Goal: Information Seeking & Learning: Learn about a topic

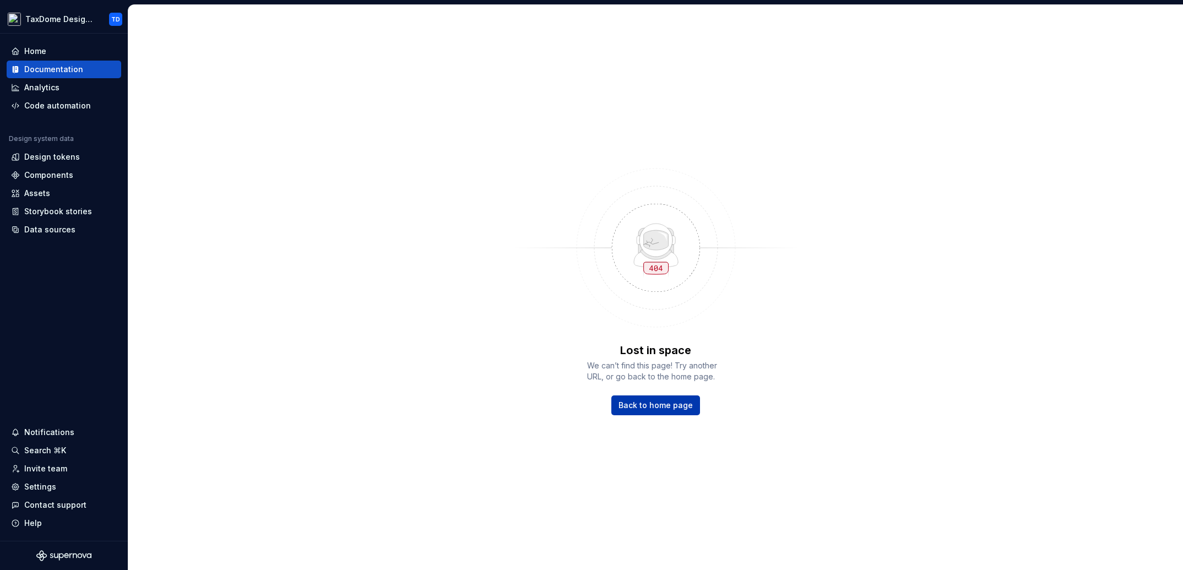
click at [666, 411] on link "Back to home page" at bounding box center [655, 405] width 89 height 20
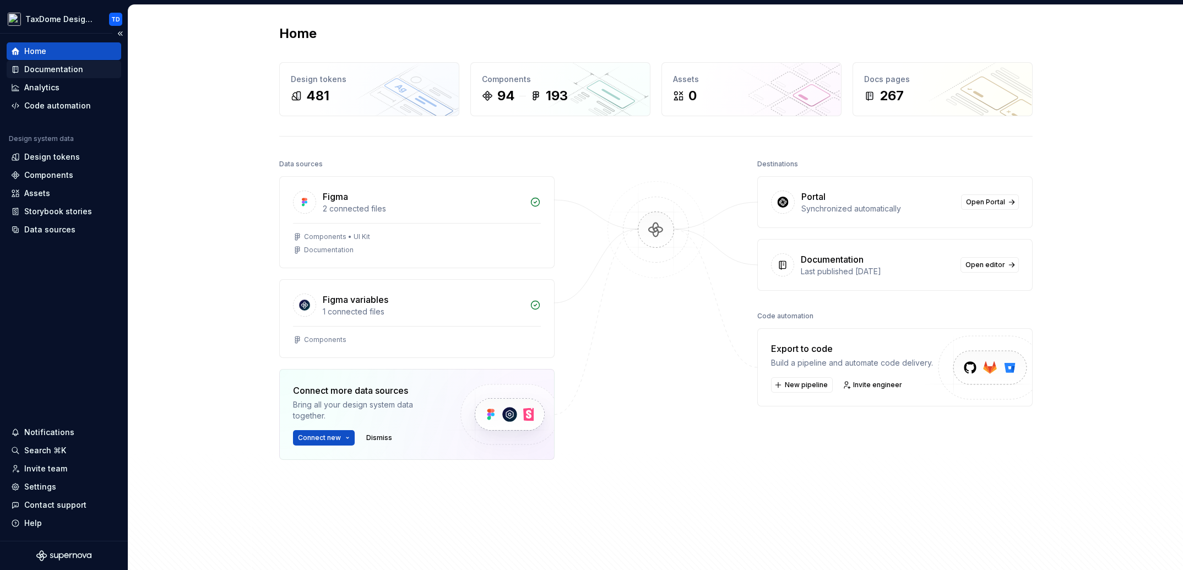
click at [53, 70] on div "Documentation" at bounding box center [53, 69] width 59 height 11
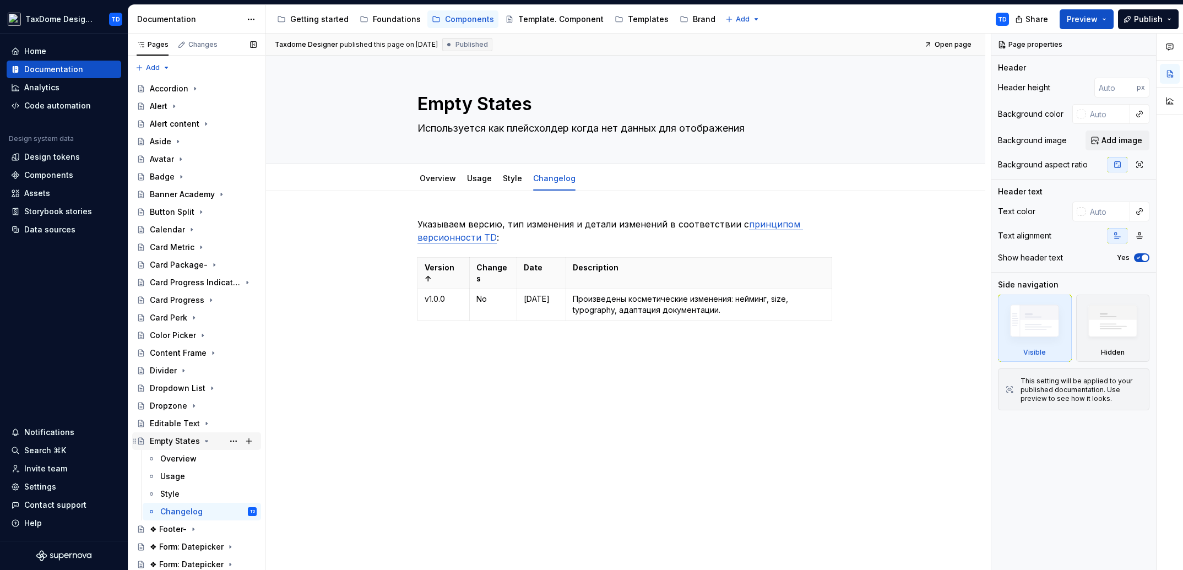
click at [202, 437] on icon "Page tree" at bounding box center [206, 441] width 9 height 9
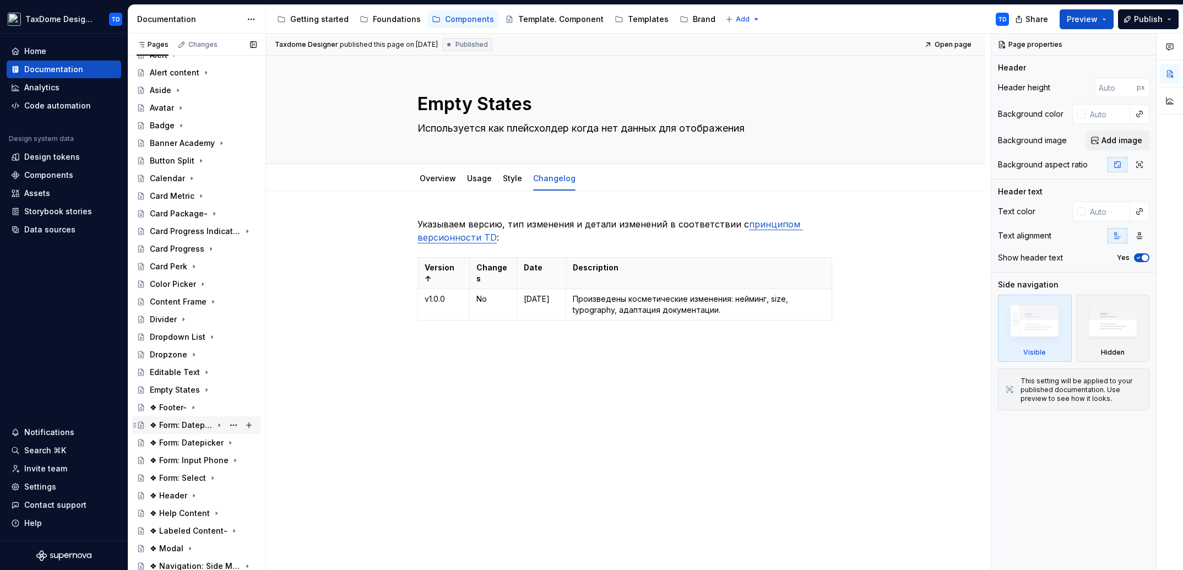
scroll to position [61, 0]
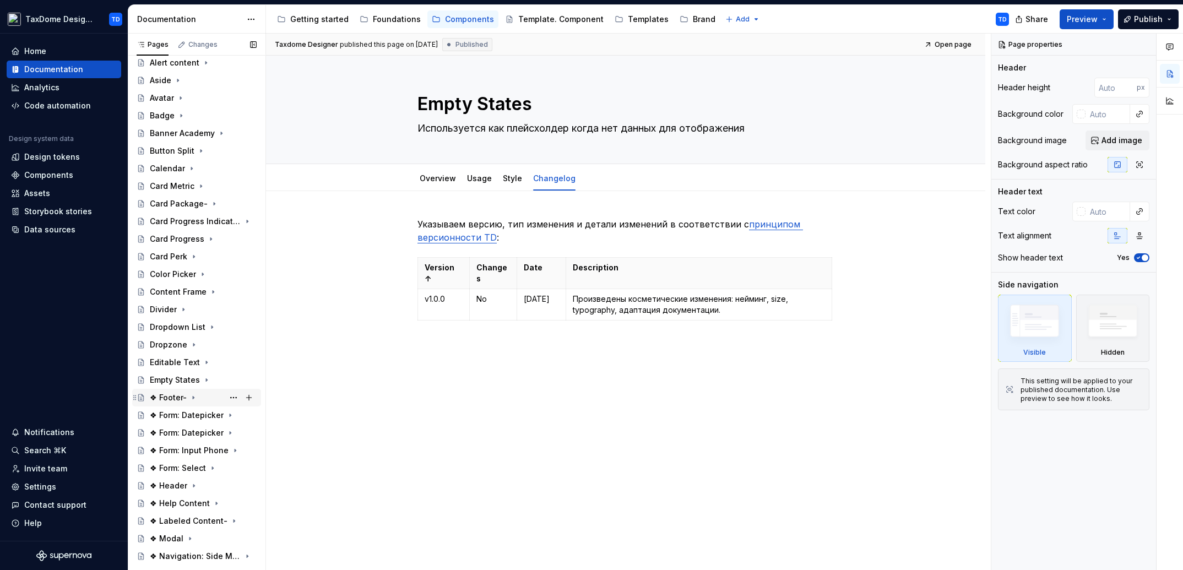
click at [167, 398] on div "❖ Footer-" at bounding box center [168, 397] width 37 height 11
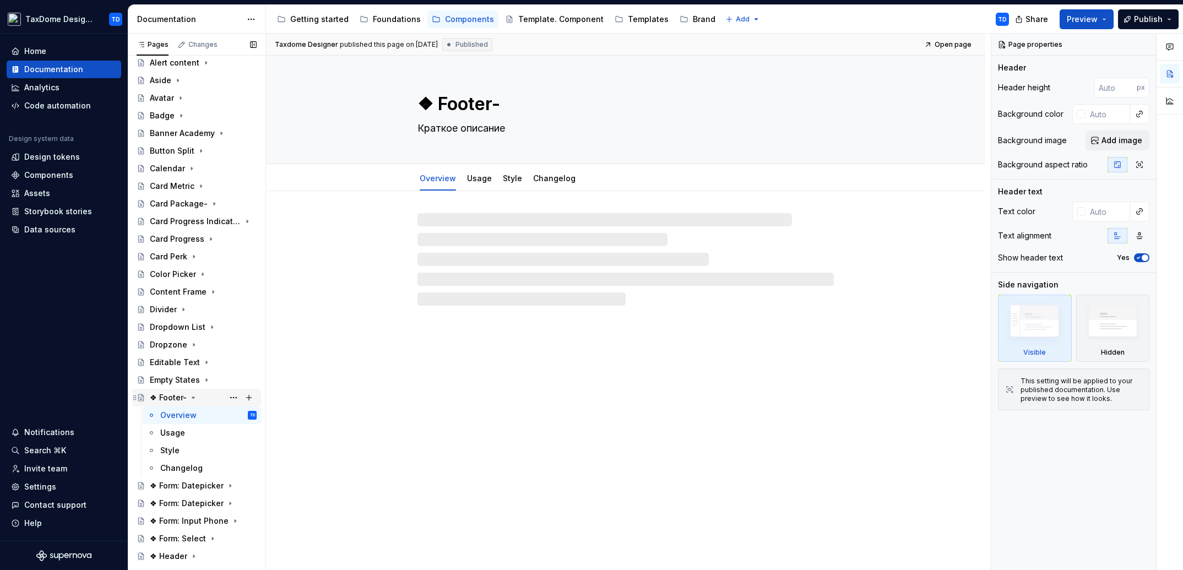
click at [167, 396] on div "❖ Footer-" at bounding box center [168, 397] width 37 height 11
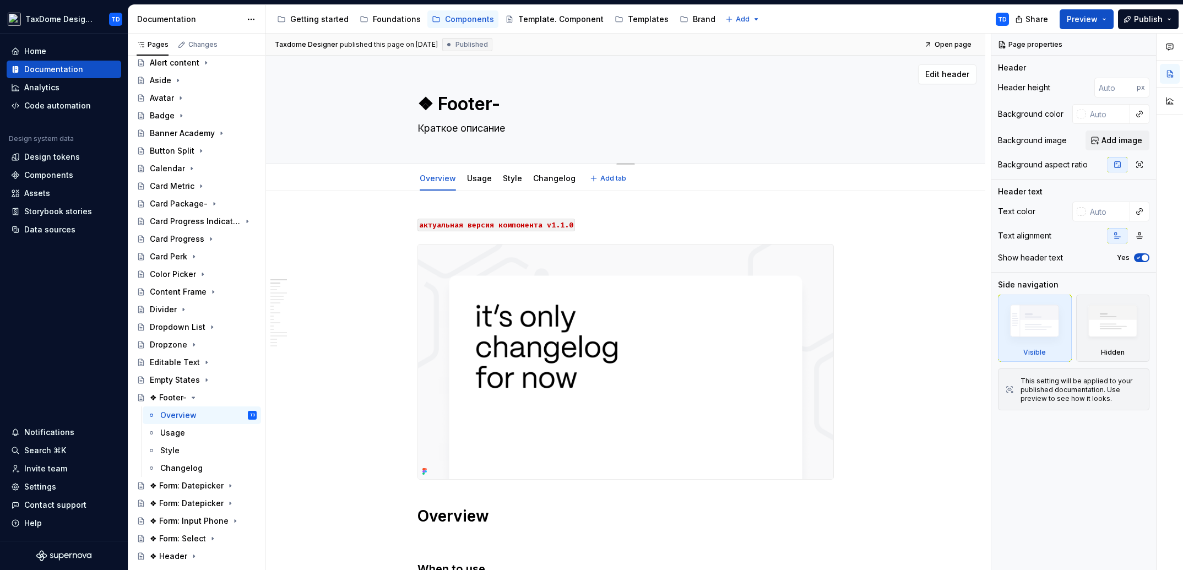
drag, startPoint x: 439, startPoint y: 100, endPoint x: 486, endPoint y: 102, distance: 47.4
click at [486, 102] on textarea "❖ Footer-" at bounding box center [623, 104] width 416 height 26
click at [488, 104] on textarea "❖ Footer-" at bounding box center [623, 104] width 416 height 26
drag, startPoint x: 438, startPoint y: 106, endPoint x: 487, endPoint y: 105, distance: 48.5
click at [487, 105] on textarea "❖ Footer-" at bounding box center [623, 104] width 416 height 26
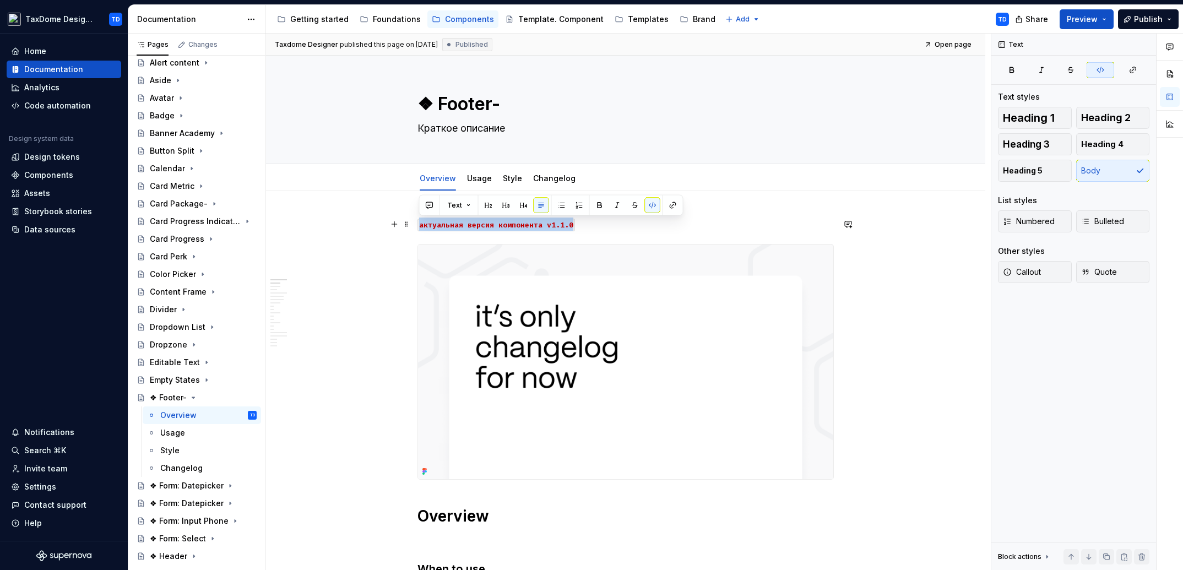
drag, startPoint x: 436, startPoint y: 226, endPoint x: 570, endPoint y: 227, distance: 134.9
click at [575, 226] on p "актуальная версия компонента v1.1.0" at bounding box center [625, 224] width 416 height 13
copy code "актуальная версия компонента v1.1.0"
click at [171, 398] on div "❖ Footer-" at bounding box center [168, 397] width 37 height 11
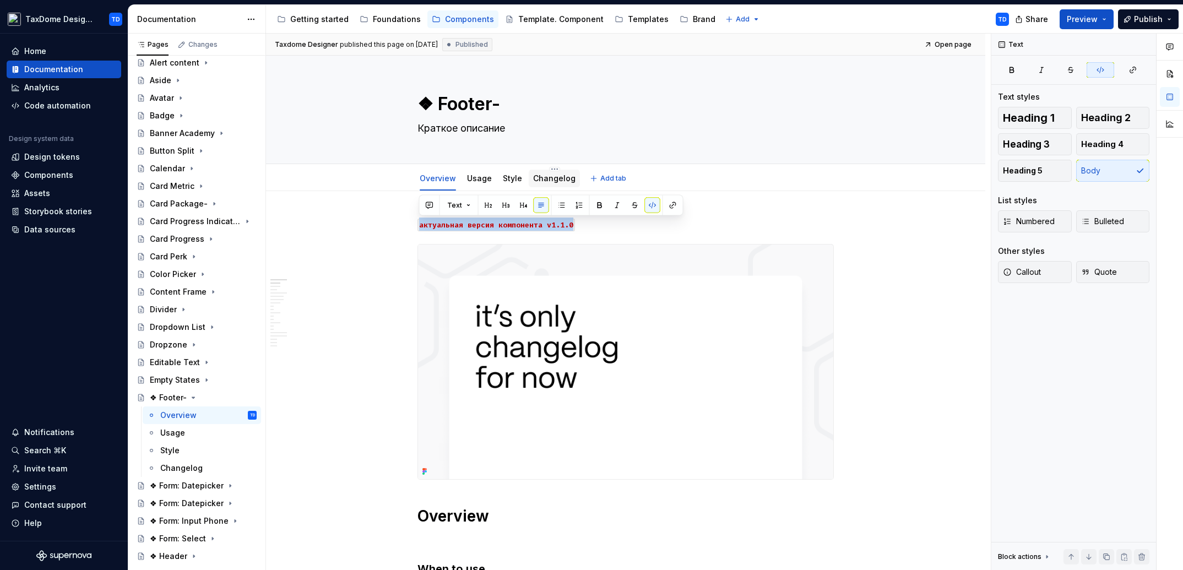
click at [548, 180] on link "Changelog" at bounding box center [554, 177] width 42 height 9
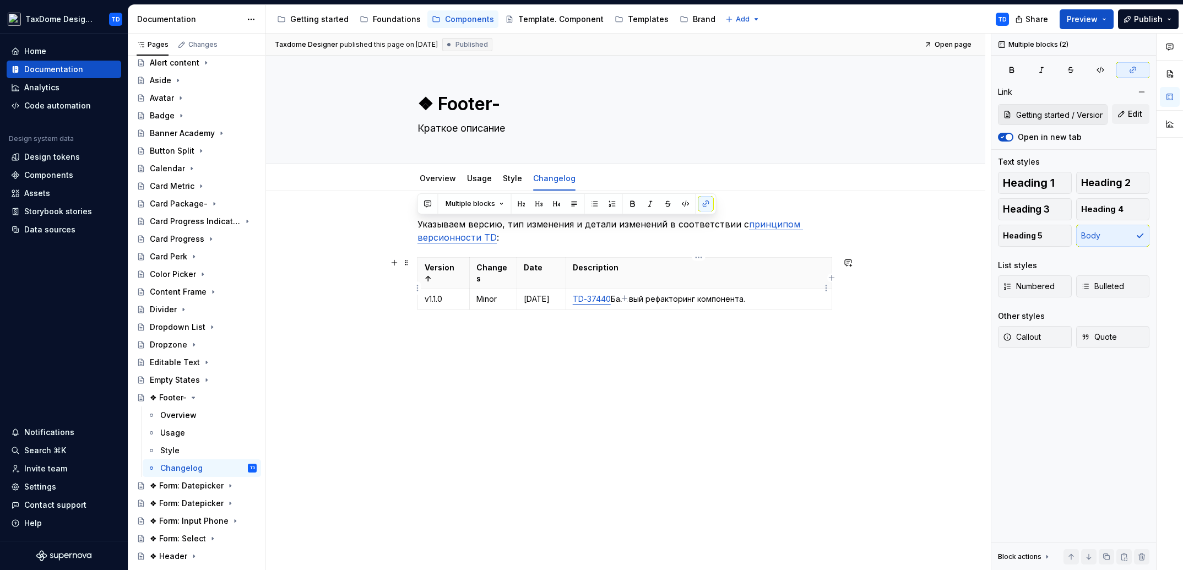
drag, startPoint x: 417, startPoint y: 225, endPoint x: 764, endPoint y: 287, distance: 352.0
click at [764, 287] on div "Указываем версию, тип изменения и детали изменений в соответствии с принципом в…" at bounding box center [625, 279] width 416 height 123
copy div "Указываем версию, тип изменения и детали изменений в соответствии с принципом в…"
click at [454, 103] on textarea "❖ Footer-" at bounding box center [623, 104] width 416 height 26
click at [433, 101] on textarea "❖ Footer-" at bounding box center [623, 104] width 416 height 26
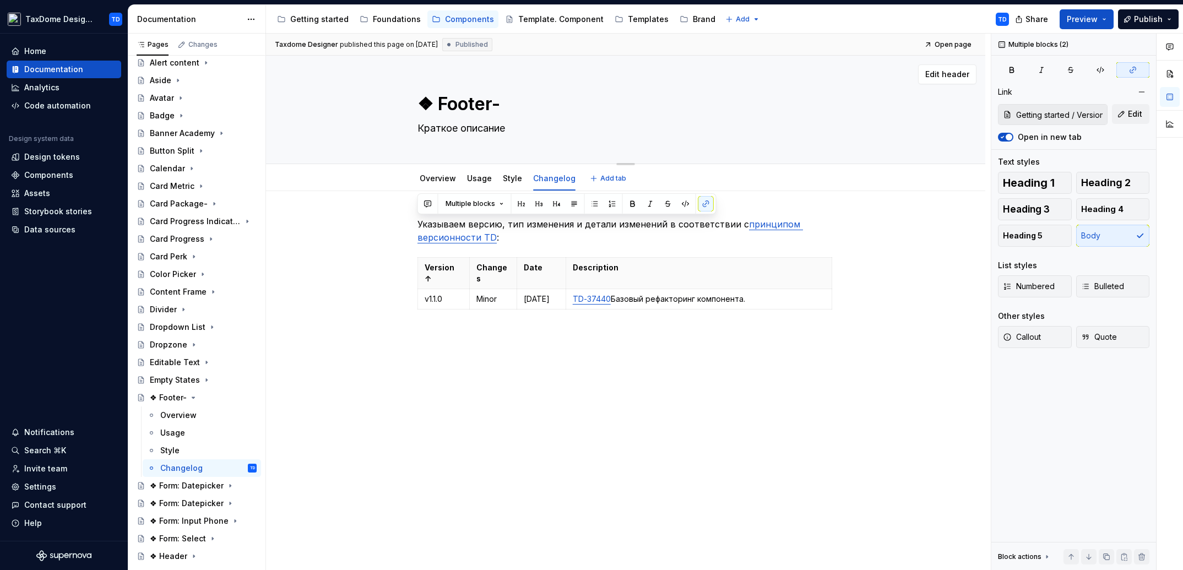
type textarea "*"
type textarea "❖Footer-"
type textarea "*"
type textarea "Footer-"
type textarea "*"
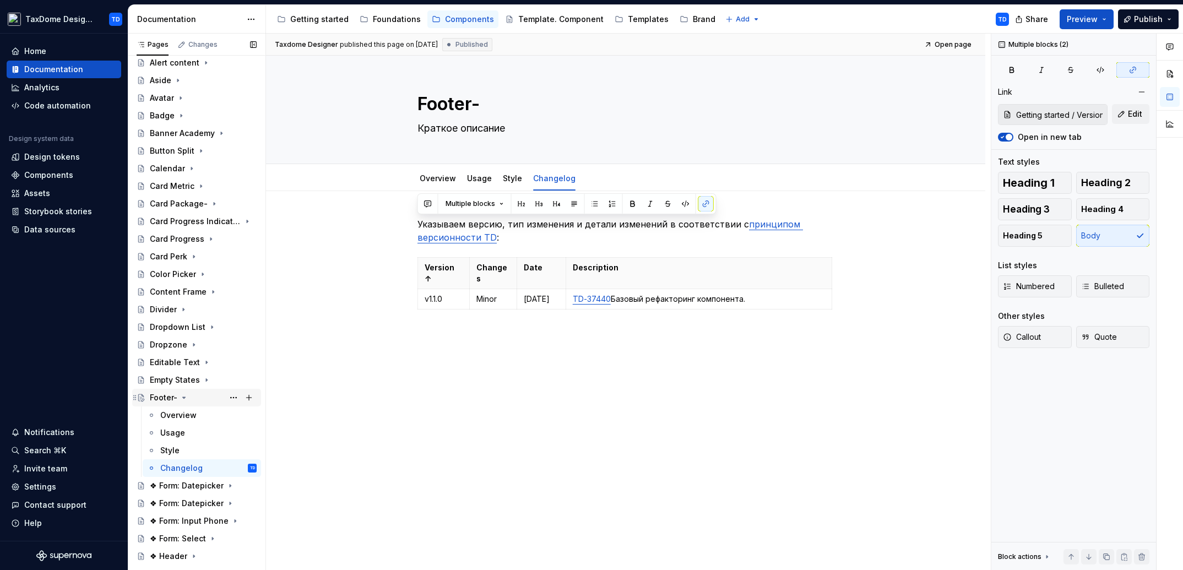
type textarea "Footer-"
click at [180, 398] on icon "Page tree" at bounding box center [184, 397] width 9 height 9
click at [188, 412] on div "❖ Form: Datepicker" at bounding box center [181, 415] width 63 height 11
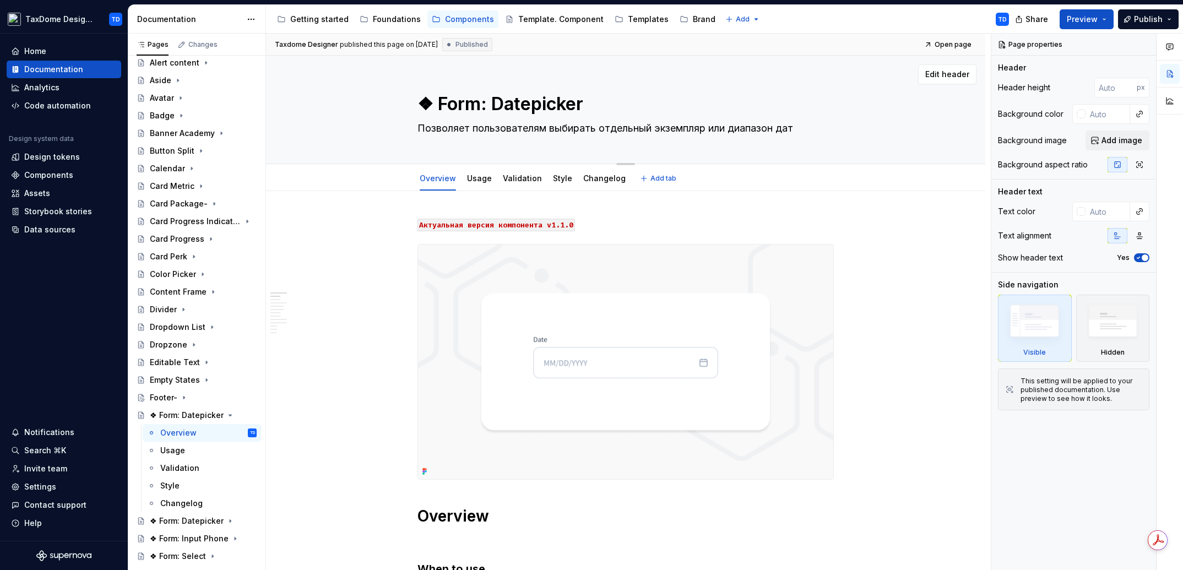
click at [434, 103] on textarea "❖ Form: Datepicker" at bounding box center [623, 104] width 416 height 26
click at [435, 103] on textarea "❖ Form: Datepicker" at bounding box center [623, 104] width 416 height 26
type textarea "*"
type textarea "❖Form: Datepicker"
type textarea "*"
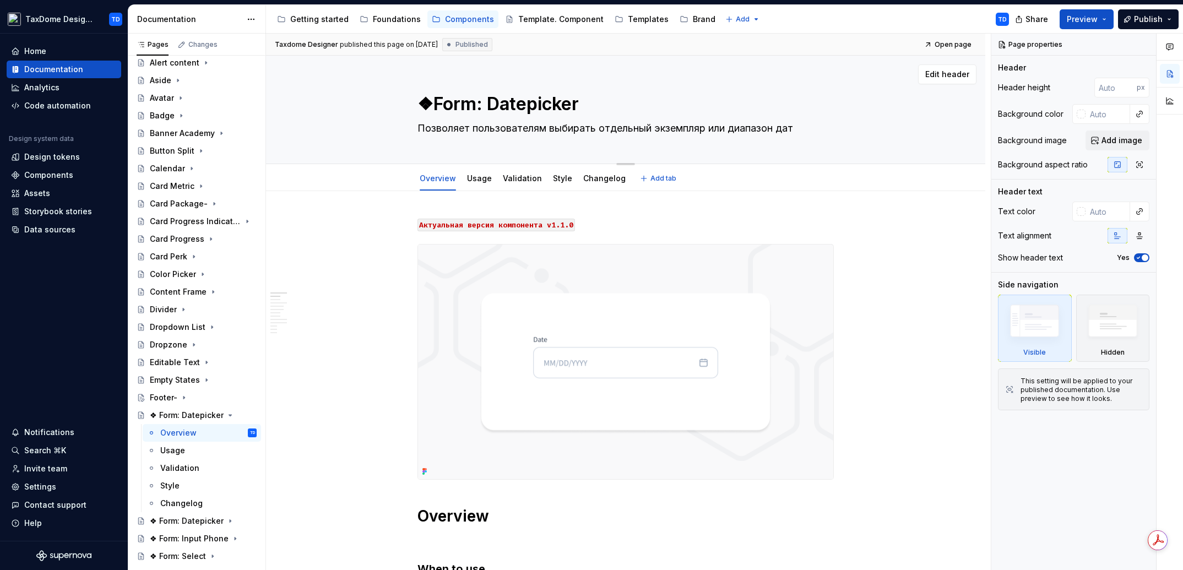
type textarea "Form: Datepicker"
type textarea "*"
type textarea "Form: Datepicker"
click at [218, 415] on icon "Page tree" at bounding box center [219, 415] width 3 height 1
click at [194, 431] on div "❖ Form: Datepicker" at bounding box center [181, 432] width 63 height 11
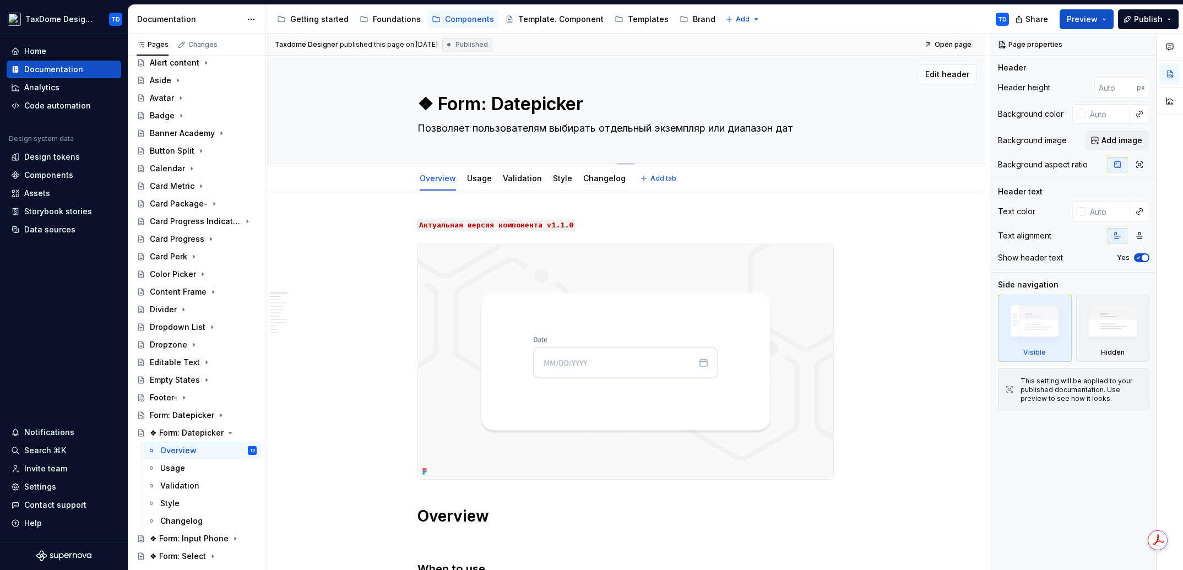
click at [438, 105] on textarea "❖ Form: Datepicker" at bounding box center [623, 104] width 416 height 26
type textarea "*"
type textarea "Form: Datepicker"
type textarea "*"
type textarea "Form: Datepicker"
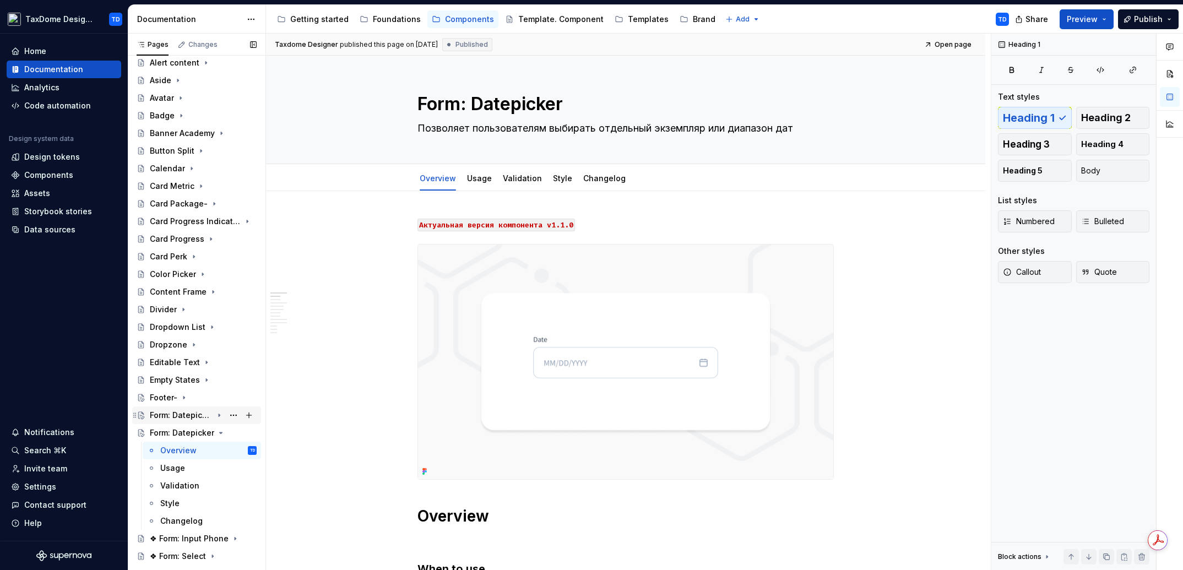
click at [182, 416] on div "Form: Datepicker" at bounding box center [181, 415] width 63 height 11
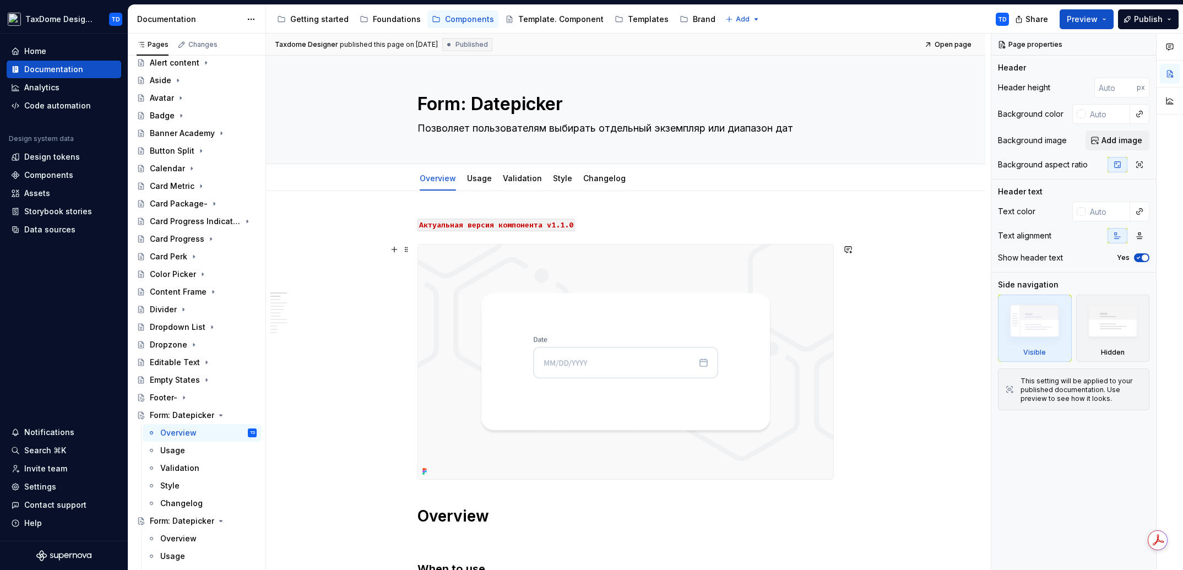
scroll to position [69, 0]
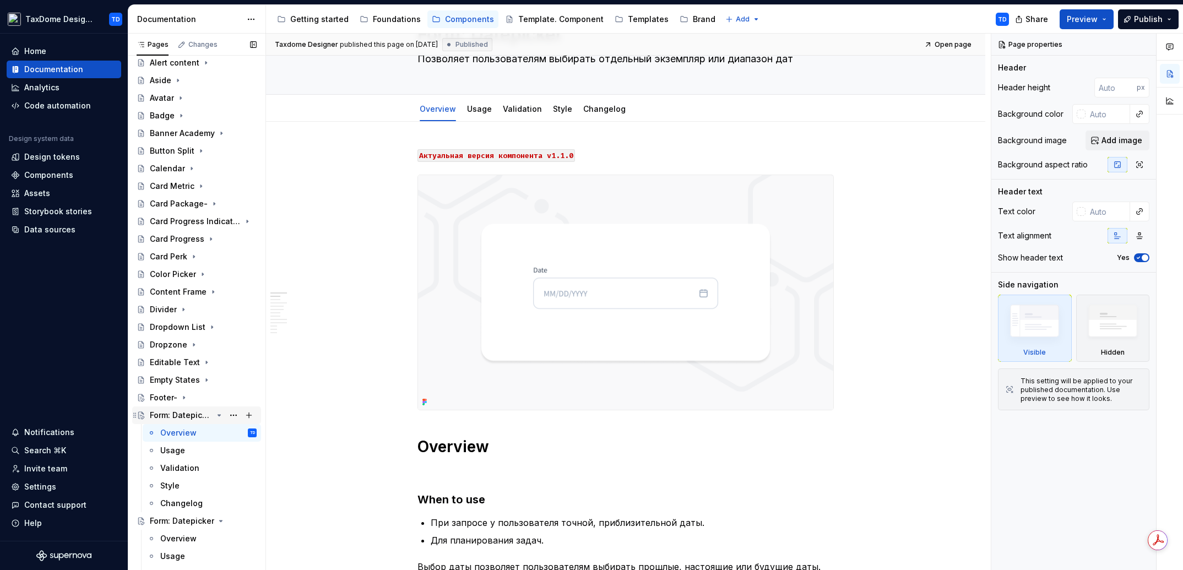
click at [215, 414] on icon "Page tree" at bounding box center [219, 415] width 9 height 9
click at [182, 432] on div "Form: Datepicker" at bounding box center [181, 432] width 63 height 11
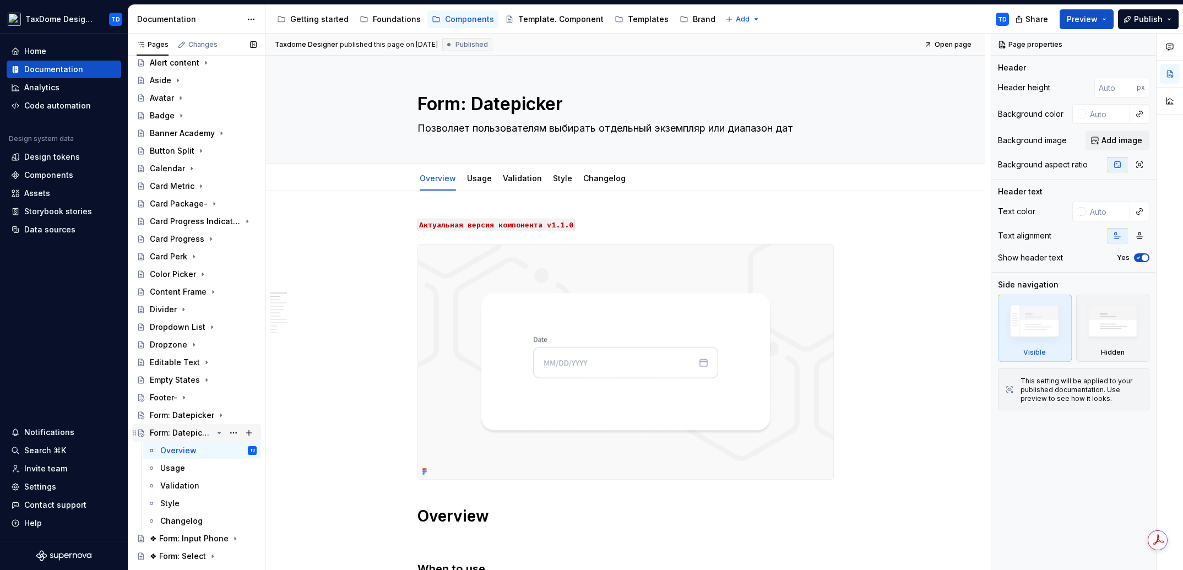
click at [215, 430] on icon "Page tree" at bounding box center [219, 432] width 9 height 9
click at [177, 450] on div "❖ Form: Input Phone" at bounding box center [181, 450] width 63 height 11
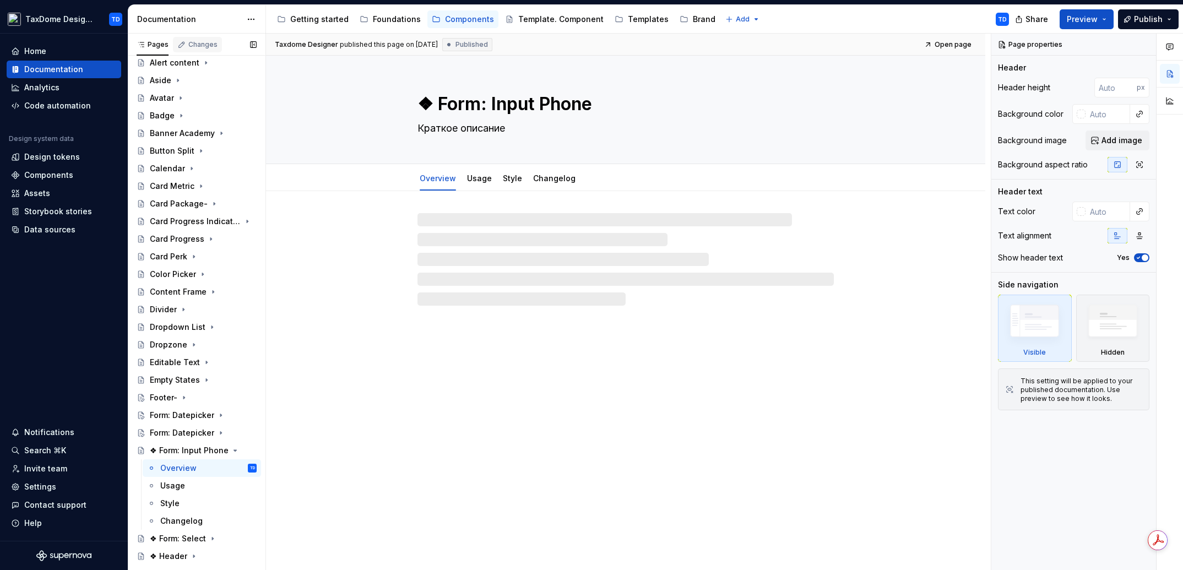
scroll to position [61, 0]
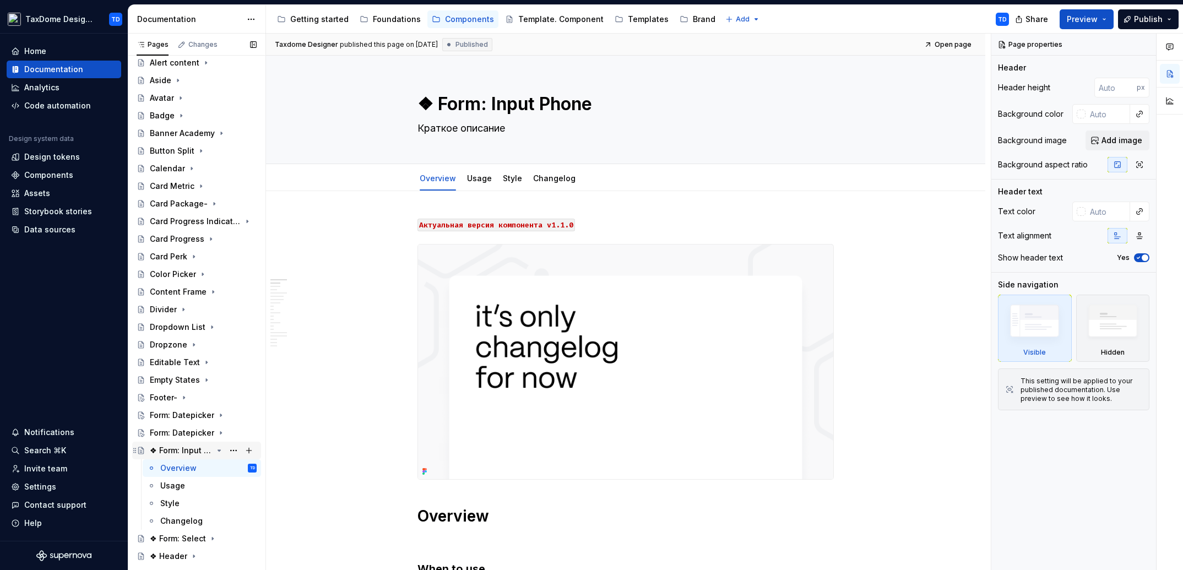
click at [187, 447] on div "❖ Form: Input Phone" at bounding box center [181, 450] width 63 height 11
click at [443, 113] on textarea "❖ Form: Input Phone" at bounding box center [623, 104] width 416 height 26
click at [437, 105] on textarea "❖ Form: Input Phone" at bounding box center [623, 104] width 416 height 26
type textarea "*"
type textarea "❖Form: Input Phone"
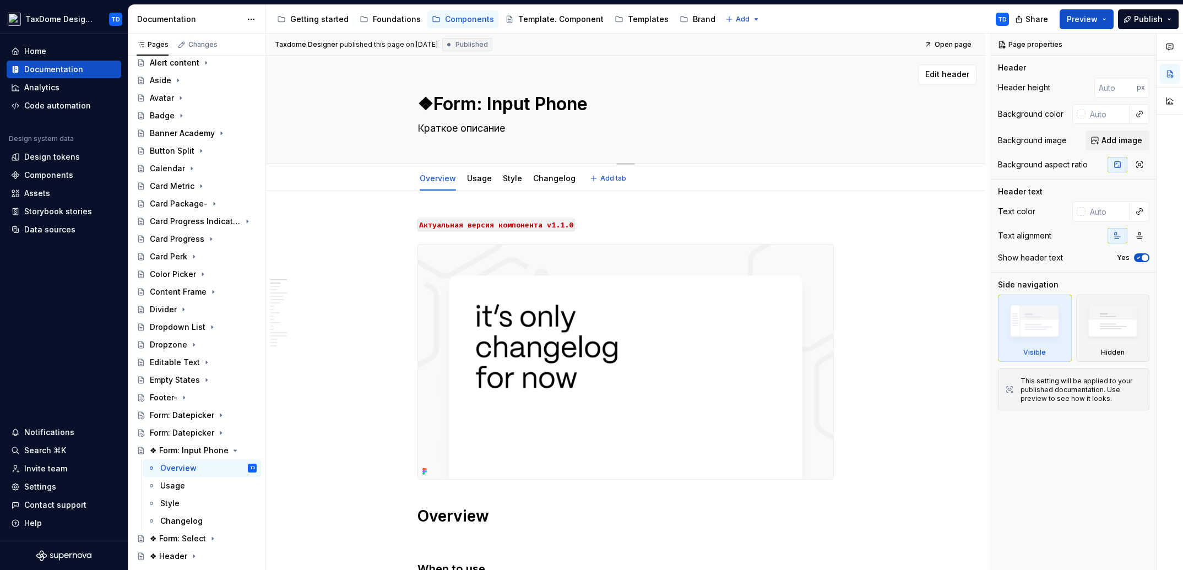
type textarea "*"
type textarea "Form: Input Phone"
type textarea "*"
type textarea "Form: Input Phone"
click at [215, 446] on icon "Page tree" at bounding box center [219, 450] width 9 height 9
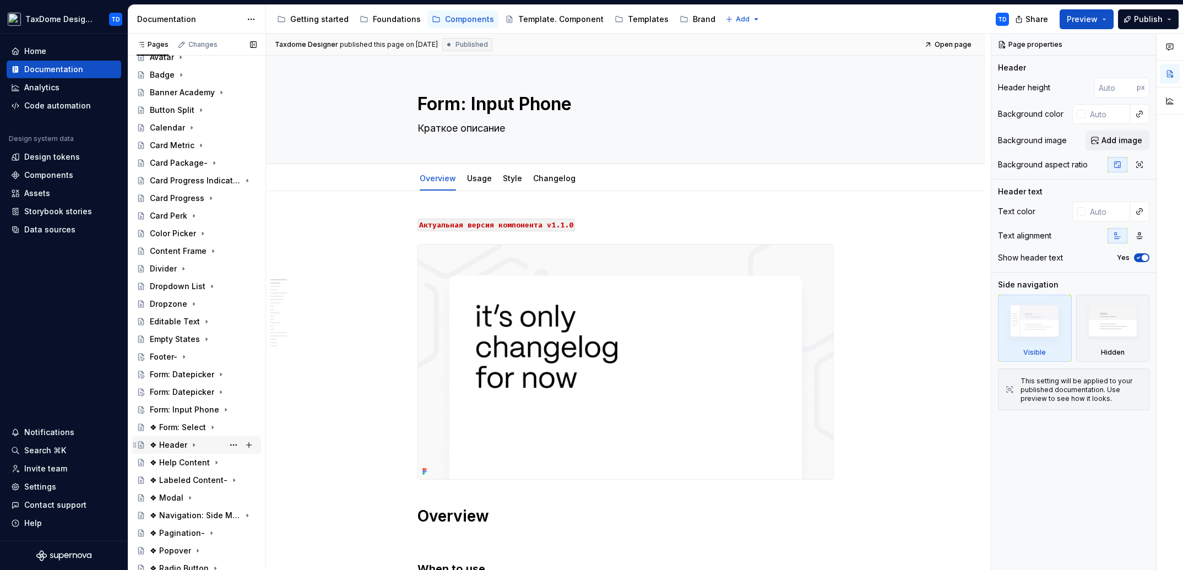
scroll to position [133, 0]
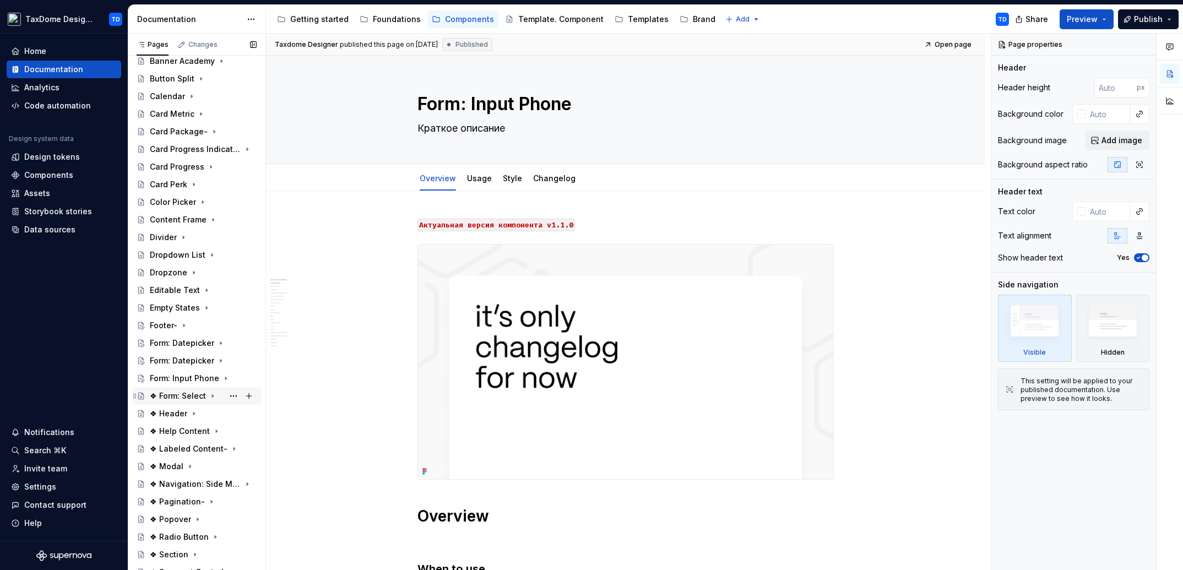
click at [168, 394] on div "❖ Form: Select" at bounding box center [178, 395] width 56 height 11
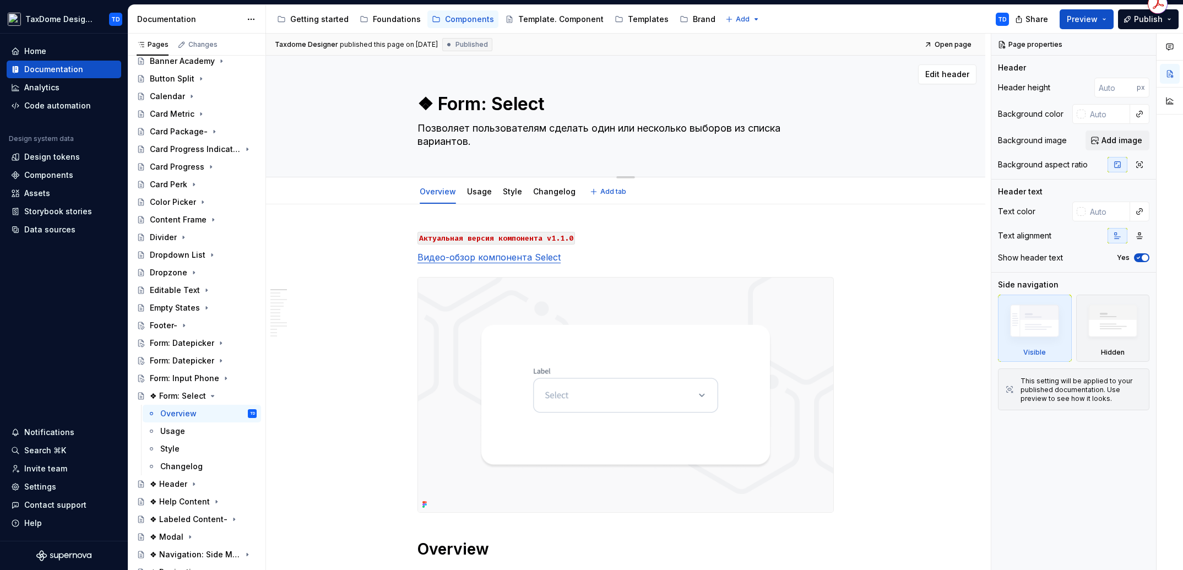
drag, startPoint x: 419, startPoint y: 130, endPoint x: 472, endPoint y: 142, distance: 54.7
click at [472, 142] on textarea "Позволяет пользователям сделать один или несколько выборов из списка вариантов." at bounding box center [623, 134] width 416 height 31
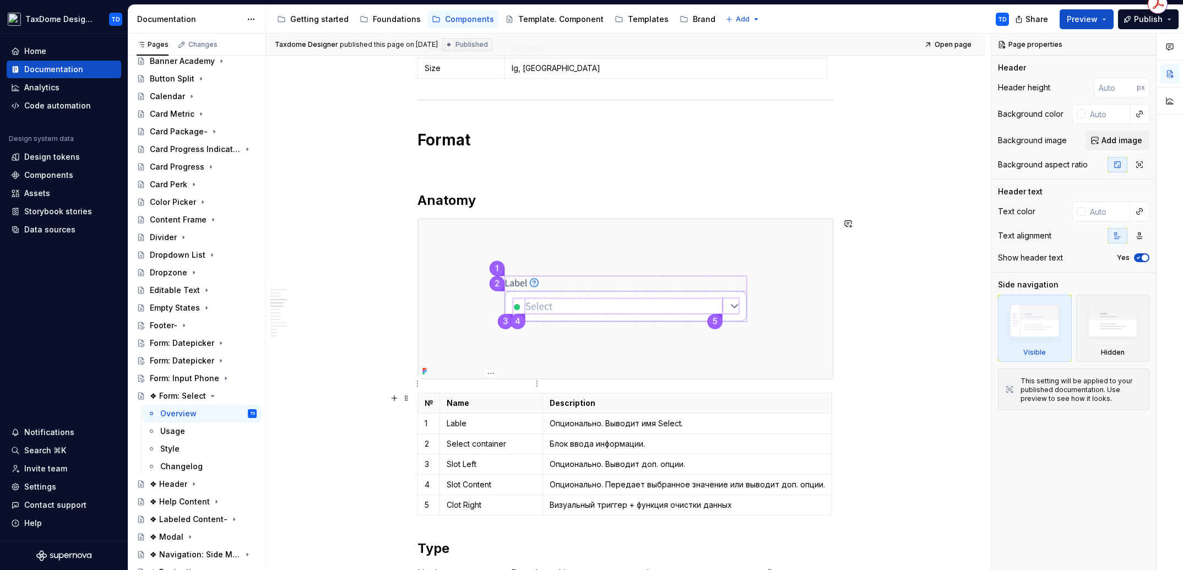
scroll to position [1398, 0]
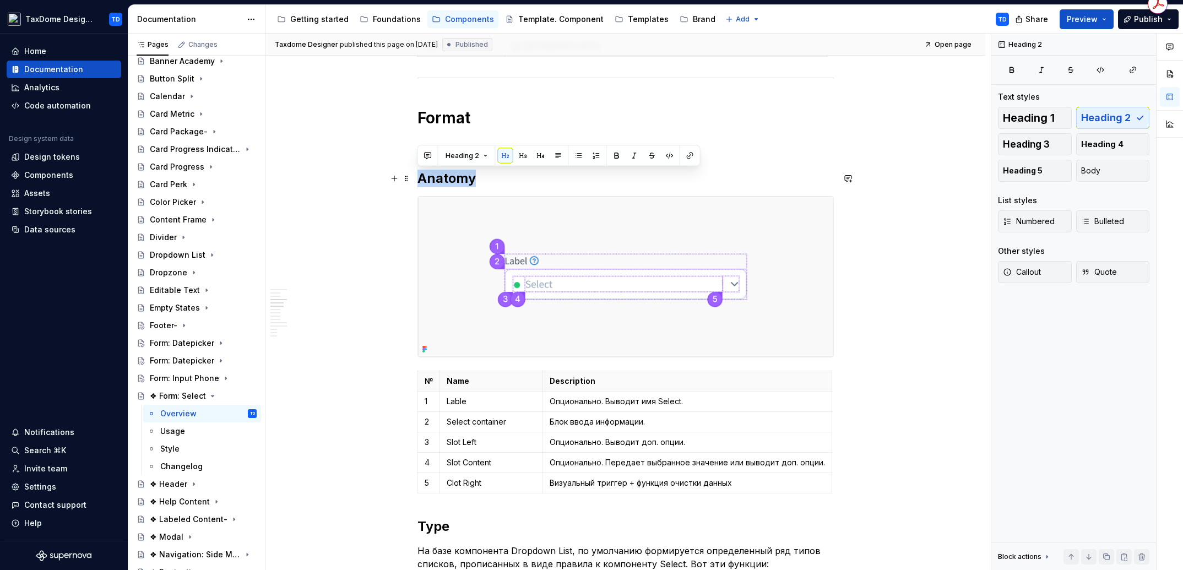
drag, startPoint x: 480, startPoint y: 178, endPoint x: 421, endPoint y: 181, distance: 58.5
click at [421, 181] on h2 "Anatomy" at bounding box center [625, 179] width 416 height 18
copy h2 "Anatomy"
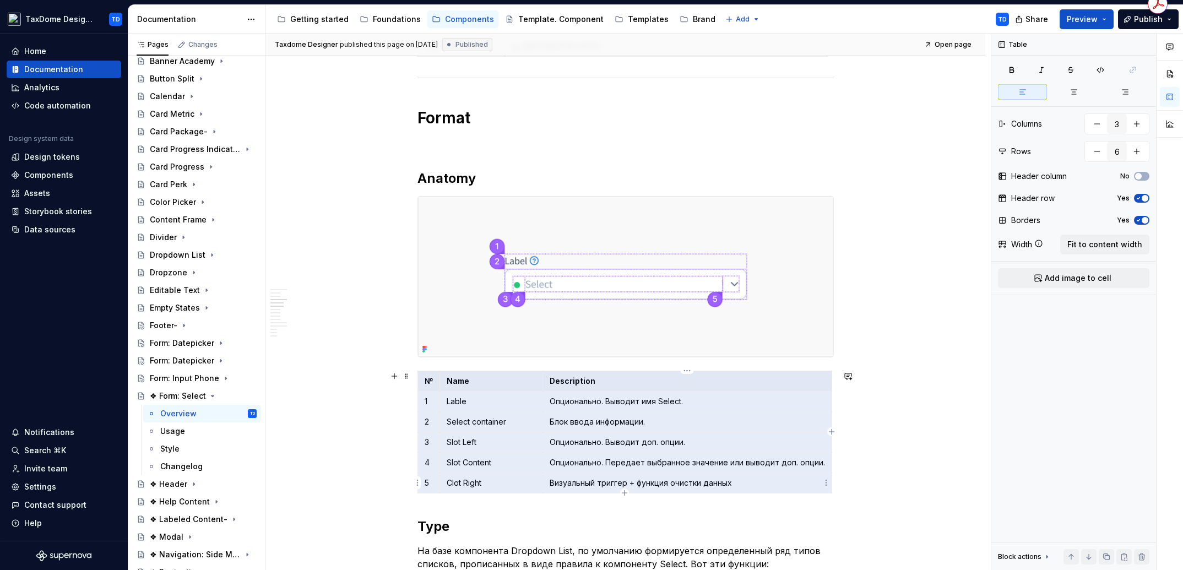
drag, startPoint x: 422, startPoint y: 381, endPoint x: 737, endPoint y: 483, distance: 331.2
click at [738, 482] on tbody "№ Name Description 1 Lable Опционально. Выводит имя Select. 2 Select container …" at bounding box center [625, 432] width 414 height 122
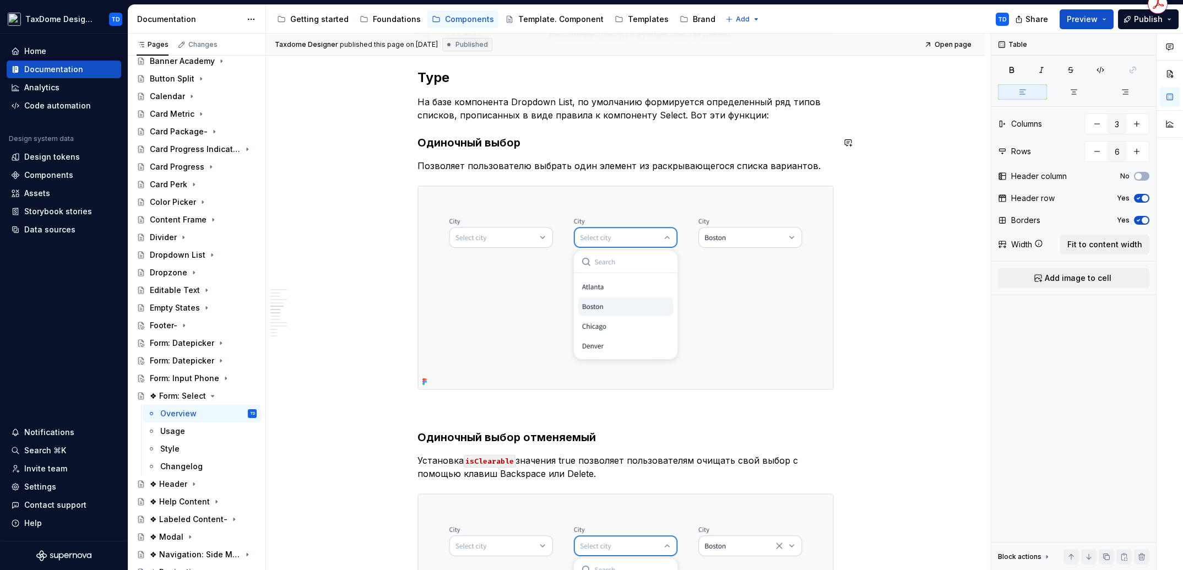
scroll to position [1811, 0]
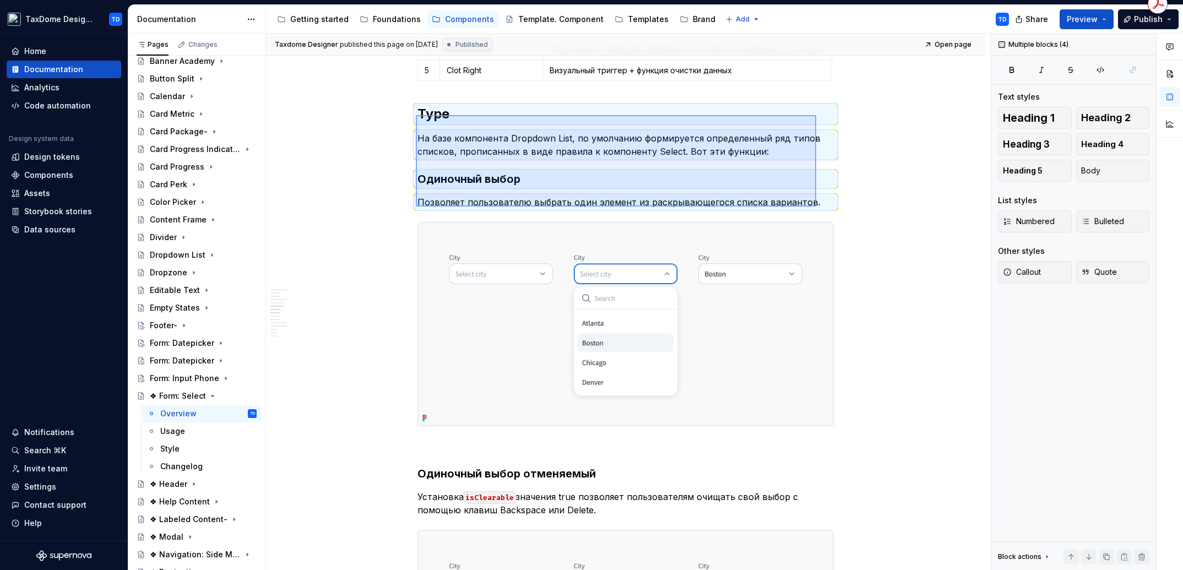
drag, startPoint x: 416, startPoint y: 115, endPoint x: 813, endPoint y: 208, distance: 408.2
click at [816, 207] on div "Taxdome Designer published this page on [DATE] Published Open page ❖ Form: Sele…" at bounding box center [628, 302] width 725 height 537
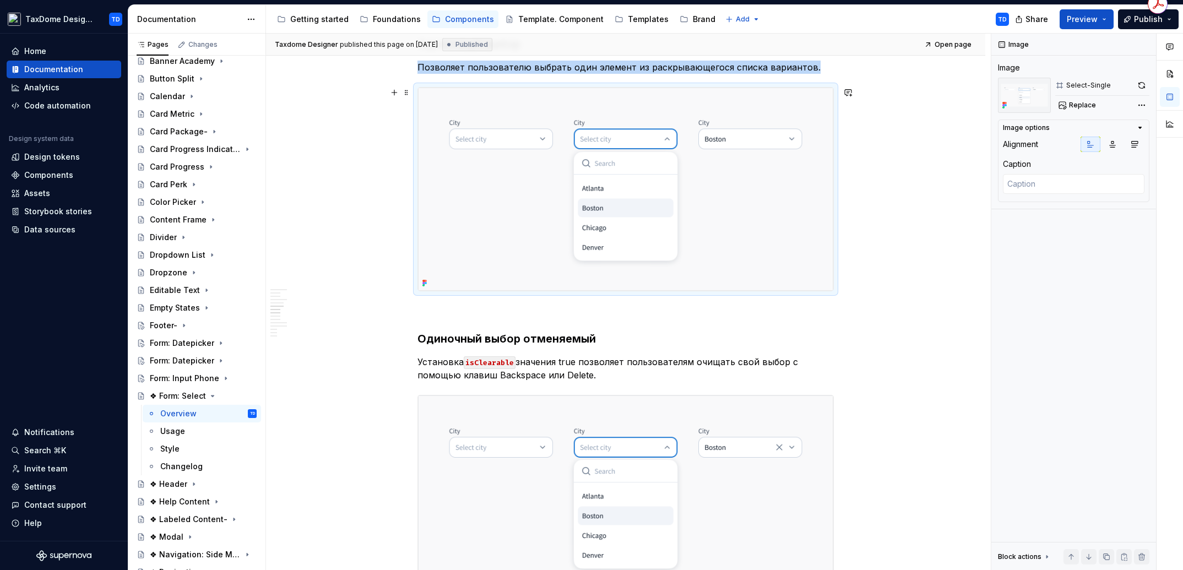
scroll to position [1993, 0]
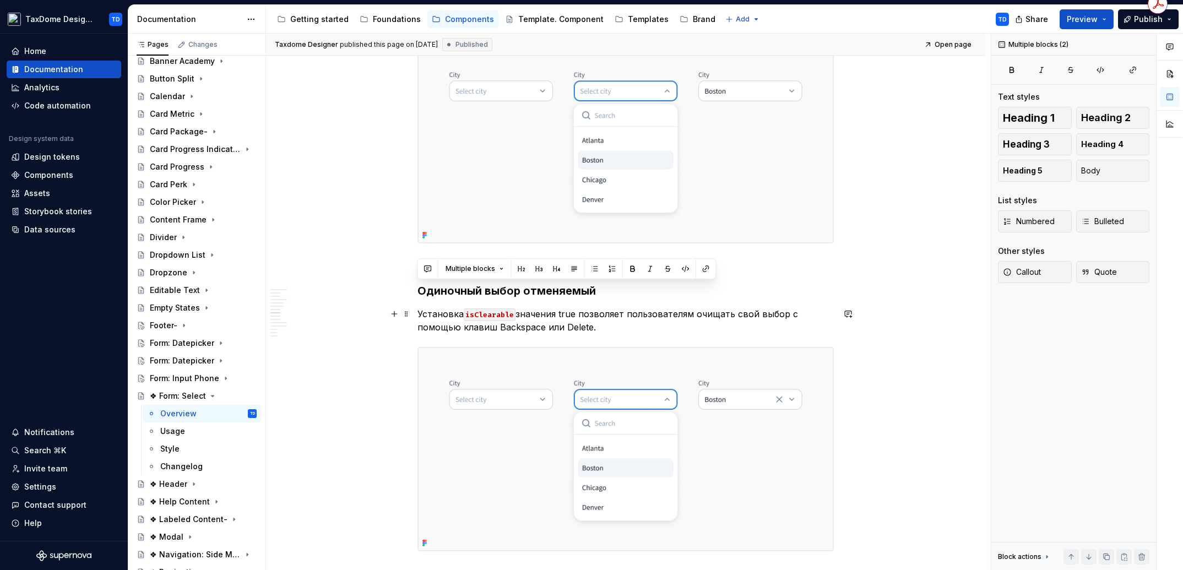
drag, startPoint x: 421, startPoint y: 293, endPoint x: 612, endPoint y: 328, distance: 194.7
click at [612, 327] on div "Aктуальная версия компонента v1.1.0 Видео-обзор компонента Select Overview When…" at bounding box center [625, 73] width 416 height 3673
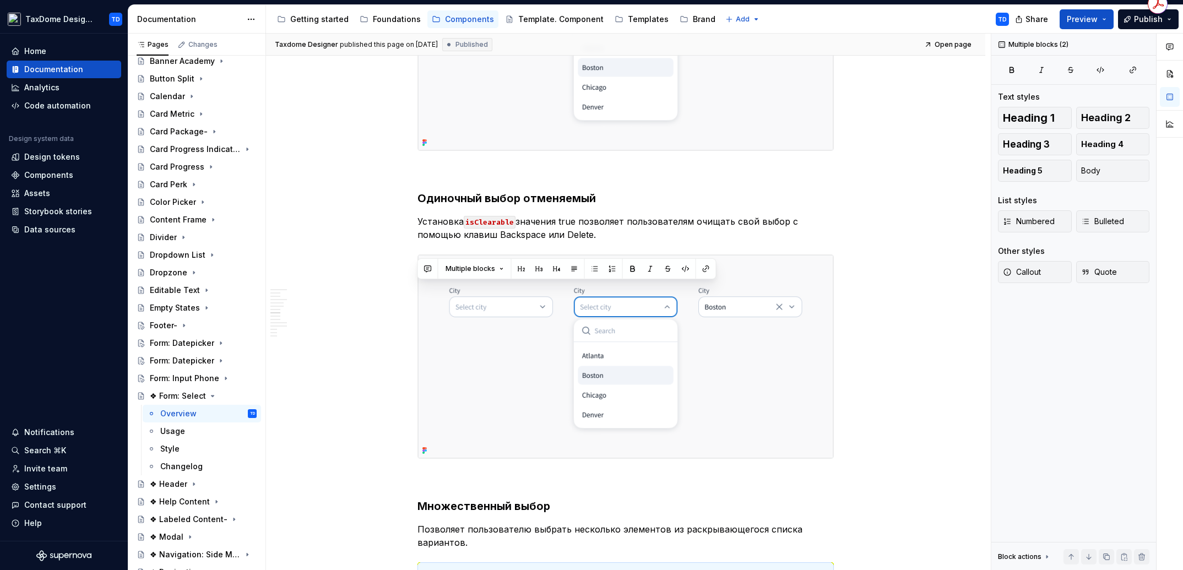
scroll to position [2155, 0]
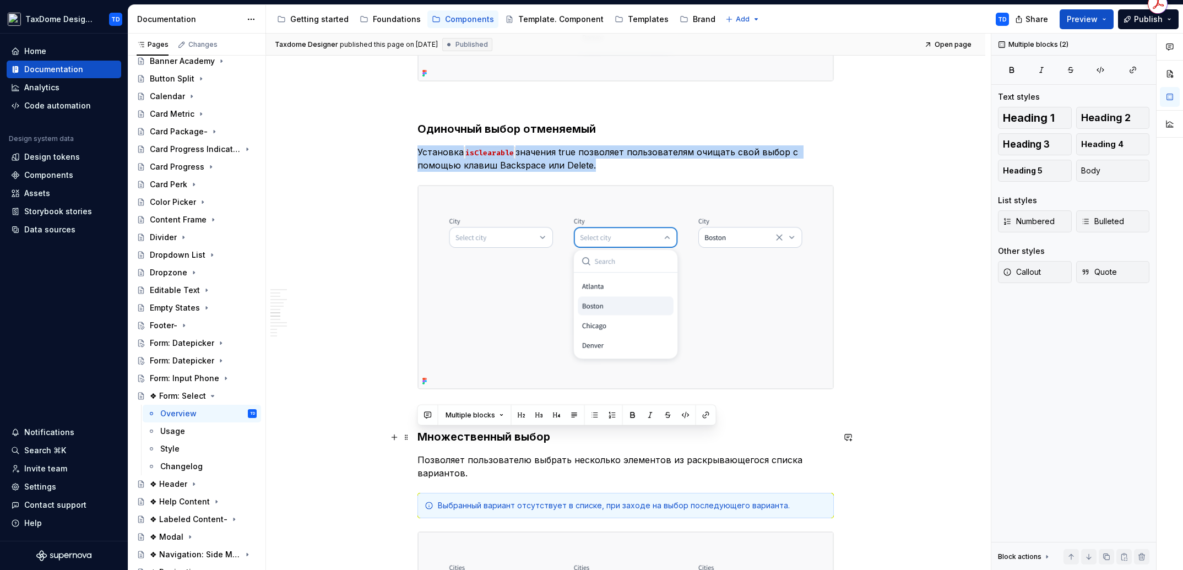
drag, startPoint x: 460, startPoint y: 466, endPoint x: 421, endPoint y: 440, distance: 46.9
copy div "Множественный выбор Позволяет пользователю выбрать несколько элементов из раскр…"
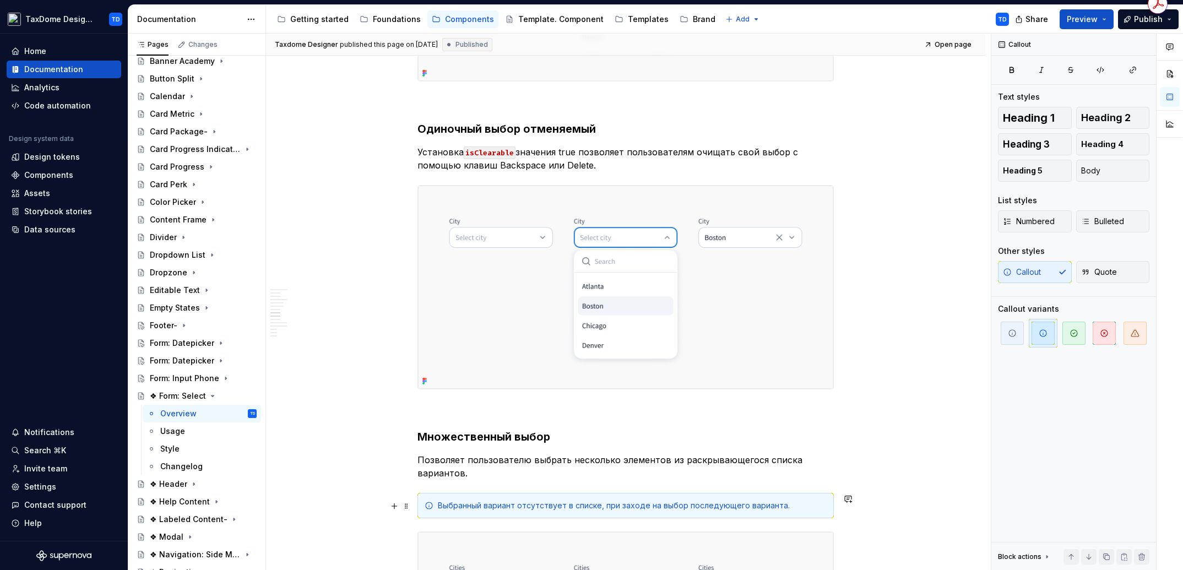
scroll to position [2156, 0]
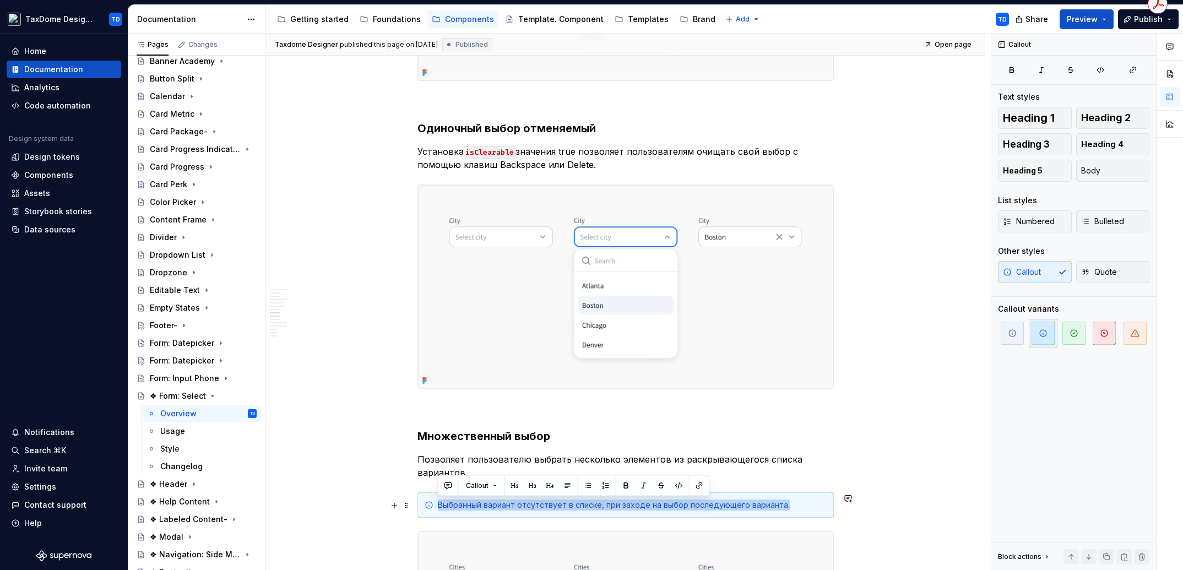
drag, startPoint x: 780, startPoint y: 511, endPoint x: 435, endPoint y: 505, distance: 344.8
click at [435, 505] on div "Выбранный вариант отсутствует в списке, при заходе на выбор последующего вариан…" at bounding box center [625, 504] width 416 height 25
copy div "Выбранный вариант отсутствует в списке, при заходе на выбор последующего вариан…"
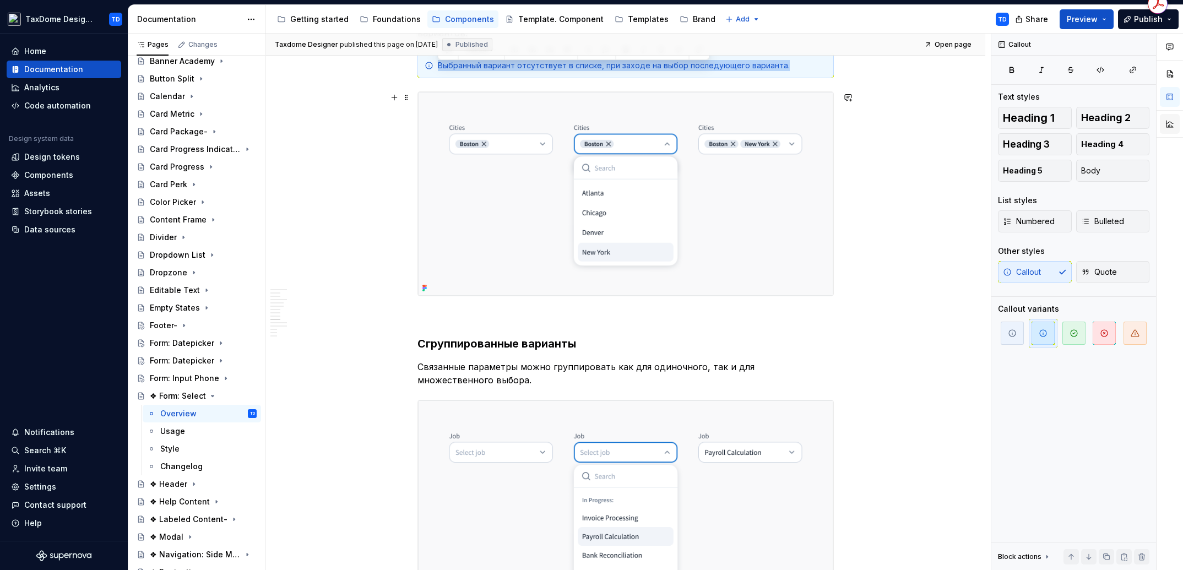
scroll to position [2596, 0]
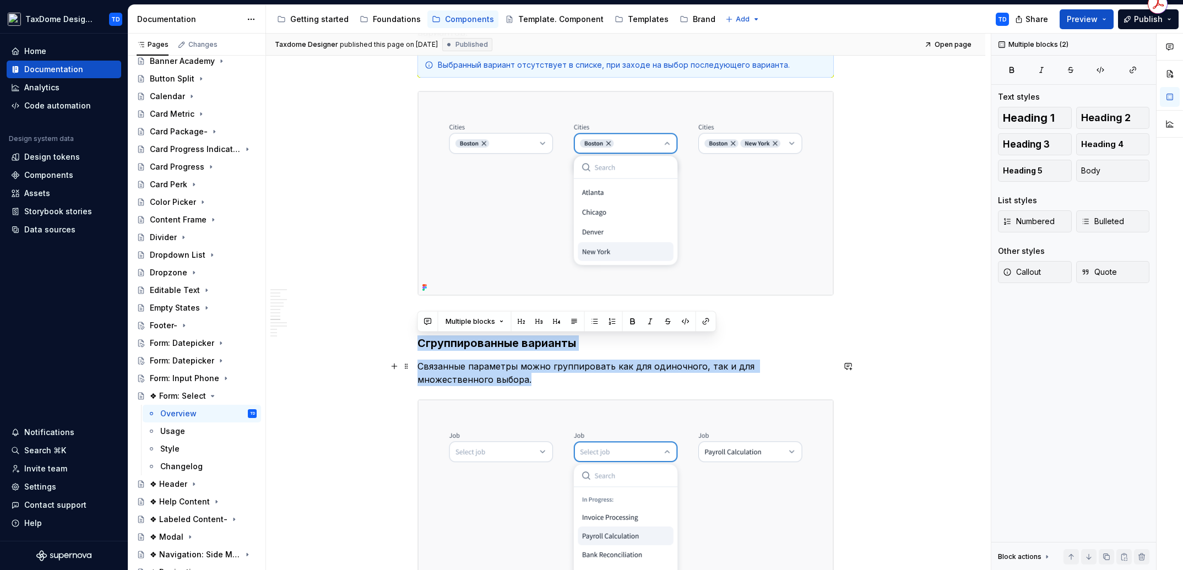
drag, startPoint x: 441, startPoint y: 357, endPoint x: 462, endPoint y: 380, distance: 31.6
copy div "Сгруппированные варианты Связанные параметры можно группировать как для одиночн…"
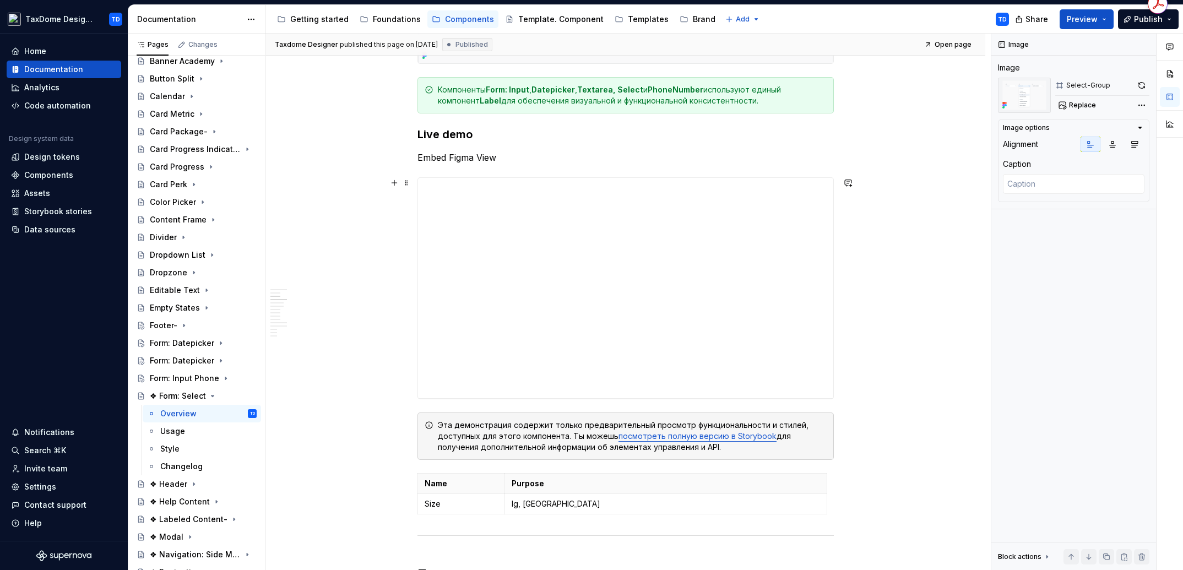
scroll to position [648, 0]
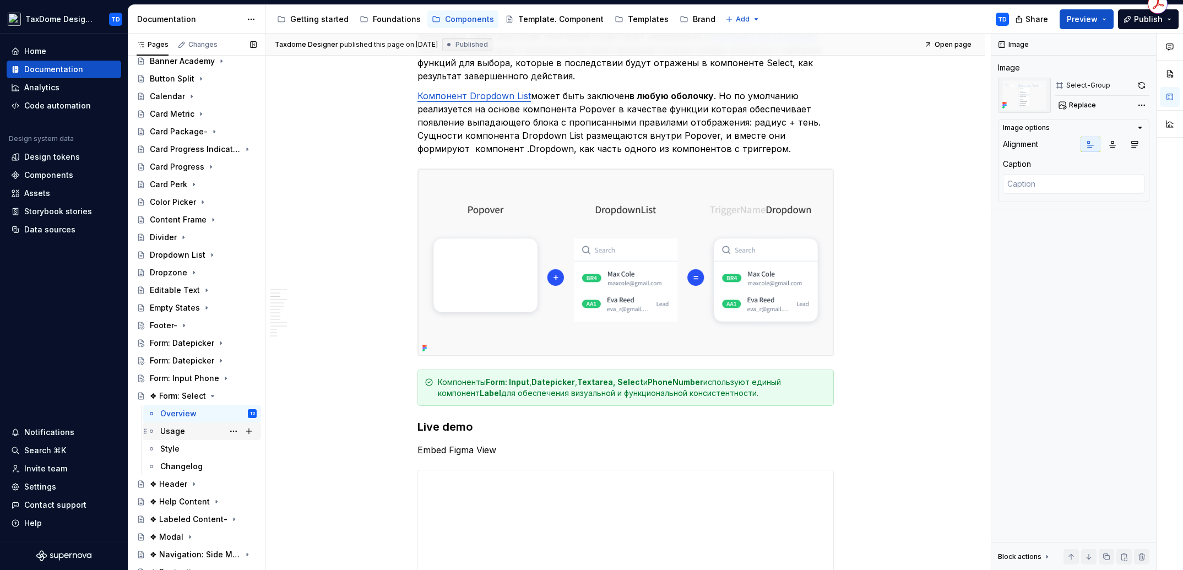
click at [170, 432] on div "Usage" at bounding box center [172, 431] width 25 height 11
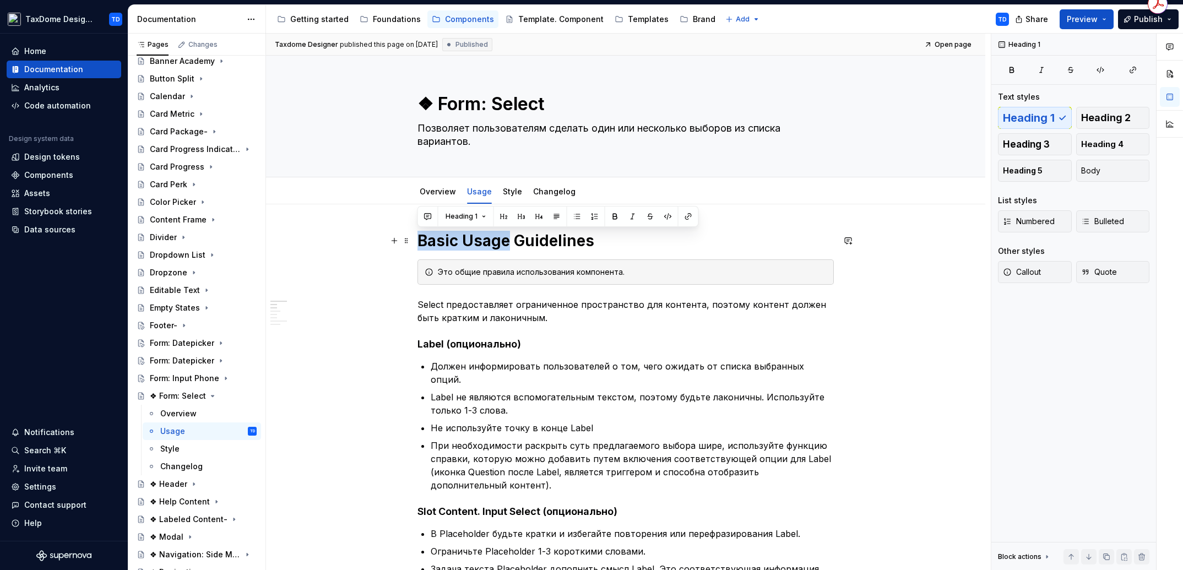
drag, startPoint x: 418, startPoint y: 241, endPoint x: 505, endPoint y: 238, distance: 87.0
click at [505, 238] on h1 "Basic Usage Guidelines" at bounding box center [625, 241] width 416 height 20
copy h1 "Basic Usage"
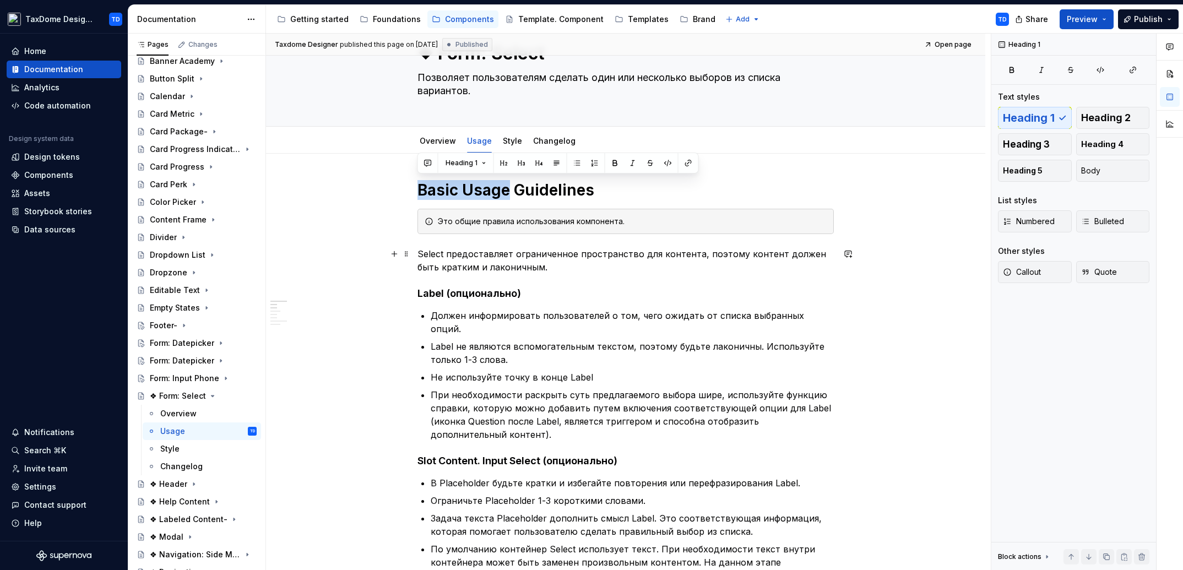
scroll to position [55, 0]
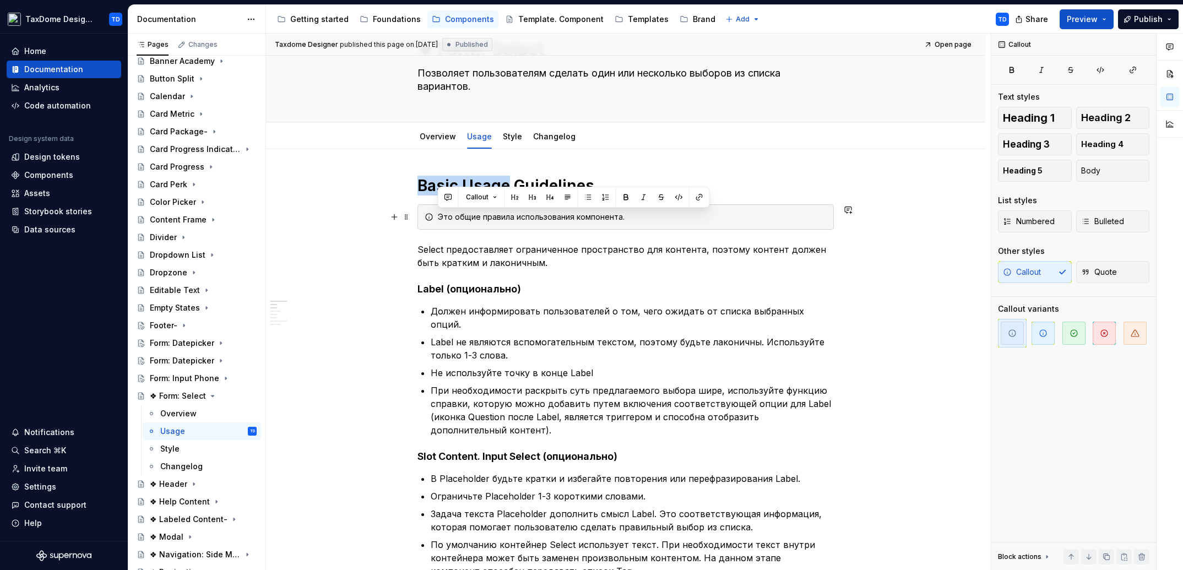
drag, startPoint x: 627, startPoint y: 225, endPoint x: 438, endPoint y: 218, distance: 189.0
click at [438, 218] on div "Это общие правила использования компонента." at bounding box center [625, 216] width 416 height 25
copy div "Это общие правила использования компонента."
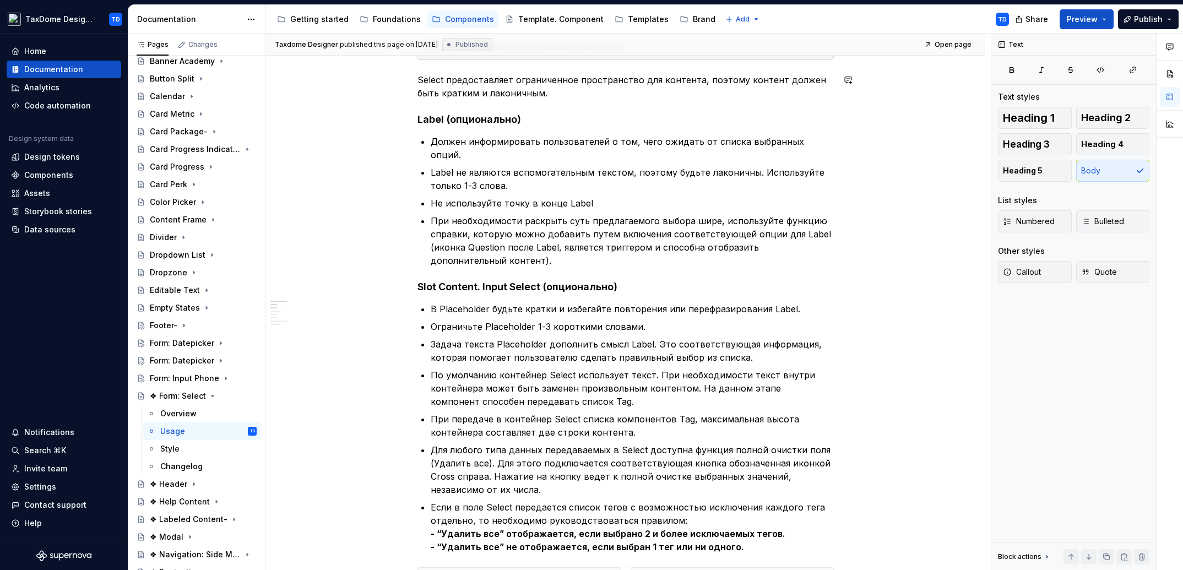
scroll to position [202, 0]
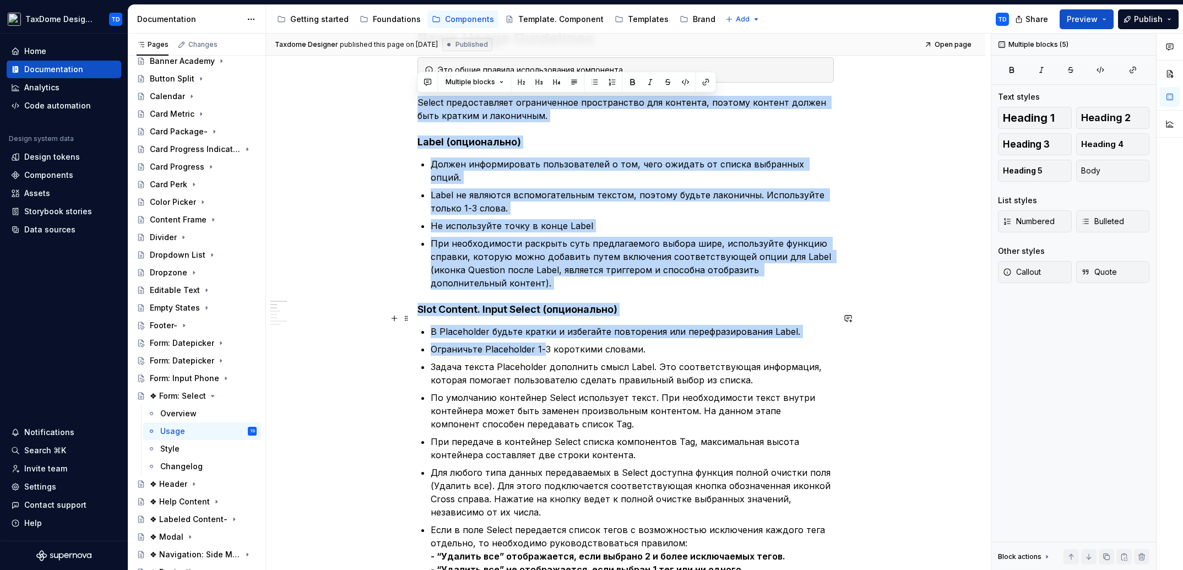
drag, startPoint x: 418, startPoint y: 77, endPoint x: 544, endPoint y: 340, distance: 291.1
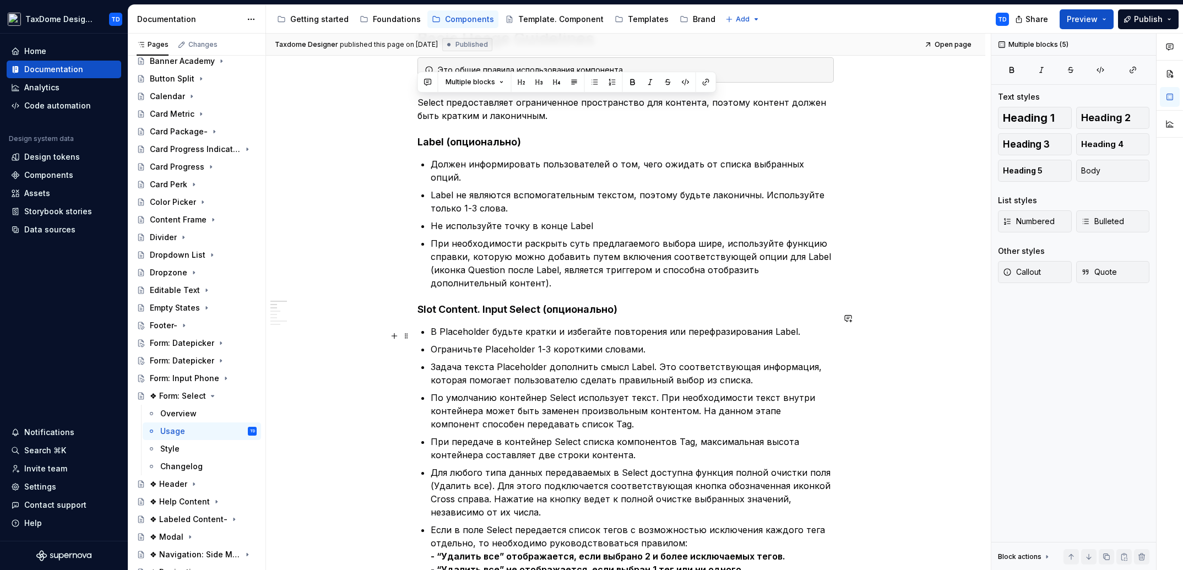
click at [519, 267] on p "При необходимости раскрыть суть предлагаемого выбора шире, используйте функцию …" at bounding box center [632, 263] width 403 height 53
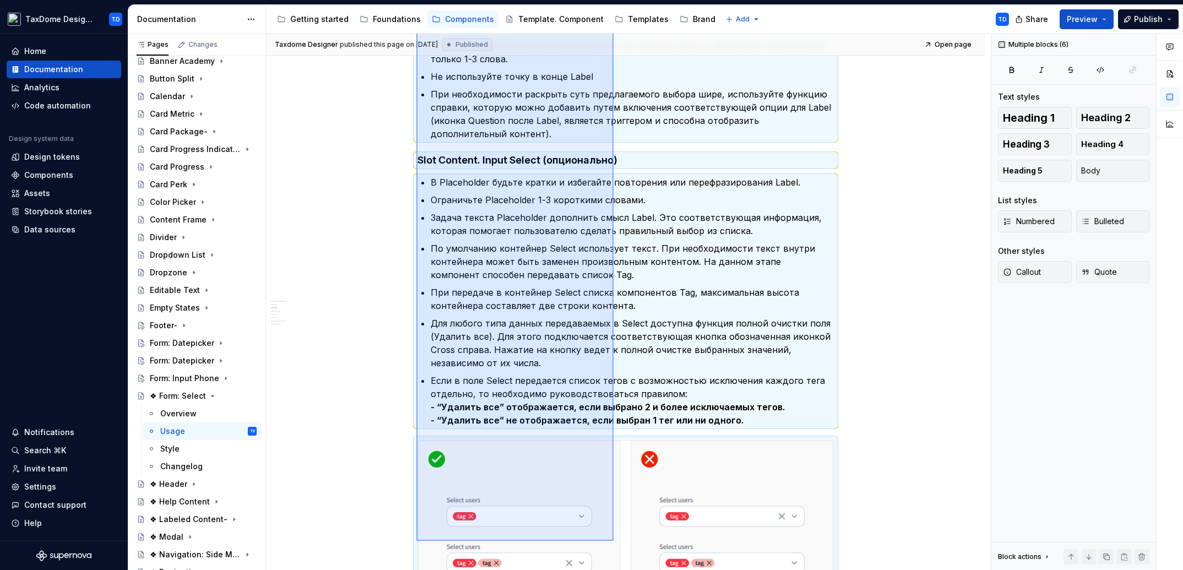
scroll to position [357, 0]
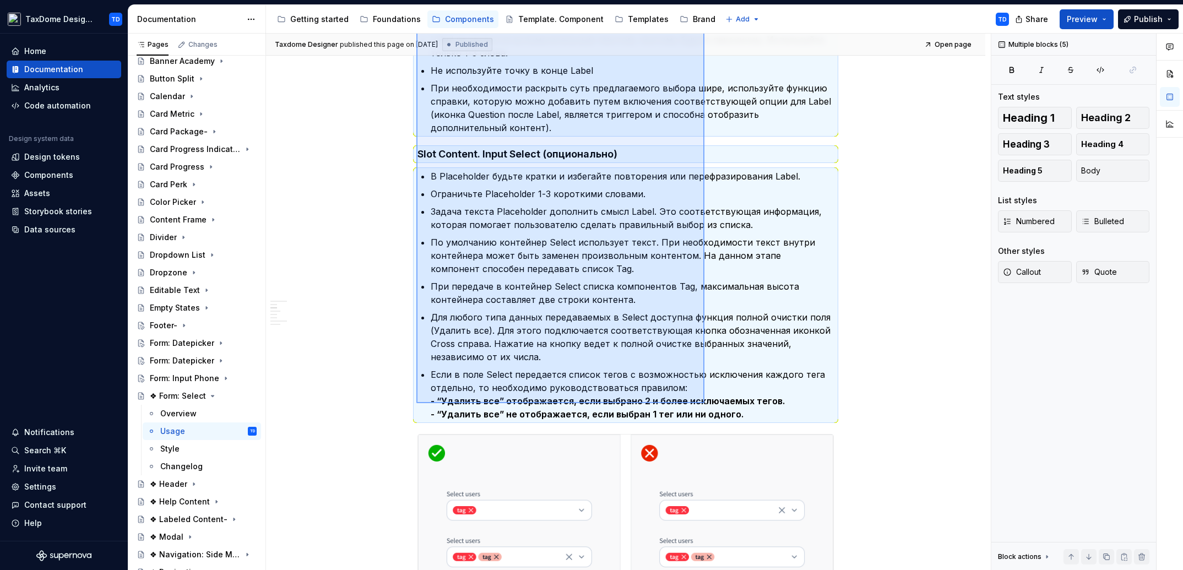
drag, startPoint x: 420, startPoint y: 100, endPoint x: 704, endPoint y: 403, distance: 415.3
click at [704, 403] on div "Taxdome Designer published this page on [DATE] Published Open page ❖ Form: Sele…" at bounding box center [628, 302] width 725 height 537
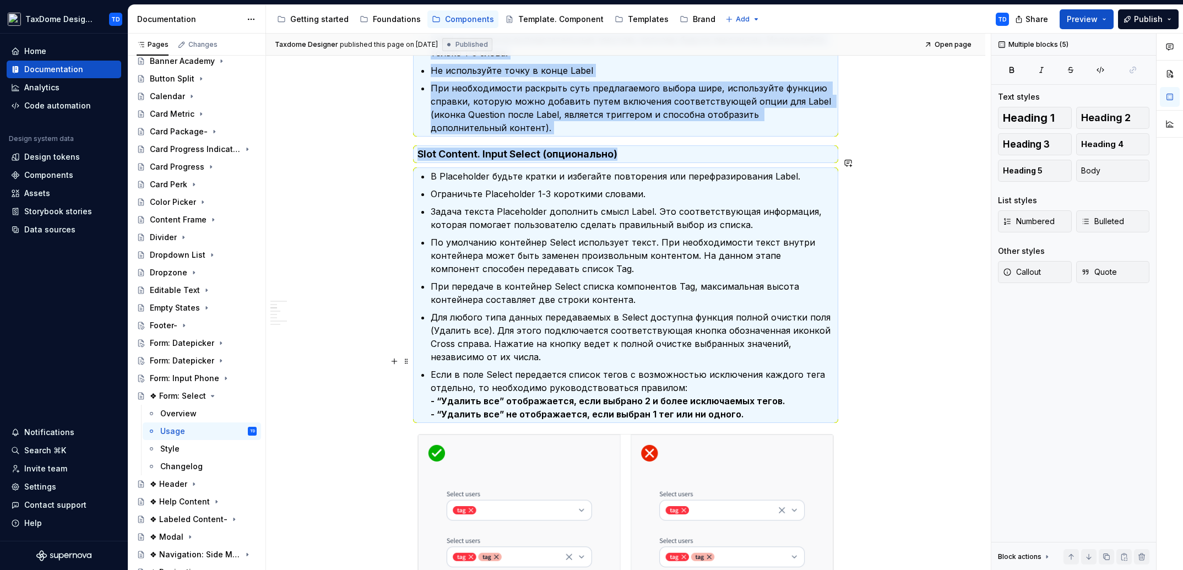
copy div "Lor ipsum dolorsi ametconsectet adipiscing. Elitse doeiusmodtemp incididuntut l…"
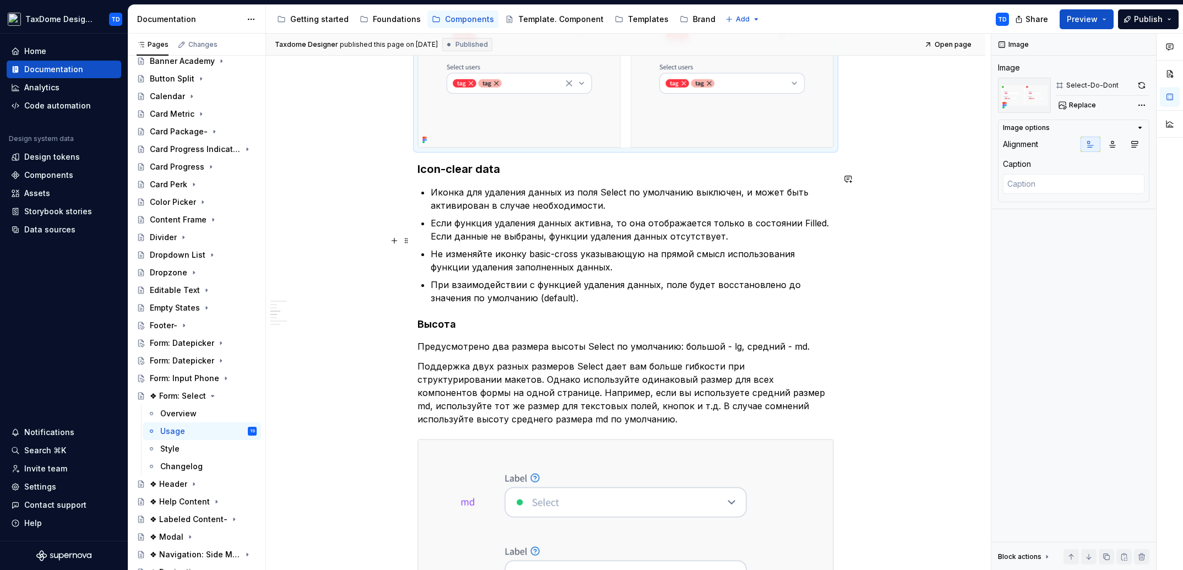
scroll to position [840, 0]
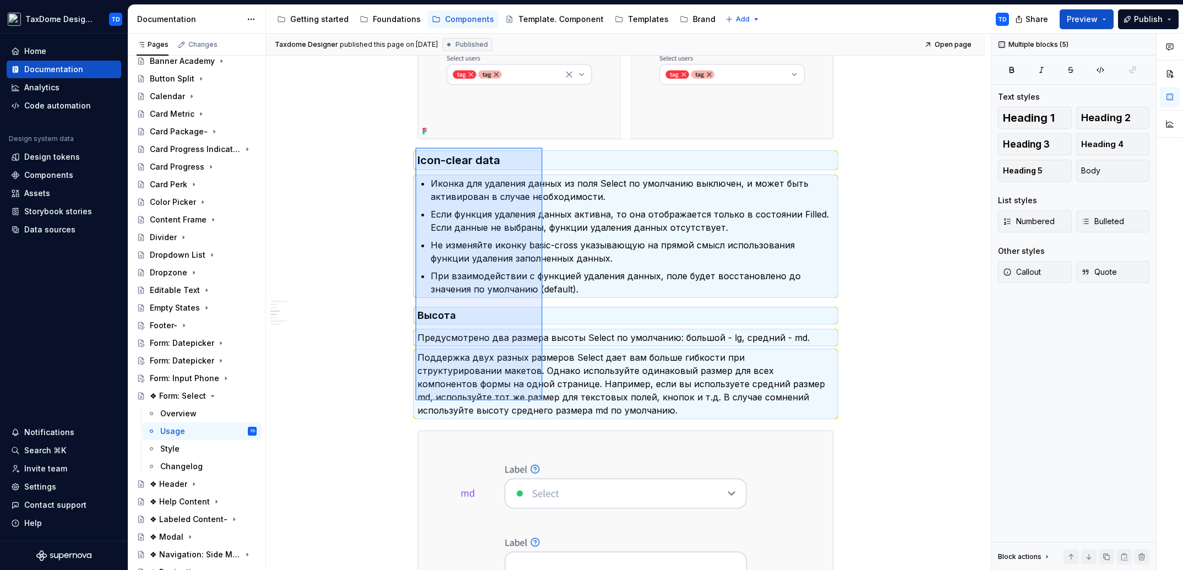
drag, startPoint x: 419, startPoint y: 148, endPoint x: 542, endPoint y: 400, distance: 280.7
click at [542, 400] on div "Taxdome Designer published this page on [DATE] Published Open page ❖ Form: Sele…" at bounding box center [628, 302] width 725 height 537
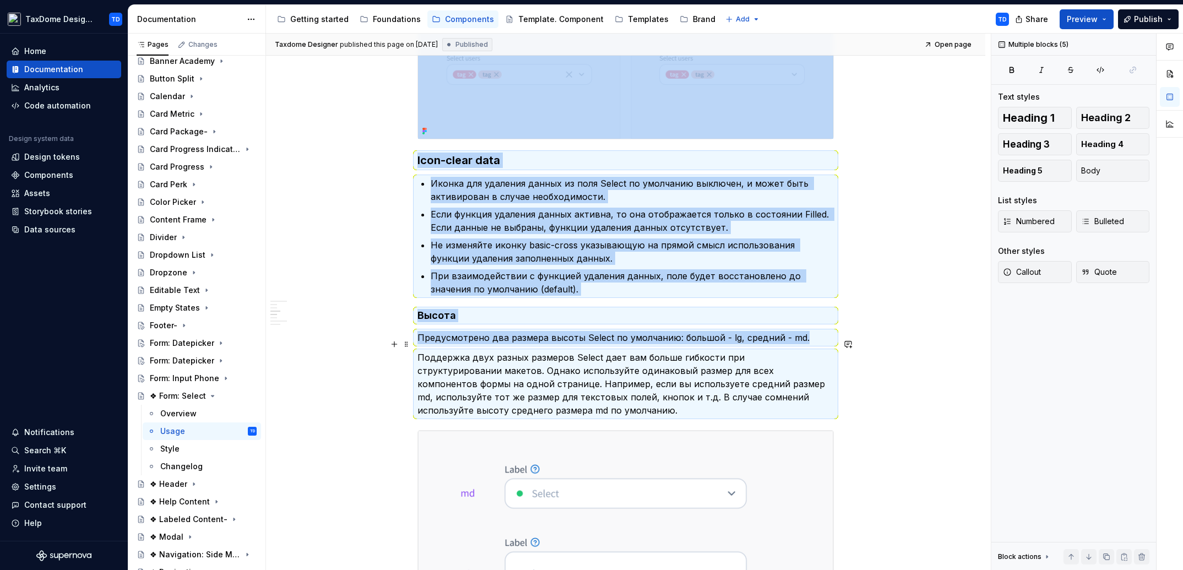
copy div "Icon-clear data Иконка для удаления данных из поля Select по умолчанию выключен…"
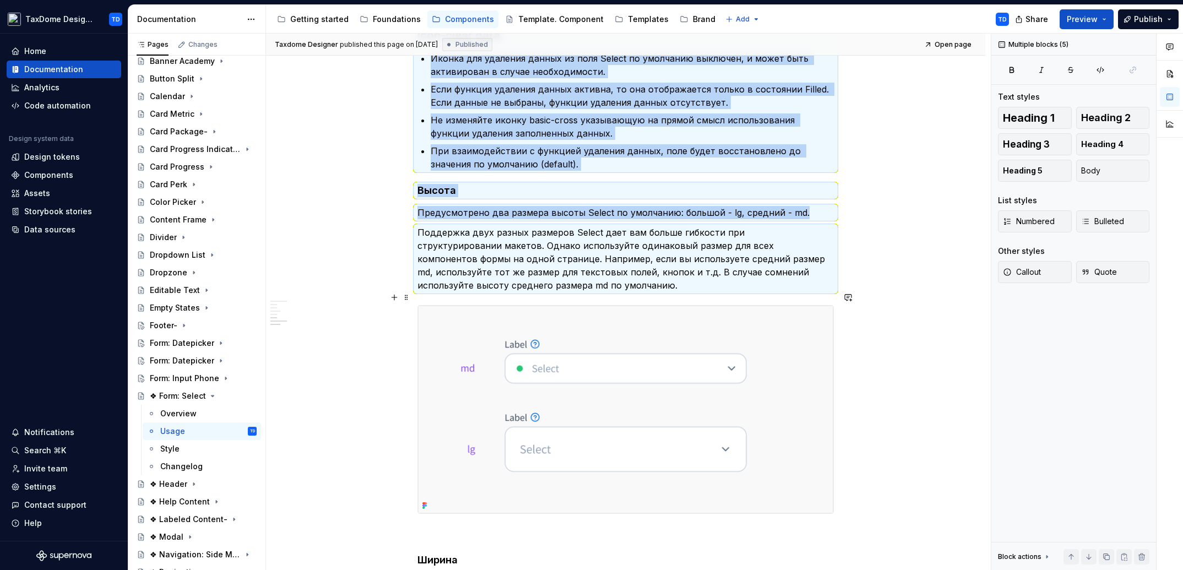
scroll to position [1135, 0]
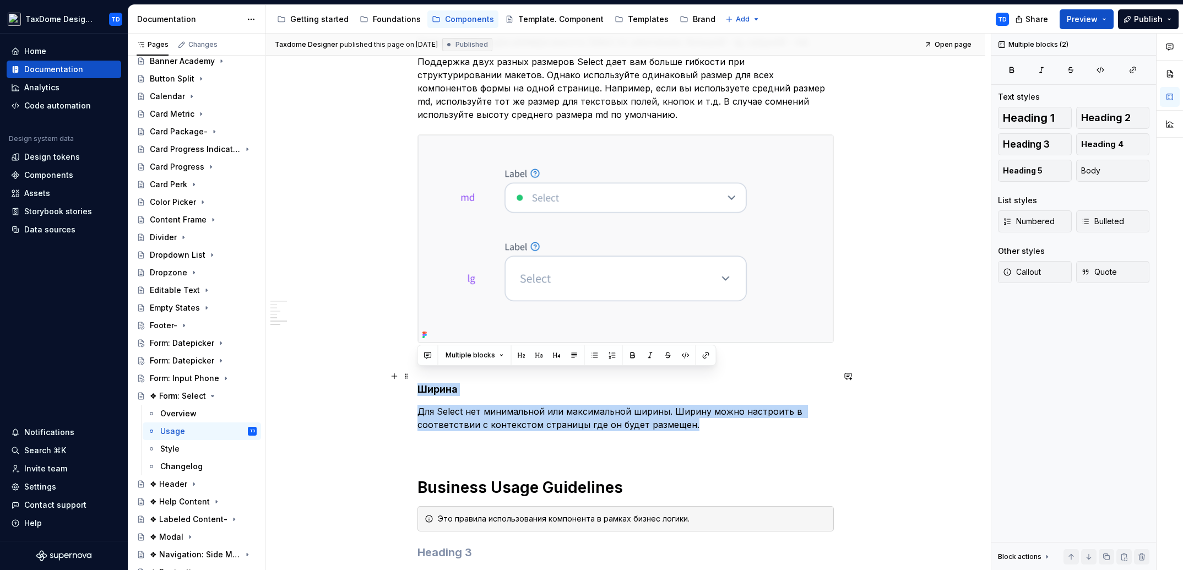
drag, startPoint x: 696, startPoint y: 407, endPoint x: 420, endPoint y: 374, distance: 277.8
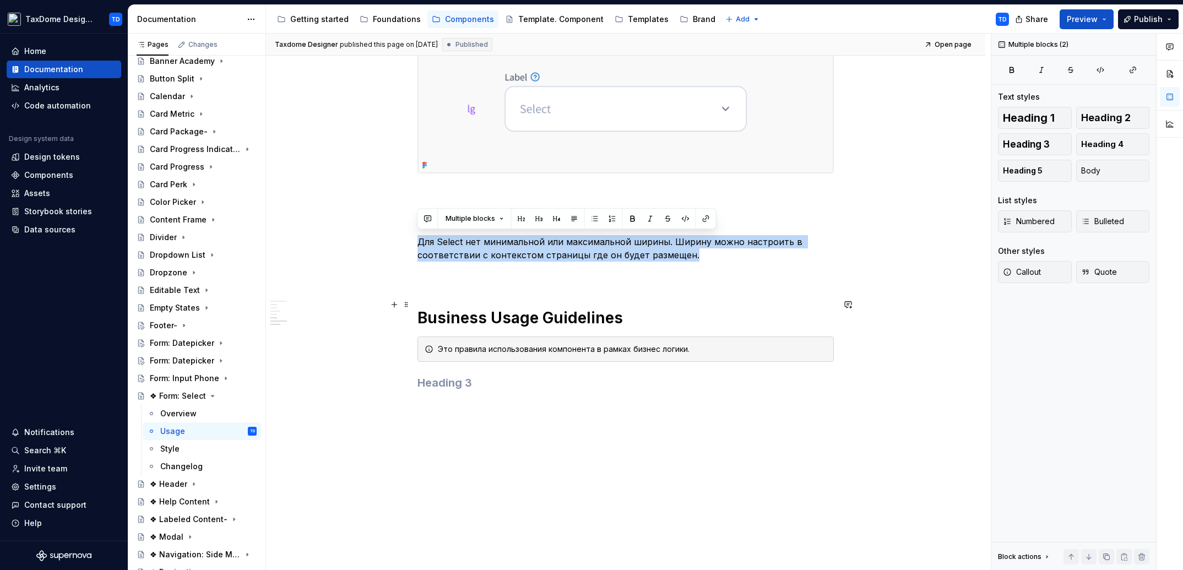
scroll to position [1318, 0]
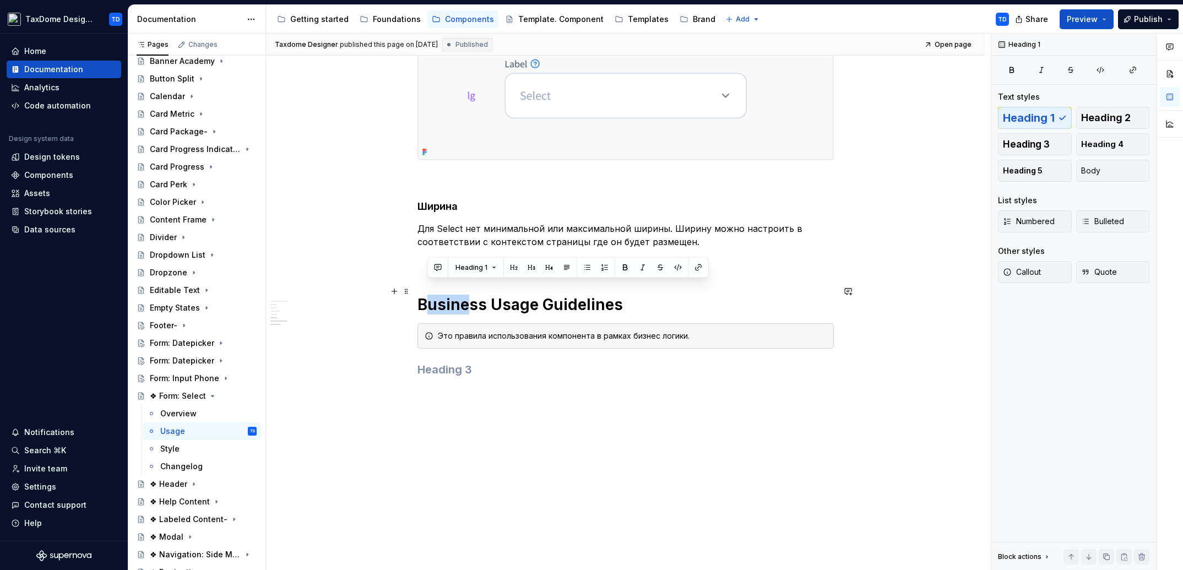
drag, startPoint x: 423, startPoint y: 290, endPoint x: 466, endPoint y: 291, distance: 43.0
click at [468, 295] on h1 "Business Usage Guidelines" at bounding box center [625, 305] width 416 height 20
drag, startPoint x: 425, startPoint y: 289, endPoint x: 482, endPoint y: 286, distance: 57.9
click at [482, 295] on h1 "Business Usage Guidelines" at bounding box center [625, 305] width 416 height 20
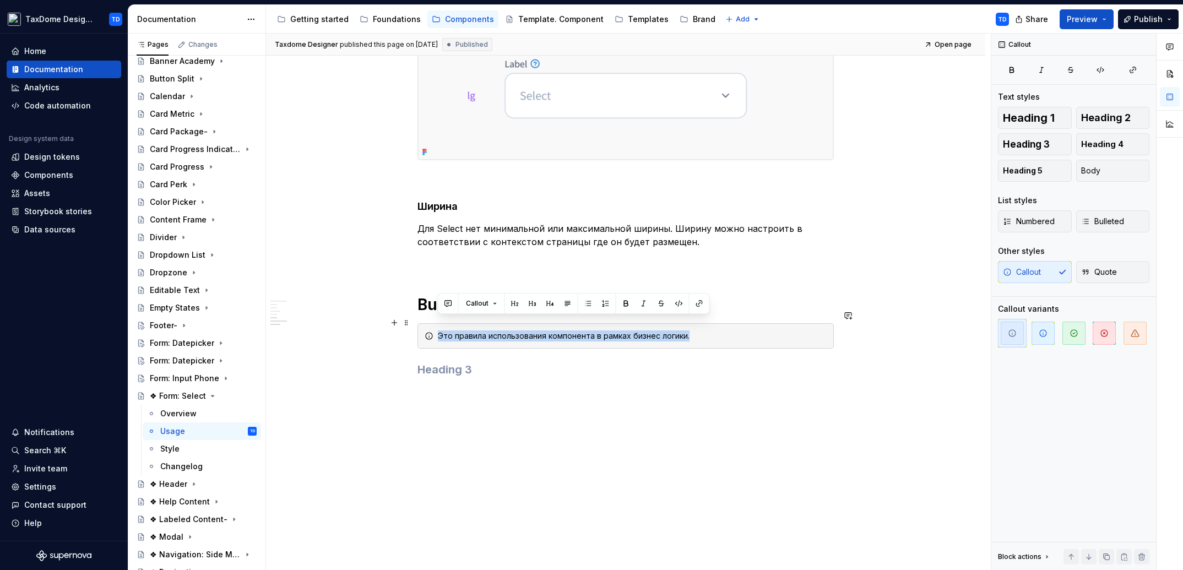
drag, startPoint x: 694, startPoint y: 325, endPoint x: 424, endPoint y: 322, distance: 269.8
click at [424, 323] on div "Это правила использования компонента в рамках бизнес логики." at bounding box center [625, 335] width 416 height 25
click at [170, 445] on div "Style" at bounding box center [169, 448] width 19 height 11
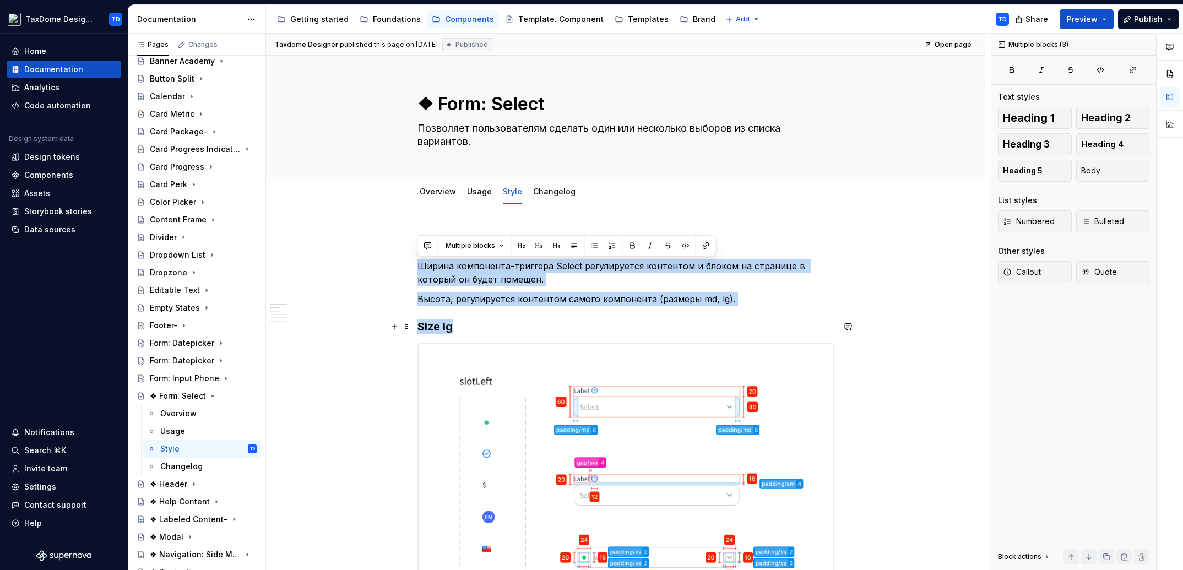
drag, startPoint x: 424, startPoint y: 265, endPoint x: 602, endPoint y: 327, distance: 188.8
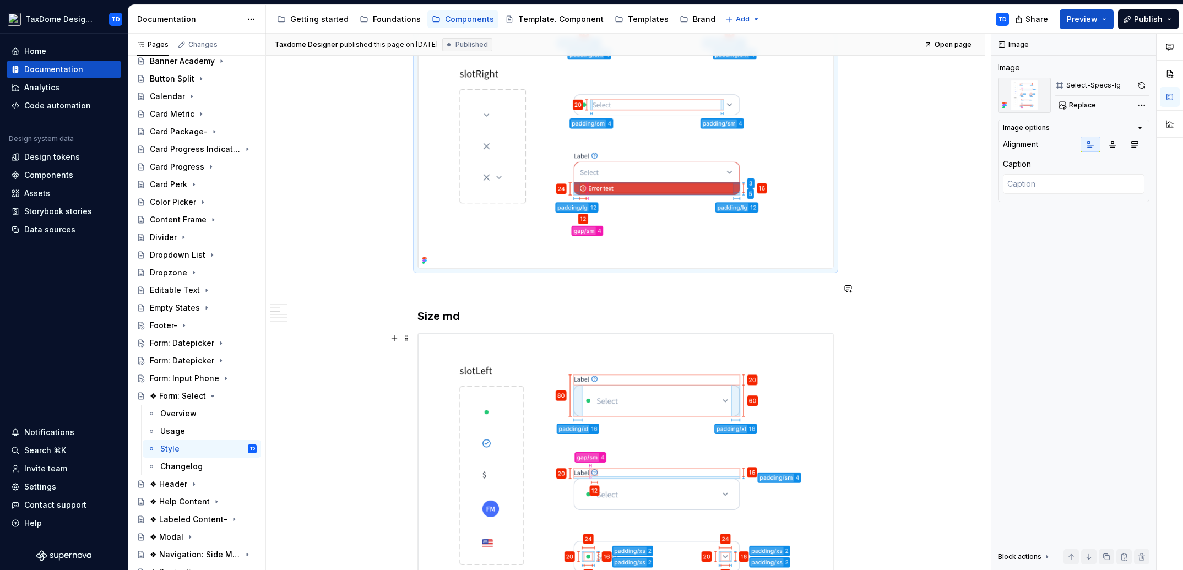
scroll to position [573, 0]
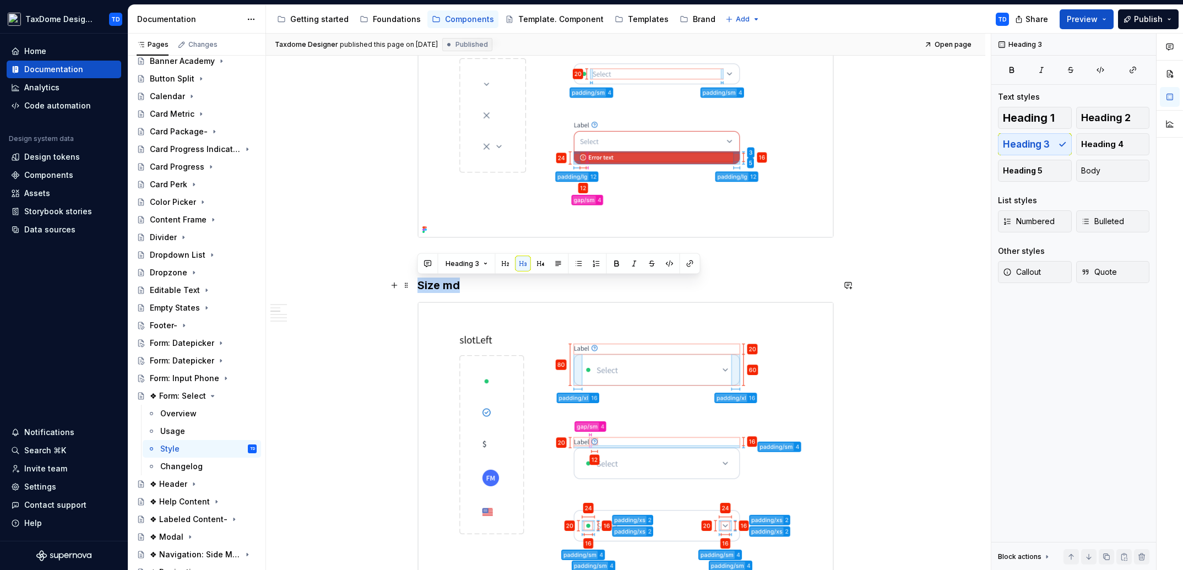
drag, startPoint x: 468, startPoint y: 287, endPoint x: 417, endPoint y: 285, distance: 50.7
click at [417, 285] on h3 "Size md" at bounding box center [625, 285] width 416 height 15
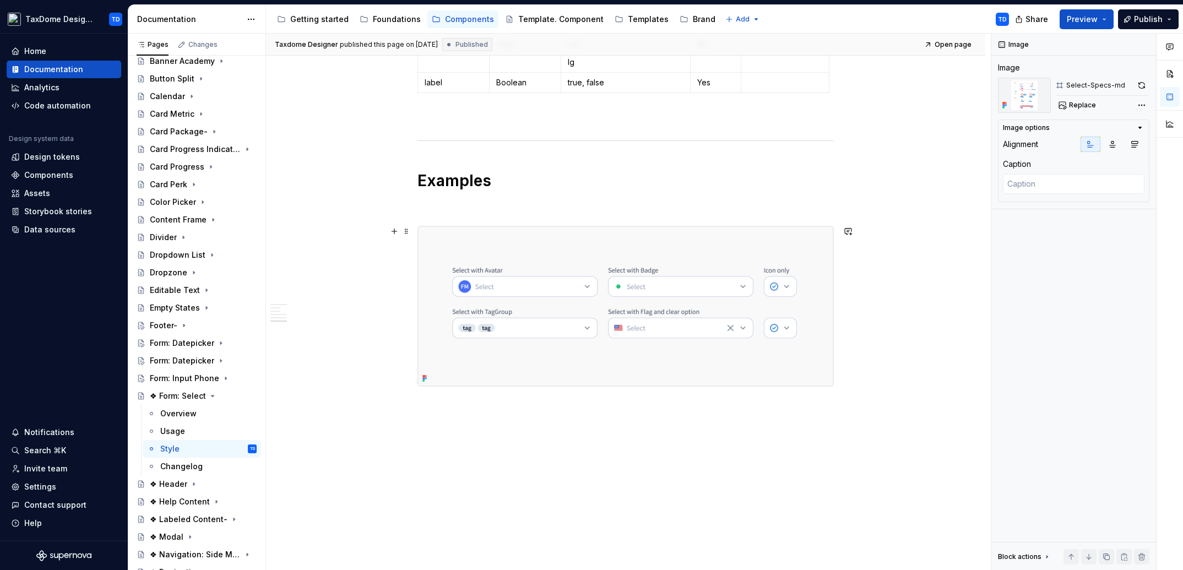
scroll to position [2085, 0]
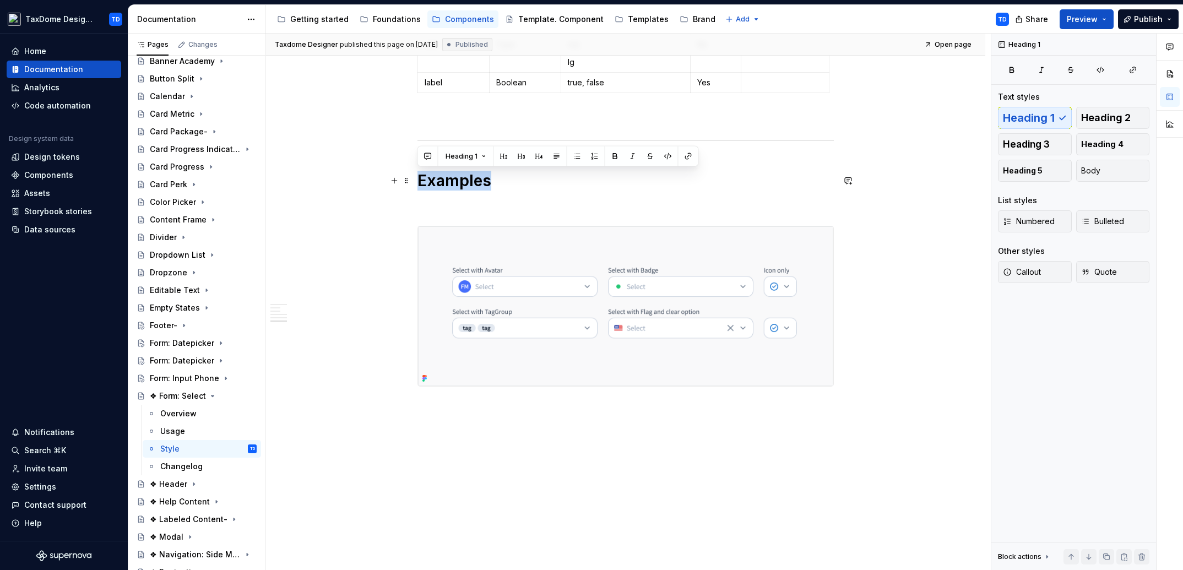
drag, startPoint x: 504, startPoint y: 188, endPoint x: 419, endPoint y: 183, distance: 85.5
click at [419, 183] on h1 "Examples" at bounding box center [625, 181] width 416 height 20
click at [181, 409] on div "Overview" at bounding box center [178, 413] width 36 height 11
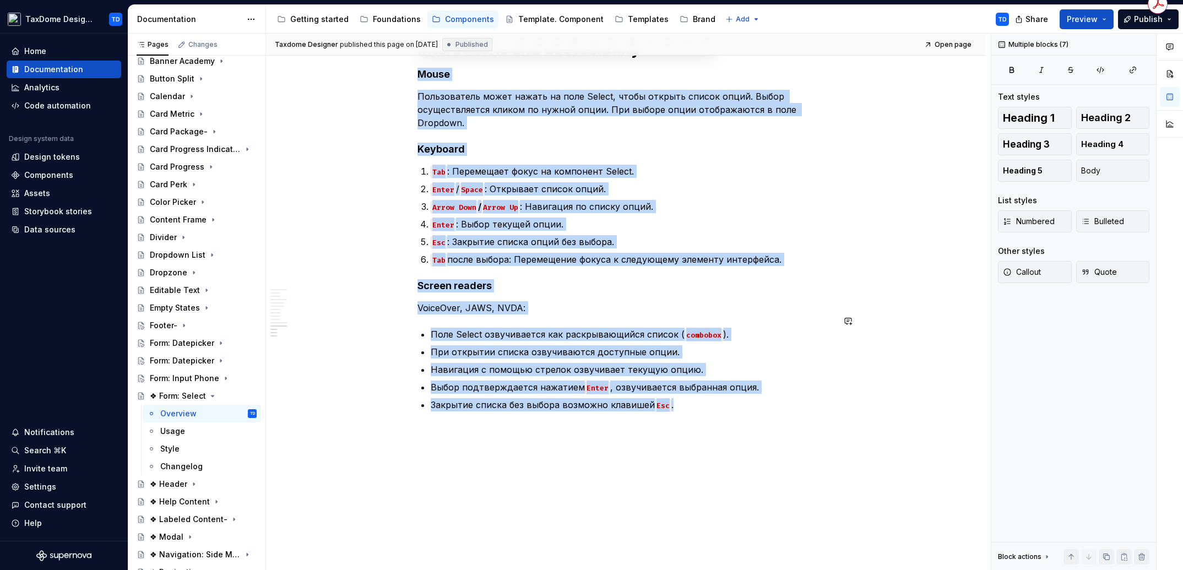
scroll to position [3504, 0]
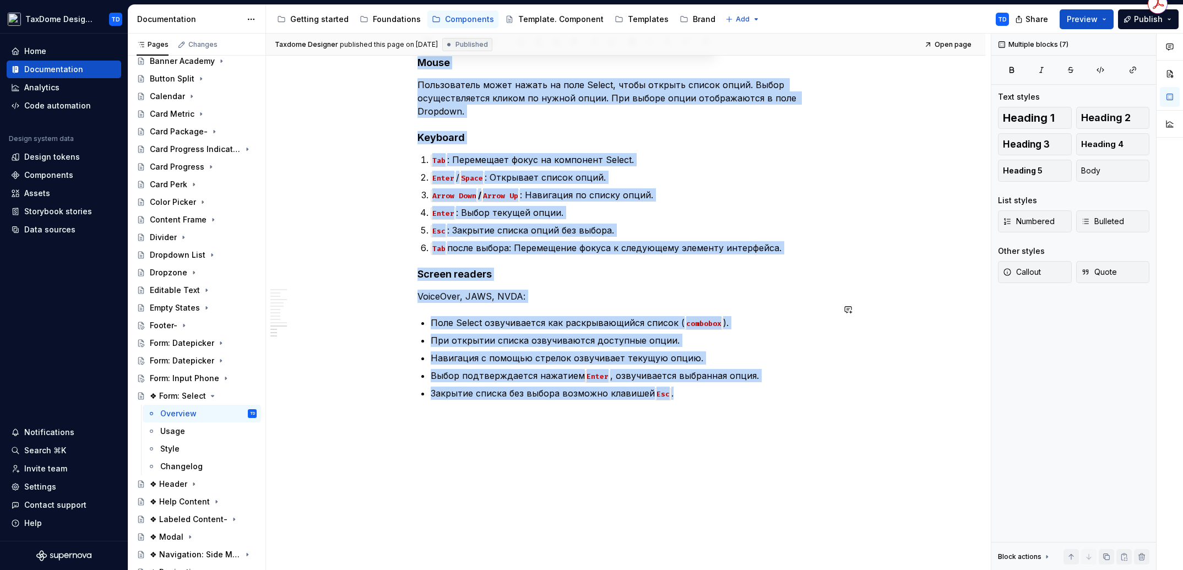
drag, startPoint x: 420, startPoint y: 247, endPoint x: 694, endPoint y: 388, distance: 308.8
click at [182, 465] on div "Changelog" at bounding box center [181, 466] width 42 height 11
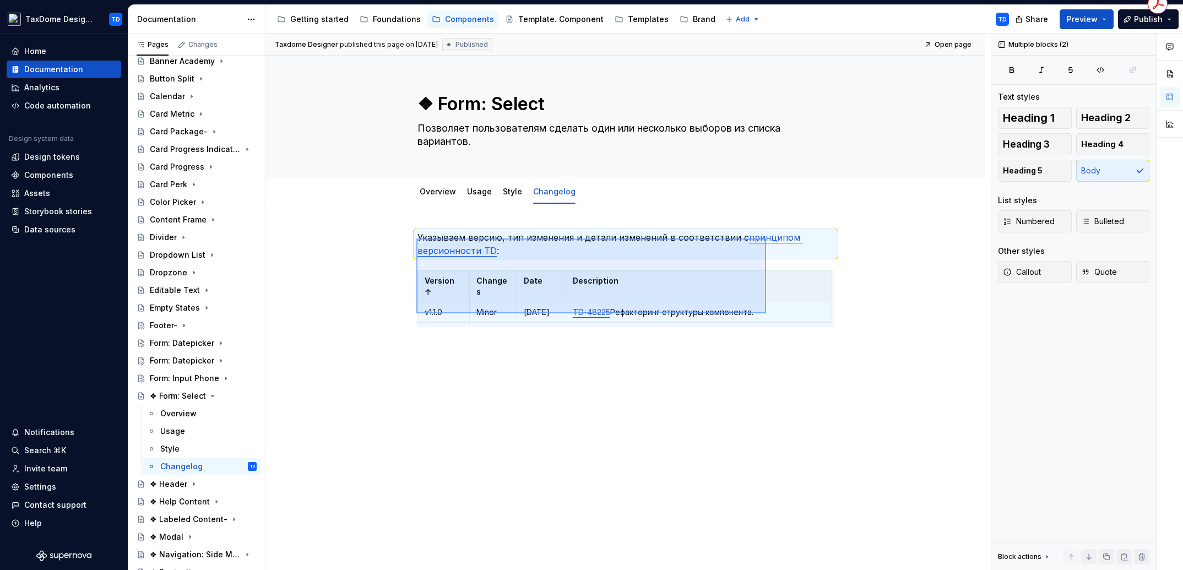
drag, startPoint x: 423, startPoint y: 239, endPoint x: 768, endPoint y: 312, distance: 352.4
click at [768, 312] on div "Taxdome Designer published this page on [DATE] Published Open page ❖ Form: Sele…" at bounding box center [628, 302] width 725 height 537
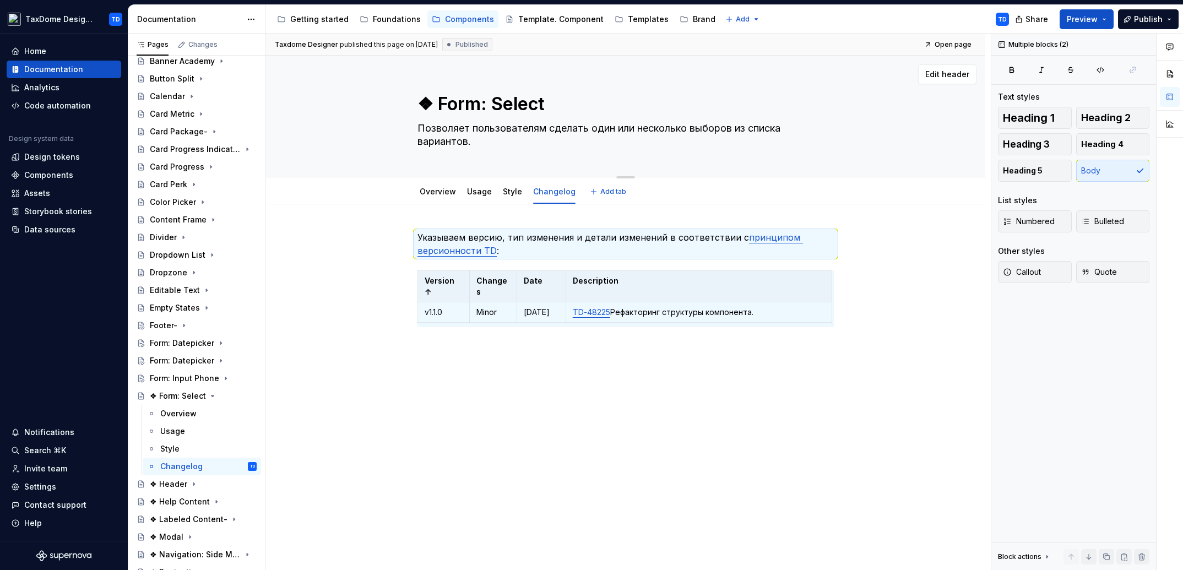
click at [449, 112] on textarea "❖ Form: Select" at bounding box center [623, 104] width 416 height 26
click at [440, 104] on textarea "❖ Form: Select" at bounding box center [623, 104] width 416 height 26
type textarea "*"
type textarea "❖ orm: Select"
type textarea "*"
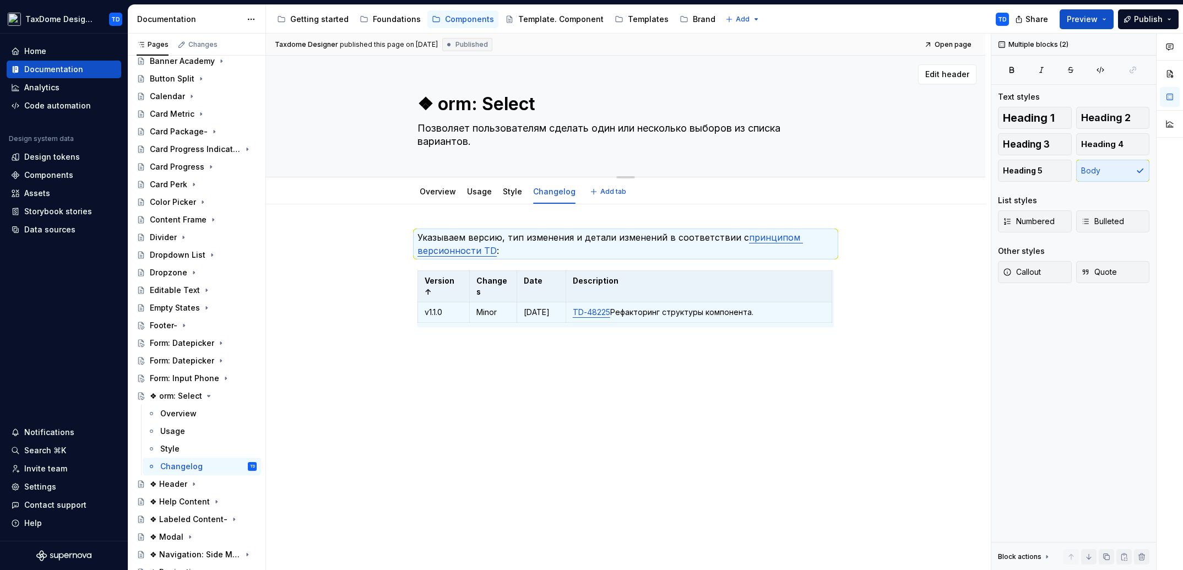
type textarea "❖orm: Select"
type textarea "*"
type textarea "orm: Select"
type textarea "*"
type textarea "Form: Select"
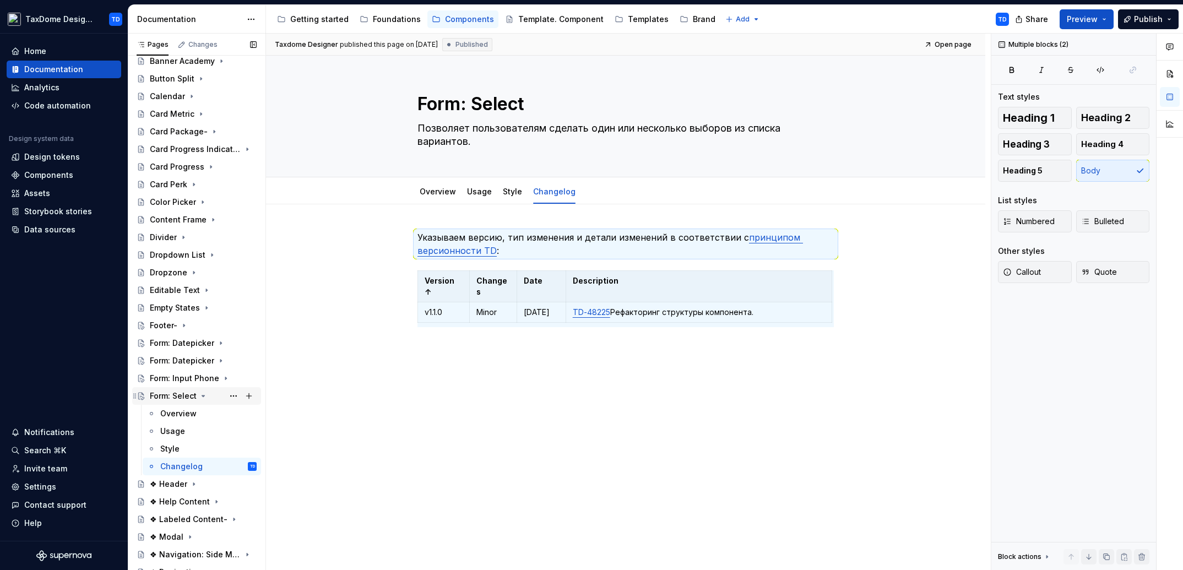
type textarea "*"
type textarea "Form: Select"
click at [203, 393] on icon "Page tree" at bounding box center [203, 396] width 9 height 9
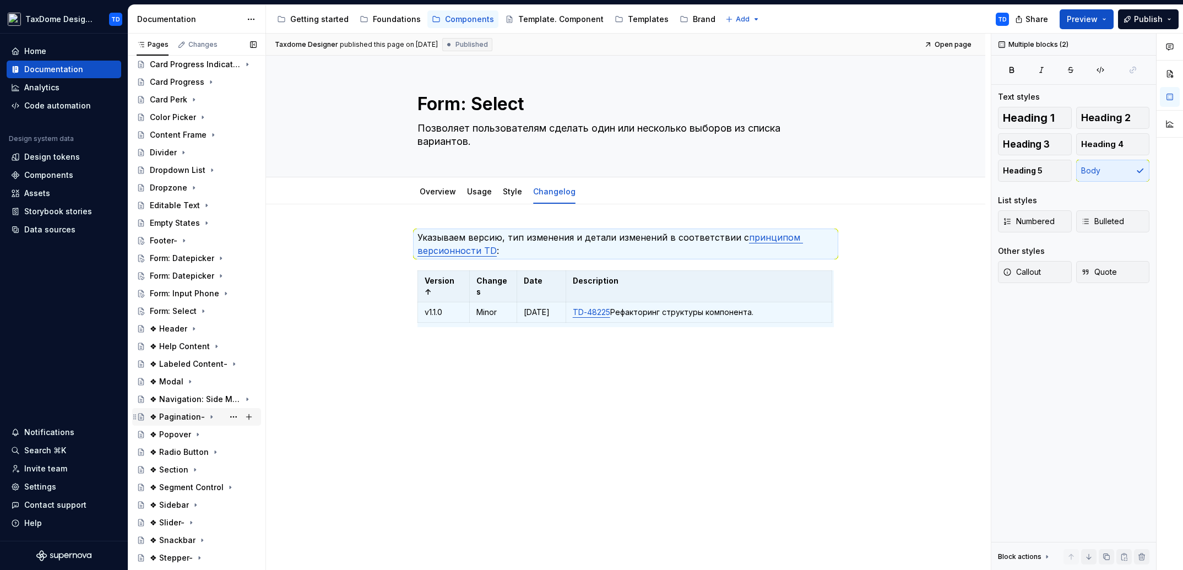
scroll to position [272, 0]
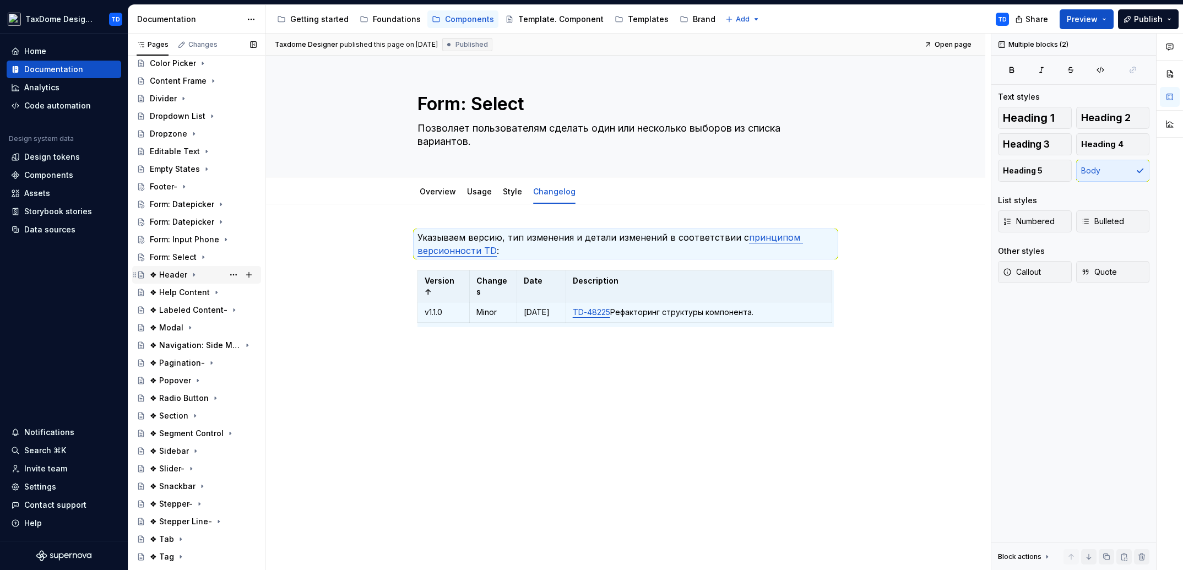
click at [166, 271] on div "❖ Header" at bounding box center [168, 274] width 37 height 11
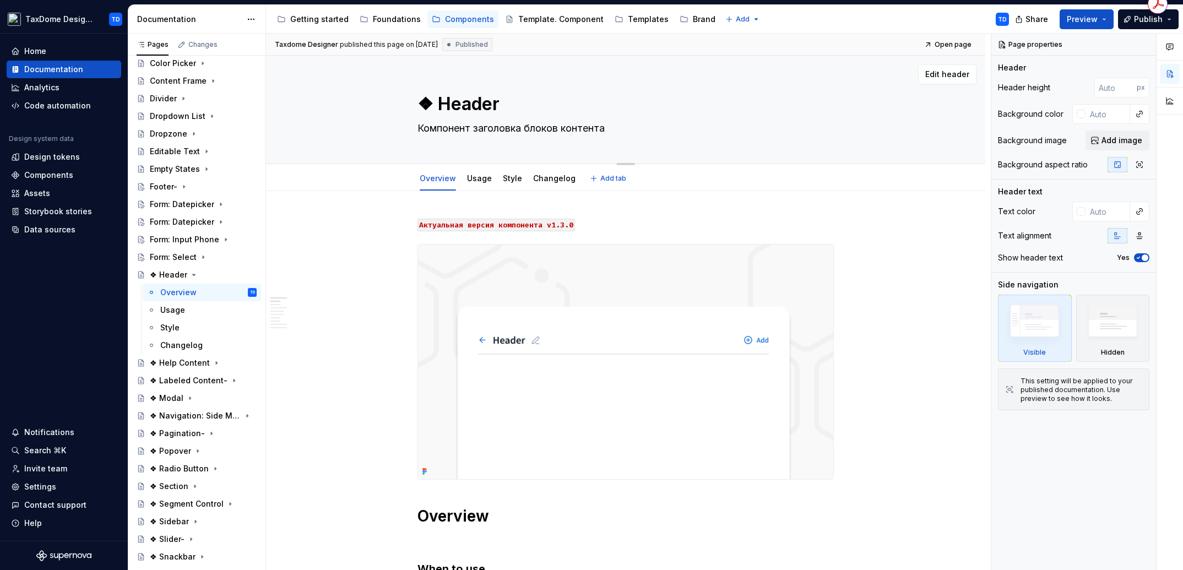
drag, startPoint x: 500, startPoint y: 110, endPoint x: 442, endPoint y: 106, distance: 58.5
click at [442, 106] on textarea "❖ Header" at bounding box center [623, 104] width 416 height 26
drag, startPoint x: 416, startPoint y: 131, endPoint x: 605, endPoint y: 128, distance: 188.9
click at [605, 128] on textarea "Компонент заголовка блоков контента" at bounding box center [623, 128] width 416 height 18
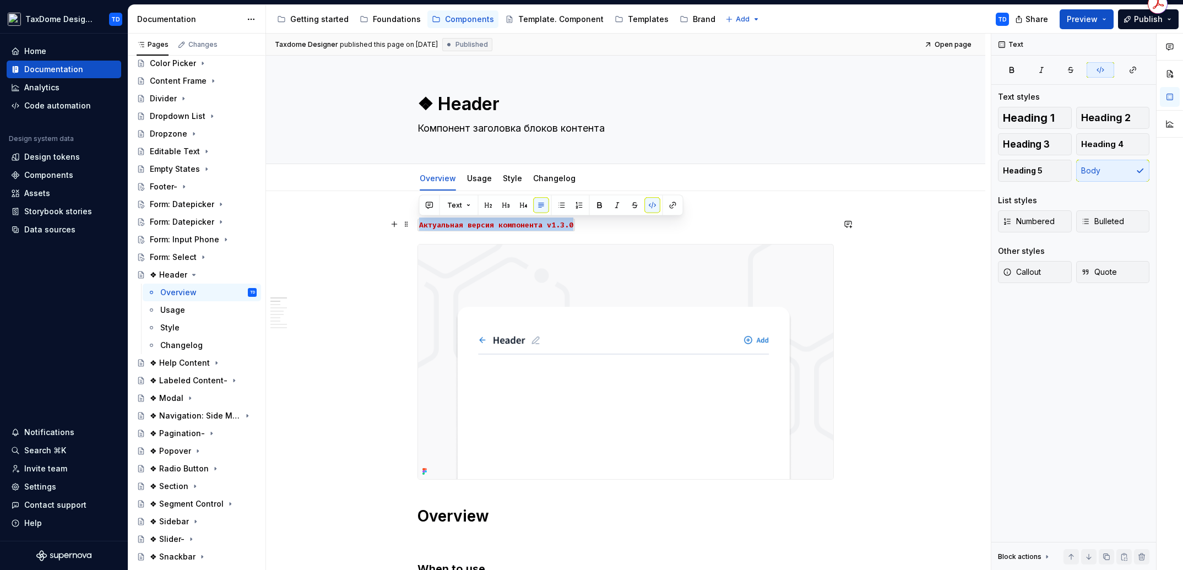
drag, startPoint x: 445, startPoint y: 224, endPoint x: 570, endPoint y: 225, distance: 125.0
click at [572, 225] on code "Aктуальная версия компонента v1.3.0" at bounding box center [495, 225] width 157 height 13
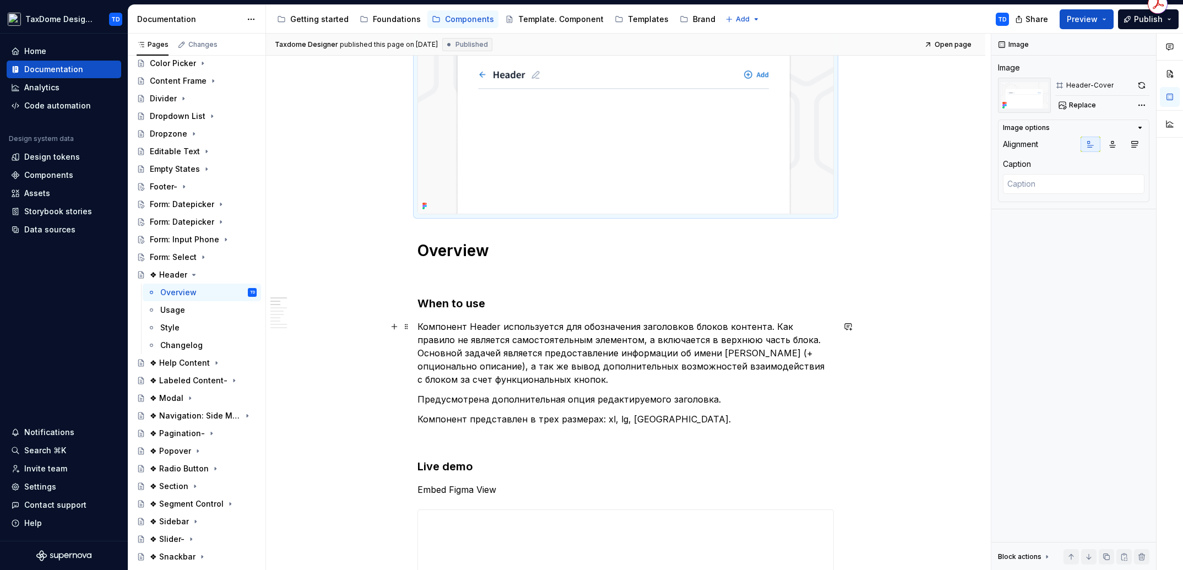
scroll to position [276, 0]
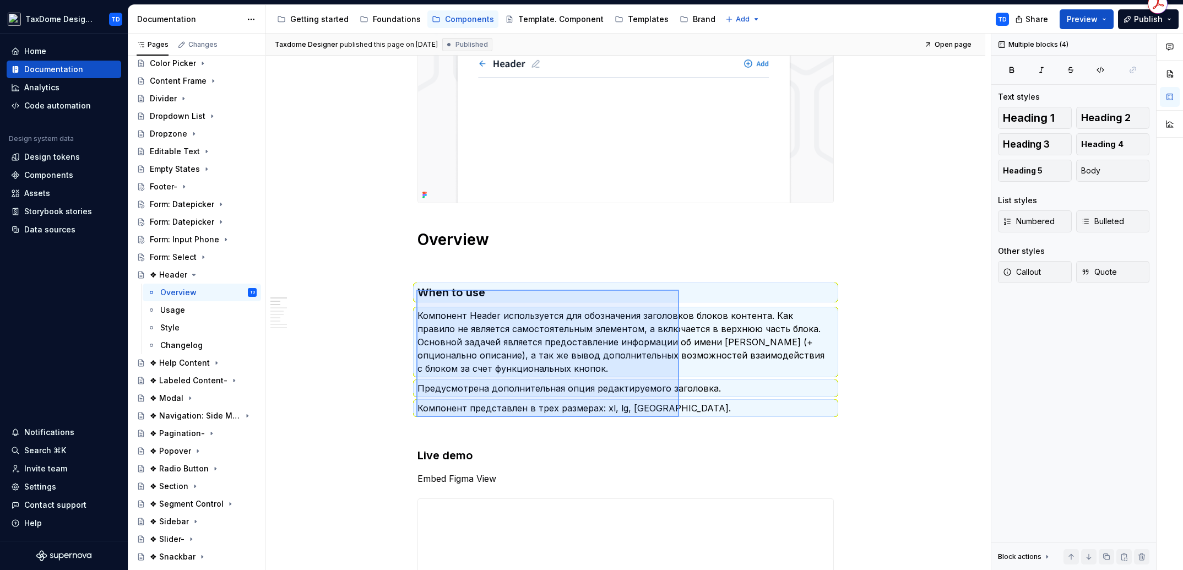
drag, startPoint x: 426, startPoint y: 293, endPoint x: 644, endPoint y: 396, distance: 240.6
click at [679, 417] on div "**********" at bounding box center [628, 302] width 725 height 537
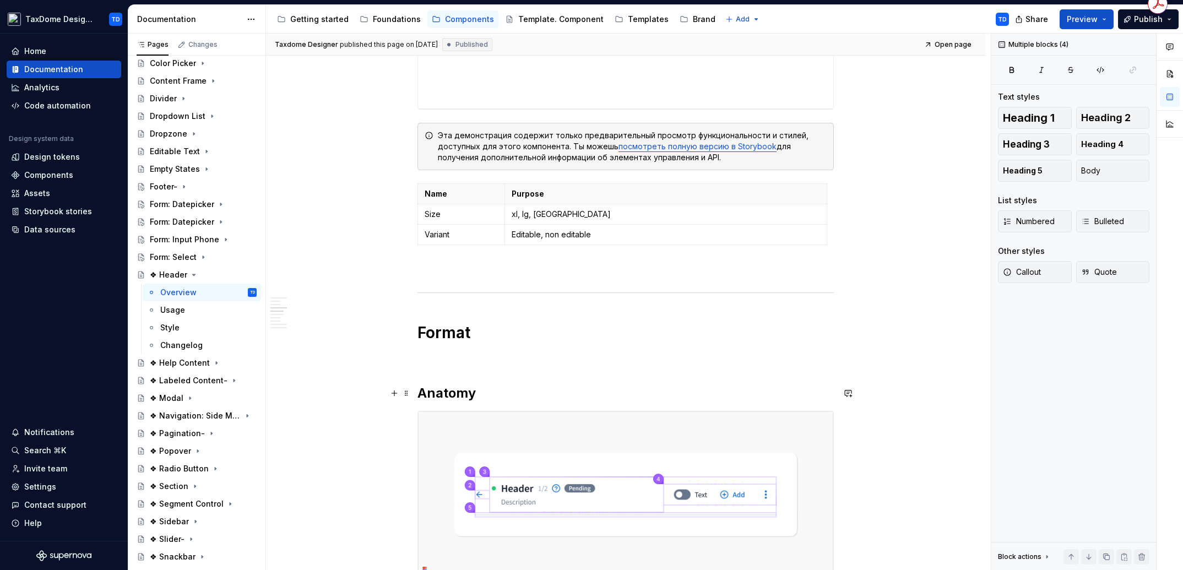
scroll to position [939, 0]
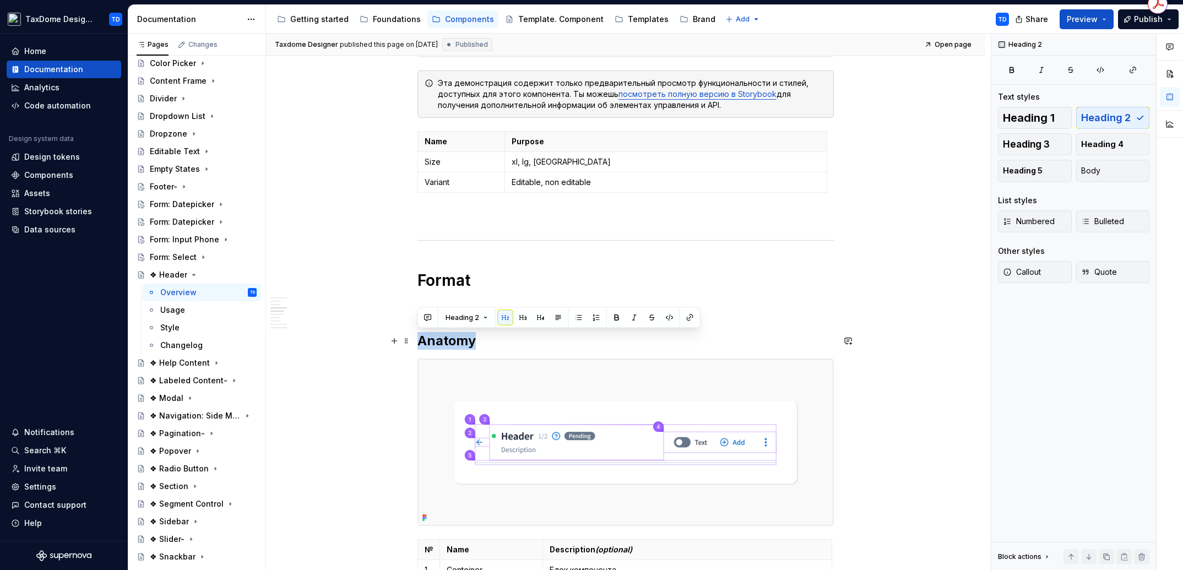
drag, startPoint x: 475, startPoint y: 341, endPoint x: 419, endPoint y: 346, distance: 56.4
click at [419, 346] on h2 "Anatomy" at bounding box center [625, 341] width 416 height 18
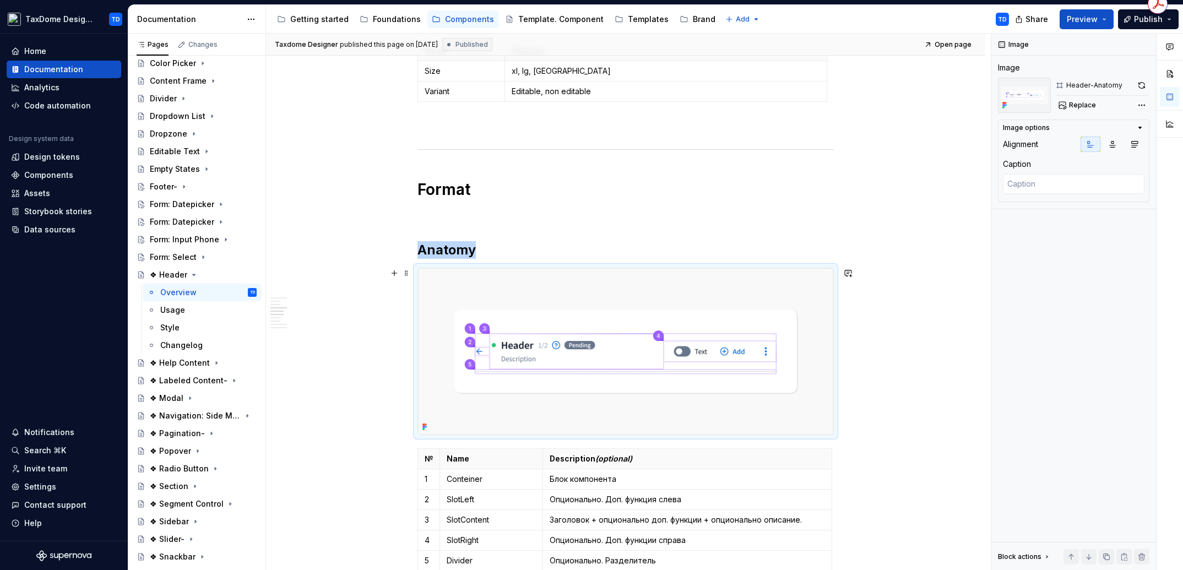
scroll to position [1320, 0]
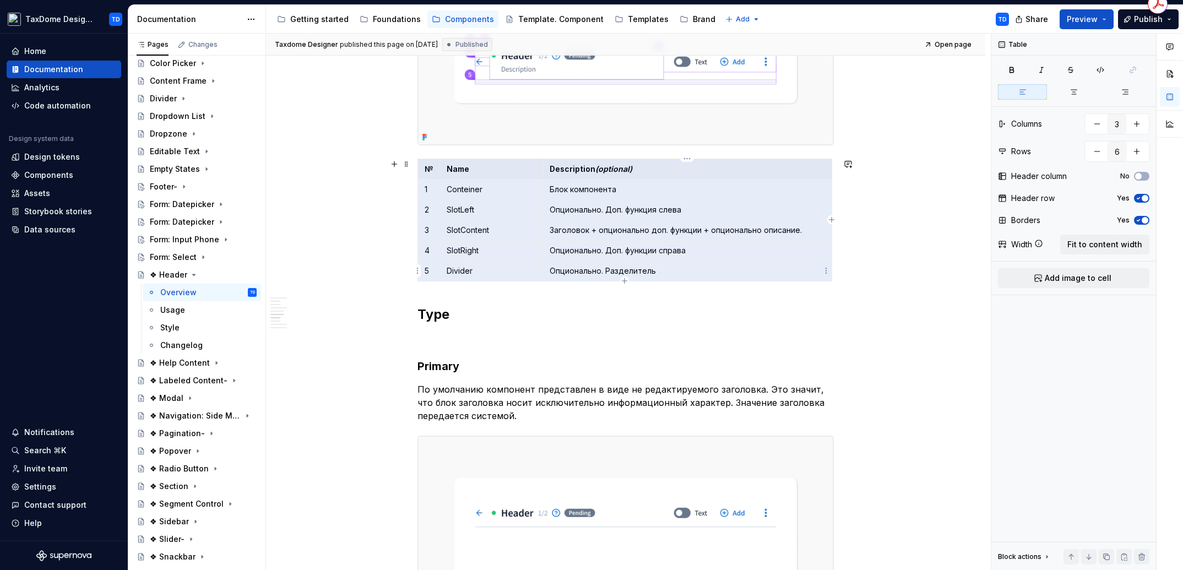
drag, startPoint x: 423, startPoint y: 168, endPoint x: 670, endPoint y: 274, distance: 267.9
click at [670, 274] on tbody "№ Name Description (optional) 1 Conteiner Блок компонента 2 SlotLeft Опциональн…" at bounding box center [625, 220] width 414 height 122
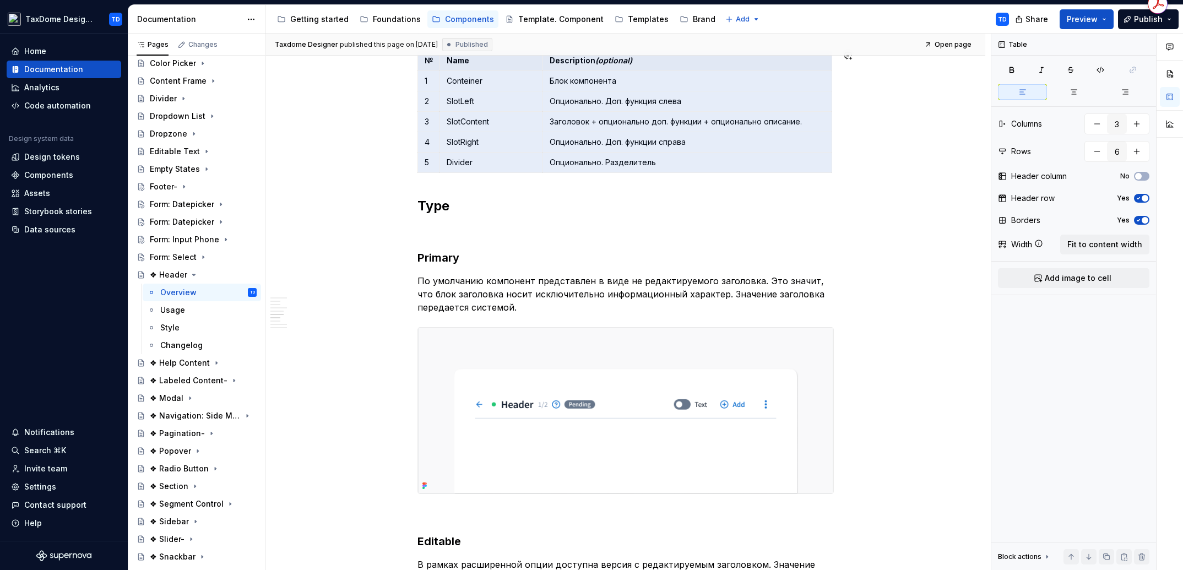
scroll to position [1503, 0]
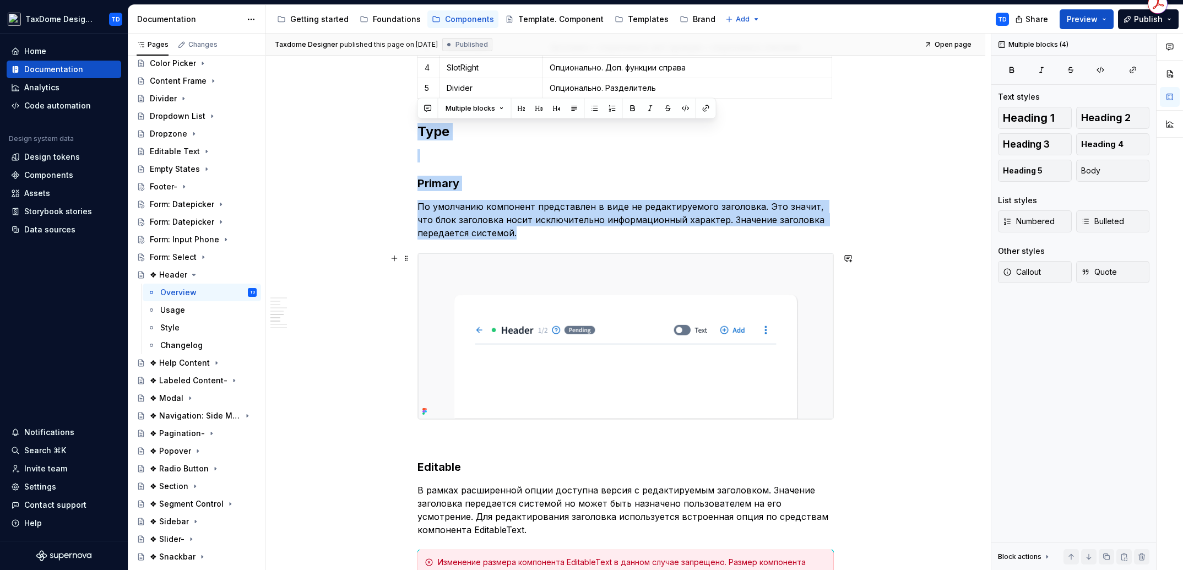
drag, startPoint x: 419, startPoint y: 133, endPoint x: 509, endPoint y: 257, distance: 153.0
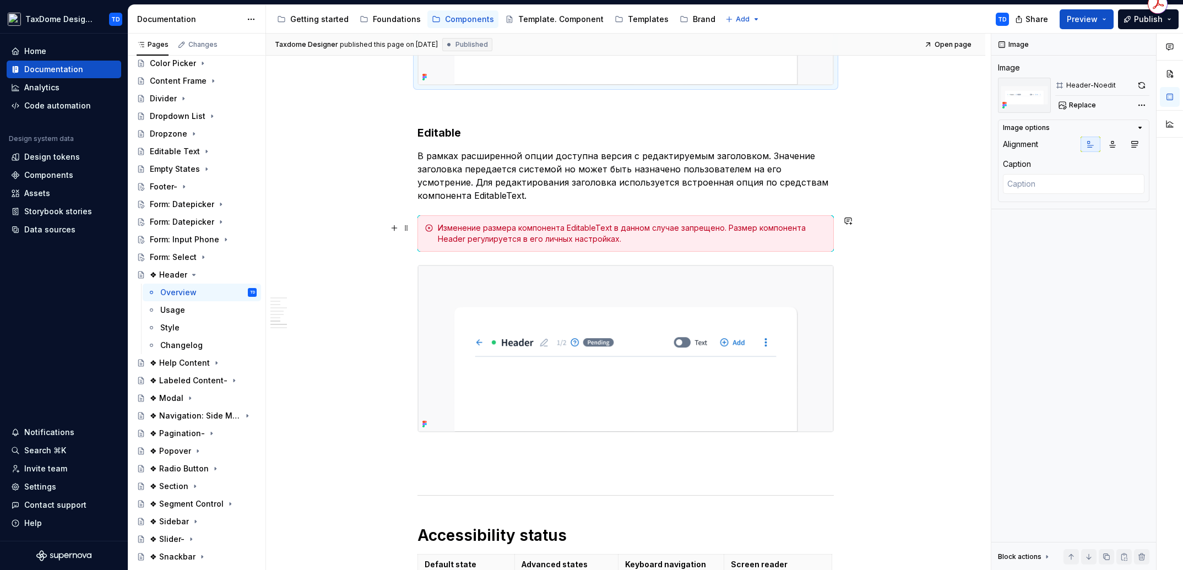
scroll to position [1865, 0]
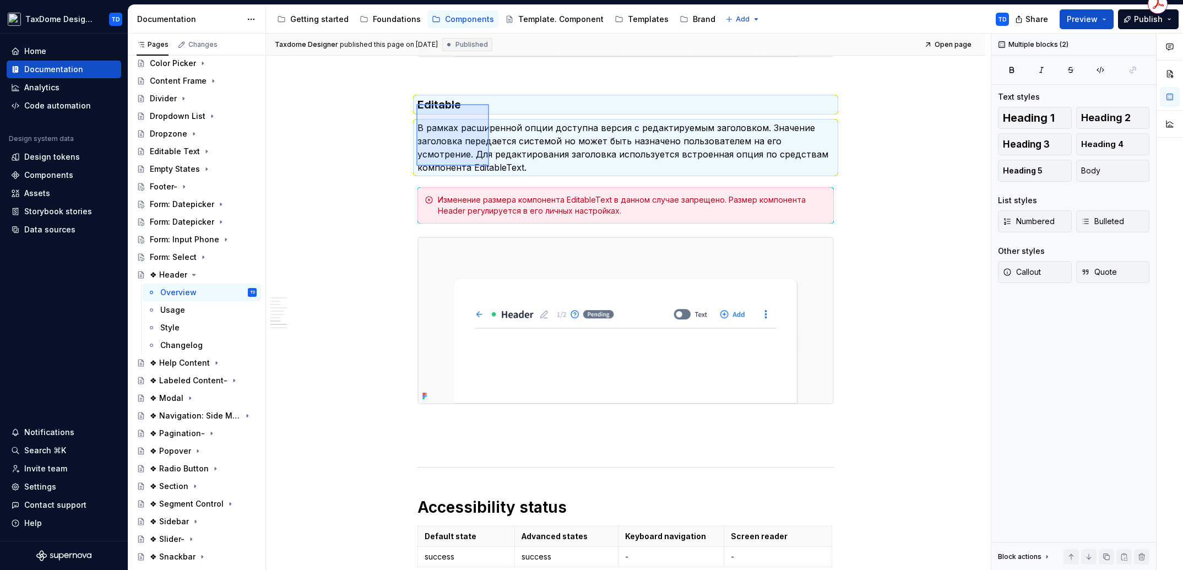
drag, startPoint x: 416, startPoint y: 104, endPoint x: 488, endPoint y: 166, distance: 94.9
click at [490, 166] on div "**********" at bounding box center [628, 302] width 725 height 537
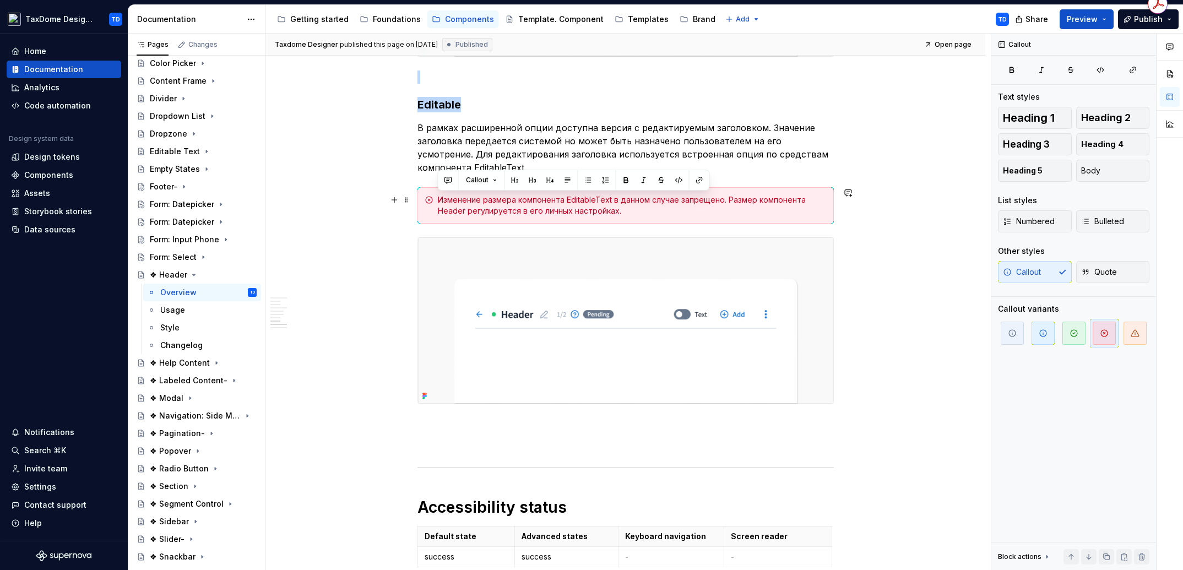
drag, startPoint x: 619, startPoint y: 211, endPoint x: 409, endPoint y: 176, distance: 212.8
click at [435, 198] on div "Изменение размера компонента EditableText в данном случае запрещено. Размер ком…" at bounding box center [625, 205] width 416 height 36
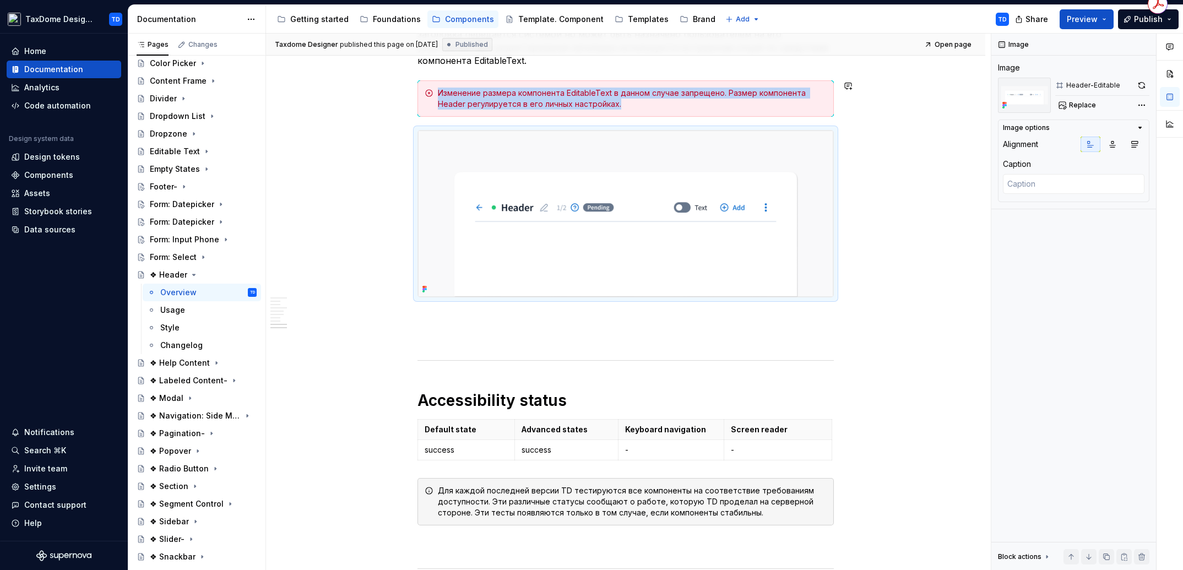
scroll to position [2036, 0]
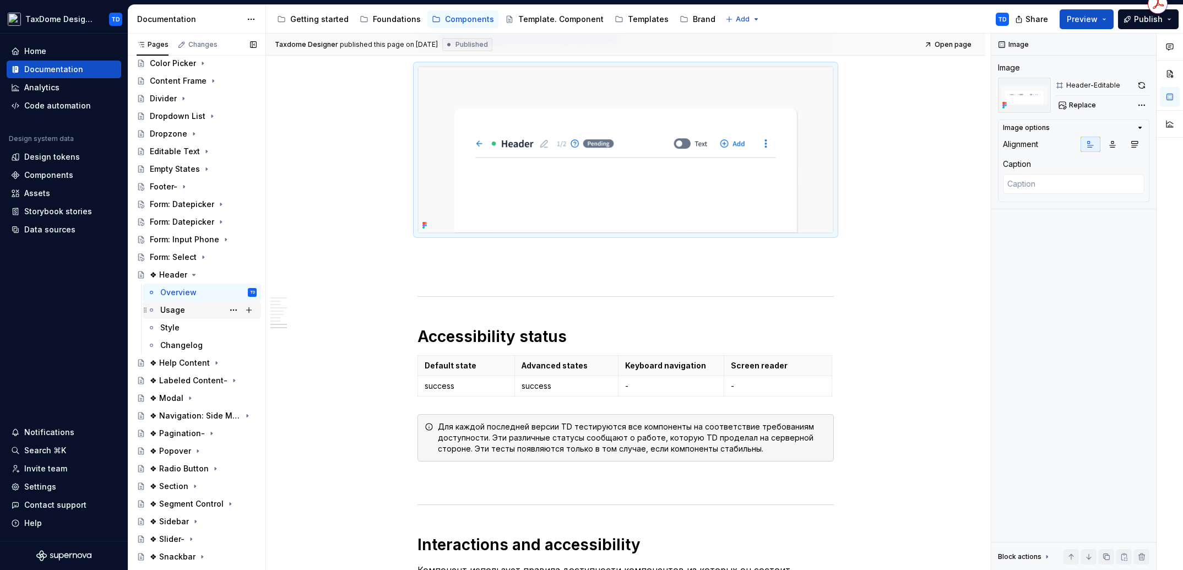
click at [176, 309] on div "Usage" at bounding box center [172, 310] width 25 height 11
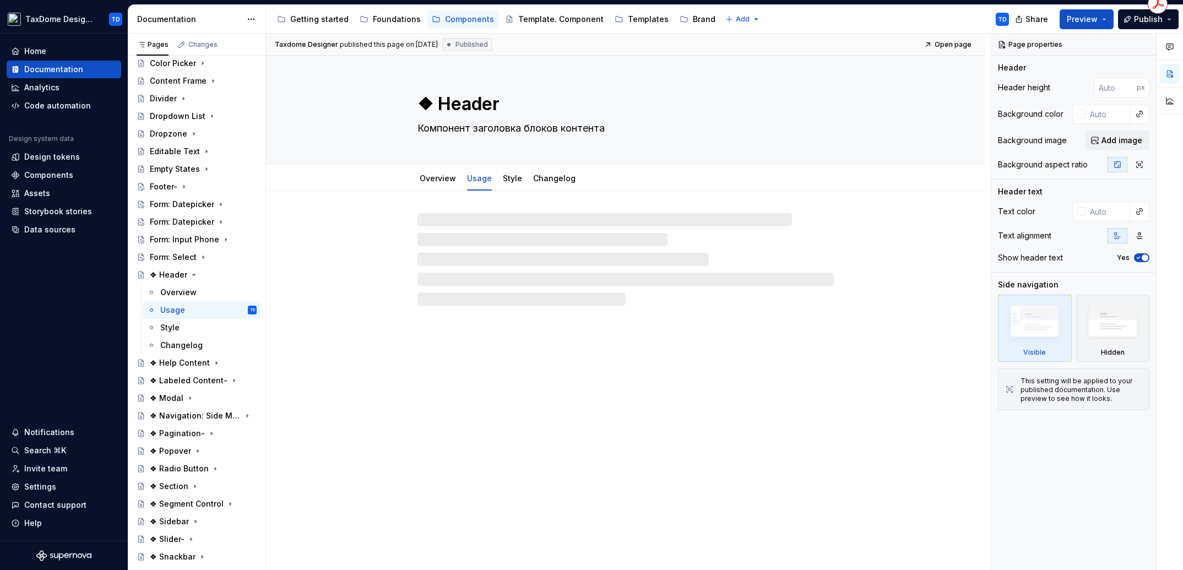
scroll to position [272, 0]
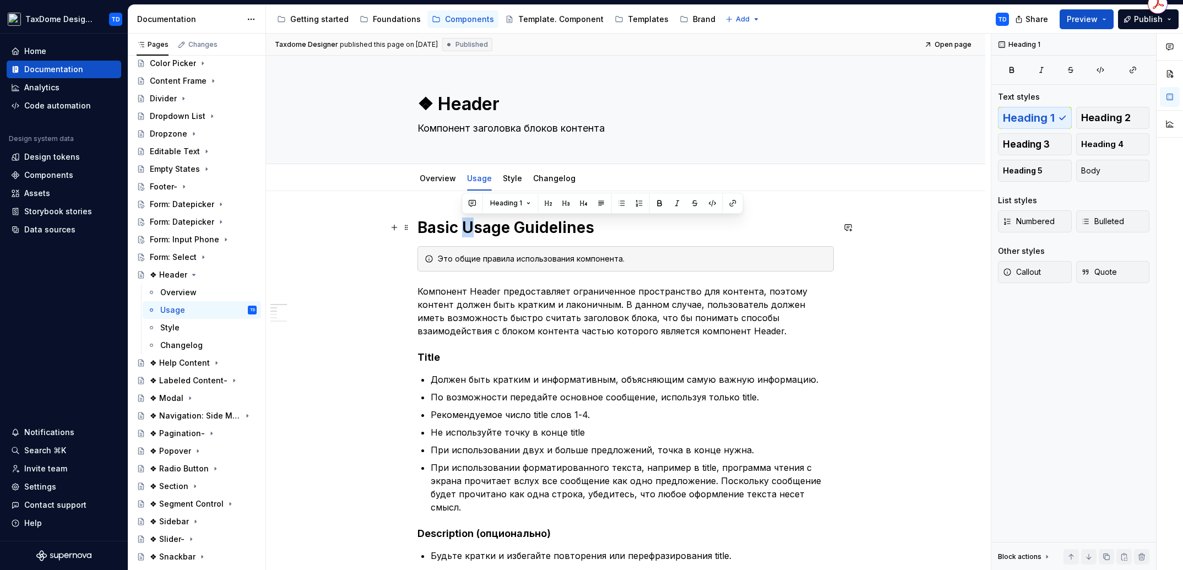
click at [470, 224] on h1 "Basic Usage Guidelines" at bounding box center [625, 228] width 416 height 20
click at [504, 229] on h1 "Basic Usage Guidelines" at bounding box center [625, 228] width 416 height 20
click at [505, 228] on h1 "Basic Usage Guidelines" at bounding box center [625, 228] width 416 height 20
drag, startPoint x: 488, startPoint y: 229, endPoint x: 420, endPoint y: 231, distance: 67.8
click at [420, 231] on h1 "Basic Usage Guidelines" at bounding box center [625, 228] width 416 height 20
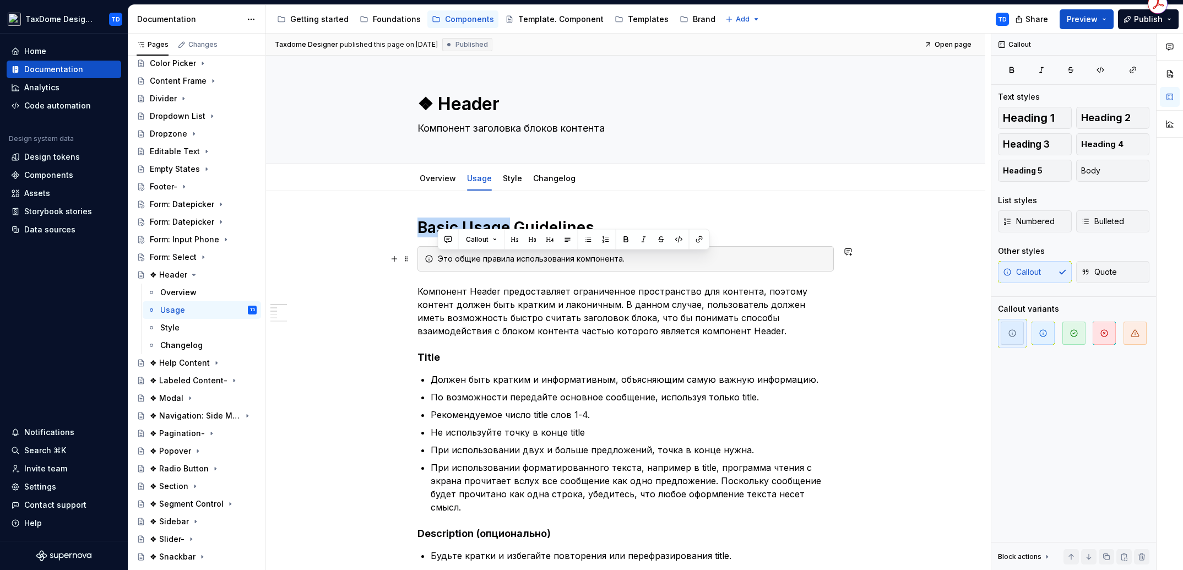
drag, startPoint x: 627, startPoint y: 258, endPoint x: 413, endPoint y: 254, distance: 214.2
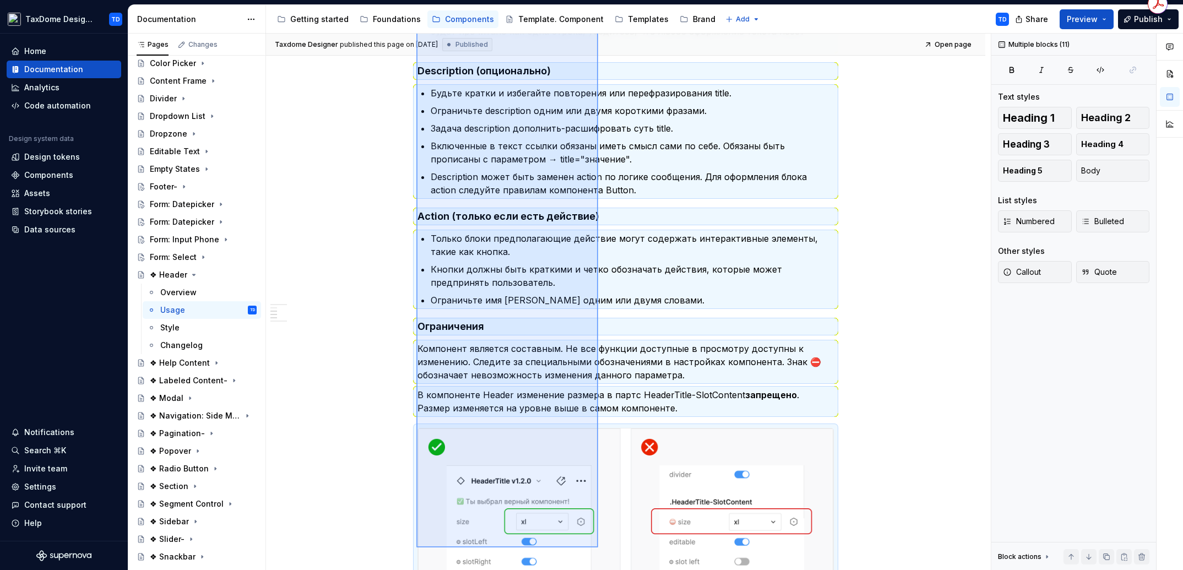
scroll to position [463, 0]
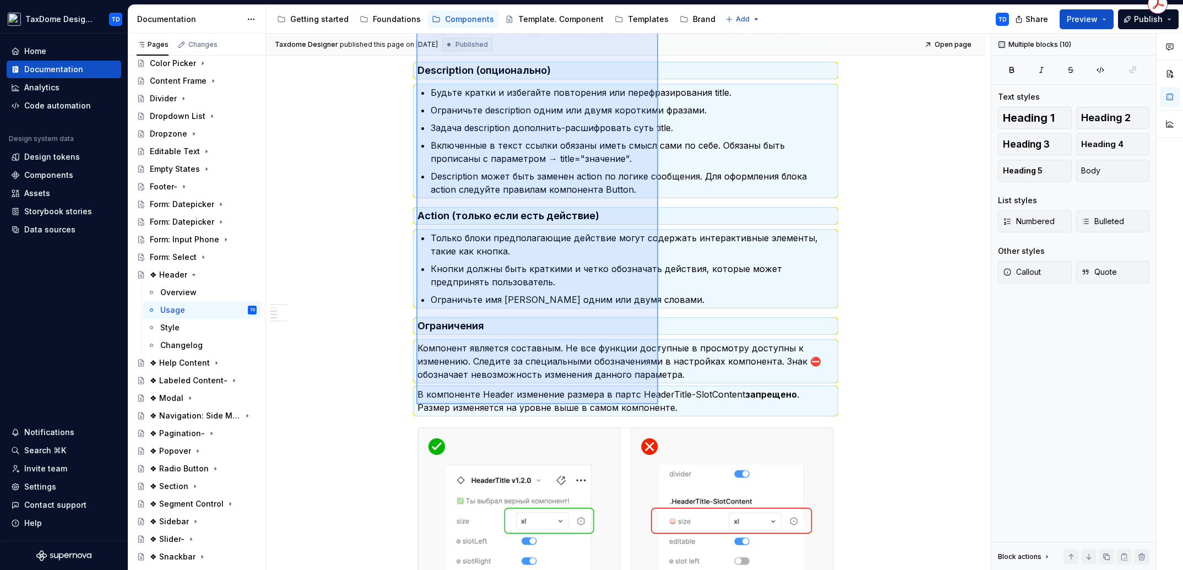
drag, startPoint x: 416, startPoint y: 204, endPoint x: 658, endPoint y: 404, distance: 313.7
click at [658, 404] on div "Taxdome Designer published this page on [DATE] Published Open page ❖ Header Ком…" at bounding box center [628, 302] width 725 height 537
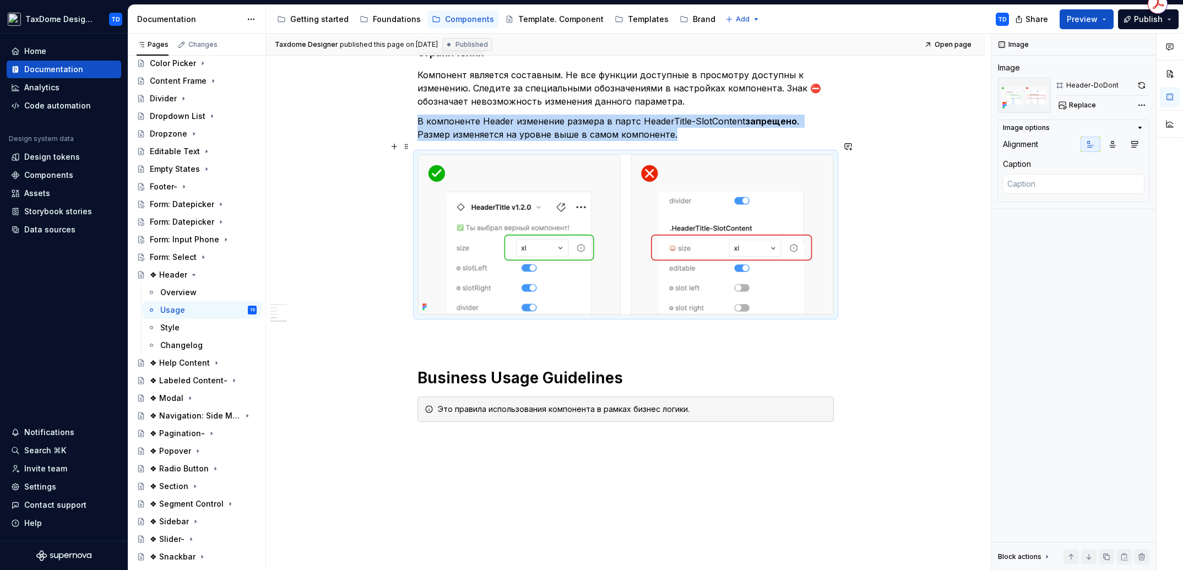
scroll to position [785, 0]
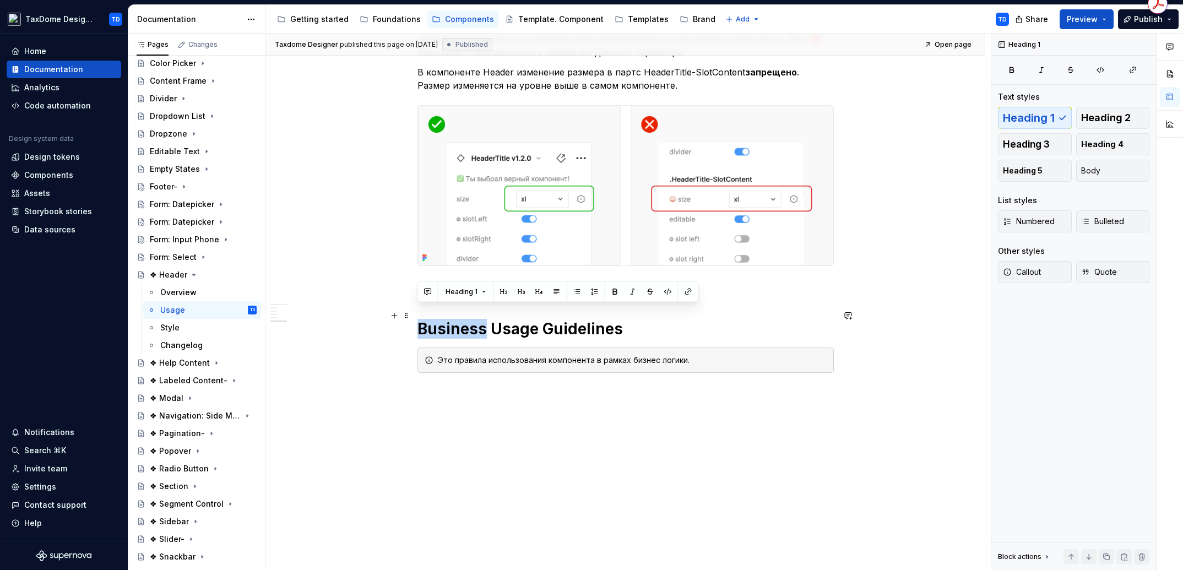
drag, startPoint x: 418, startPoint y: 314, endPoint x: 482, endPoint y: 312, distance: 63.9
click at [483, 319] on h1 "Business Usage Guidelines" at bounding box center [625, 329] width 416 height 20
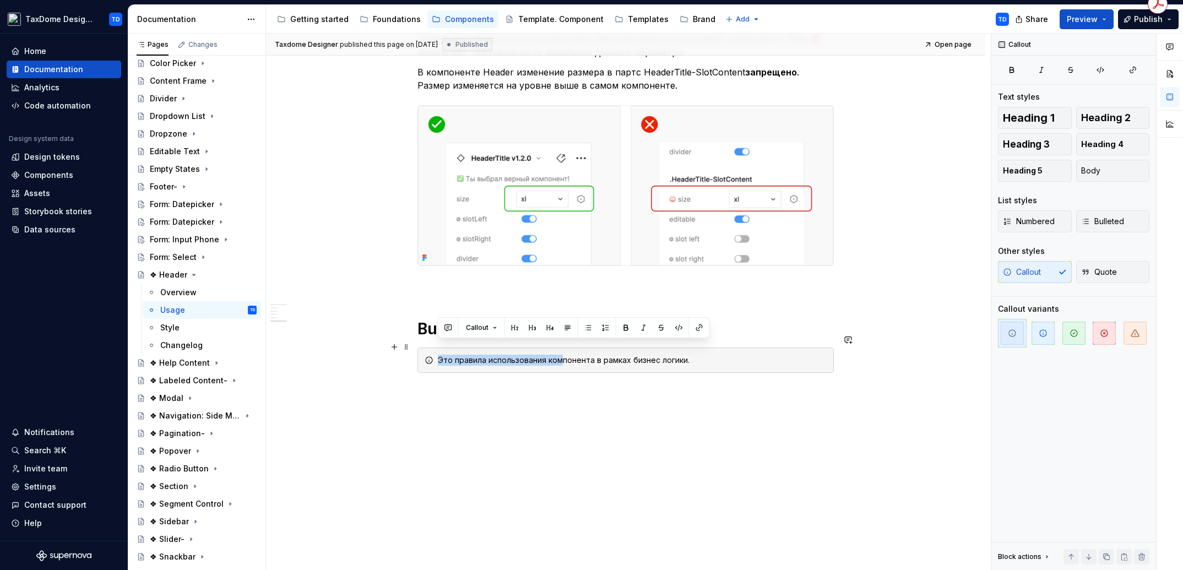
drag, startPoint x: 691, startPoint y: 352, endPoint x: 437, endPoint y: 350, distance: 253.3
click at [435, 350] on div "Это правила использования компонента в рамках бизнес логики." at bounding box center [625, 359] width 416 height 25
drag, startPoint x: 695, startPoint y: 346, endPoint x: 439, endPoint y: 347, distance: 256.6
click at [439, 355] on div "Это правила использования компонента в рамках бизнес логики." at bounding box center [632, 360] width 389 height 11
click at [175, 324] on div "Style" at bounding box center [169, 327] width 19 height 11
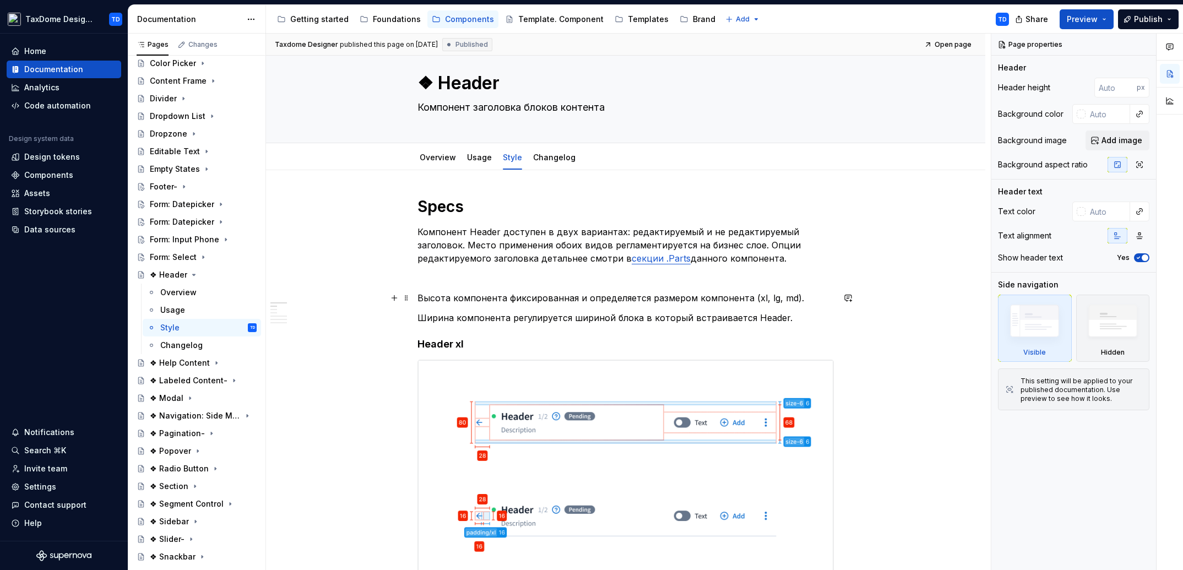
scroll to position [74, 0]
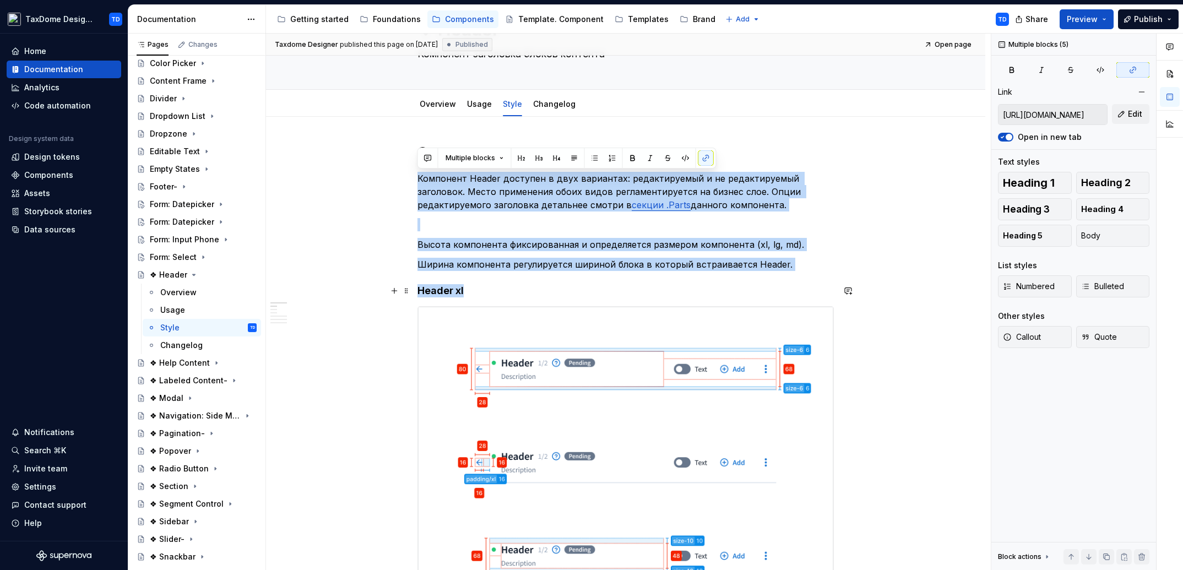
drag, startPoint x: 419, startPoint y: 180, endPoint x: 479, endPoint y: 291, distance: 126.4
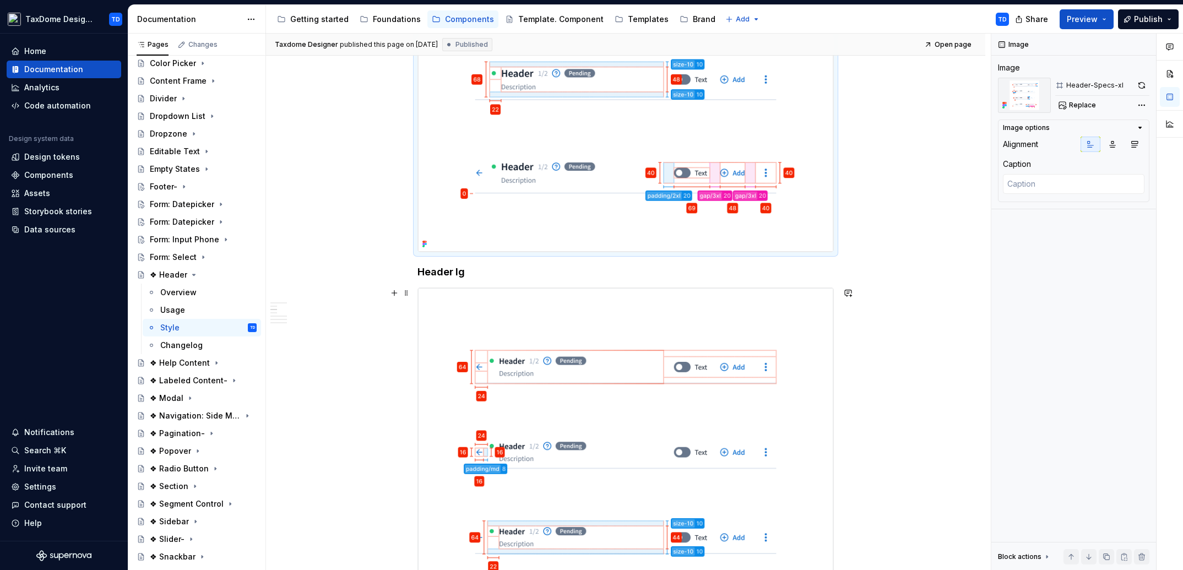
scroll to position [720, 0]
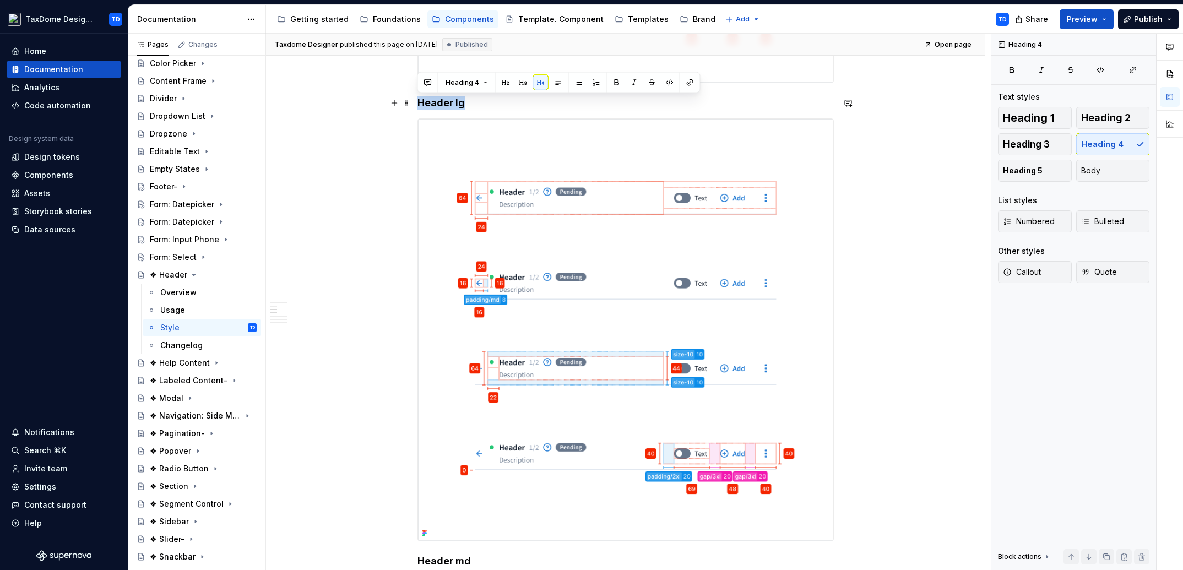
drag, startPoint x: 458, startPoint y: 104, endPoint x: 420, endPoint y: 101, distance: 37.5
click at [420, 101] on h4 "Header lg" at bounding box center [625, 102] width 416 height 13
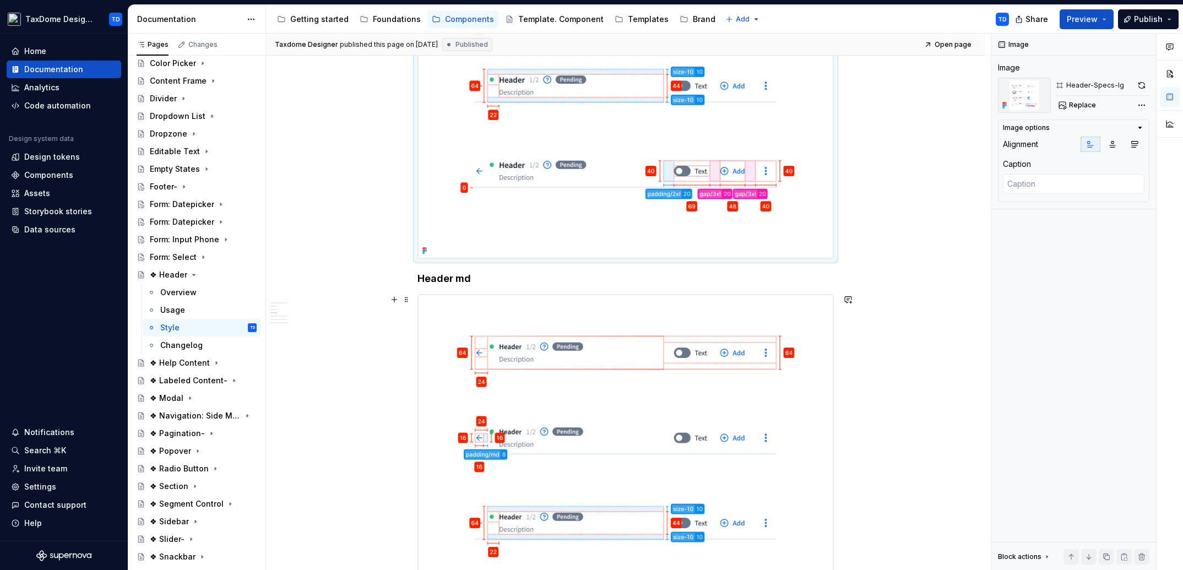
scroll to position [1031, 0]
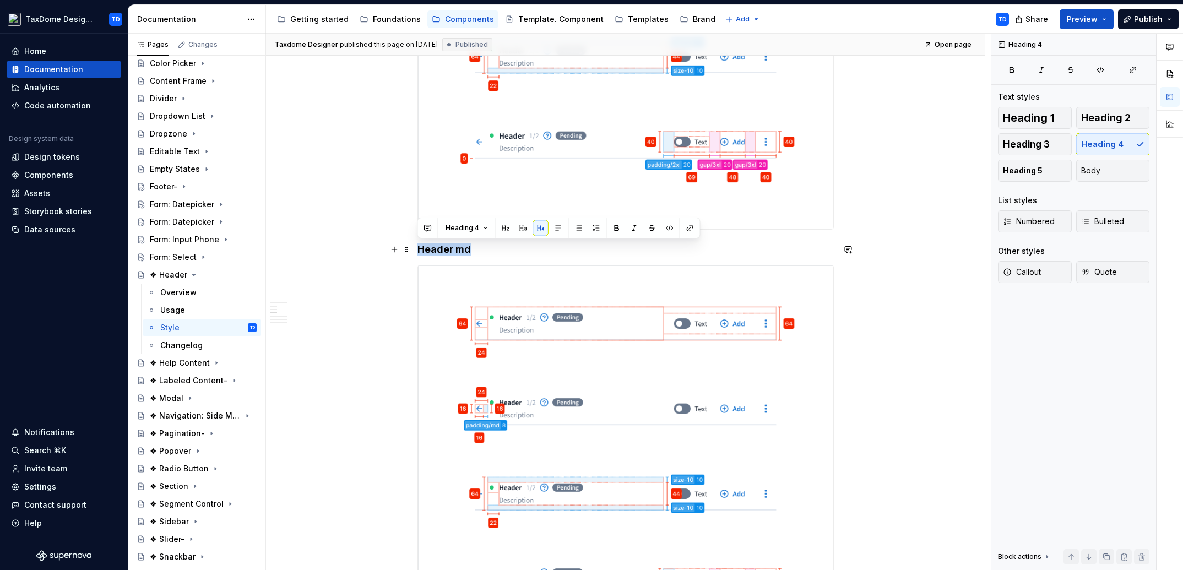
drag, startPoint x: 484, startPoint y: 254, endPoint x: 417, endPoint y: 254, distance: 66.6
click at [417, 254] on h4 "Header md" at bounding box center [625, 249] width 416 height 13
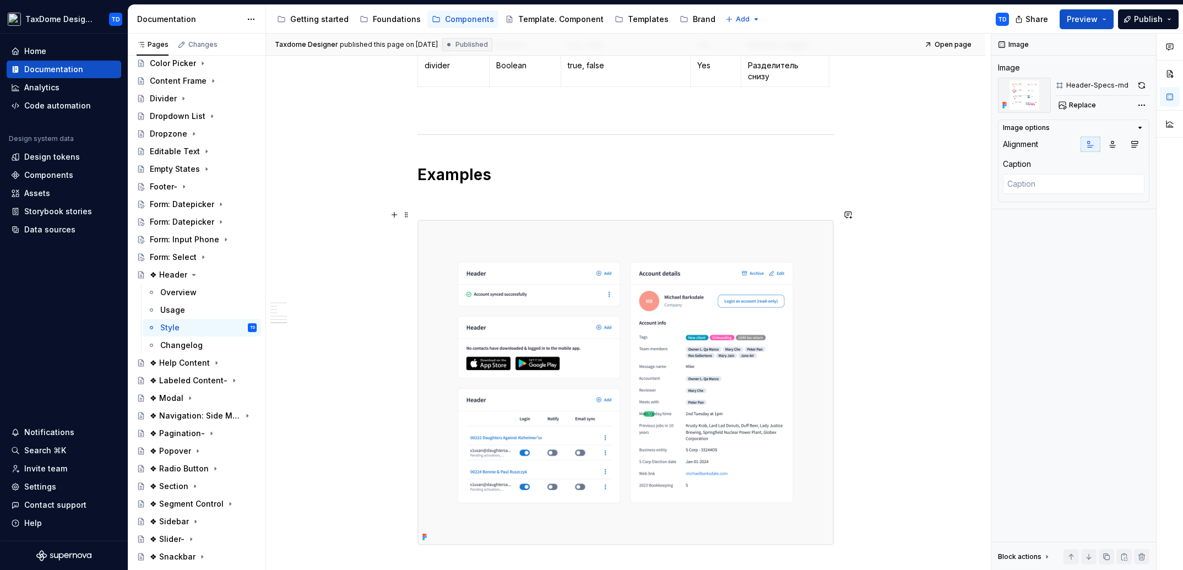
scroll to position [2498, 0]
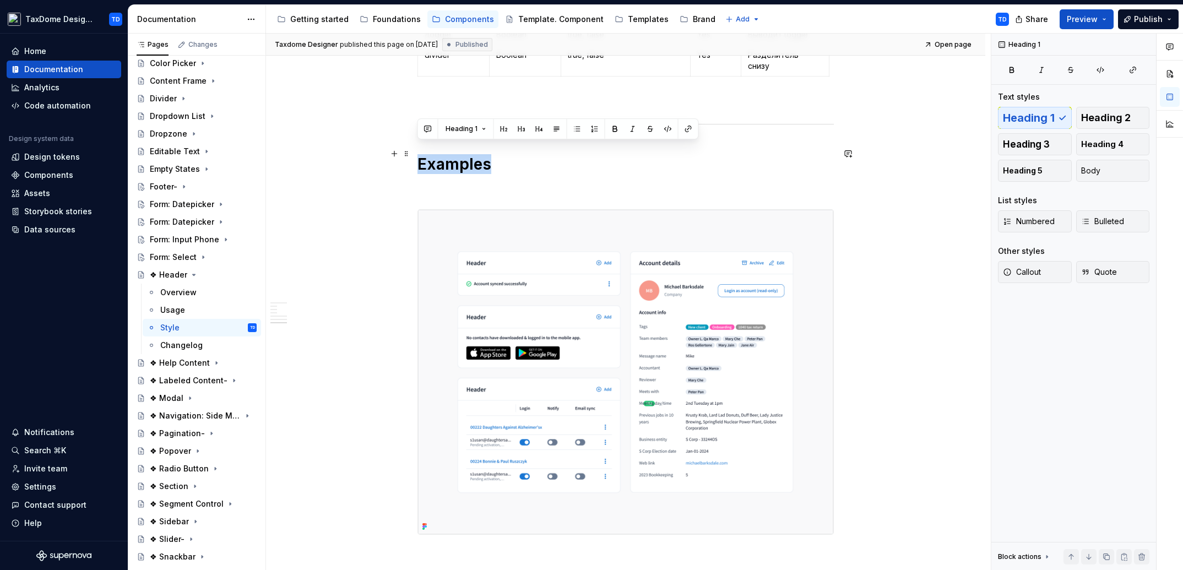
drag, startPoint x: 502, startPoint y: 159, endPoint x: 387, endPoint y: 137, distance: 117.6
click at [417, 154] on h1 "Examples" at bounding box center [625, 164] width 416 height 20
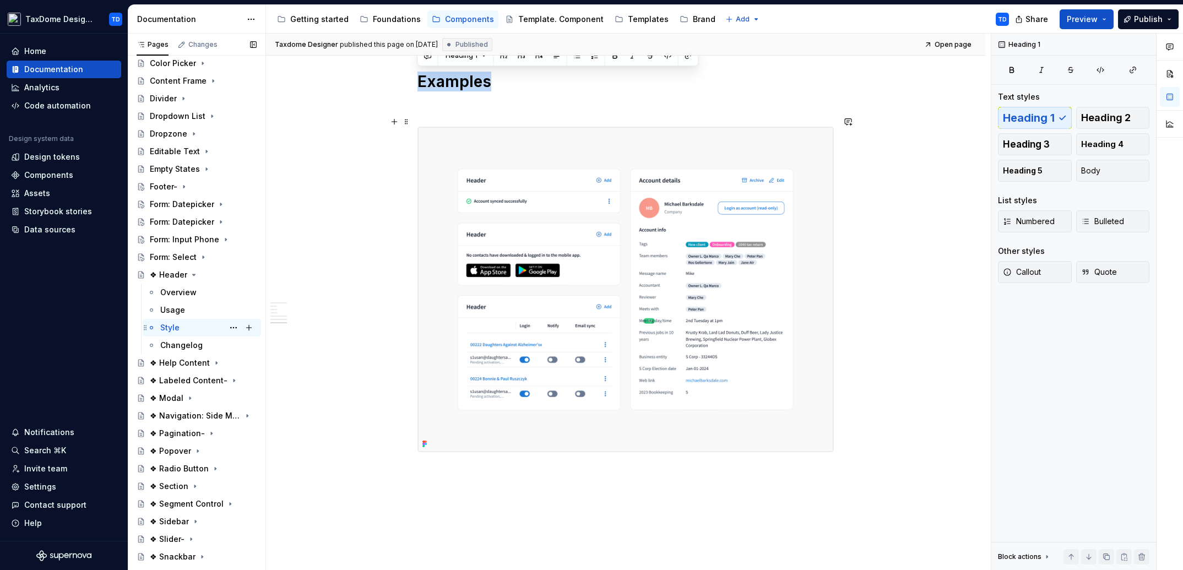
scroll to position [2634, 0]
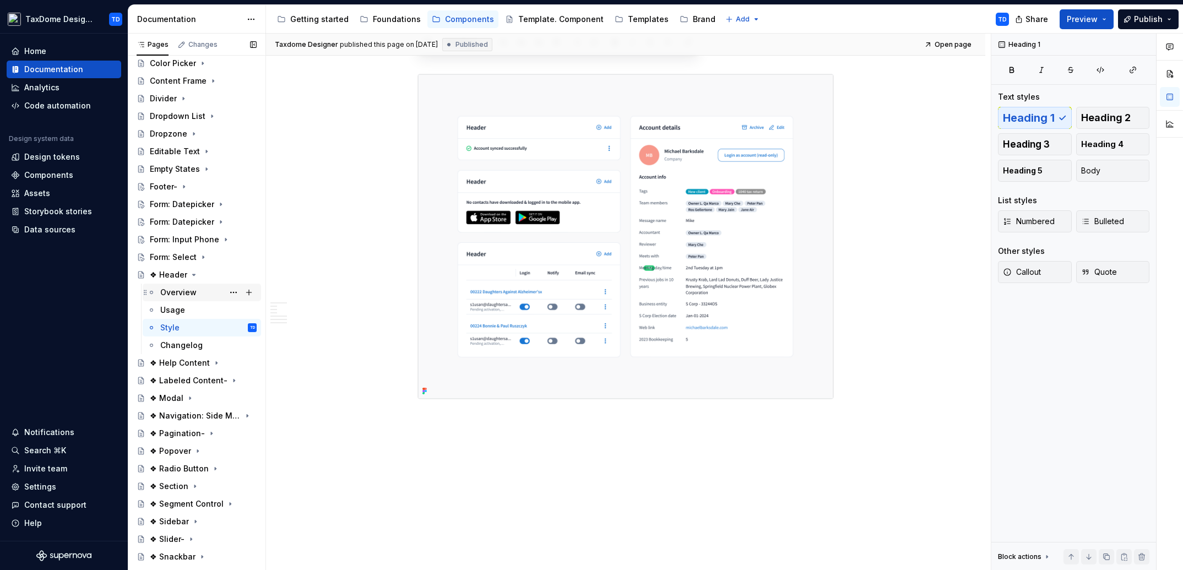
click at [186, 290] on div "Overview" at bounding box center [178, 292] width 36 height 11
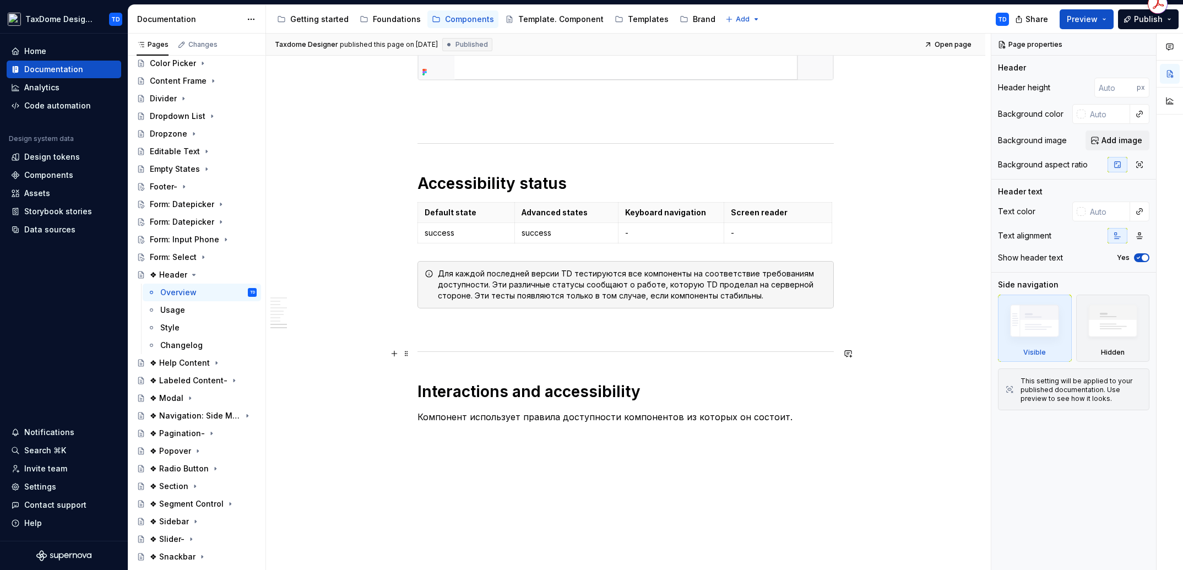
scroll to position [2226, 0]
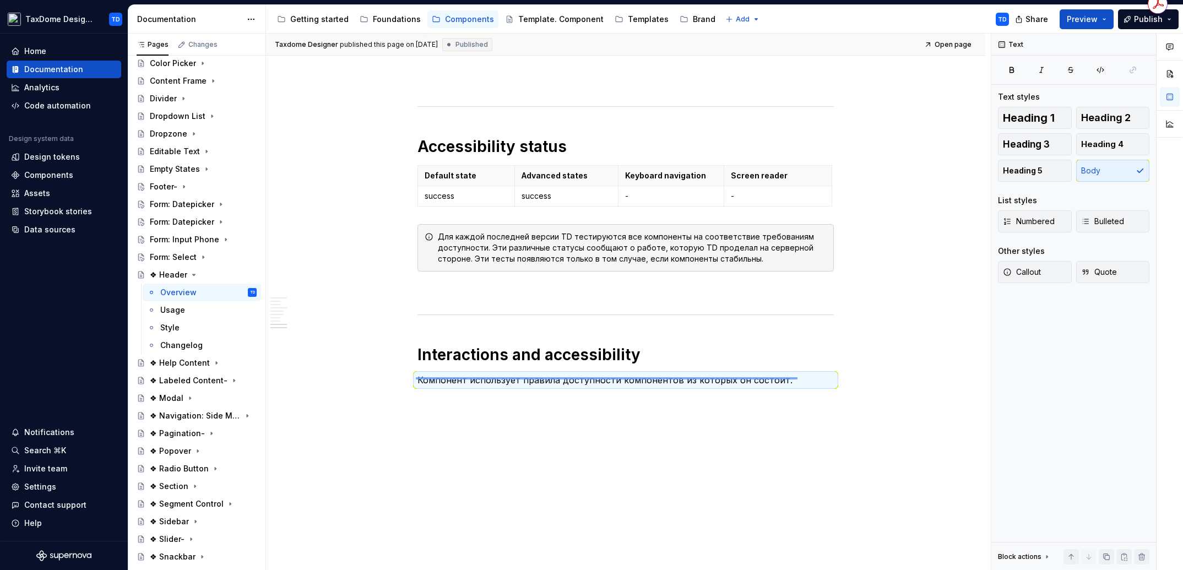
drag, startPoint x: 420, startPoint y: 377, endPoint x: 801, endPoint y: 378, distance: 381.1
click at [801, 378] on div "**********" at bounding box center [628, 302] width 725 height 537
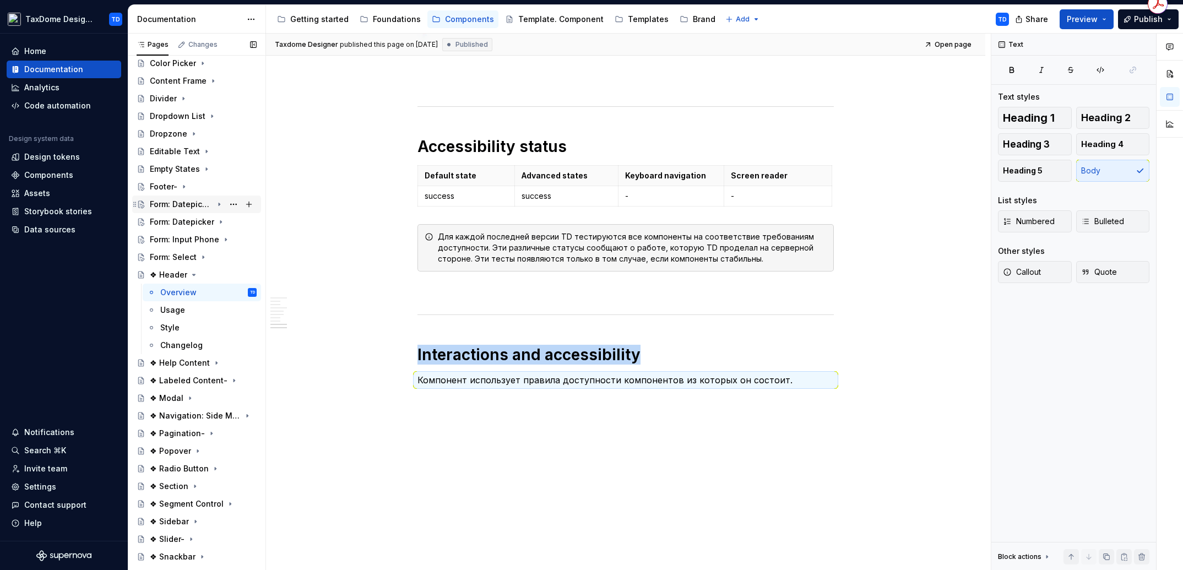
scroll to position [272, 0]
click at [187, 341] on div "Changelog" at bounding box center [181, 345] width 42 height 11
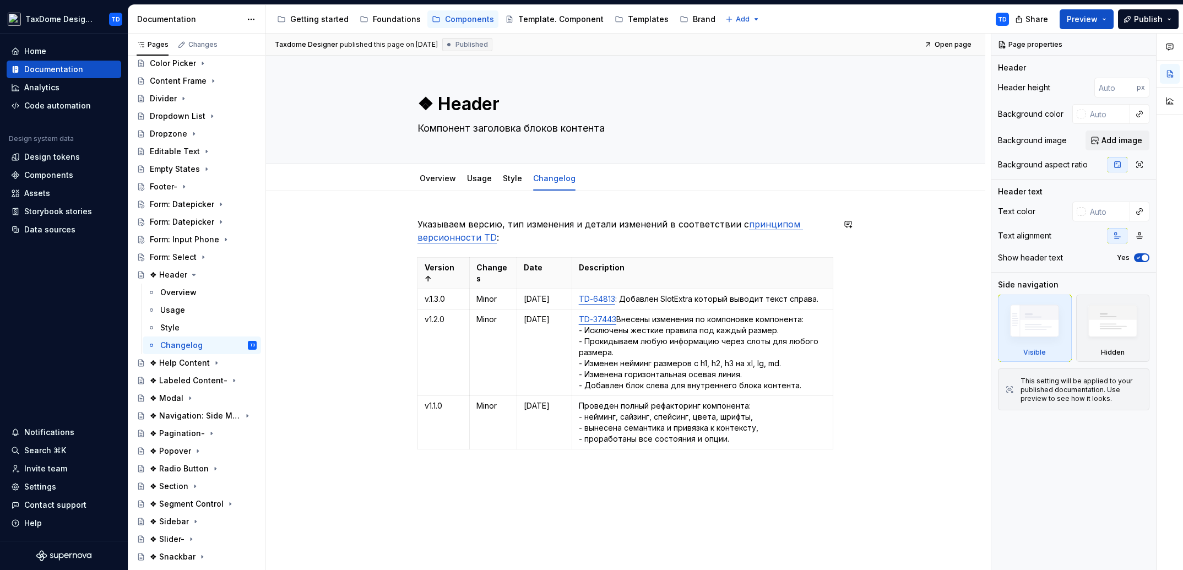
scroll to position [2, 0]
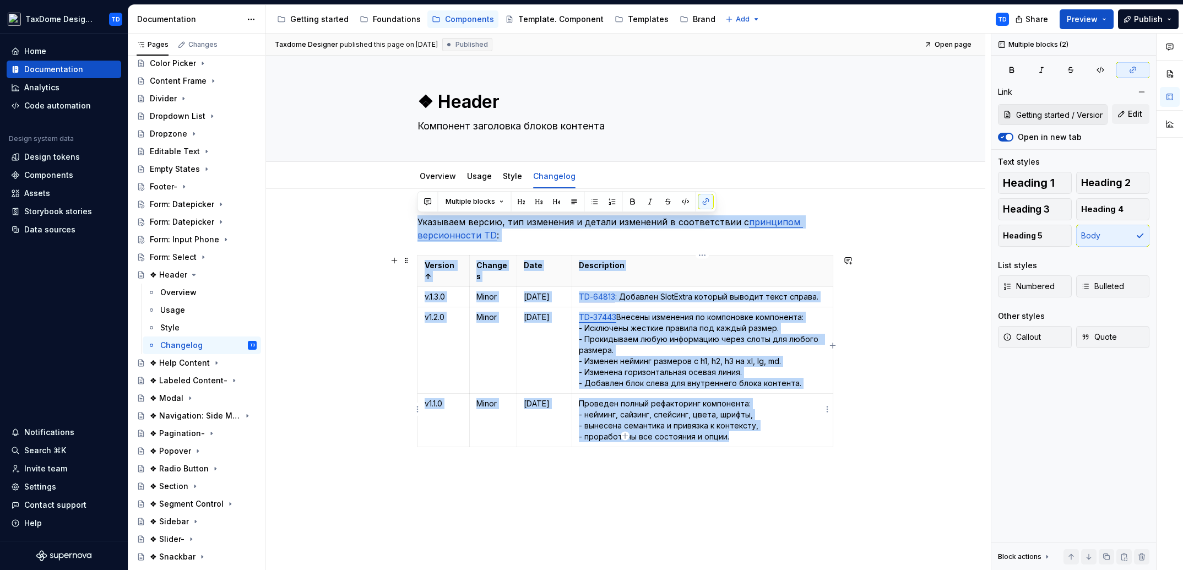
drag, startPoint x: 418, startPoint y: 221, endPoint x: 747, endPoint y: 427, distance: 387.7
click at [747, 427] on div "Указываем версию, тип изменения и детали изменений в соответствии с принципом в…" at bounding box center [625, 346] width 416 height 263
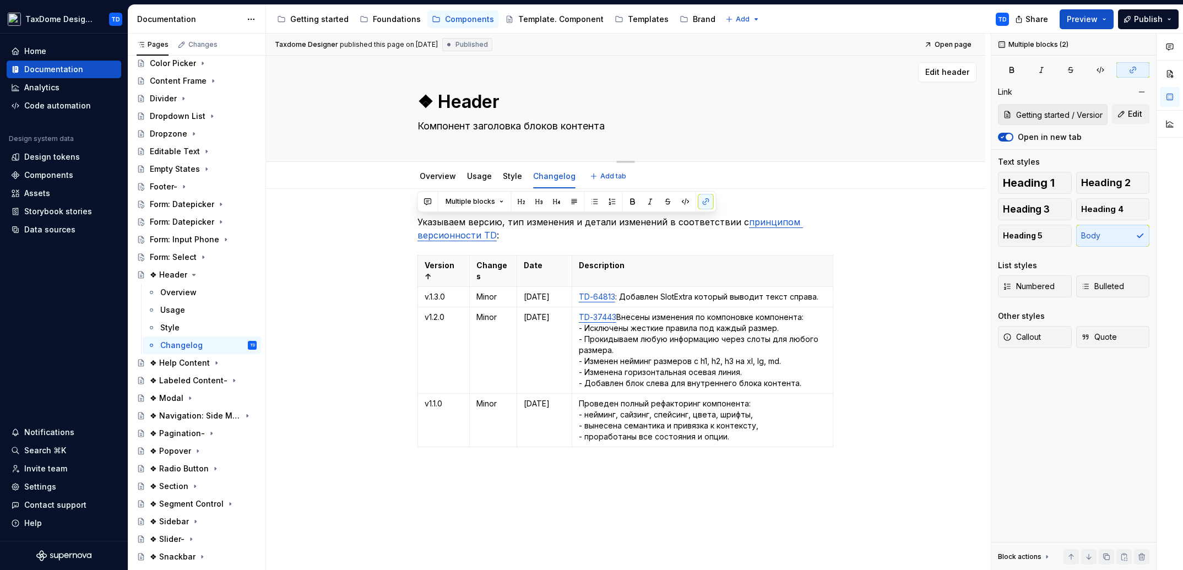
click at [437, 101] on textarea "❖ Header" at bounding box center [623, 102] width 416 height 26
click at [436, 101] on textarea "❖ Header" at bounding box center [623, 102] width 416 height 26
type textarea "*"
type textarea "❖Header"
type textarea "*"
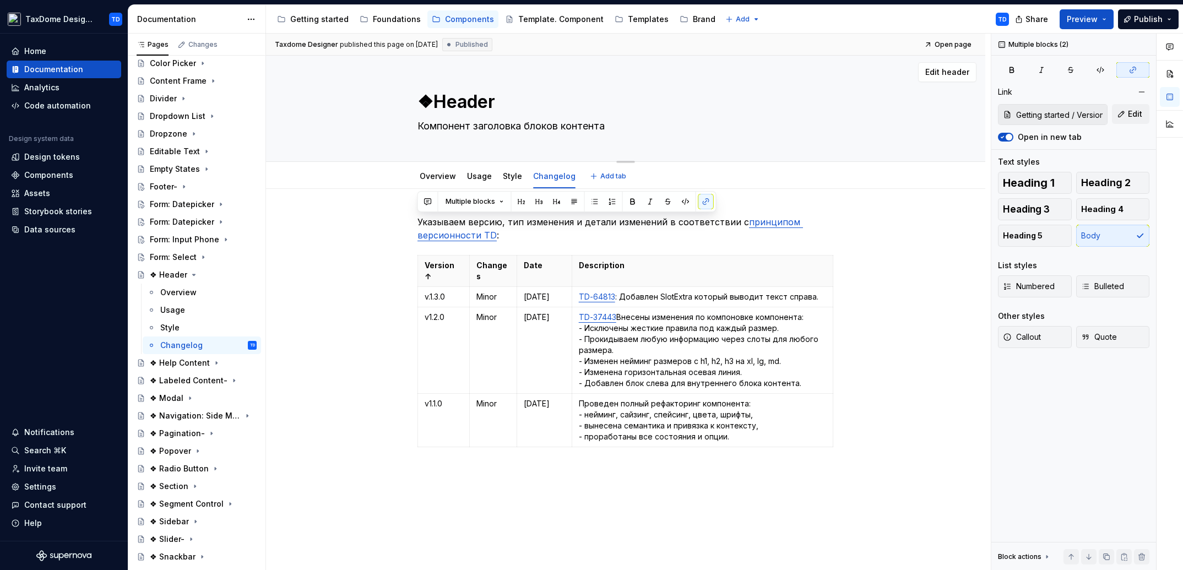
type textarea "Header"
type textarea "*"
type textarea "Header"
click at [182, 275] on icon "Page tree" at bounding box center [184, 274] width 9 height 9
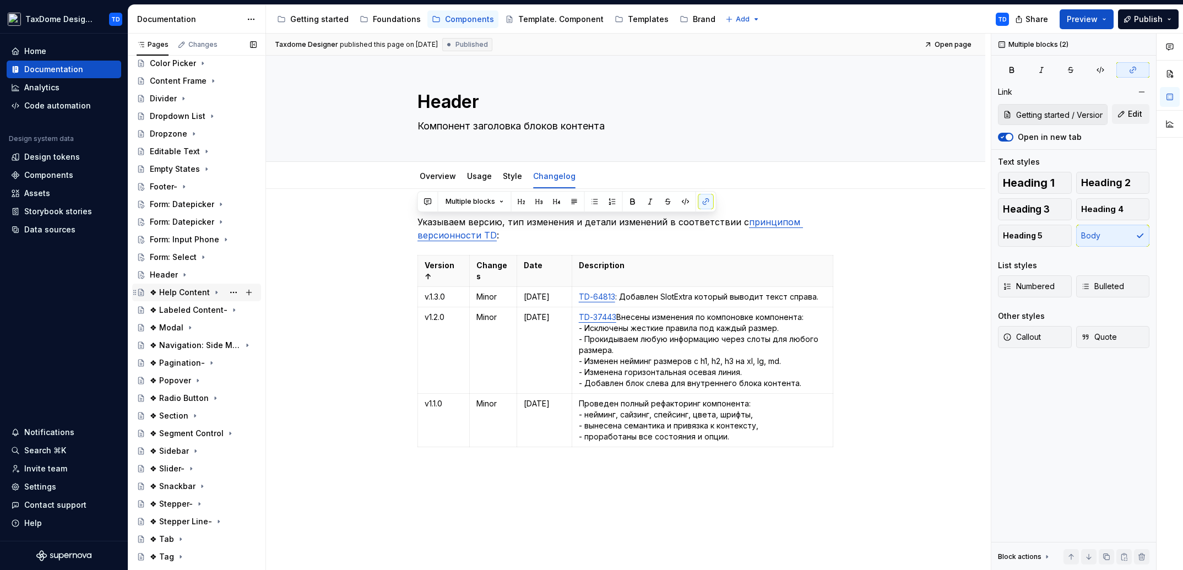
click at [177, 294] on div "❖ Help Content" at bounding box center [180, 292] width 60 height 11
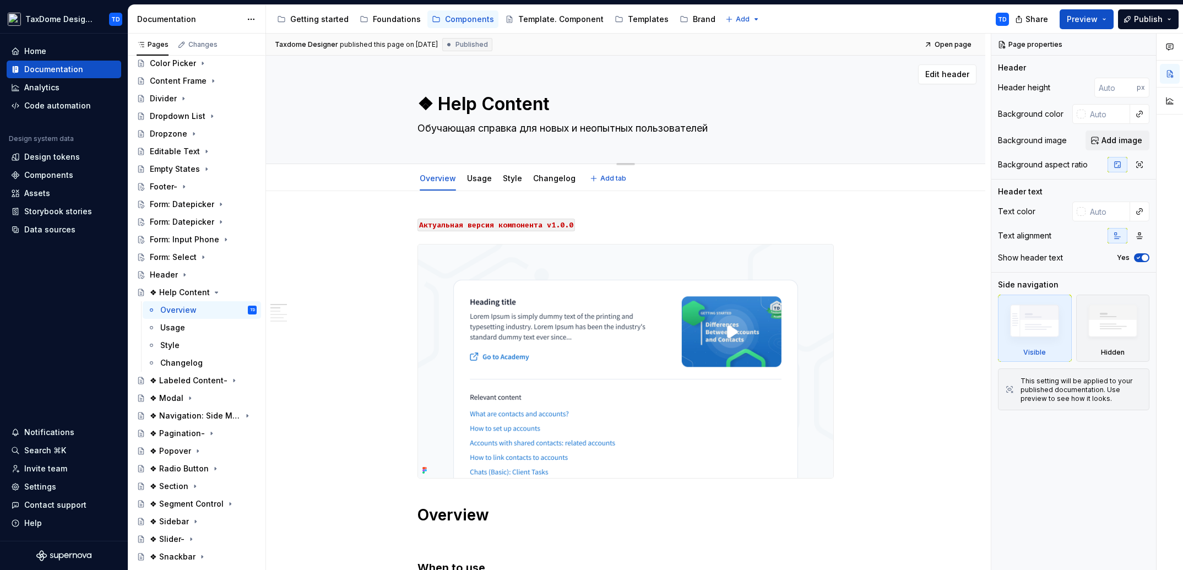
drag, startPoint x: 437, startPoint y: 102, endPoint x: 505, endPoint y: 103, distance: 68.3
click at [505, 103] on textarea "❖ Help Content" at bounding box center [623, 104] width 416 height 26
drag, startPoint x: 560, startPoint y: 107, endPoint x: 440, endPoint y: 103, distance: 120.1
click at [440, 103] on textarea "❖ Help Content" at bounding box center [623, 104] width 416 height 26
drag, startPoint x: 421, startPoint y: 129, endPoint x: 720, endPoint y: 129, distance: 298.5
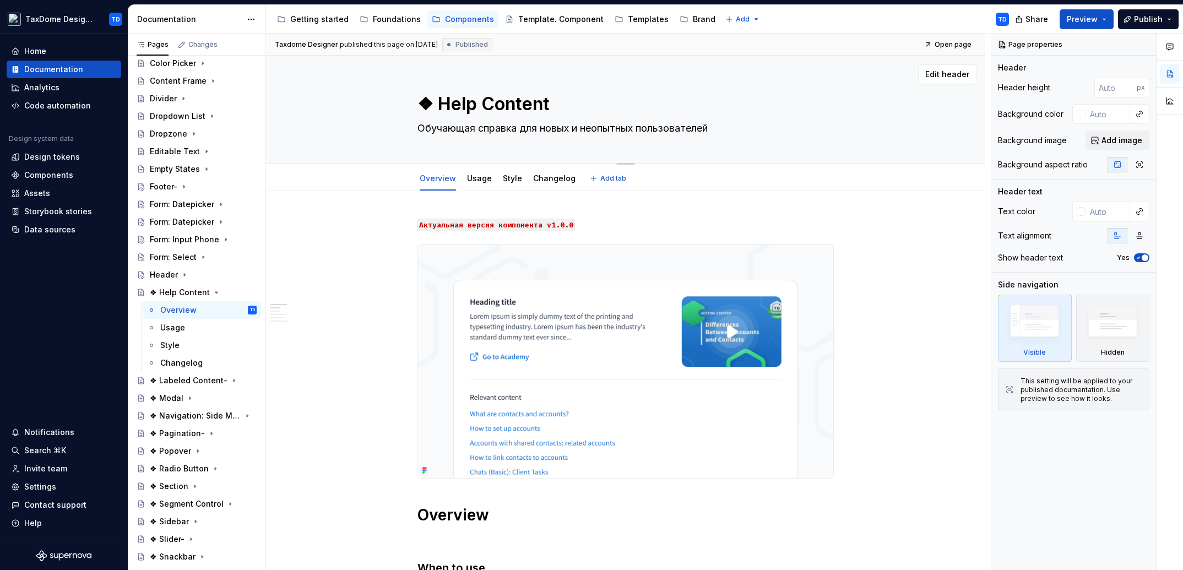
click at [720, 128] on textarea "Обучающая справка для новых и неопытных пользователей" at bounding box center [623, 128] width 416 height 18
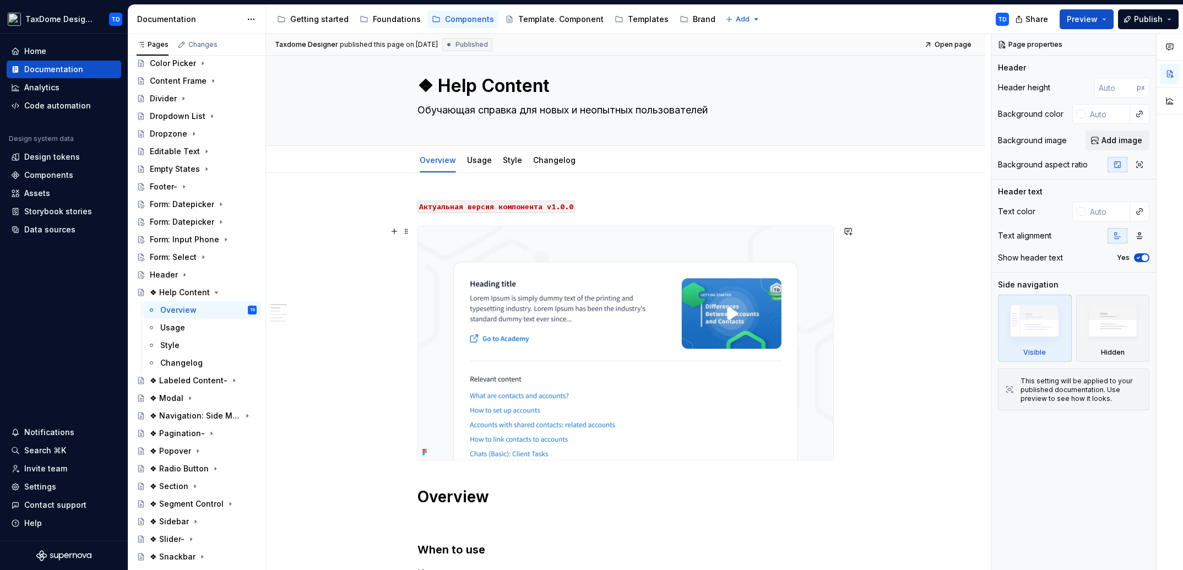
scroll to position [19, 0]
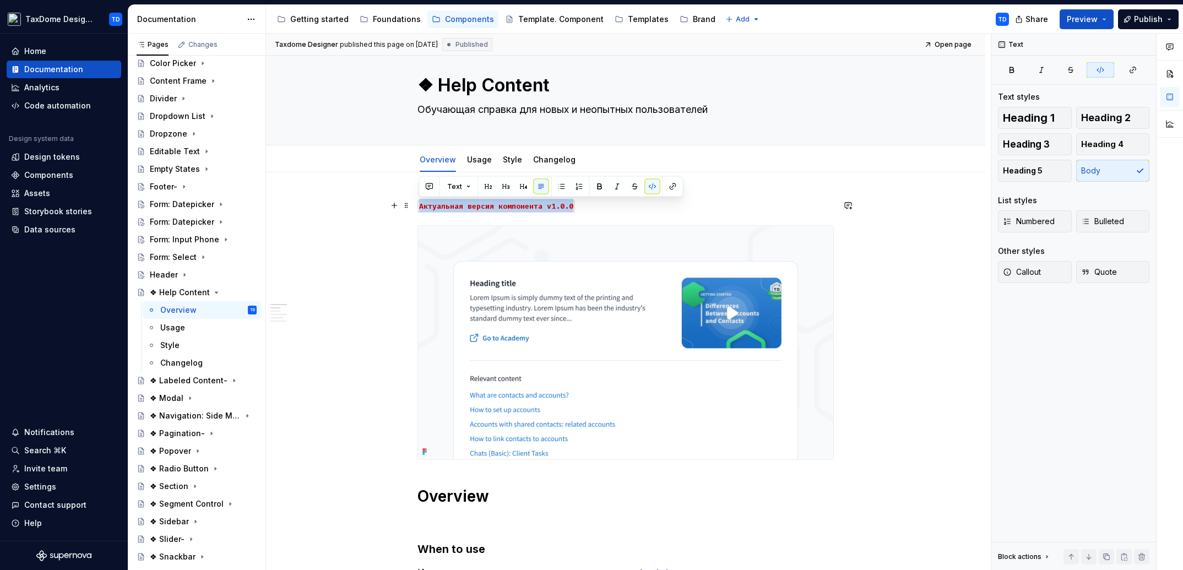
drag, startPoint x: 418, startPoint y: 205, endPoint x: 537, endPoint y: 195, distance: 119.4
click at [570, 203] on code "Aктуальная версия компонента v1.0.0" at bounding box center [495, 206] width 157 height 13
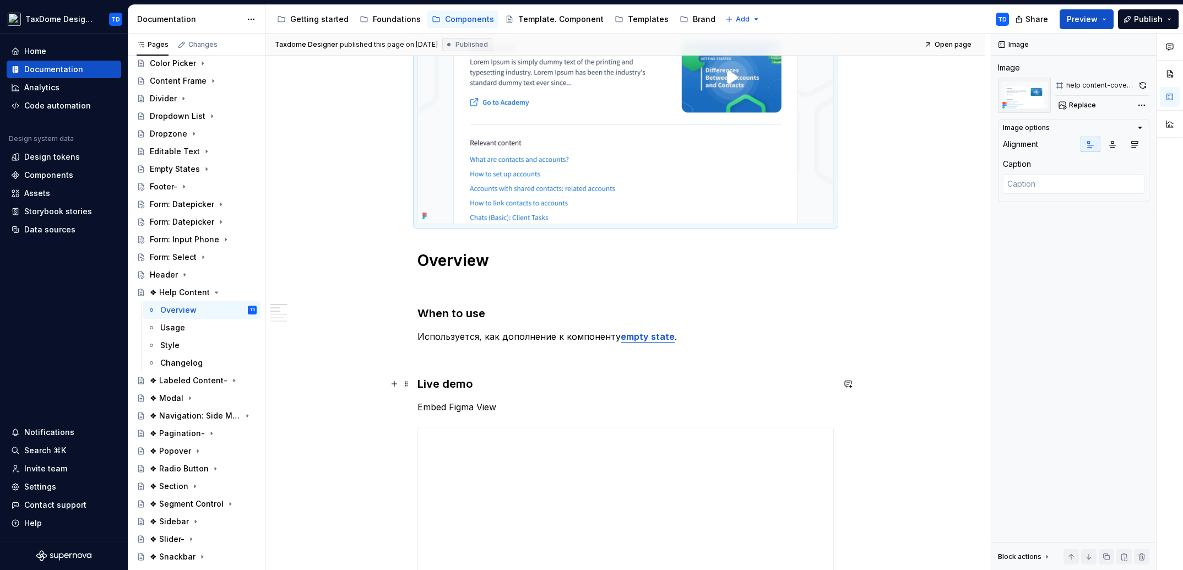
scroll to position [300, 0]
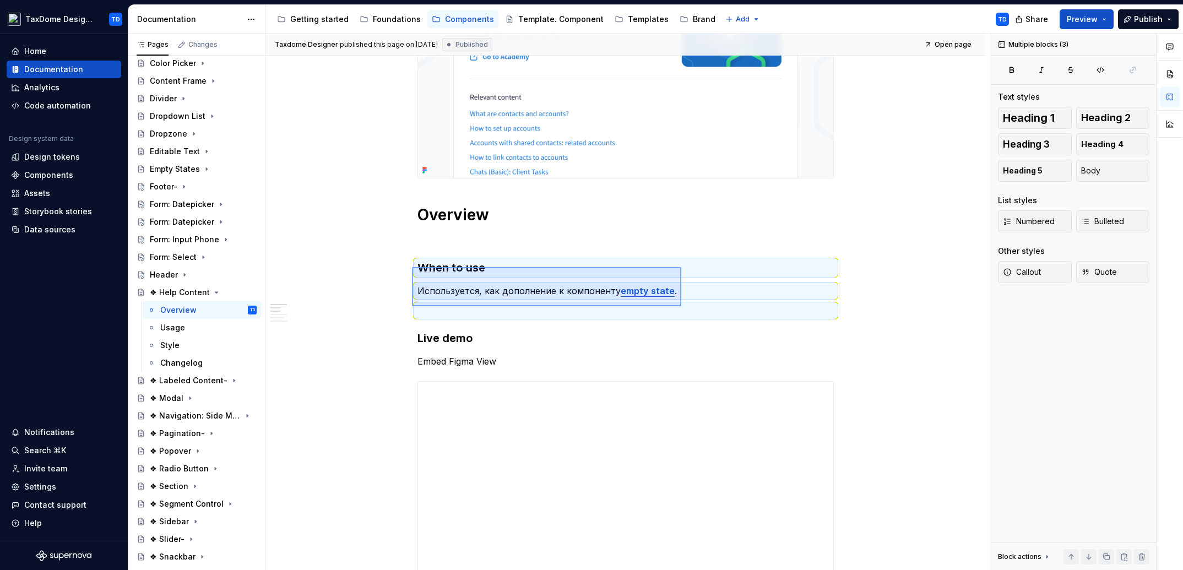
drag, startPoint x: 412, startPoint y: 267, endPoint x: 691, endPoint y: 306, distance: 281.9
click at [692, 306] on div "**********" at bounding box center [628, 302] width 725 height 537
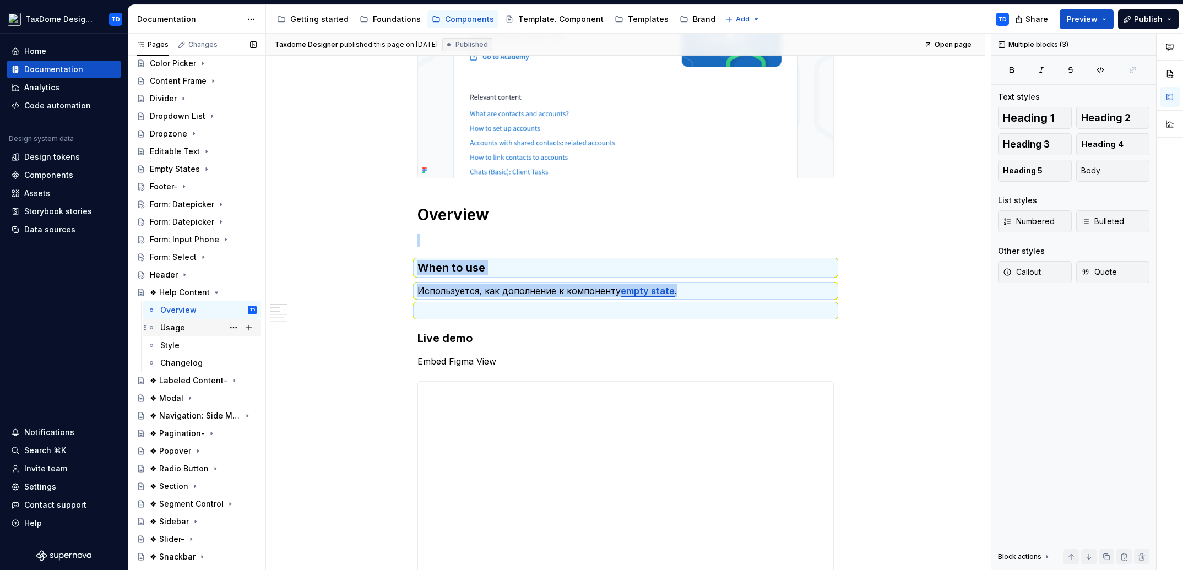
click at [179, 327] on div "Usage" at bounding box center [172, 327] width 25 height 11
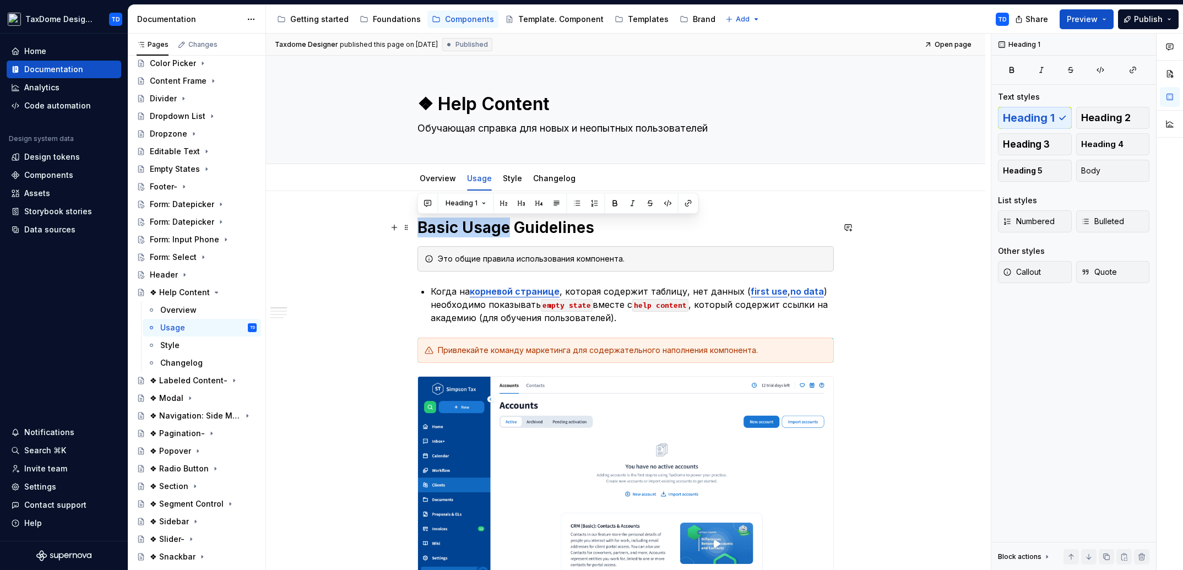
drag, startPoint x: 432, startPoint y: 229, endPoint x: 507, endPoint y: 226, distance: 74.9
click at [507, 226] on h1 "Basic Usage Guidelines" at bounding box center [625, 228] width 416 height 20
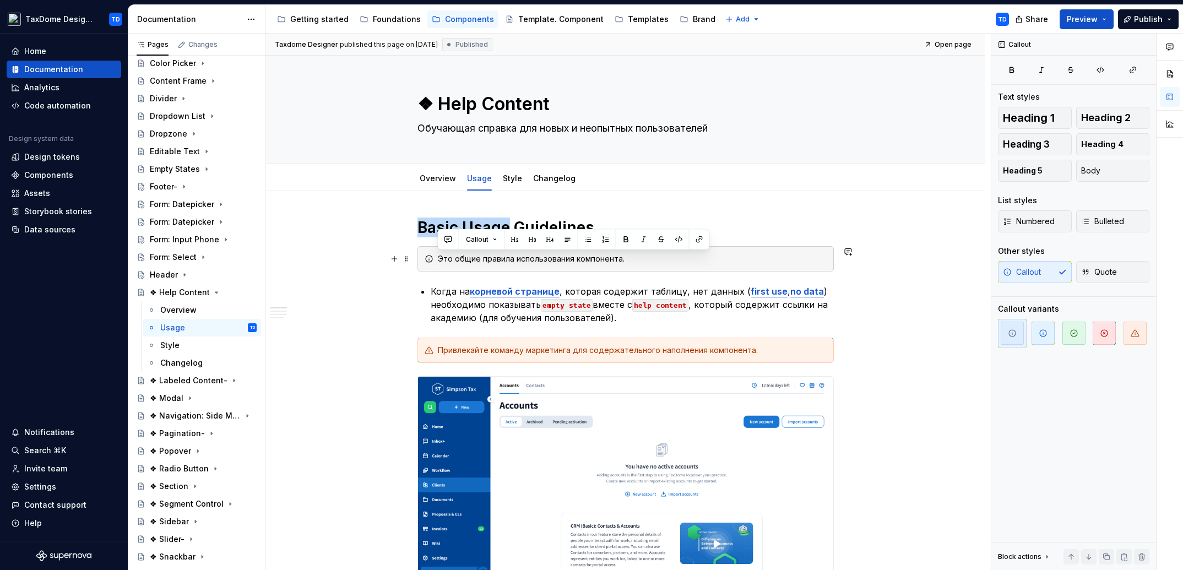
drag, startPoint x: 639, startPoint y: 258, endPoint x: 432, endPoint y: 253, distance: 207.6
click at [432, 253] on div "Это общие правила использования компонента." at bounding box center [625, 258] width 416 height 25
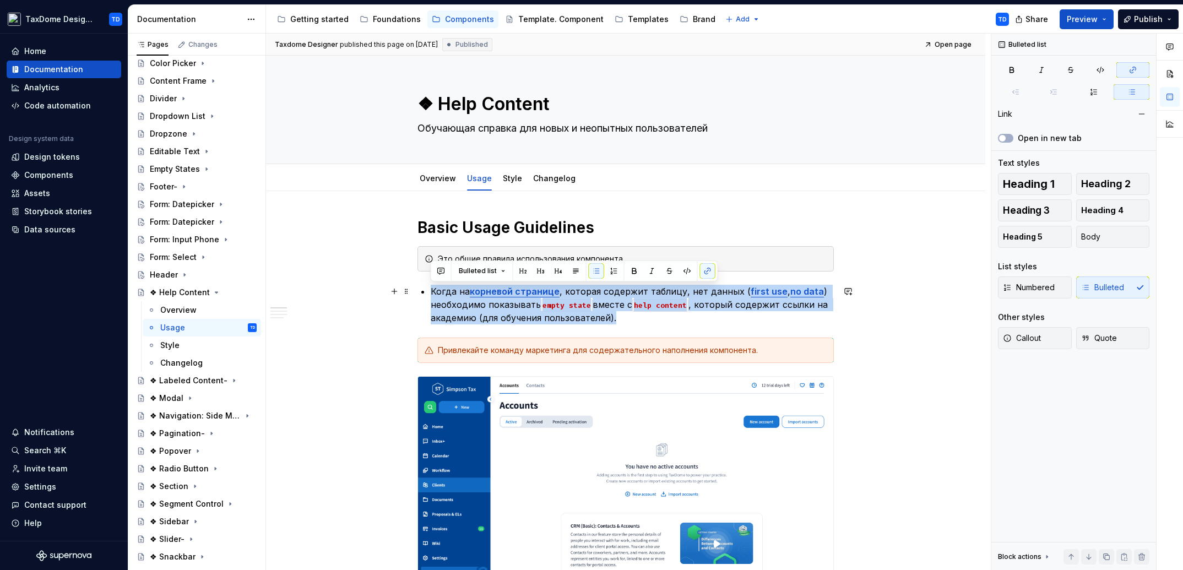
drag, startPoint x: 430, startPoint y: 290, endPoint x: 621, endPoint y: 318, distance: 193.7
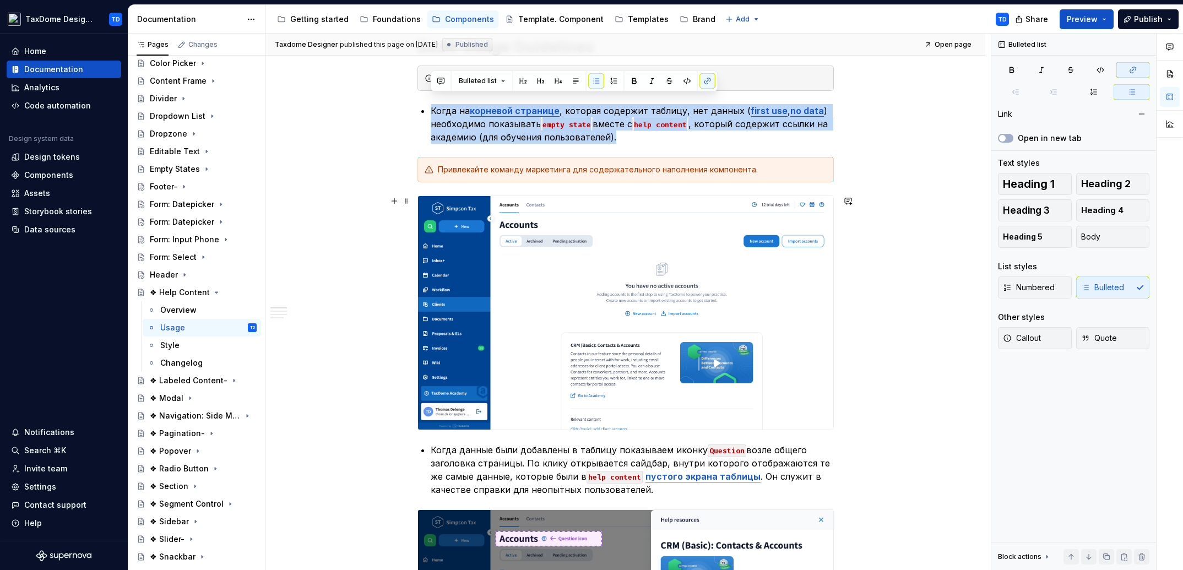
scroll to position [191, 0]
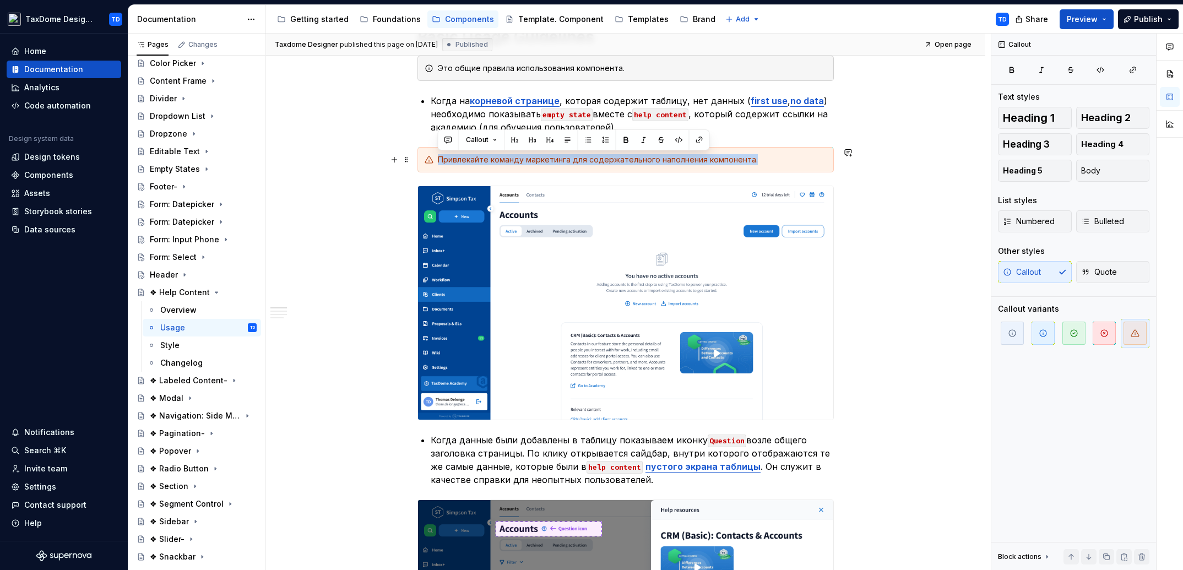
drag, startPoint x: 637, startPoint y: 161, endPoint x: 425, endPoint y: 158, distance: 212.0
click at [425, 158] on div "Привлекайте команду маркетинга для содержательного наполнения компонента." at bounding box center [625, 159] width 416 height 25
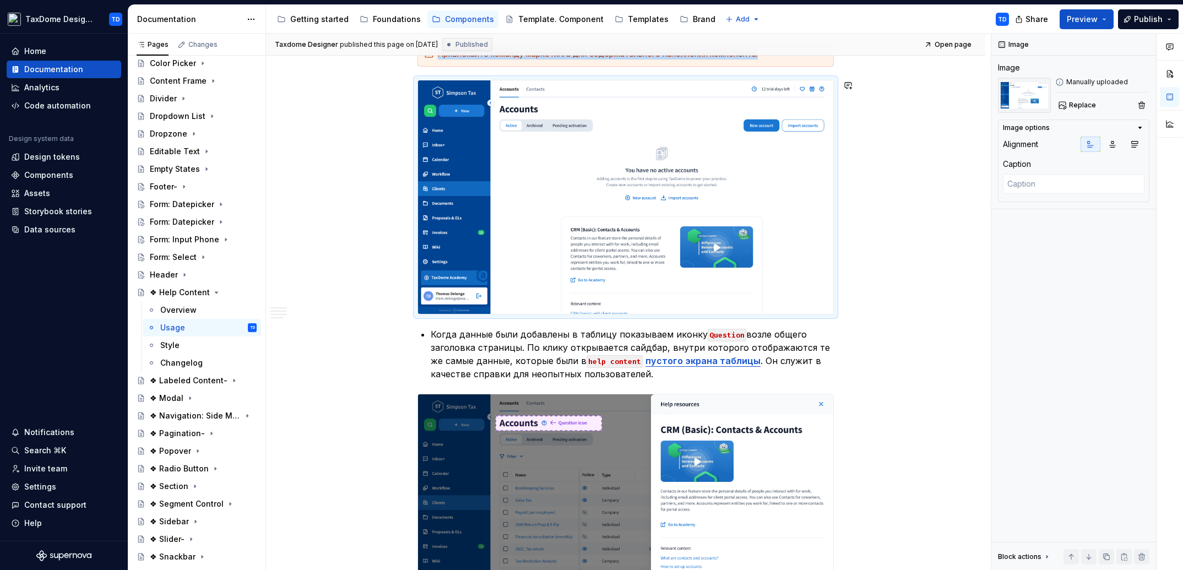
scroll to position [352, 0]
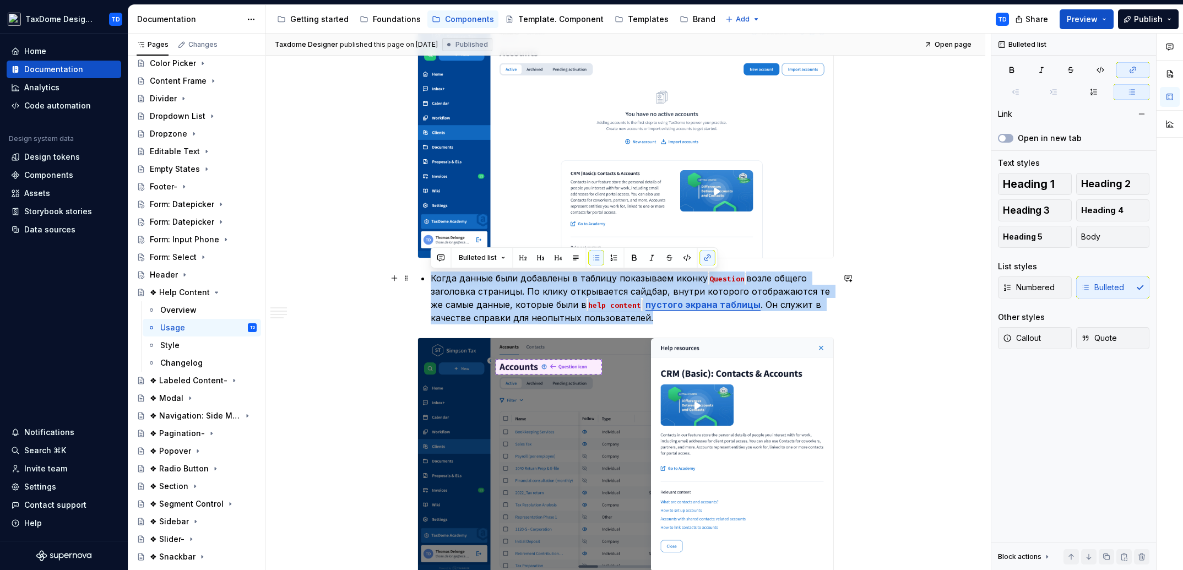
drag, startPoint x: 646, startPoint y: 317, endPoint x: 430, endPoint y: 278, distance: 219.5
click at [431, 278] on p "Когда данные были добавлены в таблицу показываем иконку Question возле общего з…" at bounding box center [632, 297] width 403 height 53
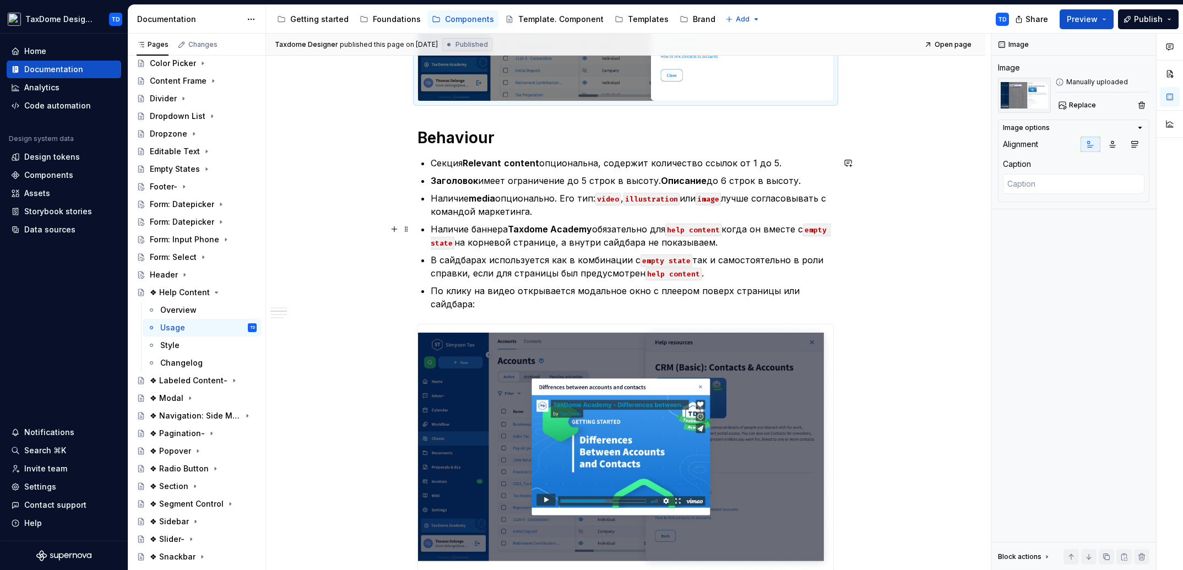
scroll to position [829, 0]
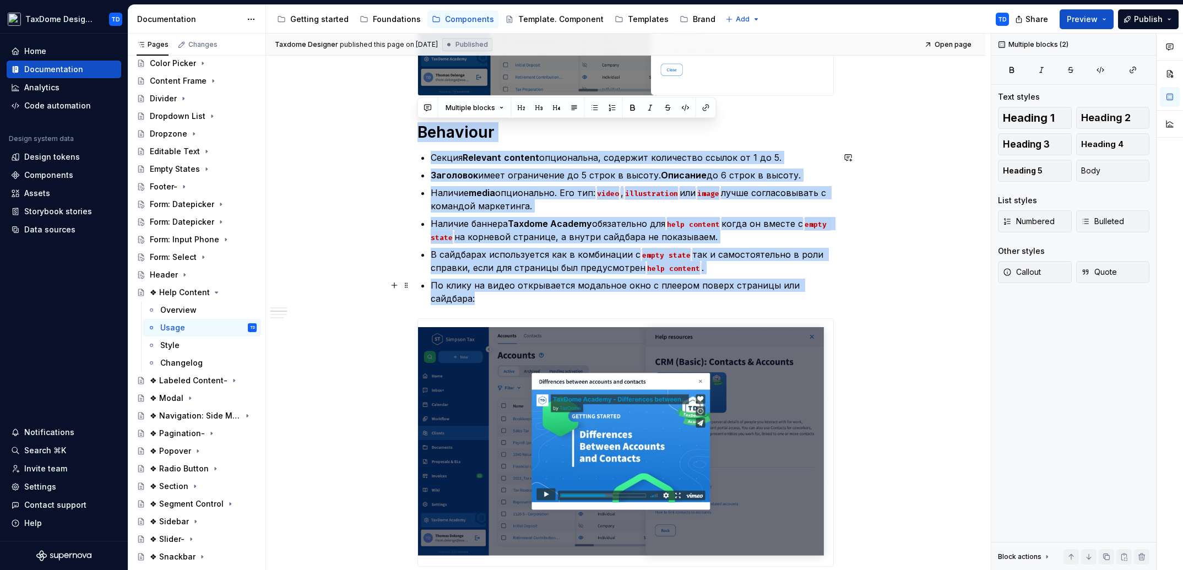
drag, startPoint x: 421, startPoint y: 132, endPoint x: 832, endPoint y: 285, distance: 438.6
click at [832, 285] on div "Basic Usage Guidelines Это общие правила использования компонента. Когда на кор…" at bounding box center [625, 48] width 416 height 1318
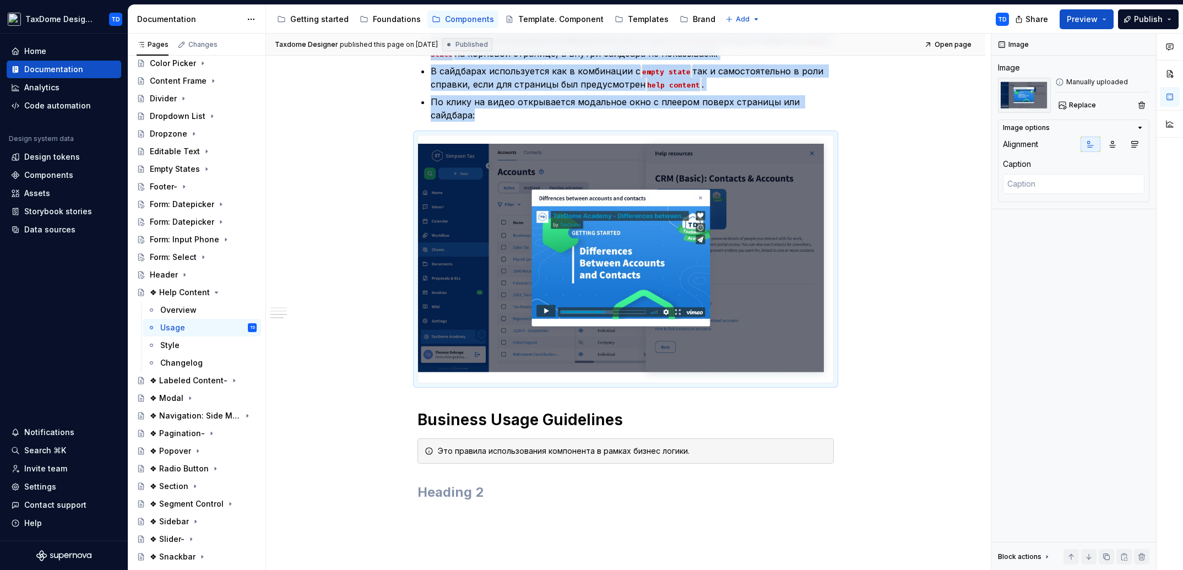
scroll to position [272, 0]
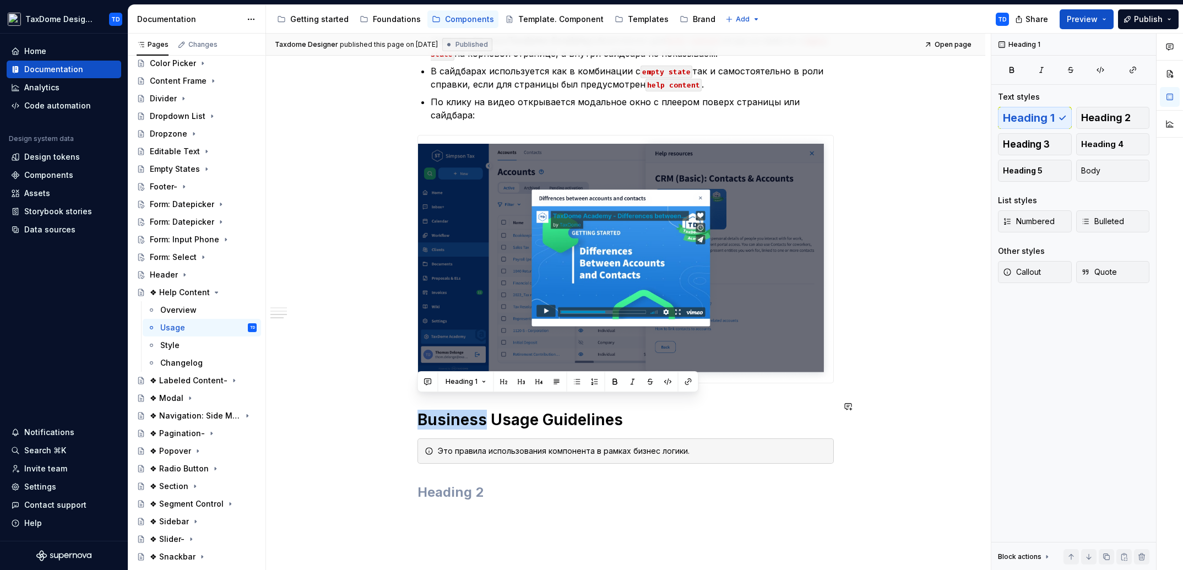
drag, startPoint x: 418, startPoint y: 406, endPoint x: 478, endPoint y: 401, distance: 60.2
click at [485, 410] on h1 "Business Usage Guidelines" at bounding box center [625, 420] width 416 height 20
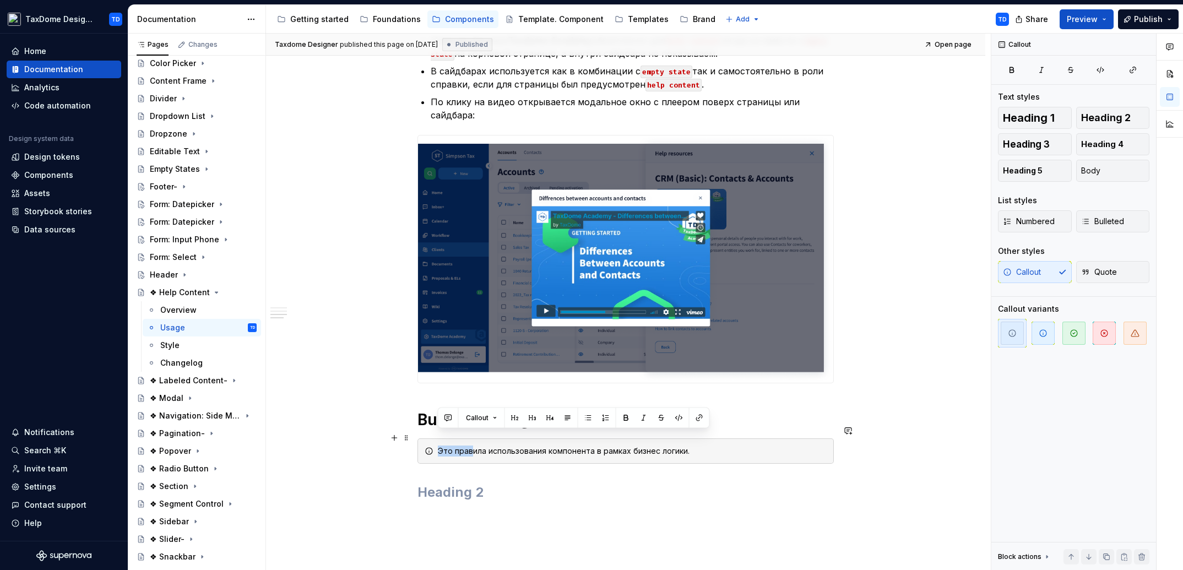
drag, startPoint x: 688, startPoint y: 433, endPoint x: 437, endPoint y: 437, distance: 251.1
click at [438, 445] on div "Это правила использования компонента в рамках бизнес логики." at bounding box center [632, 450] width 389 height 11
drag, startPoint x: 676, startPoint y: 440, endPoint x: 440, endPoint y: 437, distance: 236.3
click at [440, 445] on div "Это правила использования компонента в рамках бизнес логики." at bounding box center [632, 450] width 389 height 11
click at [188, 307] on div "Overview" at bounding box center [178, 310] width 36 height 11
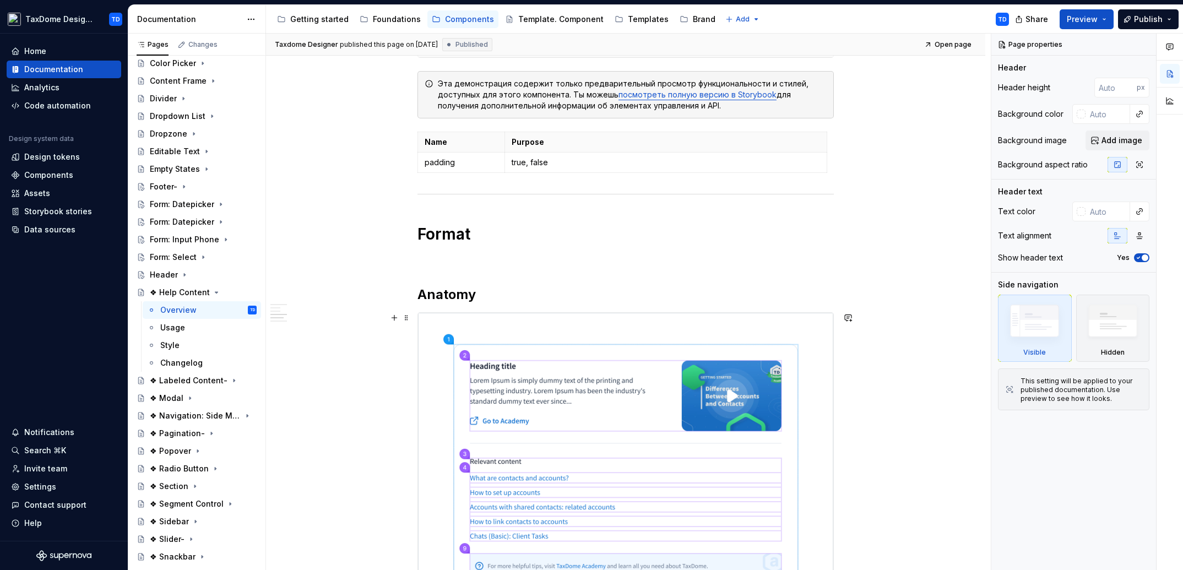
scroll to position [850, 0]
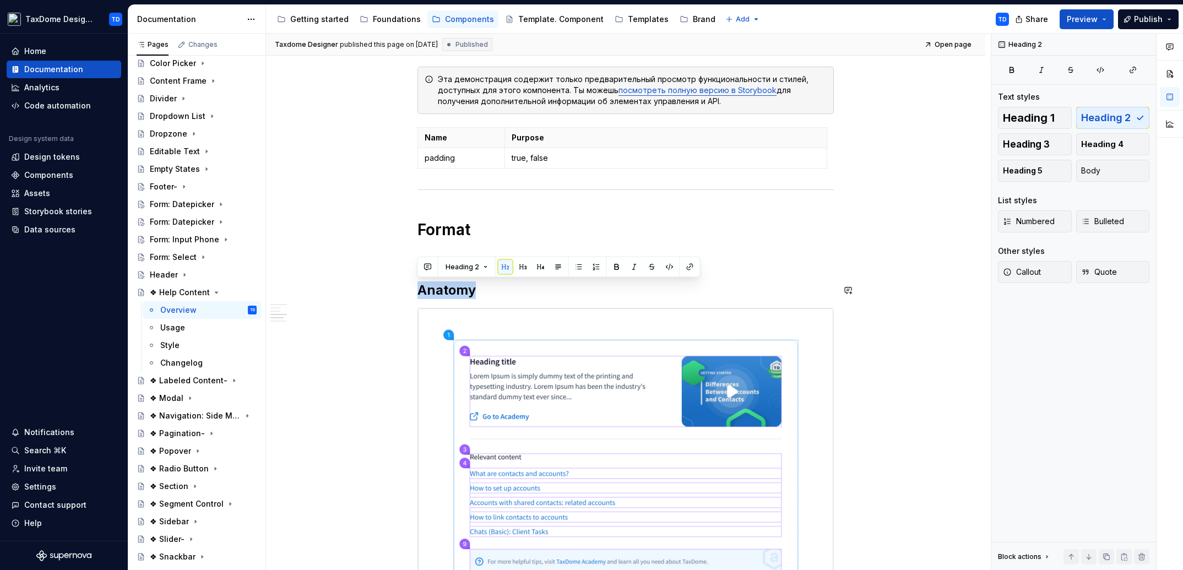
drag, startPoint x: 476, startPoint y: 289, endPoint x: 419, endPoint y: 287, distance: 57.3
click at [419, 287] on h2 "Anatomy" at bounding box center [625, 290] width 416 height 18
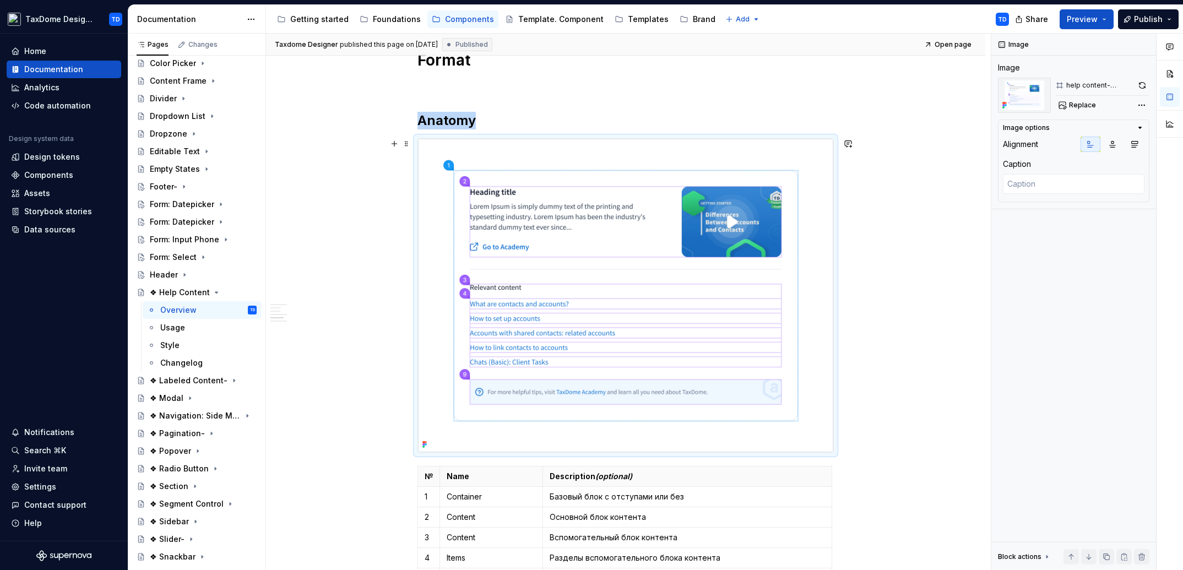
scroll to position [1198, 0]
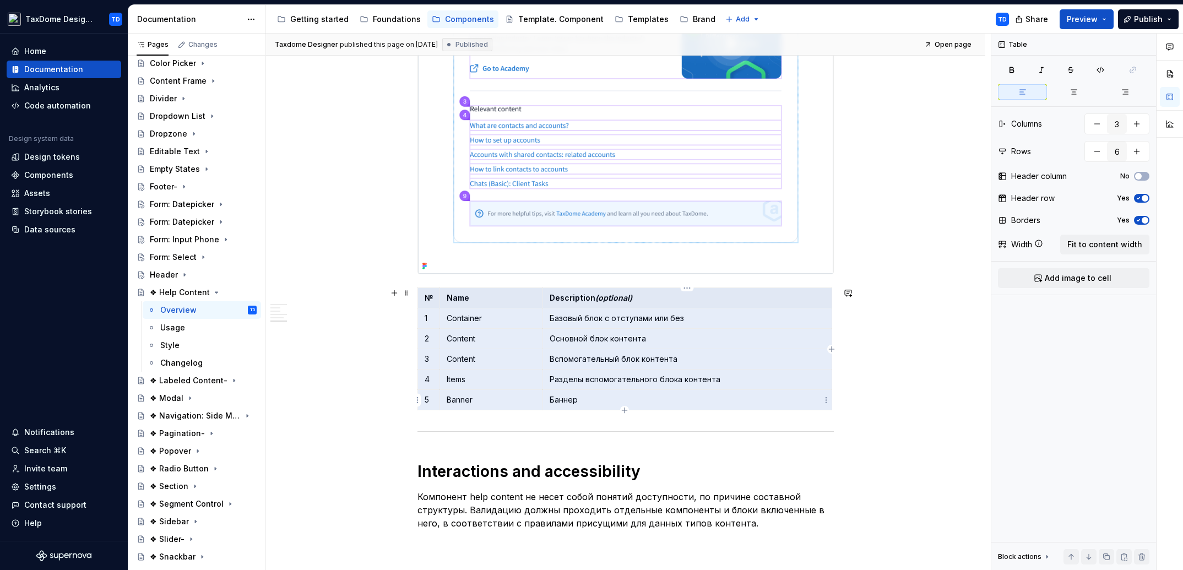
drag, startPoint x: 423, startPoint y: 300, endPoint x: 655, endPoint y: 396, distance: 250.8
click at [655, 396] on tbody "№ Name Description (optional) 1 Container Базовый блок с отступами или без 2 Co…" at bounding box center [625, 349] width 414 height 122
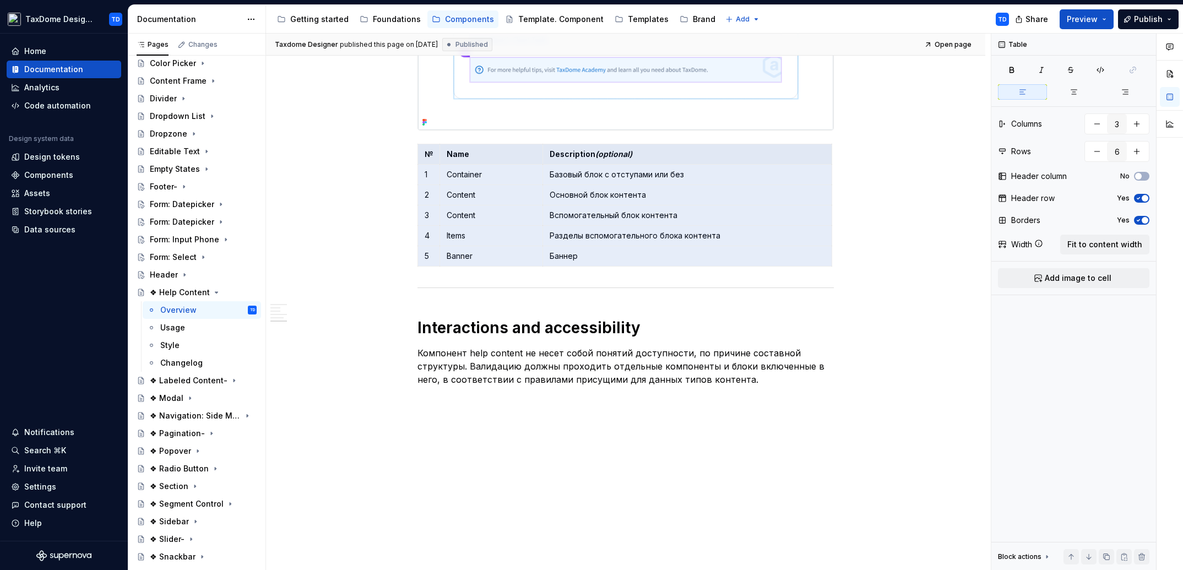
scroll to position [272, 0]
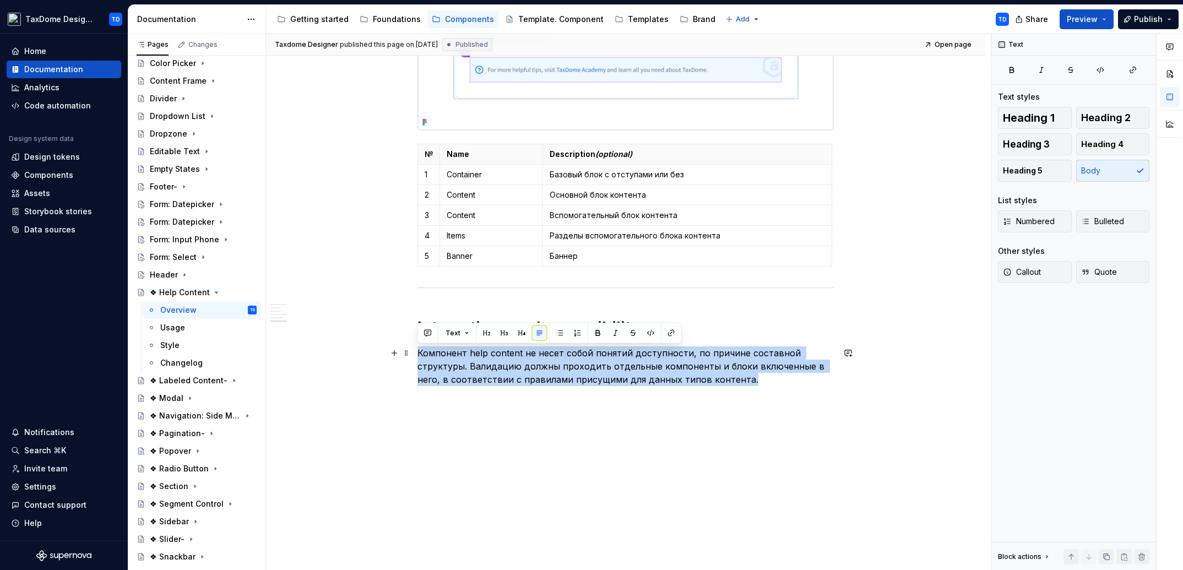
drag, startPoint x: 418, startPoint y: 352, endPoint x: 729, endPoint y: 380, distance: 312.4
click at [730, 379] on p "Компонент help content не несет собой понятий доступности, по причине составной…" at bounding box center [625, 366] width 416 height 40
click at [189, 343] on div "Style" at bounding box center [208, 345] width 96 height 15
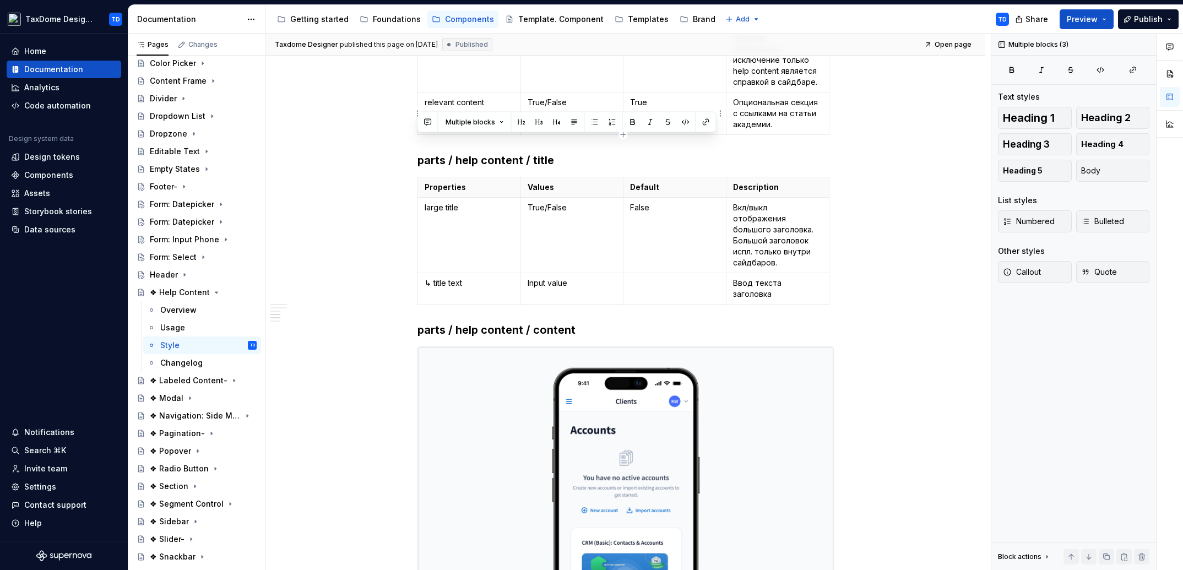
scroll to position [1380, 0]
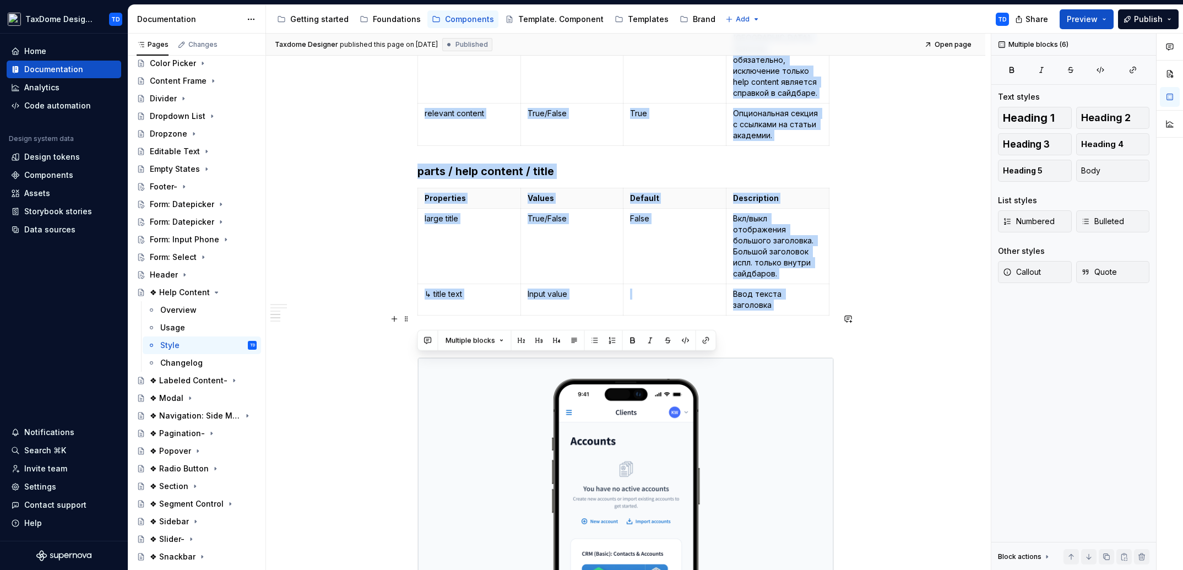
drag, startPoint x: 428, startPoint y: 150, endPoint x: 682, endPoint y: 311, distance: 300.2
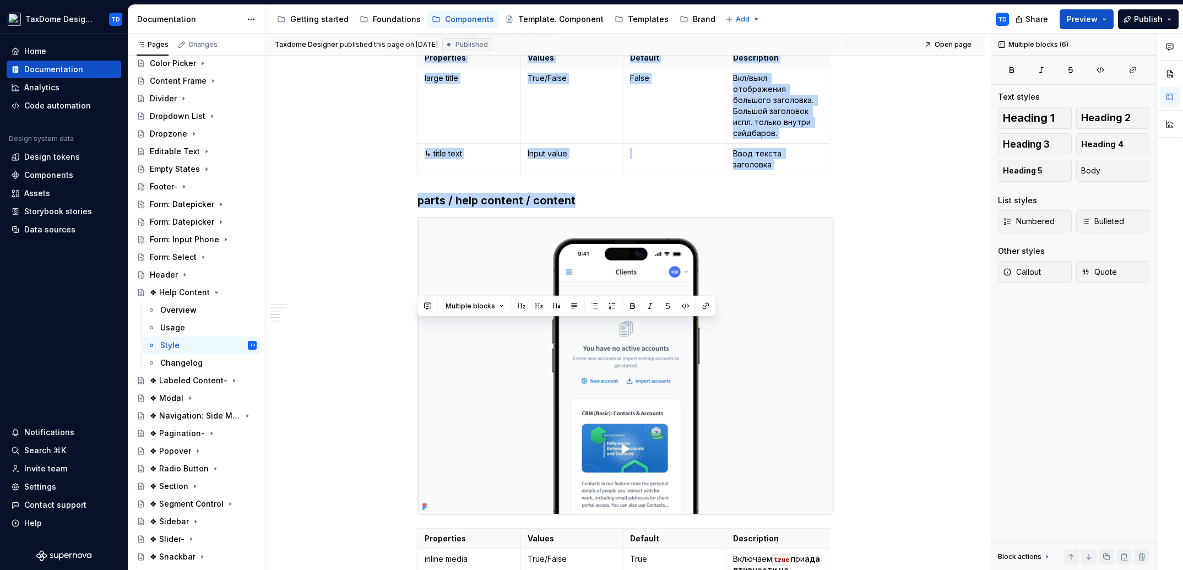
scroll to position [1591, 0]
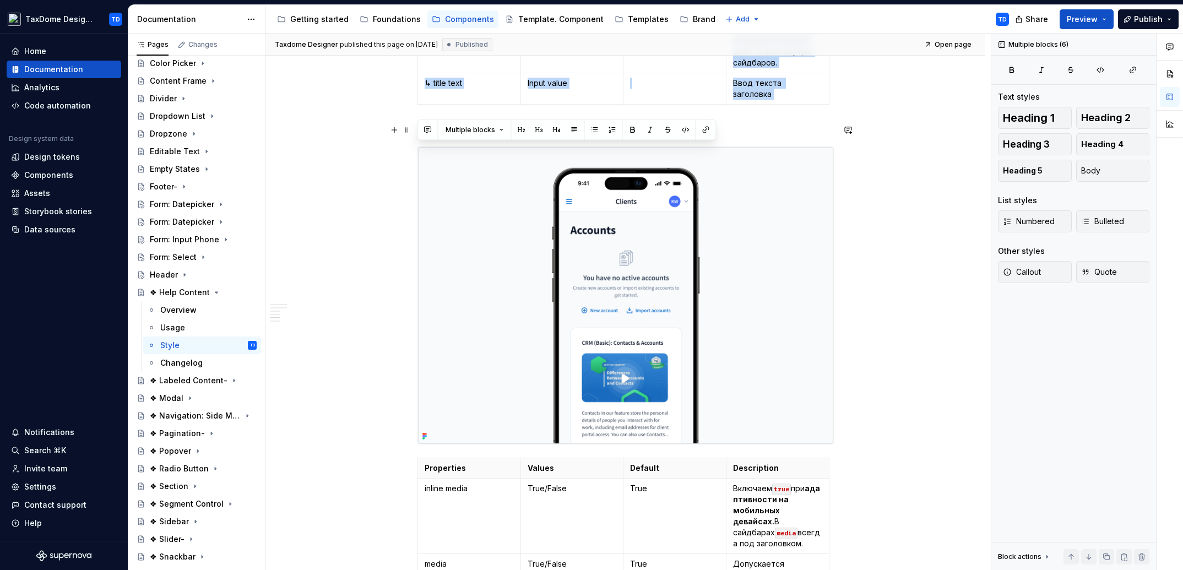
type textarea "*"
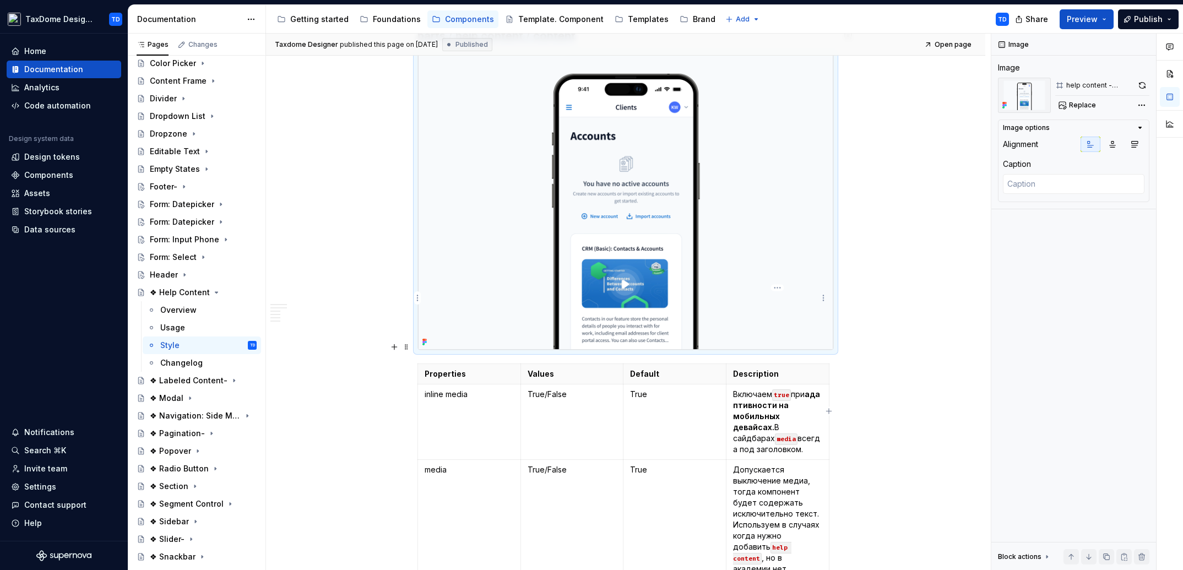
scroll to position [1743, 0]
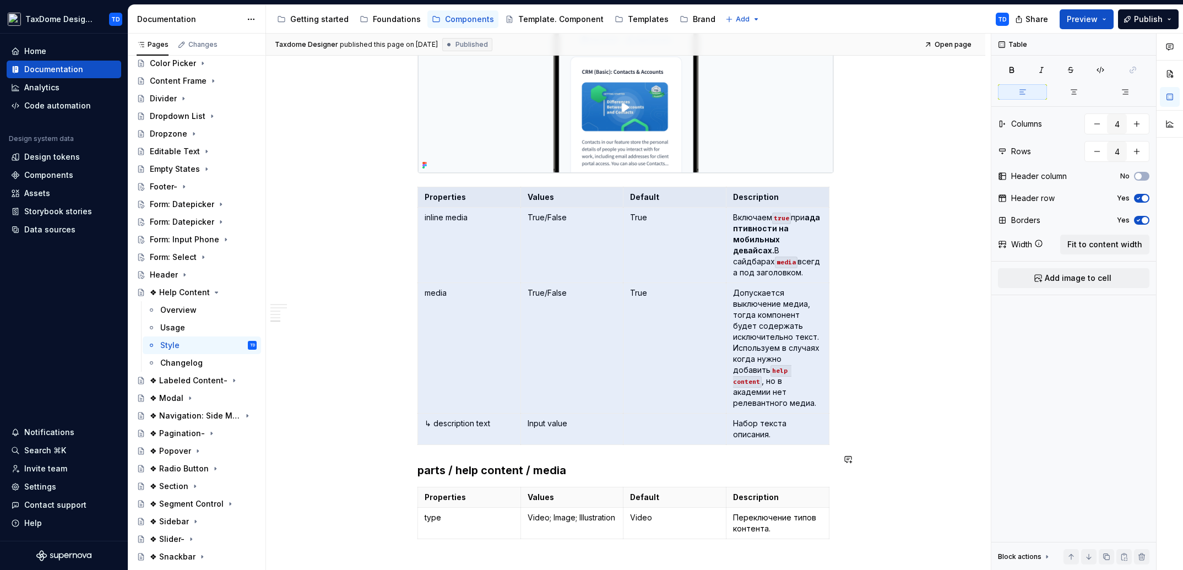
drag, startPoint x: 423, startPoint y: 293, endPoint x: 791, endPoint y: 508, distance: 426.7
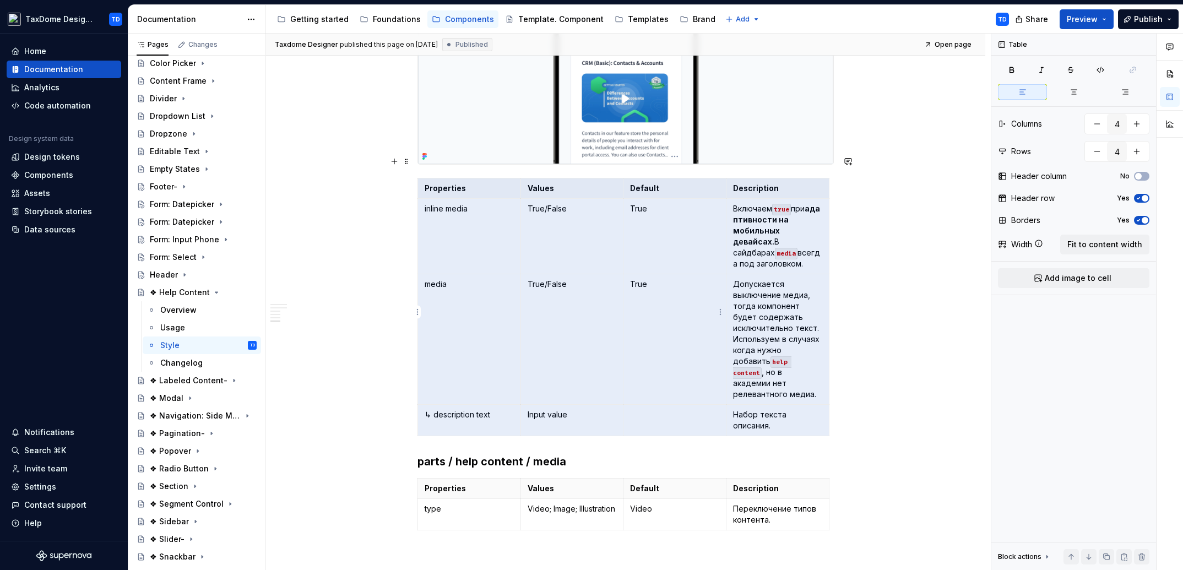
click at [490, 279] on p "media" at bounding box center [469, 284] width 89 height 11
drag, startPoint x: 433, startPoint y: 167, endPoint x: 768, endPoint y: 490, distance: 464.2
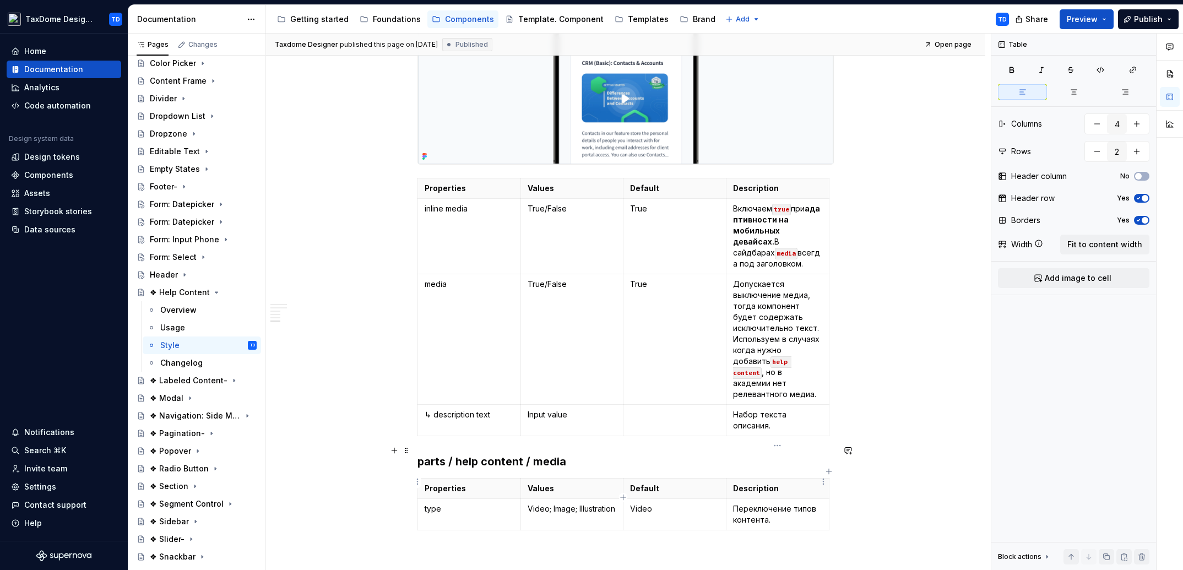
click at [774, 503] on p "Переключение типов контента." at bounding box center [777, 514] width 89 height 22
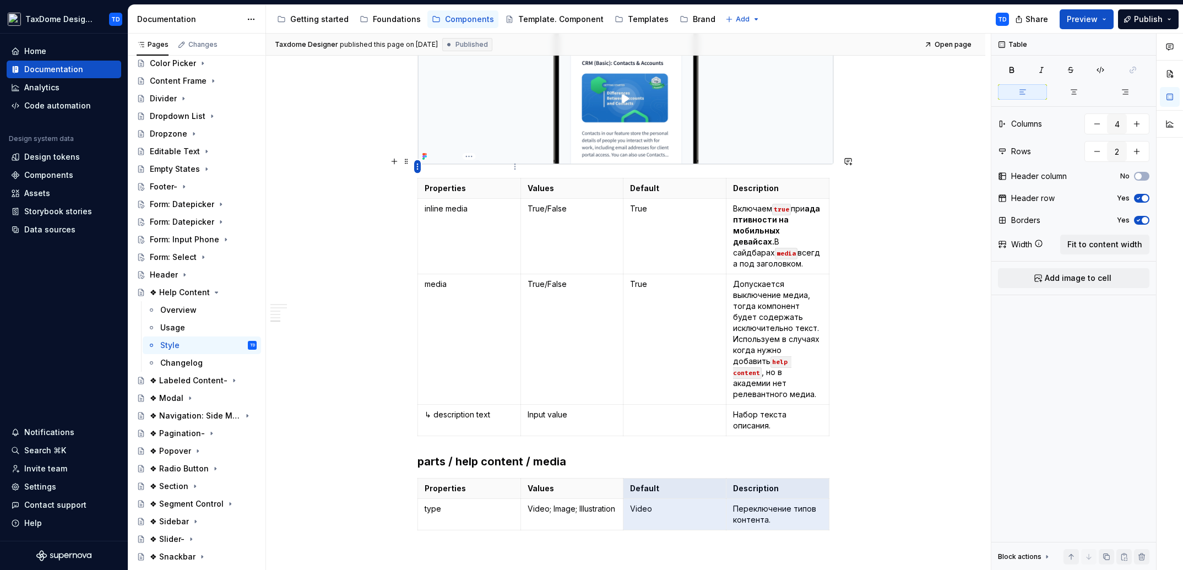
drag, startPoint x: 773, startPoint y: 486, endPoint x: 419, endPoint y: 165, distance: 477.5
click at [419, 165] on body "TaxDome Design System TD Home Documentation Analytics Code automation Design sy…" at bounding box center [591, 285] width 1183 height 570
type input "4"
click at [434, 183] on strong "Properties" at bounding box center [445, 187] width 41 height 9
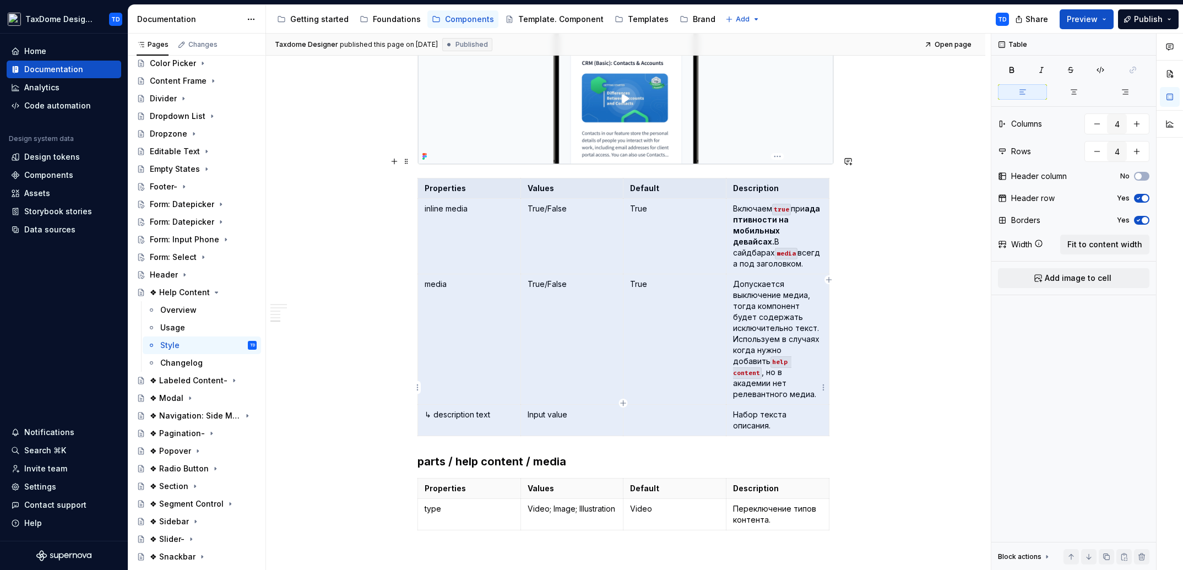
drag, startPoint x: 423, startPoint y: 166, endPoint x: 770, endPoint y: 384, distance: 409.3
click at [772, 386] on tbody "Properties Values Default Description inline media True/False True Включаем tru…" at bounding box center [623, 307] width 411 height 258
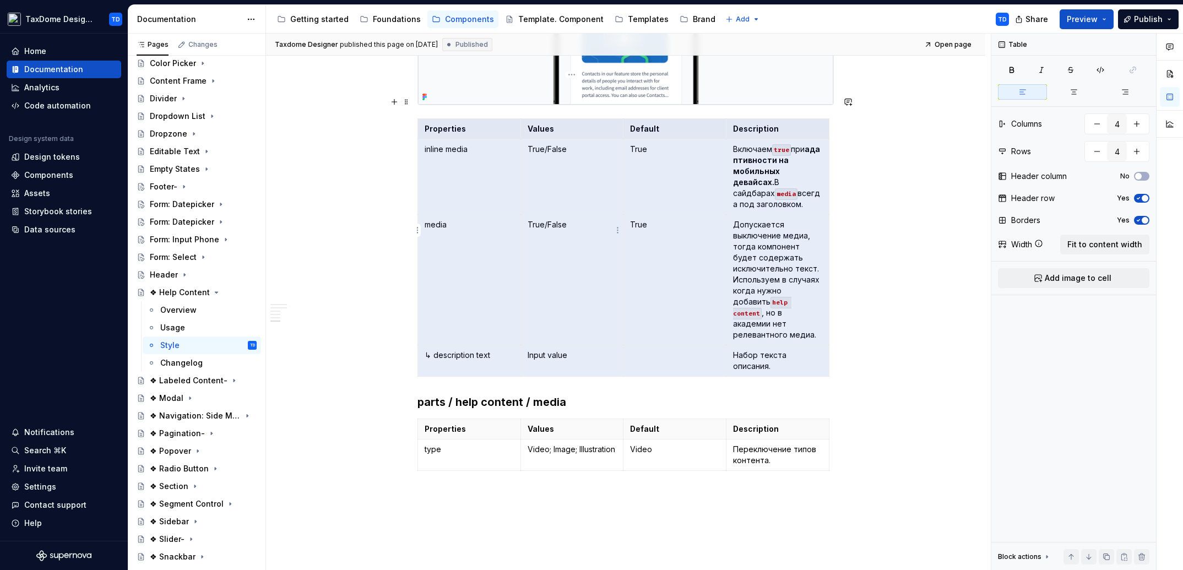
scroll to position [1986, 0]
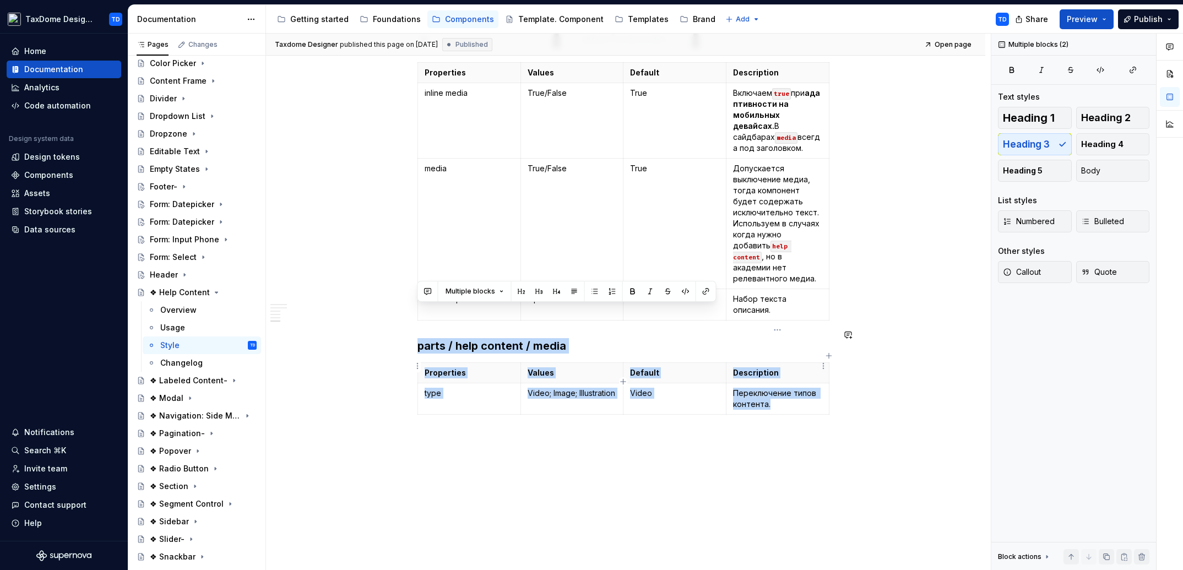
drag, startPoint x: 431, startPoint y: 314, endPoint x: 796, endPoint y: 381, distance: 371.2
drag, startPoint x: 180, startPoint y: 361, endPoint x: 206, endPoint y: 268, distance: 97.3
click at [180, 361] on div "Changelog" at bounding box center [181, 362] width 42 height 11
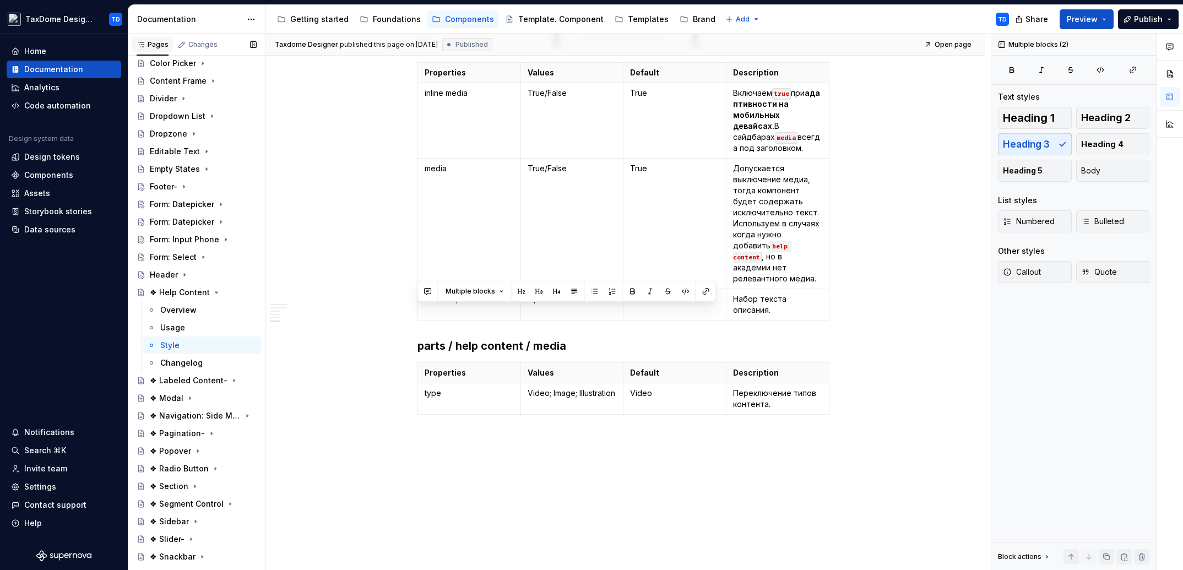
scroll to position [272, 0]
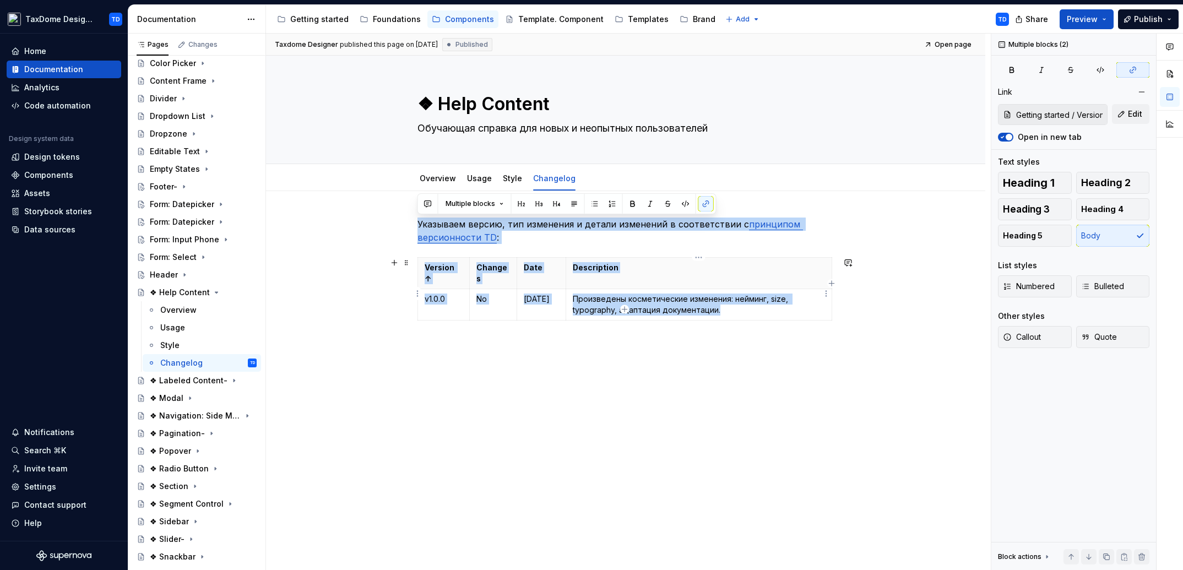
drag, startPoint x: 418, startPoint y: 223, endPoint x: 743, endPoint y: 299, distance: 333.7
click at [752, 303] on div "Указываем версию, тип изменения и детали изменений в соответствии с принципом в…" at bounding box center [625, 285] width 416 height 134
drag, startPoint x: 210, startPoint y: 290, endPoint x: 313, endPoint y: 242, distance: 113.1
click at [212, 290] on icon "Page tree" at bounding box center [216, 292] width 9 height 9
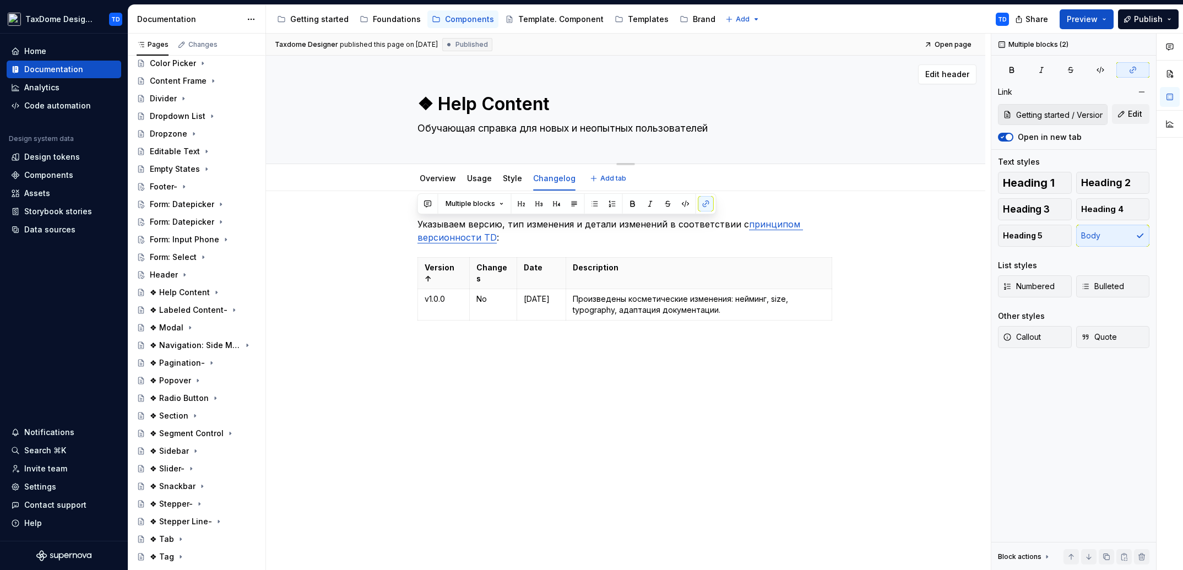
drag, startPoint x: 452, startPoint y: 106, endPoint x: 441, endPoint y: 103, distance: 11.5
click at [452, 106] on textarea "❖ Help Content" at bounding box center [623, 104] width 416 height 26
click at [438, 102] on textarea "❖ Help Content" at bounding box center [623, 104] width 416 height 26
type textarea "*"
type textarea "❖Help Content"
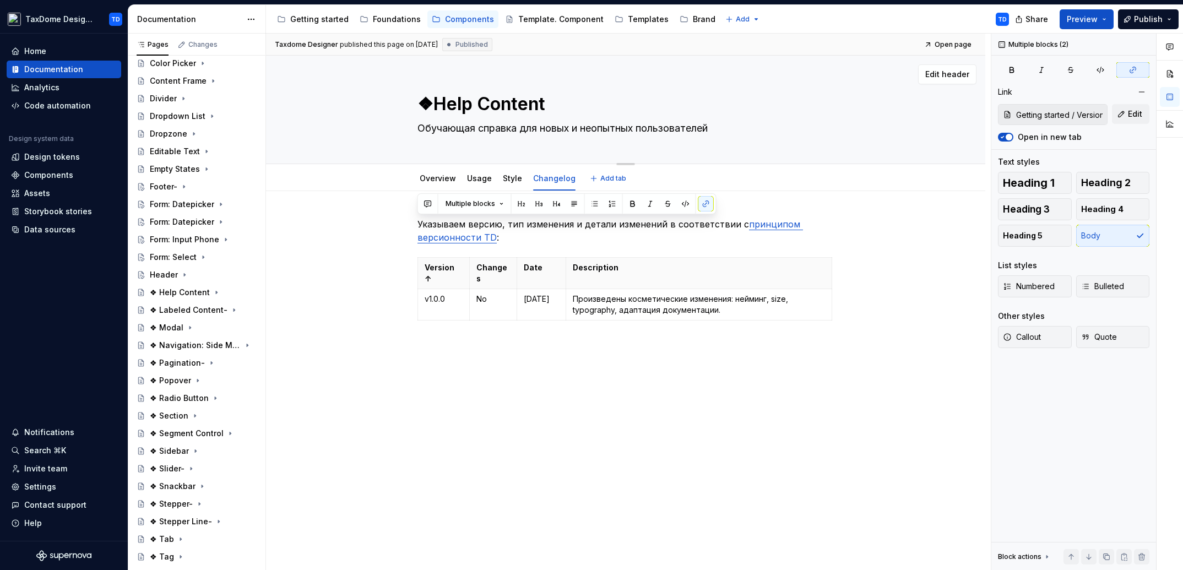
type textarea "*"
type textarea "Help Content"
type textarea "*"
type textarea "Help Content"
click at [361, 261] on div "Указываем версию, тип изменения и детали изменений в соответствии с принципом в…" at bounding box center [625, 363] width 719 height 345
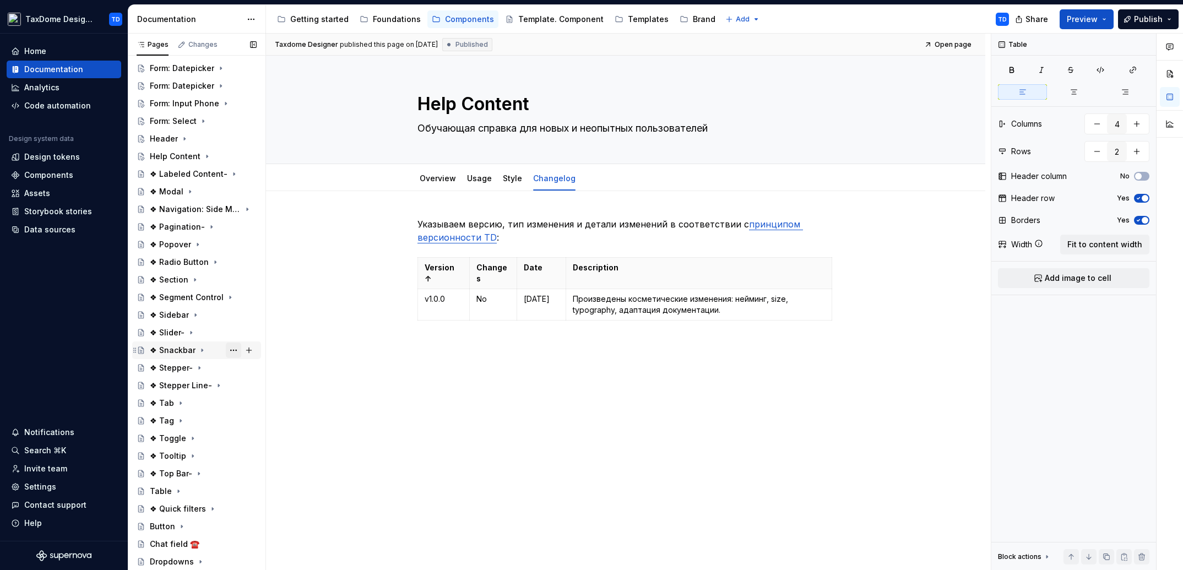
scroll to position [398, 0]
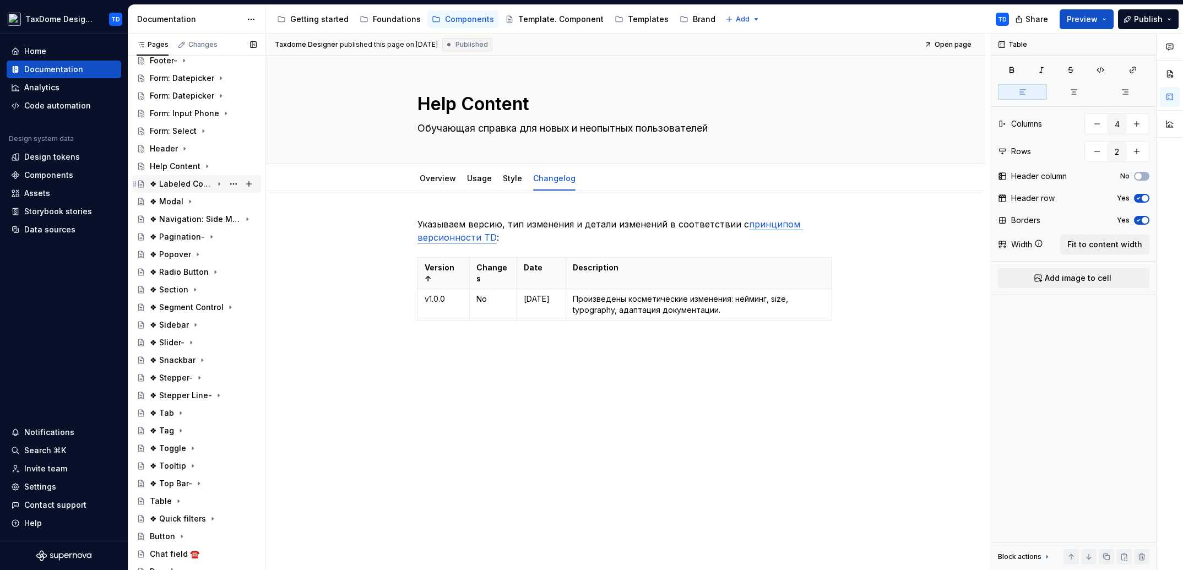
click at [184, 179] on div "❖ Labeled Content-" at bounding box center [181, 183] width 63 height 11
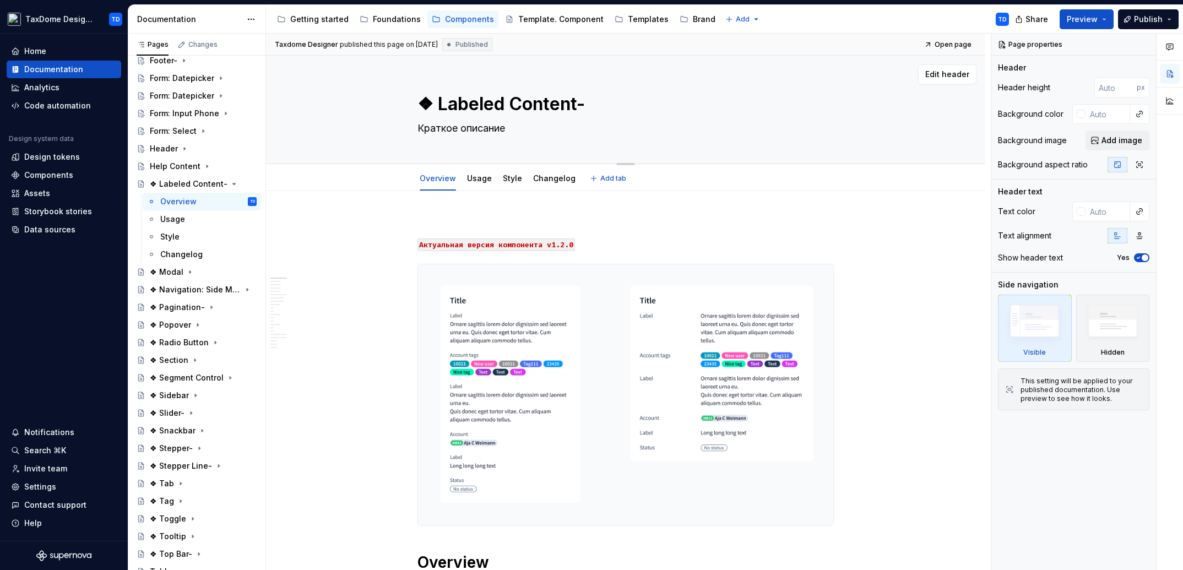
drag, startPoint x: 437, startPoint y: 109, endPoint x: 573, endPoint y: 108, distance: 136.6
click at [573, 108] on textarea "❖ Labeled Content-" at bounding box center [623, 104] width 416 height 26
drag, startPoint x: 418, startPoint y: 128, endPoint x: 504, endPoint y: 132, distance: 86.0
click at [504, 132] on textarea "Краткое описание" at bounding box center [623, 128] width 416 height 18
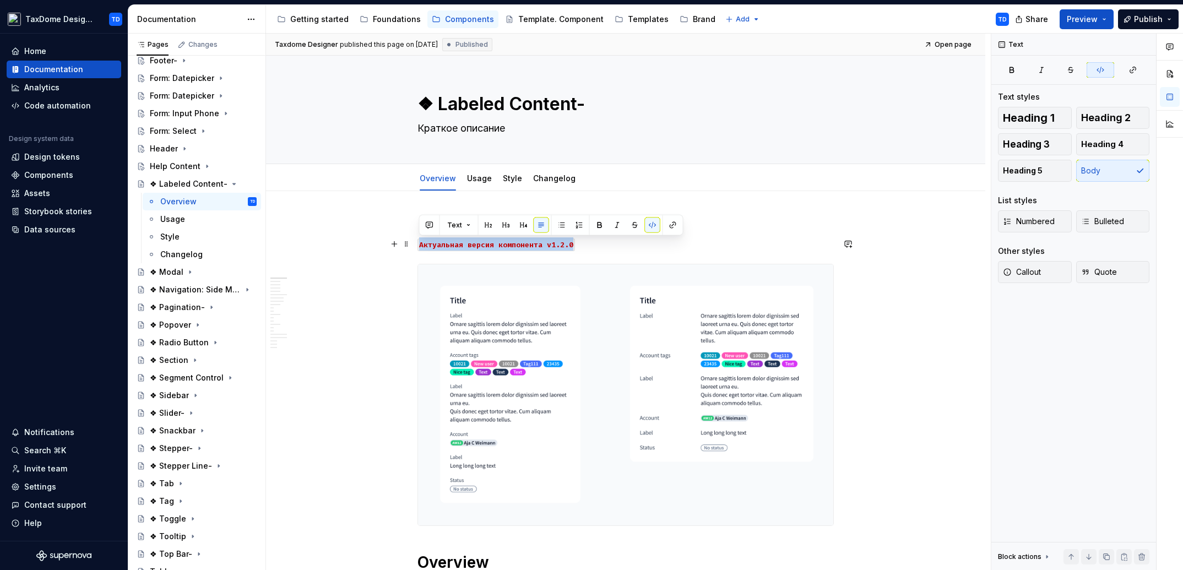
drag, startPoint x: 423, startPoint y: 243, endPoint x: 573, endPoint y: 238, distance: 149.9
click at [578, 239] on p "Aктуальная версия компонента v1.2.0" at bounding box center [625, 243] width 416 height 13
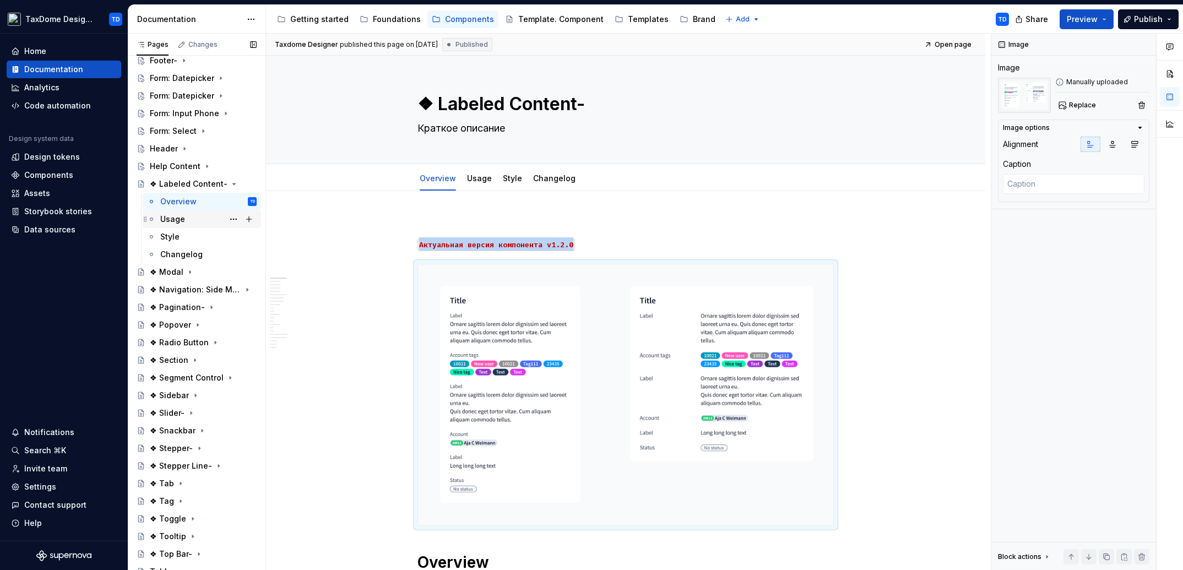
click at [173, 224] on div "Usage" at bounding box center [208, 218] width 96 height 15
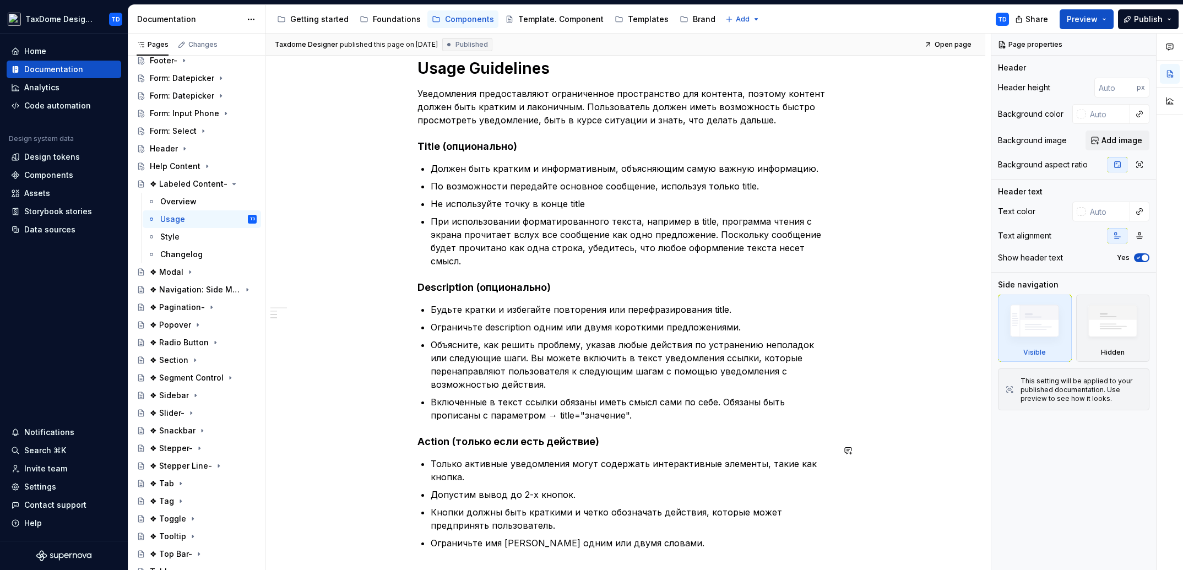
scroll to position [63, 0]
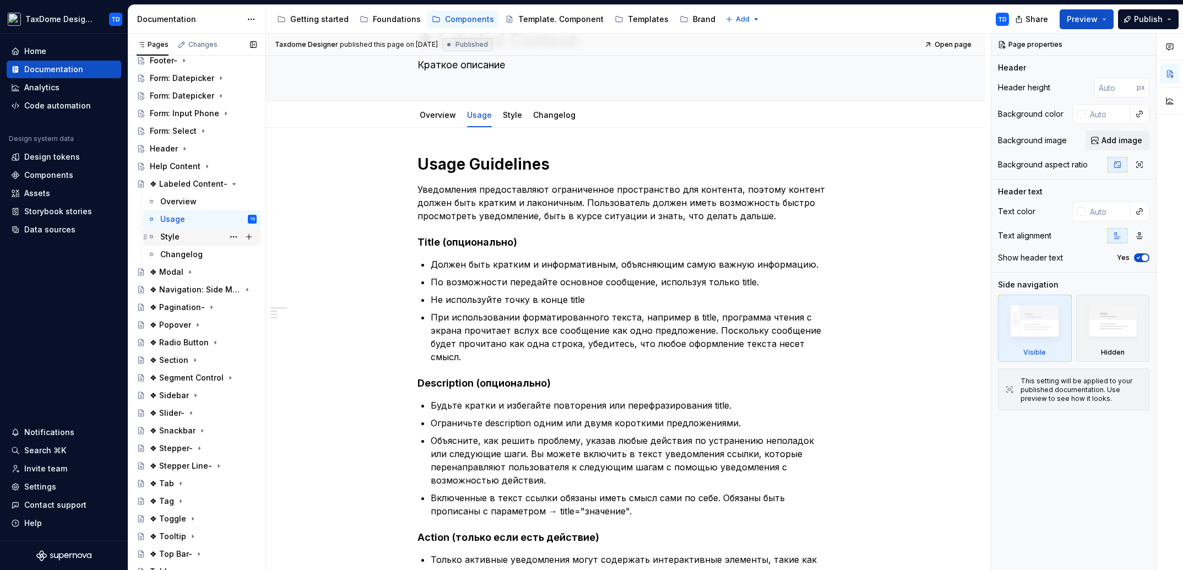
click at [171, 236] on div "Style" at bounding box center [169, 236] width 19 height 11
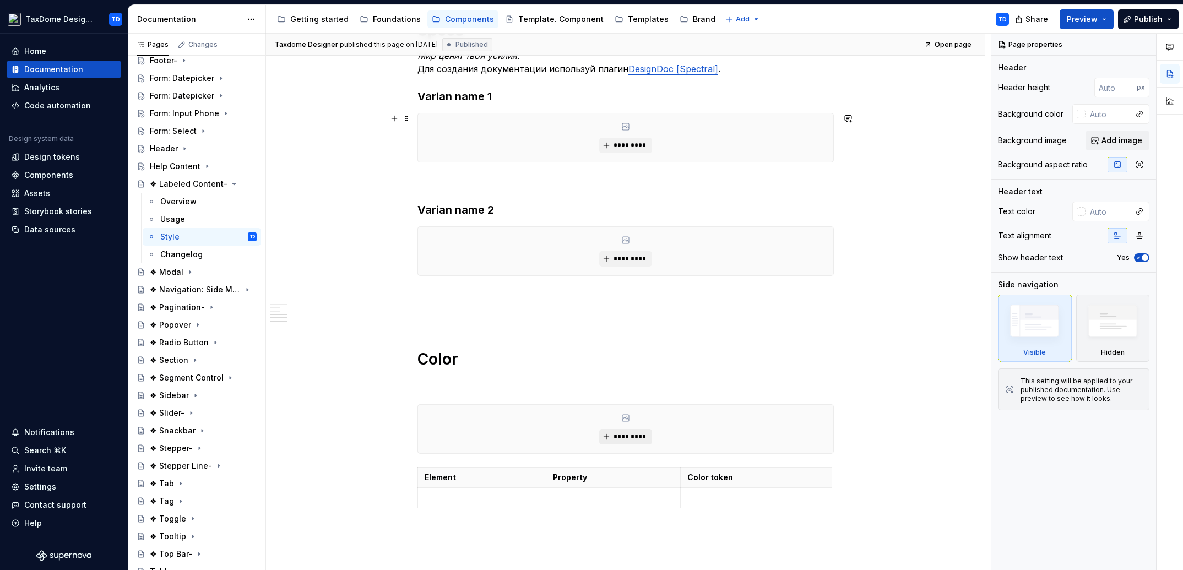
scroll to position [415, 0]
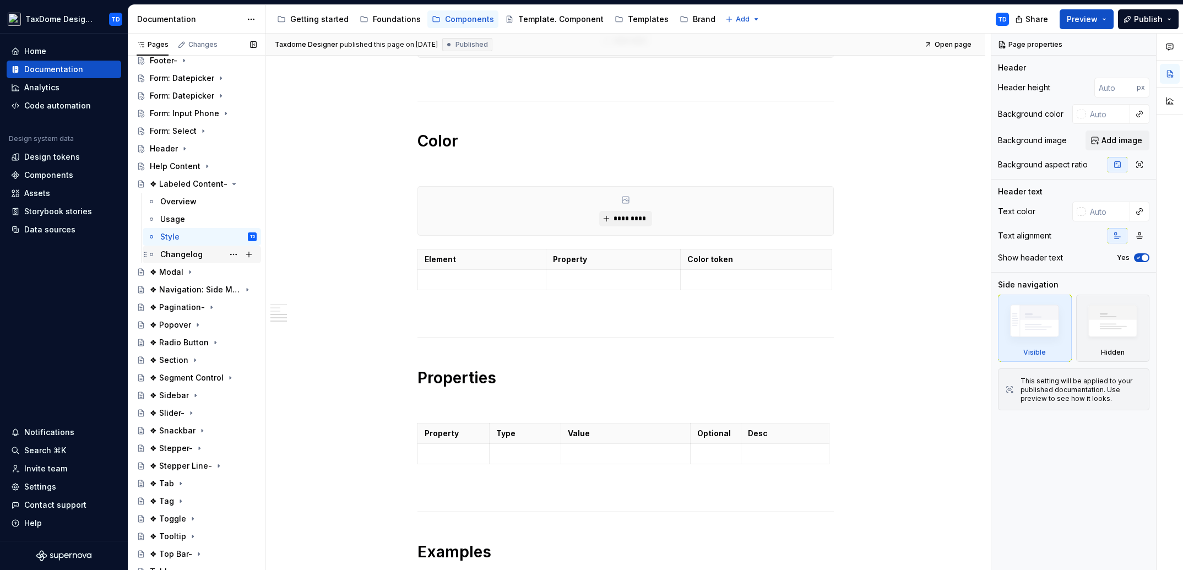
click at [183, 252] on div "Changelog" at bounding box center [181, 254] width 42 height 11
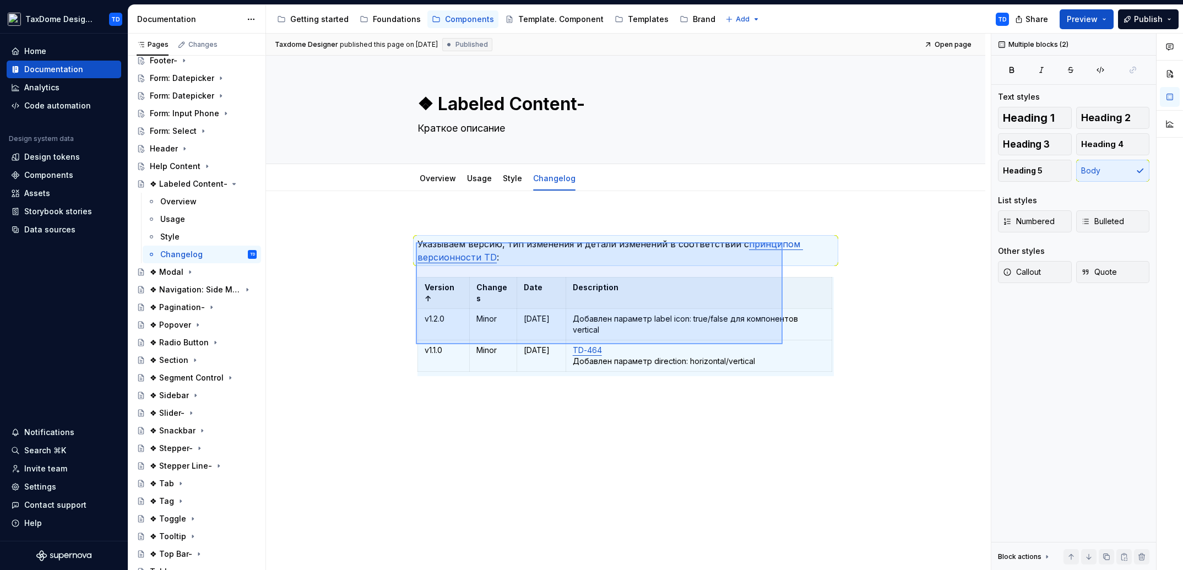
drag, startPoint x: 433, startPoint y: 246, endPoint x: 778, endPoint y: 343, distance: 357.5
click at [782, 344] on div "Taxdome Designer published this page on [DATE] Published Open page ❖ Labeled Co…" at bounding box center [628, 302] width 725 height 537
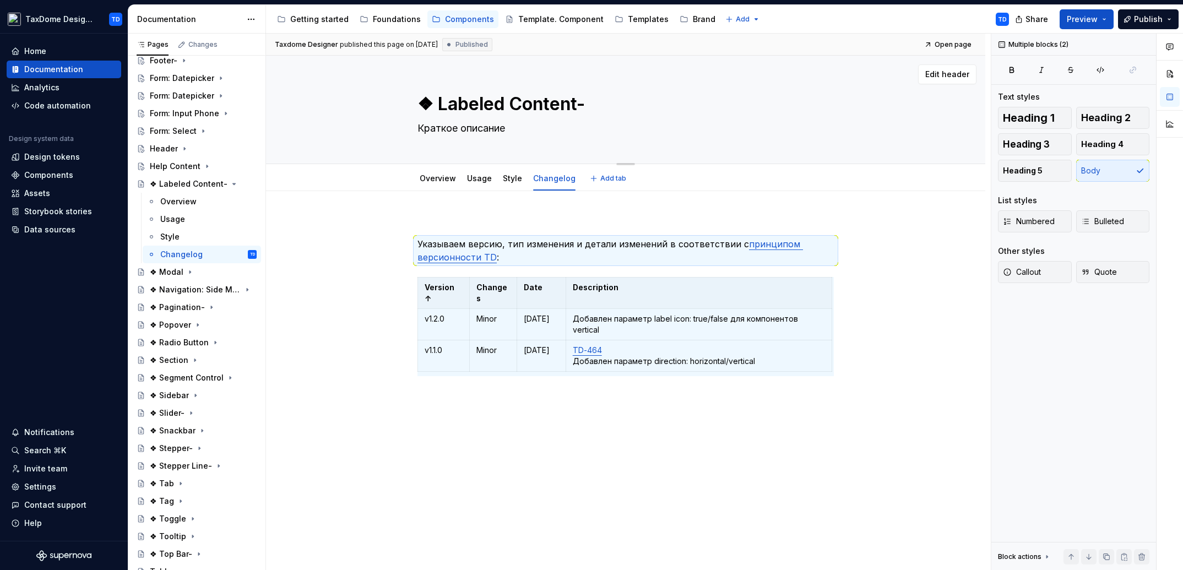
click at [464, 96] on textarea "❖ Labeled Content-" at bounding box center [623, 104] width 416 height 26
click at [437, 101] on textarea "❖ Labeled Content-" at bounding box center [623, 104] width 416 height 26
type textarea "*"
type textarea "❖Labeled Content-"
type textarea "*"
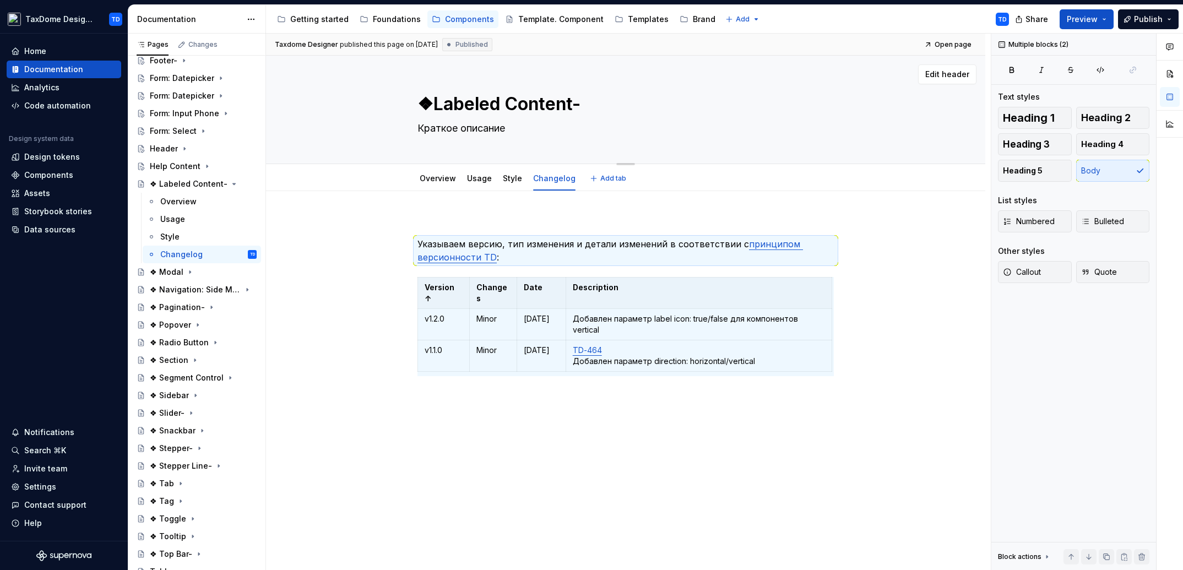
type textarea "Labeled Content-"
type textarea "*"
type textarea "Labeled Content-"
click at [218, 183] on icon "Page tree" at bounding box center [219, 183] width 3 height 1
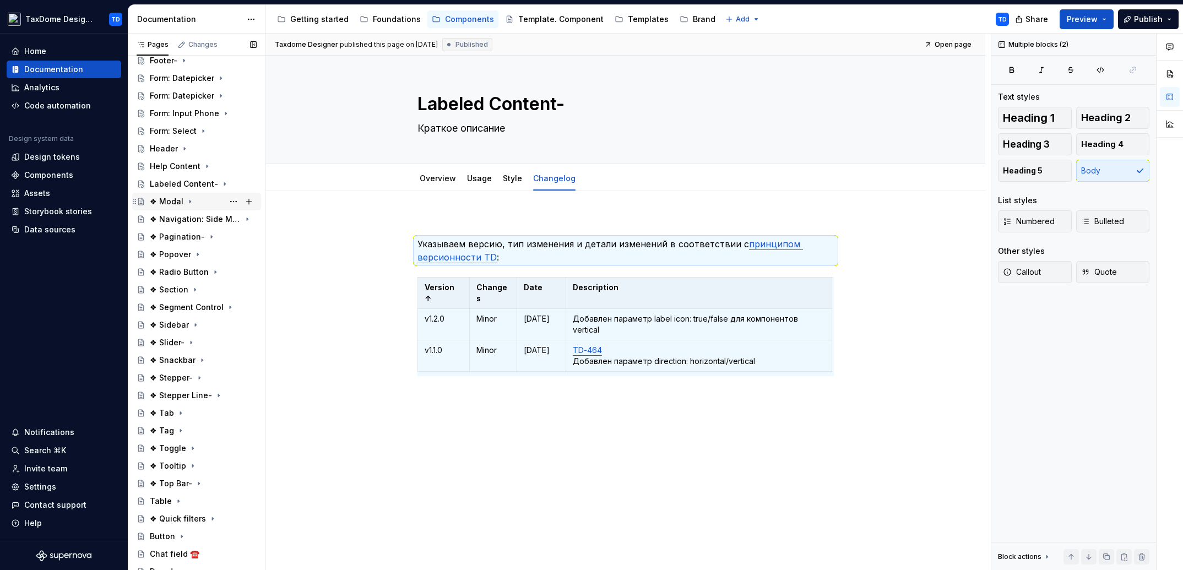
click at [173, 197] on div "❖ Modal" at bounding box center [167, 201] width 34 height 11
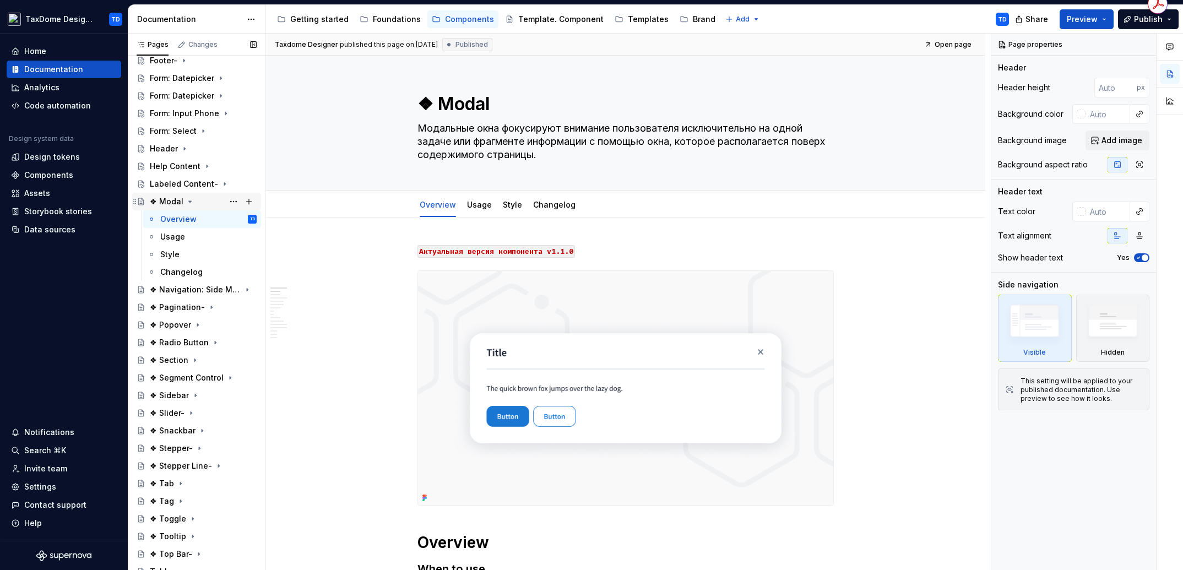
click at [169, 204] on div "❖ Modal" at bounding box center [167, 201] width 34 height 11
drag, startPoint x: 445, startPoint y: 81, endPoint x: 486, endPoint y: 86, distance: 40.4
click at [486, 85] on div "❖ Modal Модальные окна фокусируют внимание пользователя исключительно на одной …" at bounding box center [625, 123] width 416 height 134
drag, startPoint x: 492, startPoint y: 103, endPoint x: 438, endPoint y: 104, distance: 53.4
click at [438, 104] on textarea "❖ Modal" at bounding box center [623, 104] width 416 height 26
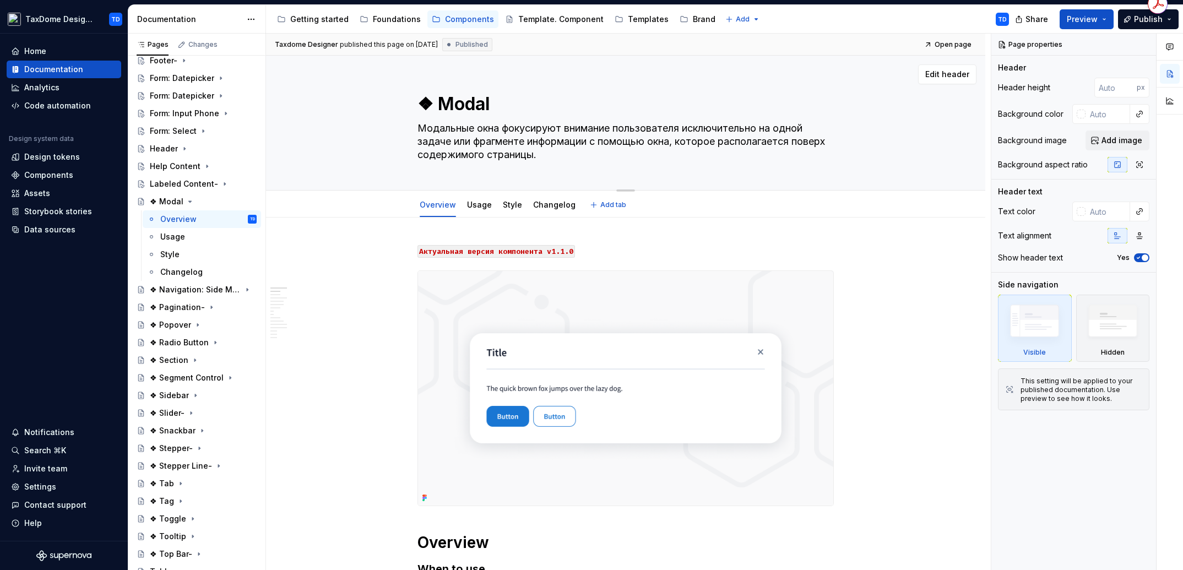
drag, startPoint x: 442, startPoint y: 129, endPoint x: 584, endPoint y: 160, distance: 145.8
click at [584, 160] on textarea "Модальные окна фокусируют внимание пользователя исключительно на одной задаче и…" at bounding box center [623, 141] width 416 height 44
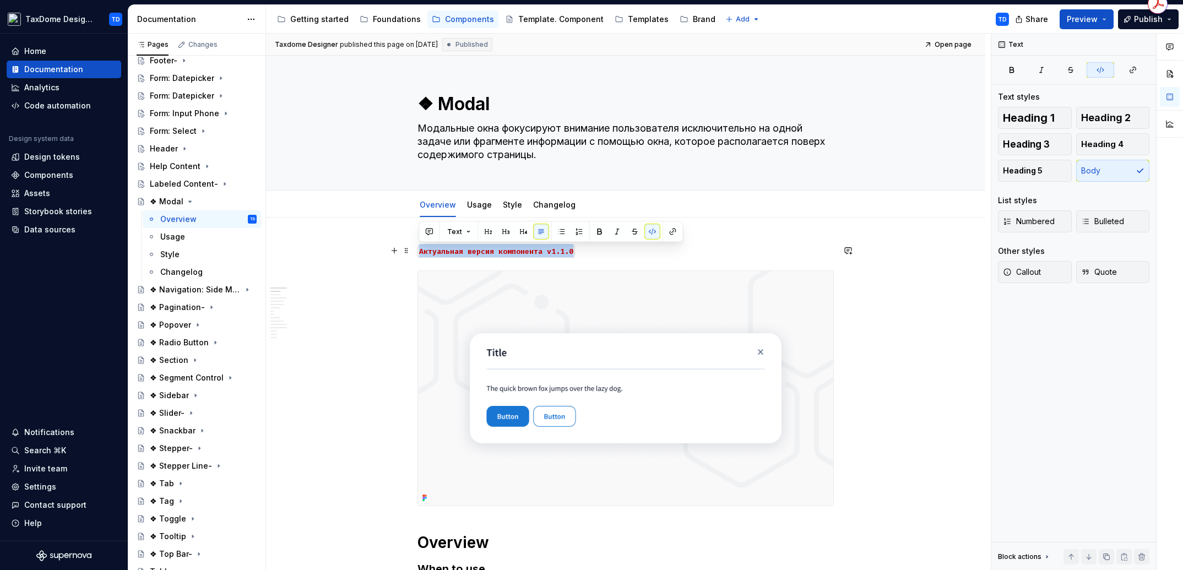
drag, startPoint x: 575, startPoint y: 253, endPoint x: 416, endPoint y: 246, distance: 159.9
click at [418, 252] on p "Aктуальная версия компонента v1.1.0" at bounding box center [625, 250] width 416 height 13
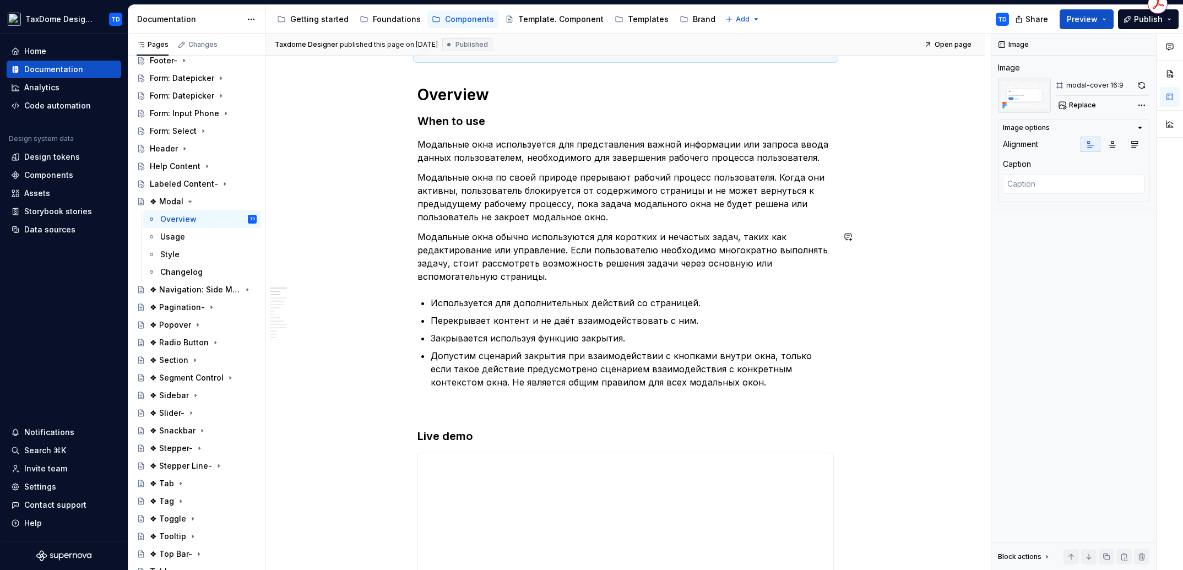
scroll to position [442, 0]
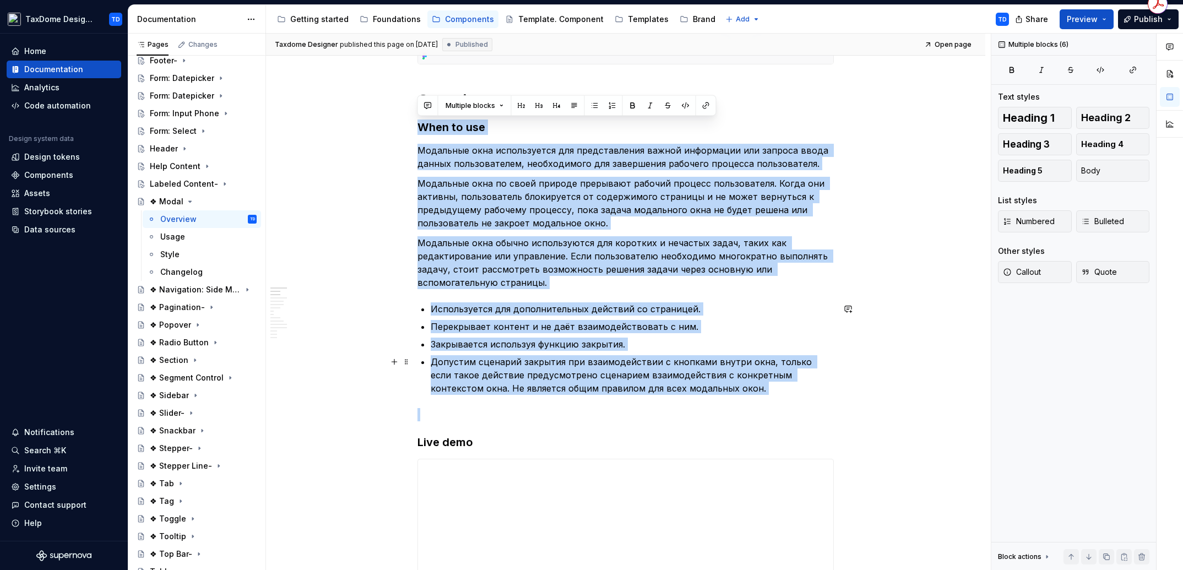
drag, startPoint x: 420, startPoint y: 126, endPoint x: 741, endPoint y: 395, distance: 419.0
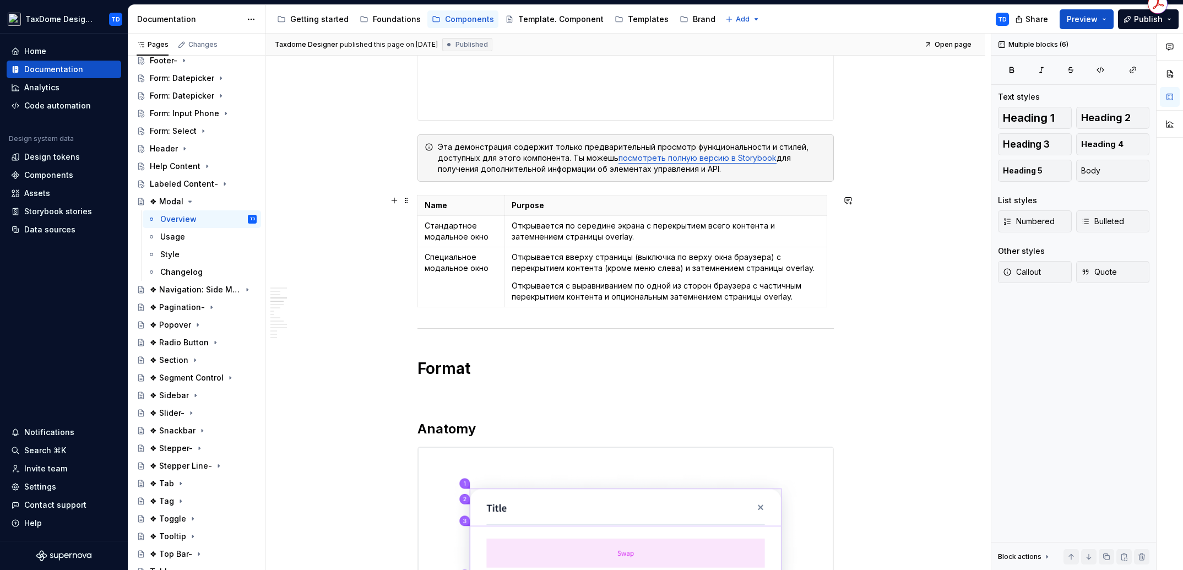
scroll to position [1011, 0]
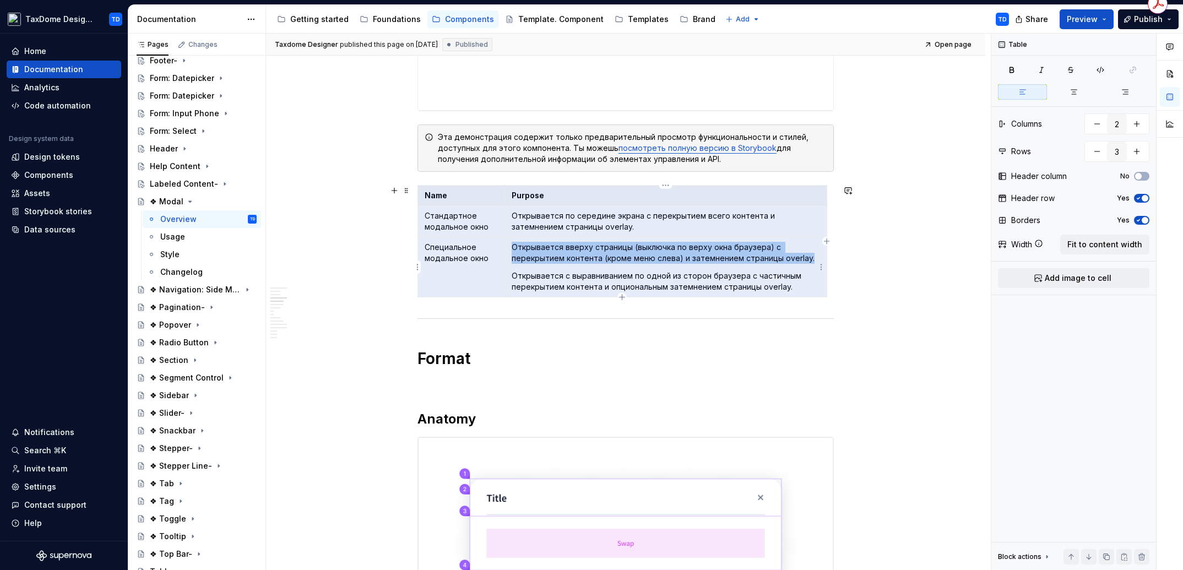
drag, startPoint x: 423, startPoint y: 194, endPoint x: 792, endPoint y: 284, distance: 380.2
click at [792, 284] on tbody "Name Purpose Стандартное модальное окно Открывается по середине экрана с перекр…" at bounding box center [622, 242] width 409 height 112
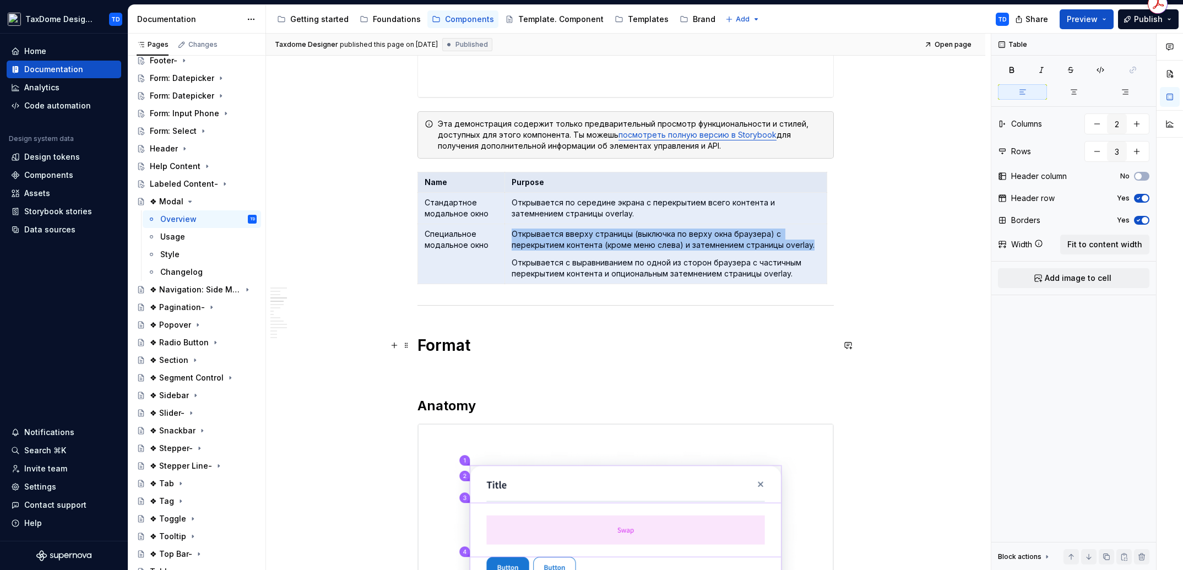
scroll to position [1202, 0]
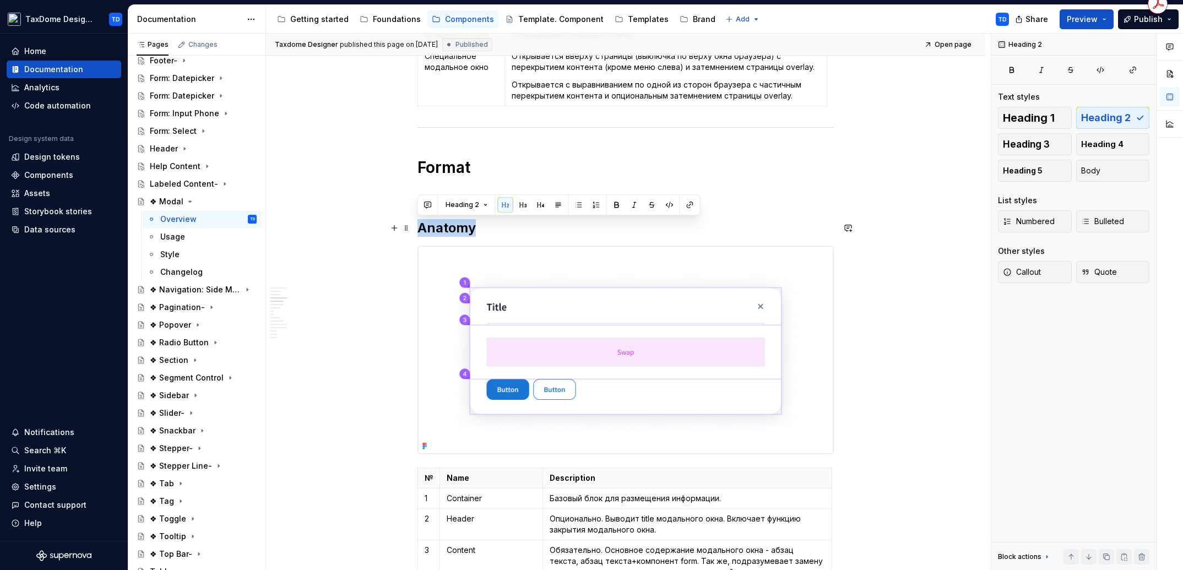
drag, startPoint x: 421, startPoint y: 225, endPoint x: 469, endPoint y: 229, distance: 48.6
click at [481, 229] on h2 "Anatomy" at bounding box center [625, 228] width 416 height 18
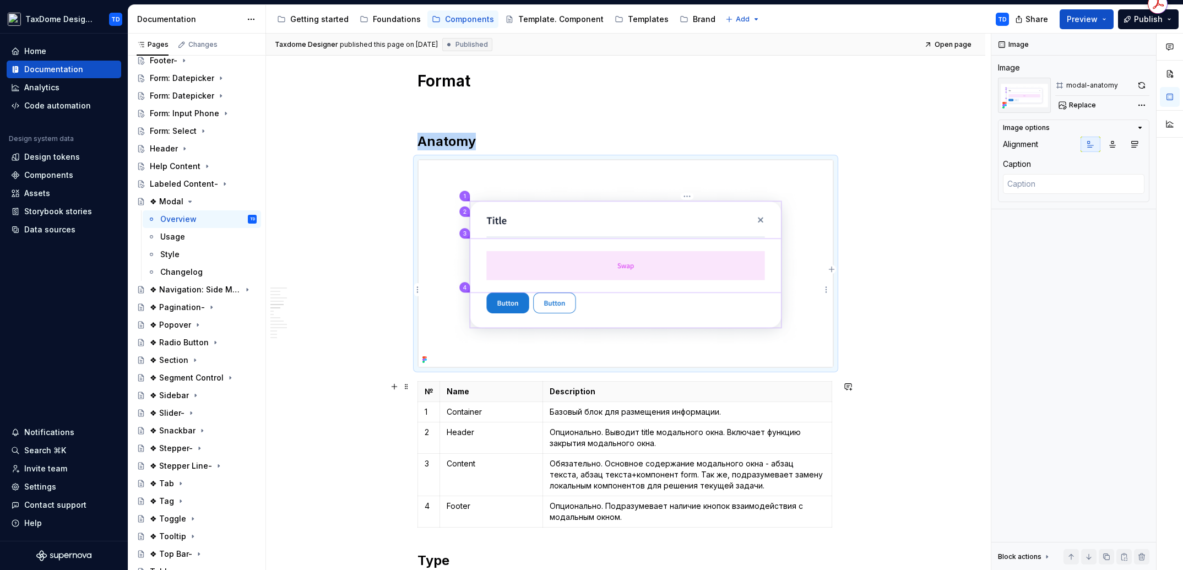
scroll to position [1474, 0]
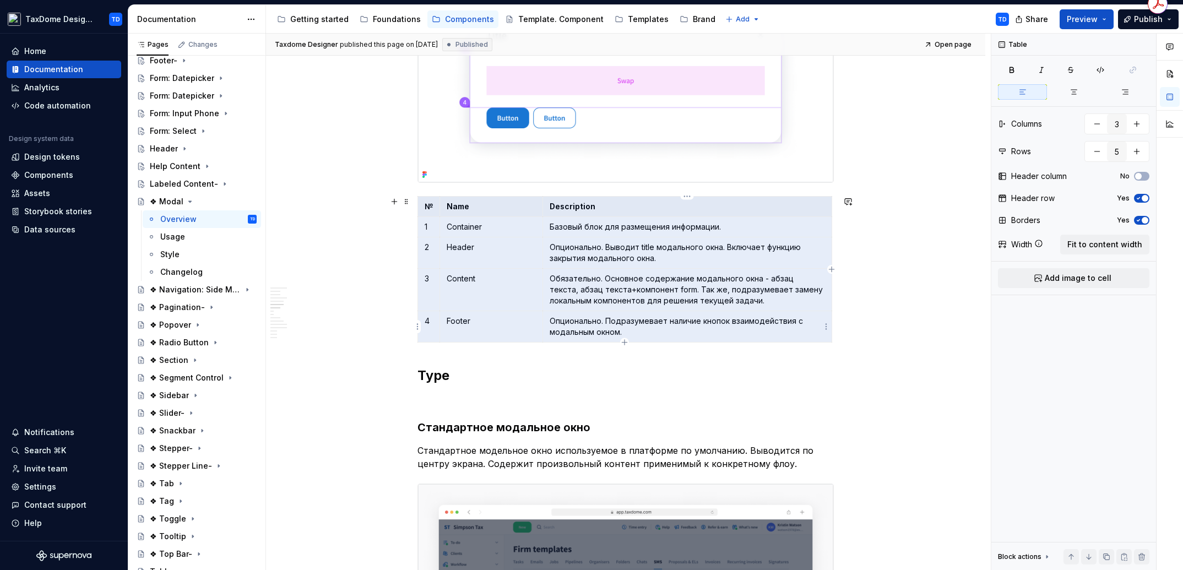
drag, startPoint x: 423, startPoint y: 207, endPoint x: 662, endPoint y: 328, distance: 267.2
click at [662, 330] on tbody "№ Name Description 1 Сontainer Базовый блок для размещения информации. 2 Header…" at bounding box center [625, 270] width 414 height 146
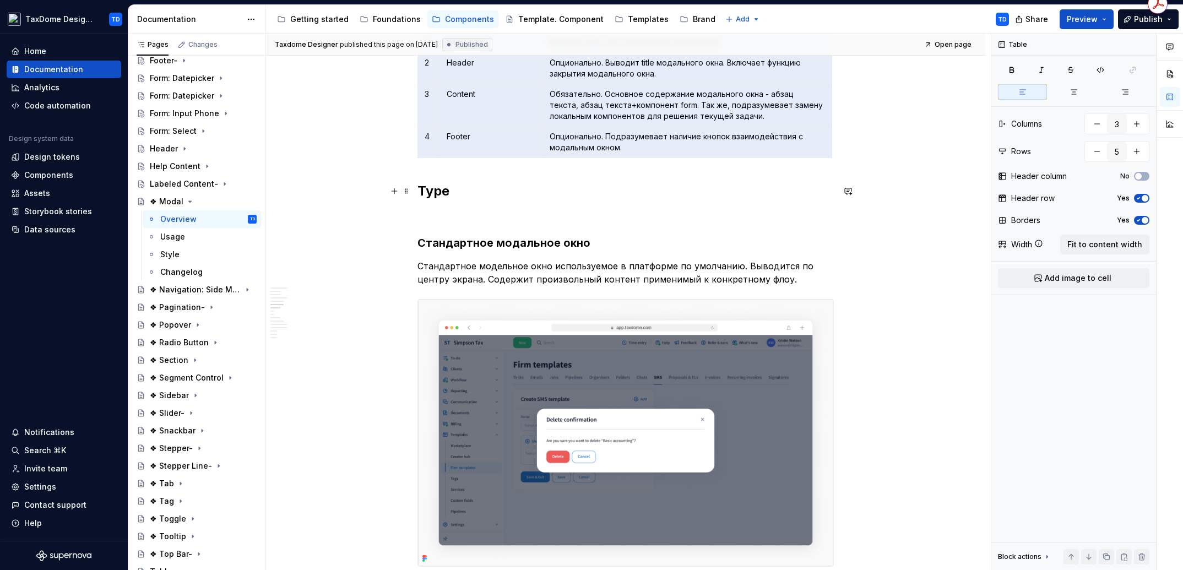
scroll to position [1659, 0]
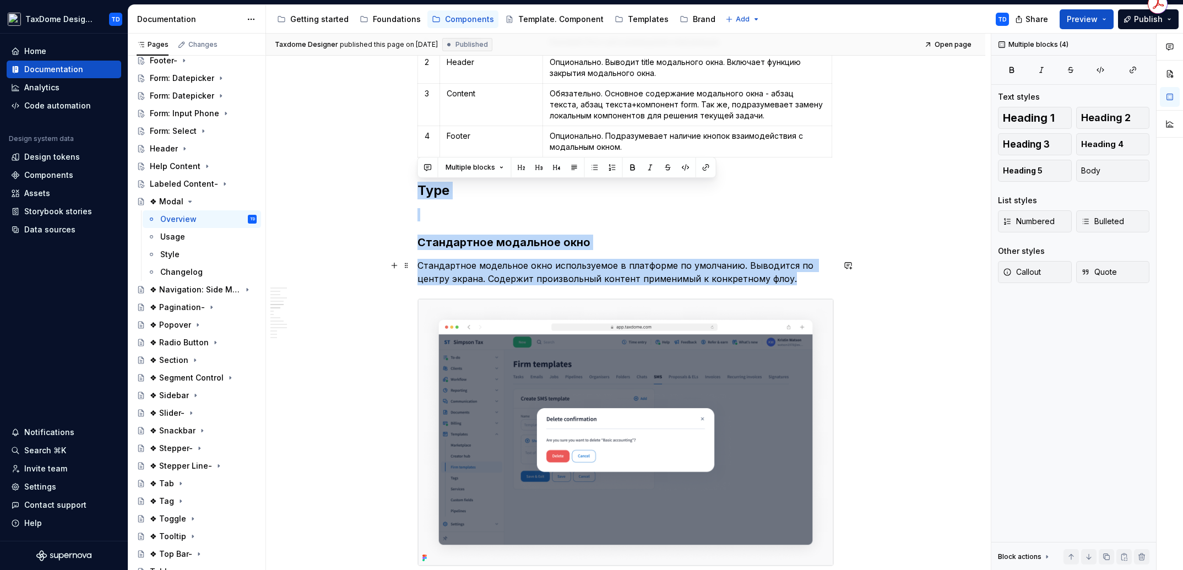
drag, startPoint x: 418, startPoint y: 191, endPoint x: 792, endPoint y: 280, distance: 384.3
click at [792, 280] on div "Aктуальная версия компонента v1.1.0 Overview When to use Модальные окна использ…" at bounding box center [625, 217] width 416 height 3264
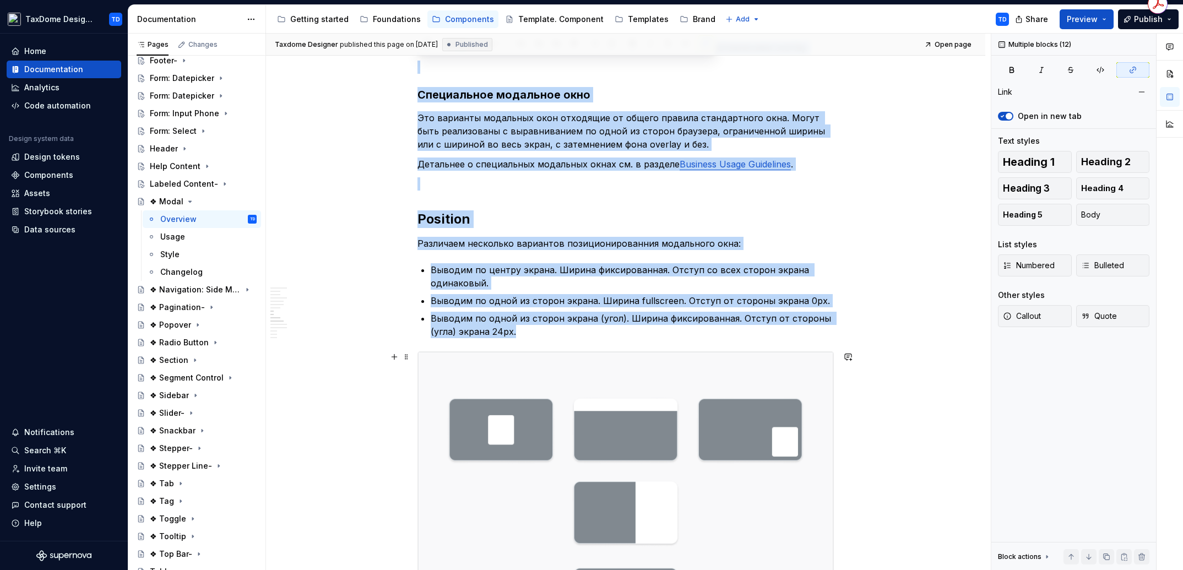
scroll to position [2293, 0]
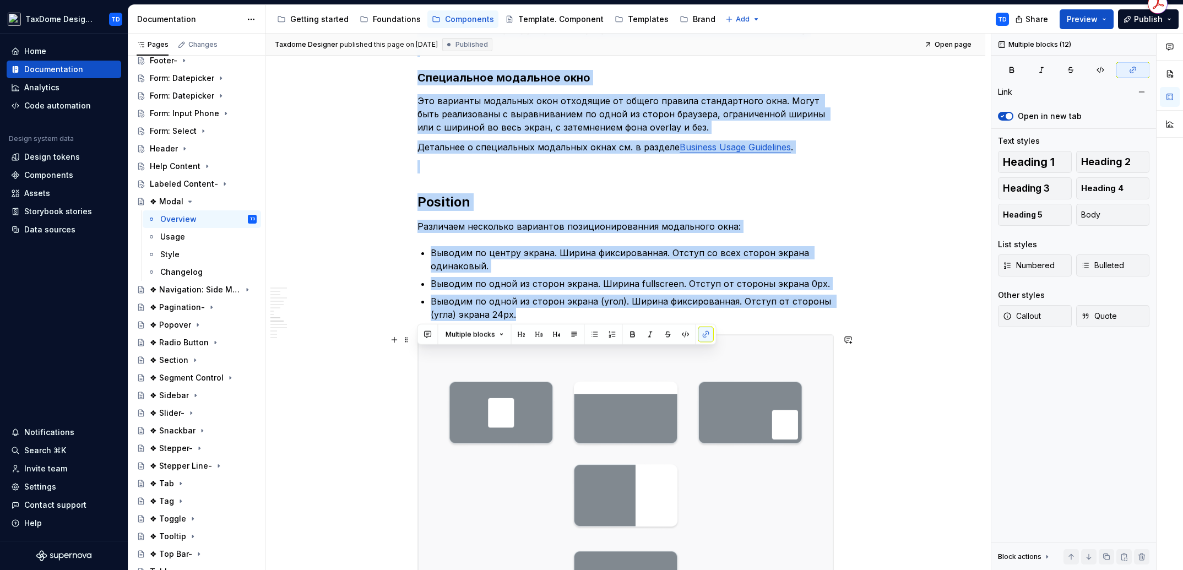
drag, startPoint x: 418, startPoint y: 231, endPoint x: 633, endPoint y: 331, distance: 237.7
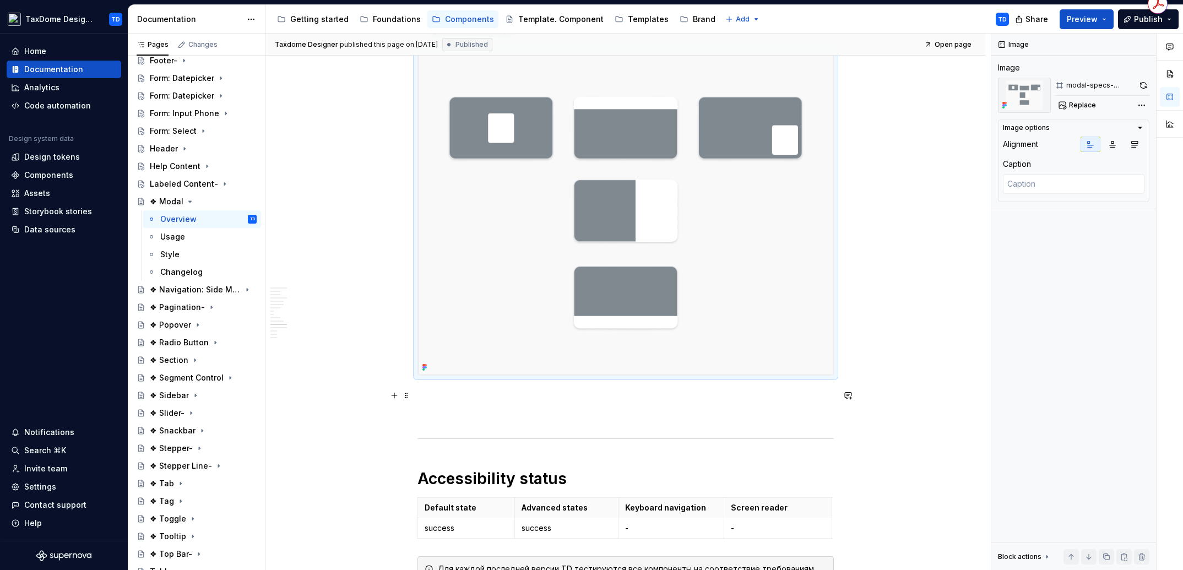
scroll to position [2762, 0]
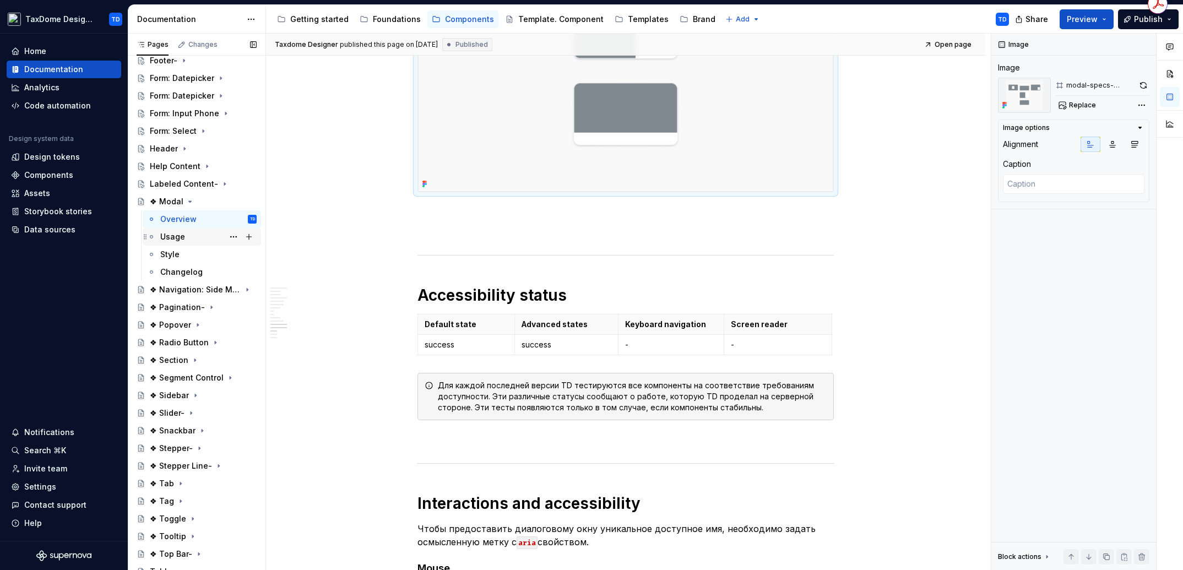
drag, startPoint x: 178, startPoint y: 238, endPoint x: 199, endPoint y: 238, distance: 21.5
click at [178, 238] on div "Usage" at bounding box center [172, 236] width 25 height 11
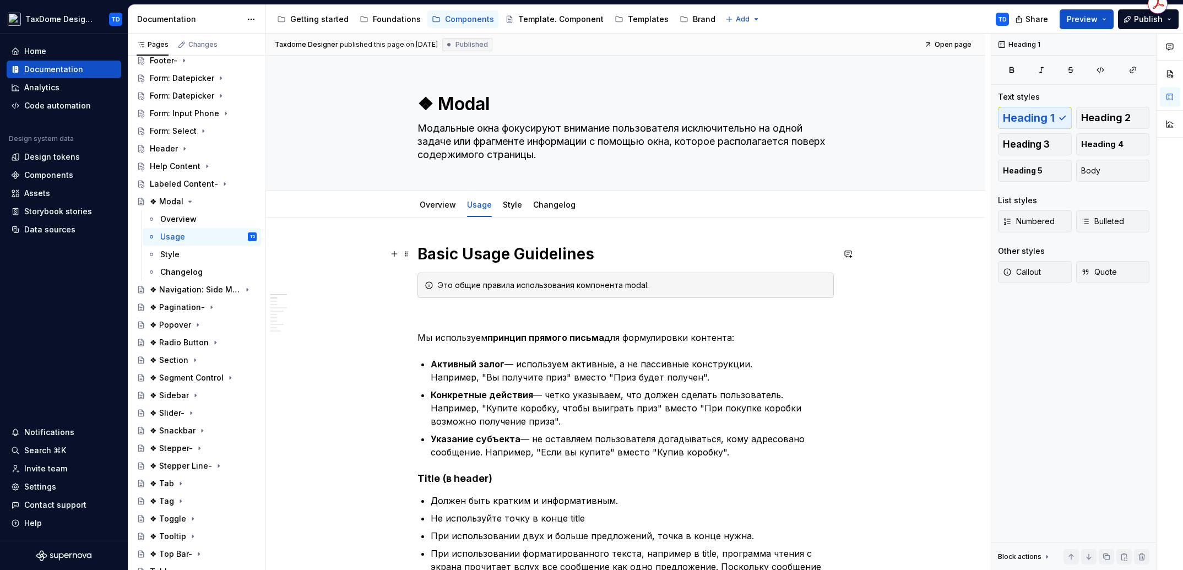
drag, startPoint x: 422, startPoint y: 253, endPoint x: 495, endPoint y: 255, distance: 72.7
click at [503, 253] on h1 "Basic Usage Guidelines" at bounding box center [625, 254] width 416 height 20
drag, startPoint x: 420, startPoint y: 254, endPoint x: 505, endPoint y: 251, distance: 85.9
click at [505, 251] on h1 "Basic Usage Guidelines" at bounding box center [625, 254] width 416 height 20
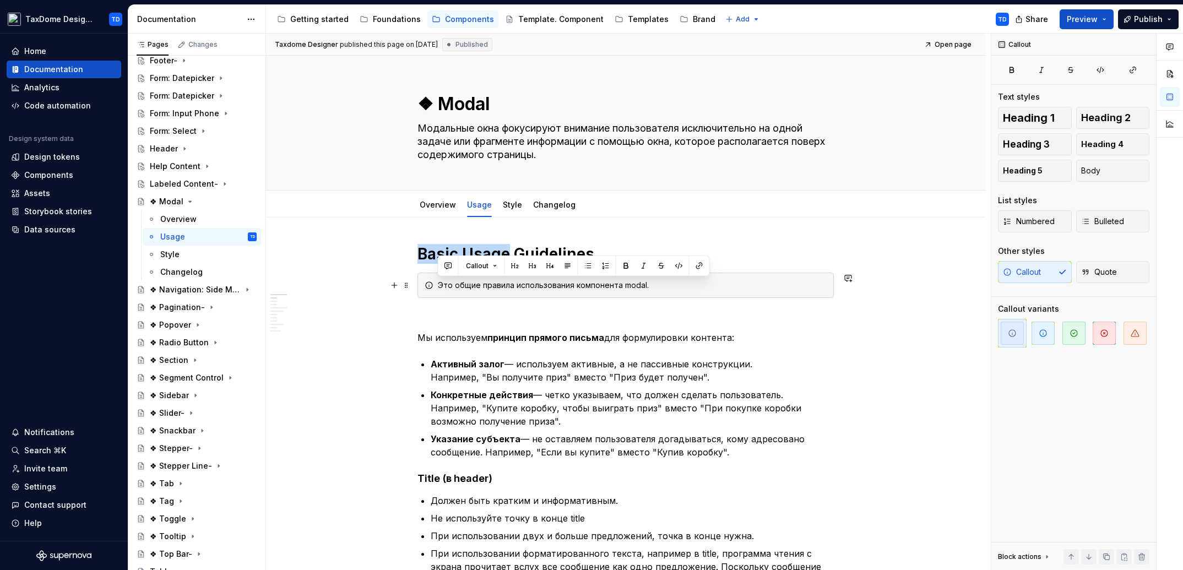
drag, startPoint x: 446, startPoint y: 285, endPoint x: 689, endPoint y: 286, distance: 243.4
click at [692, 289] on div "Это общие правила использования компонента modal." at bounding box center [625, 285] width 416 height 25
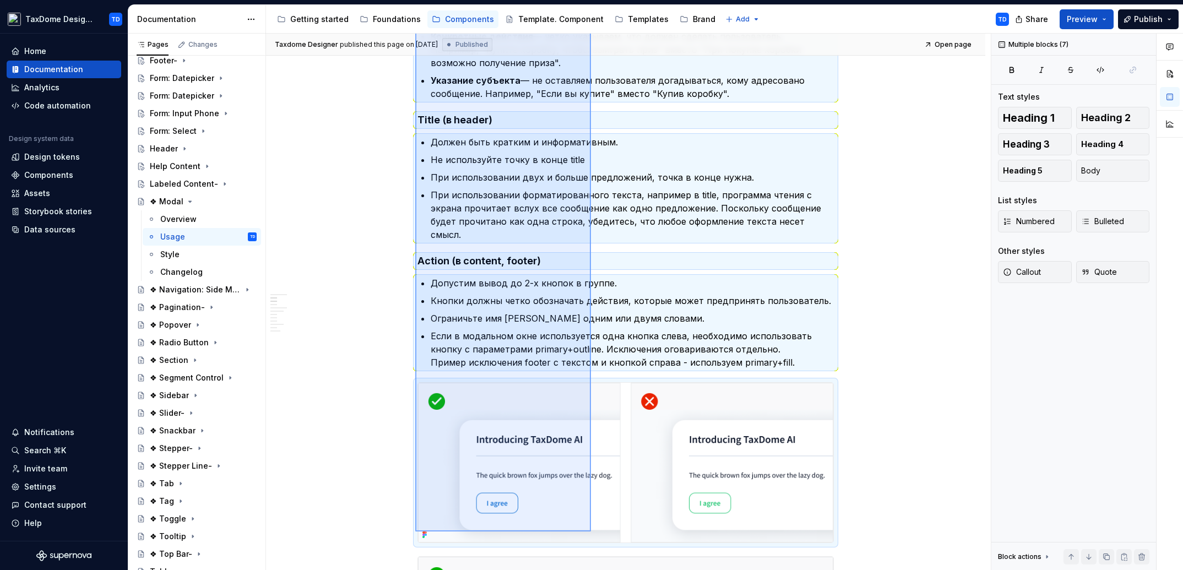
scroll to position [360, 0]
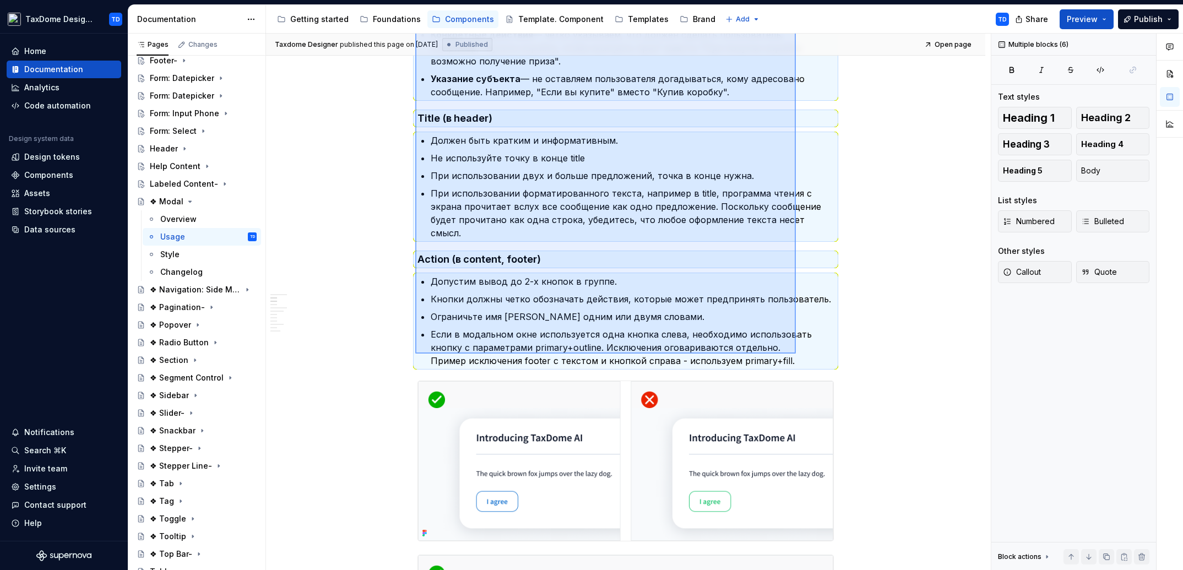
drag, startPoint x: 415, startPoint y: 254, endPoint x: 796, endPoint y: 354, distance: 393.2
click at [796, 354] on div "Taxdome Designer published this page on [DATE] Published Open page ❖ Modal Мода…" at bounding box center [628, 302] width 725 height 537
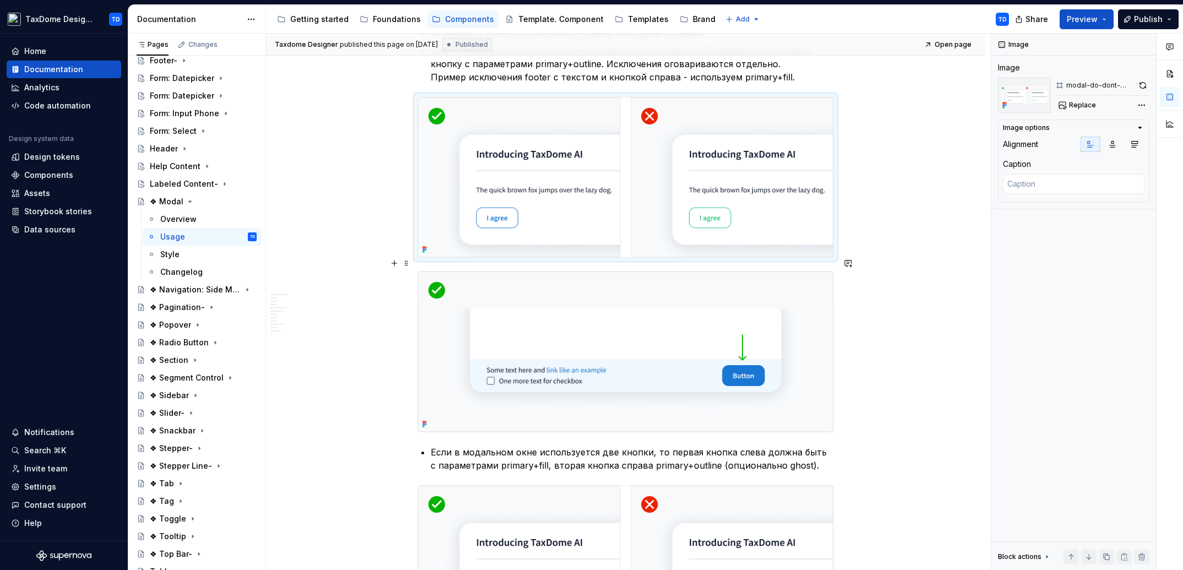
scroll to position [650, 0]
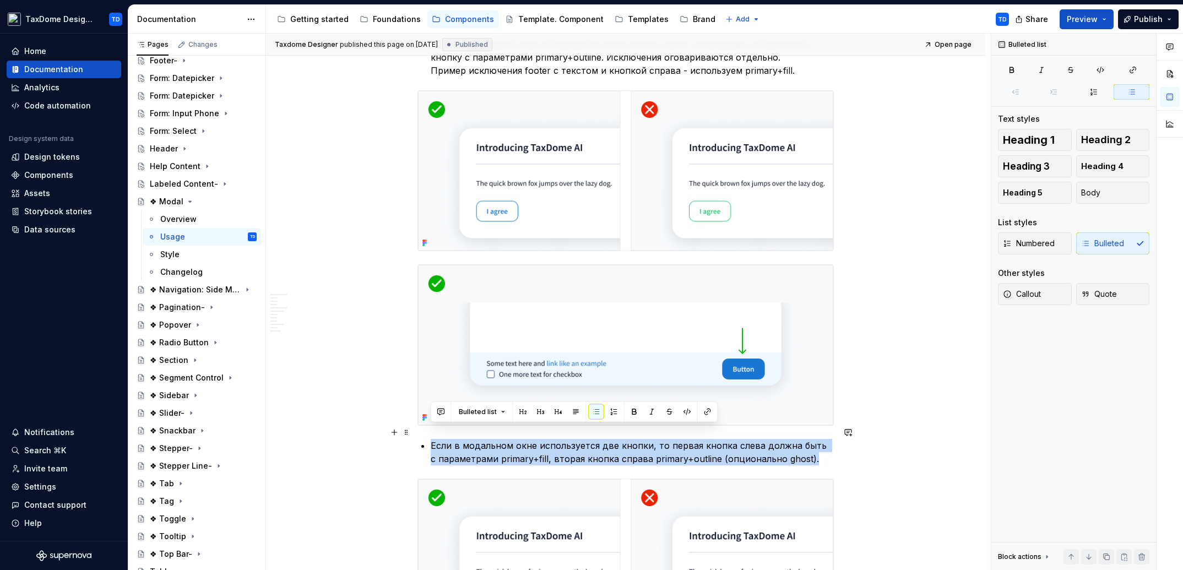
drag, startPoint x: 809, startPoint y: 444, endPoint x: 424, endPoint y: 430, distance: 385.7
click at [431, 439] on li "Если в модальном окне используется две кнопки, то первая кнопка слева должна бы…" at bounding box center [632, 452] width 403 height 26
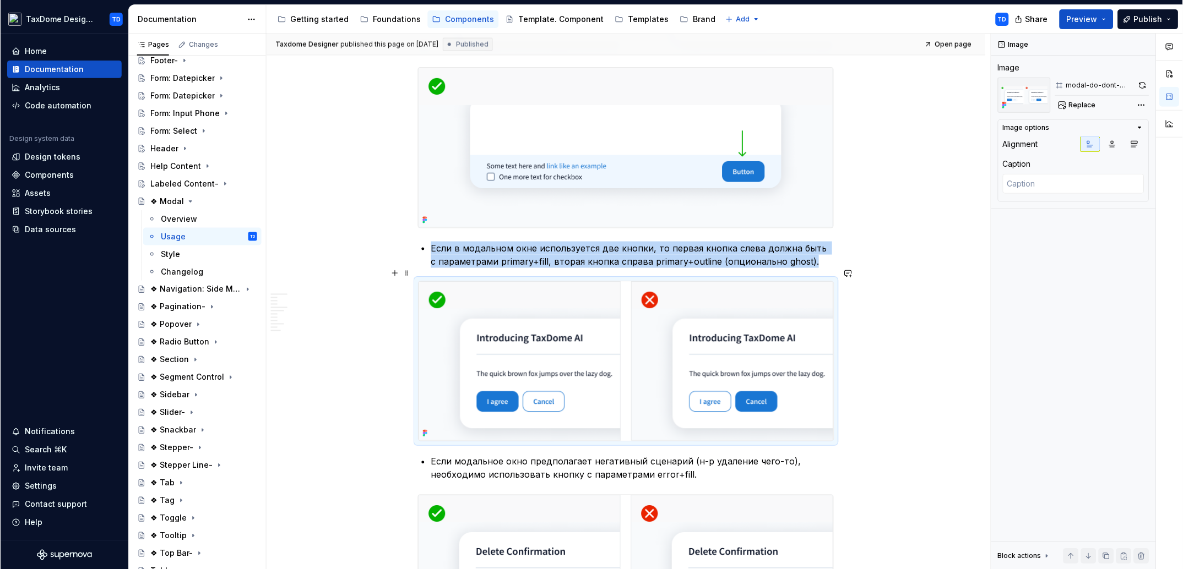
scroll to position [931, 0]
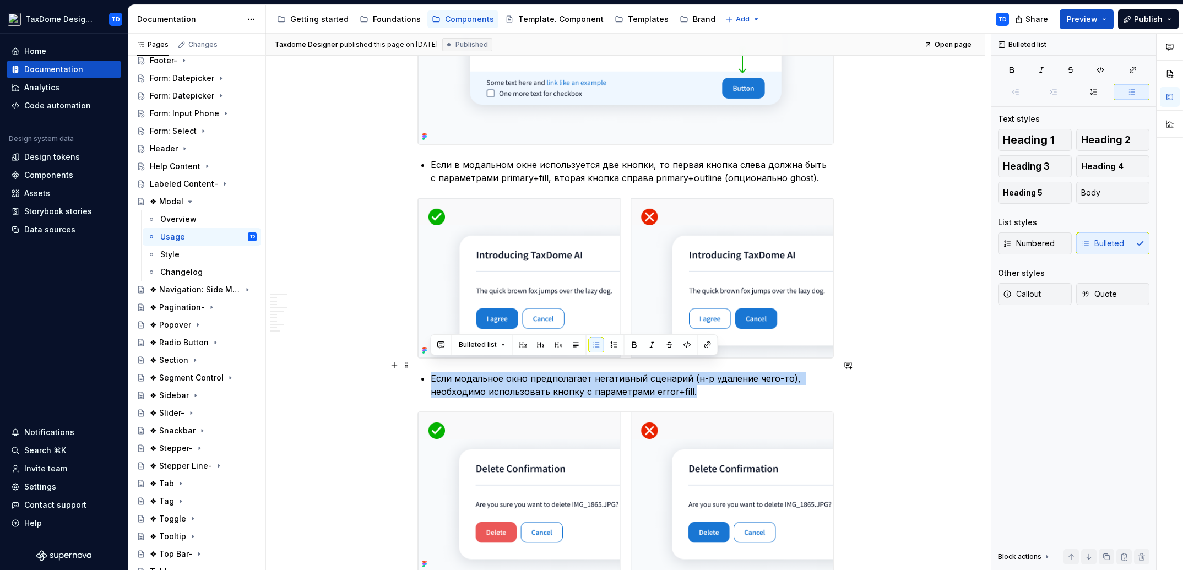
drag, startPoint x: 705, startPoint y: 382, endPoint x: 430, endPoint y: 362, distance: 275.5
click at [431, 372] on p "Если модальное окно предполагает негативный сценарий (н-р удаление чего-то), не…" at bounding box center [632, 385] width 403 height 26
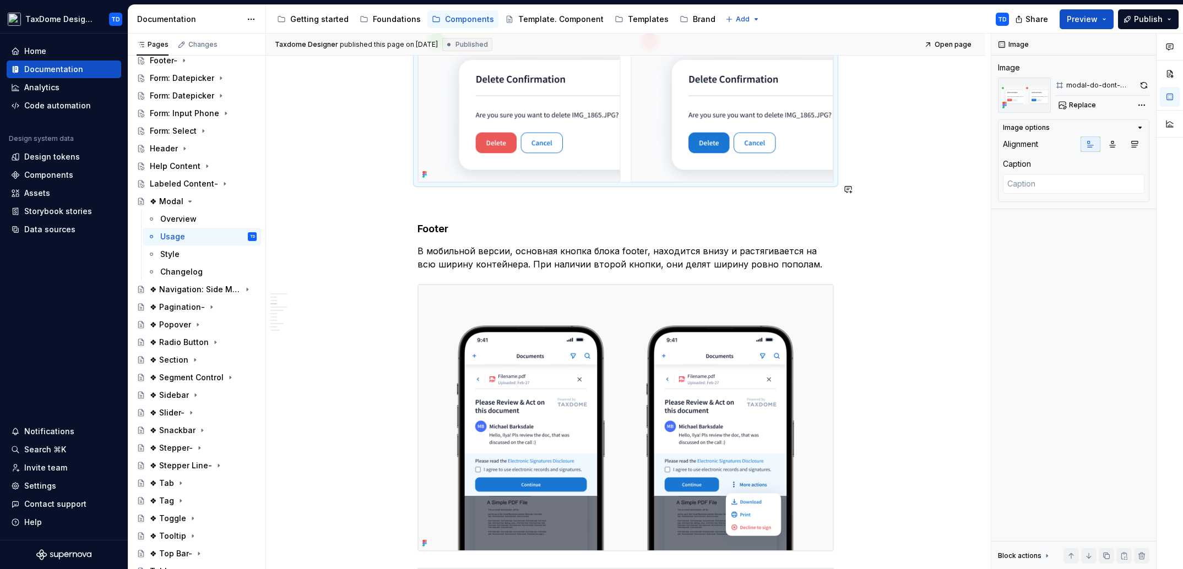
scroll to position [1352, 0]
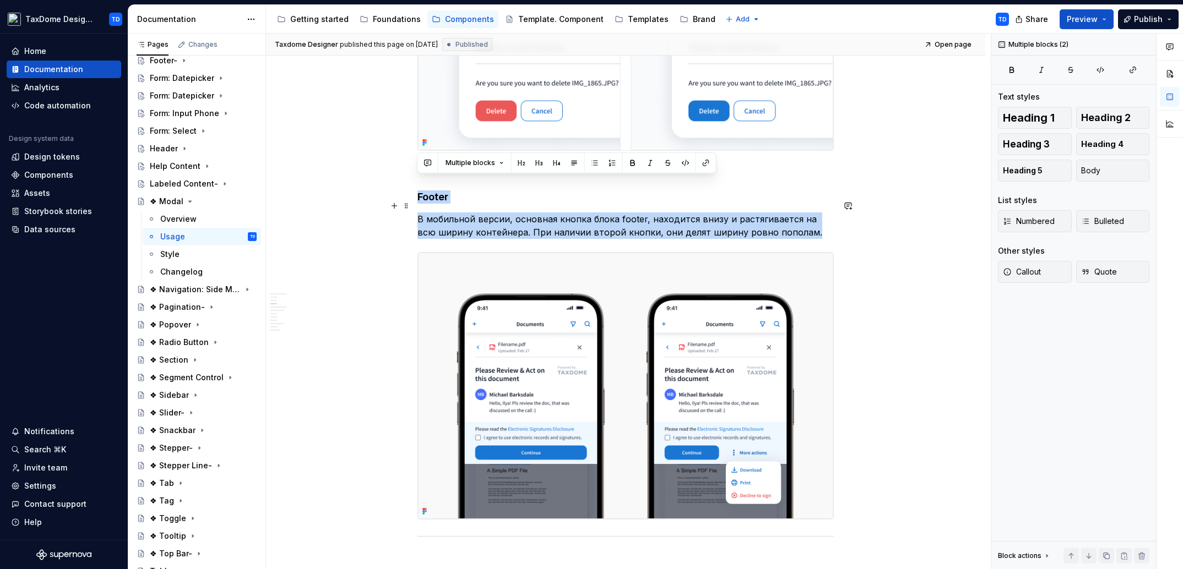
drag, startPoint x: 417, startPoint y: 182, endPoint x: 743, endPoint y: 220, distance: 328.7
click at [815, 220] on div "Basic Usage Guidelines Это общие правила использования компонента modal. Мы исп…" at bounding box center [625, 573] width 416 height 3362
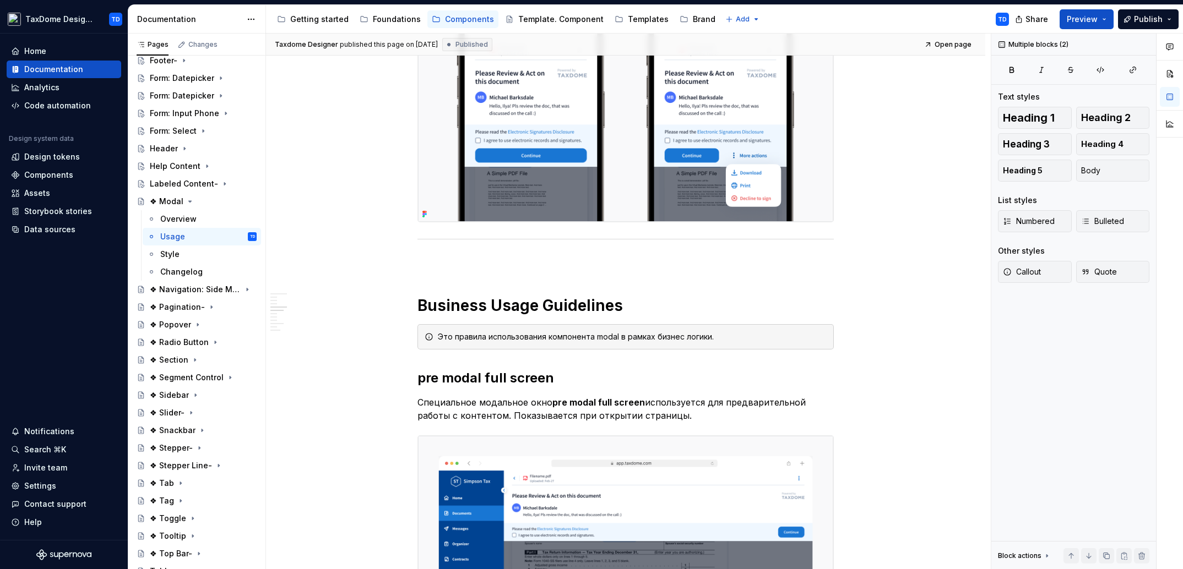
scroll to position [1500, 0]
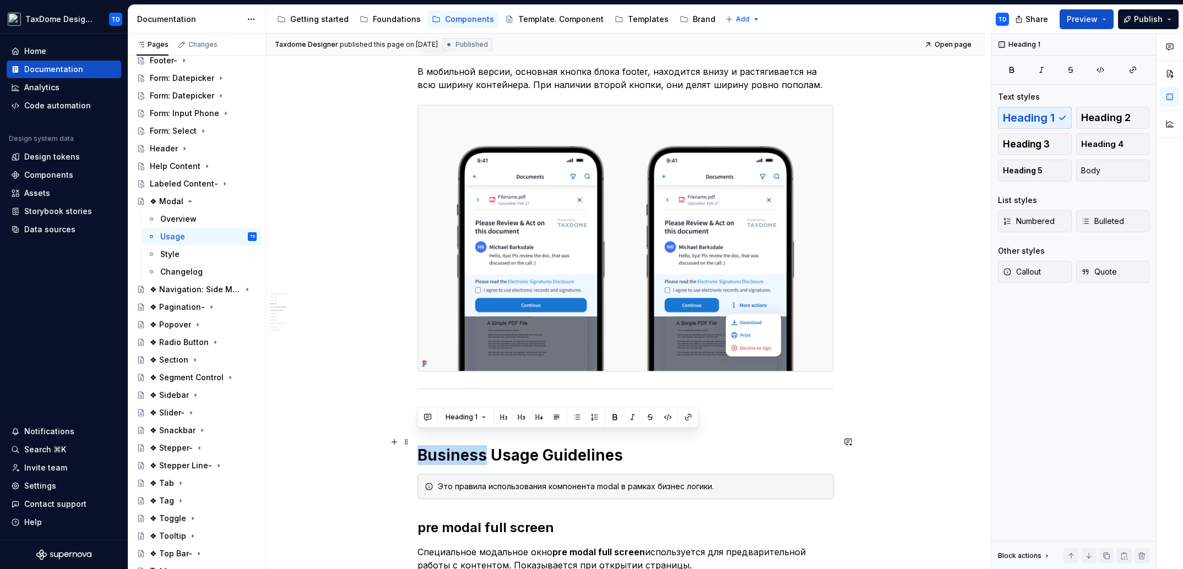
drag, startPoint x: 442, startPoint y: 441, endPoint x: 478, endPoint y: 433, distance: 37.2
click at [482, 445] on h1 "Business Usage Guidelines" at bounding box center [625, 455] width 416 height 20
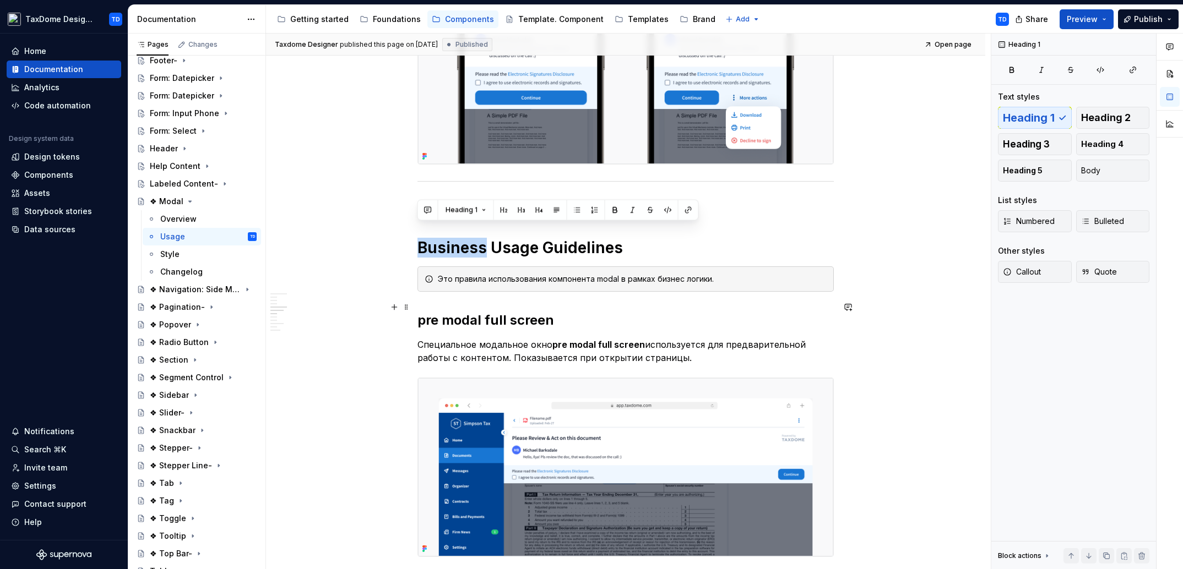
scroll to position [1746, 0]
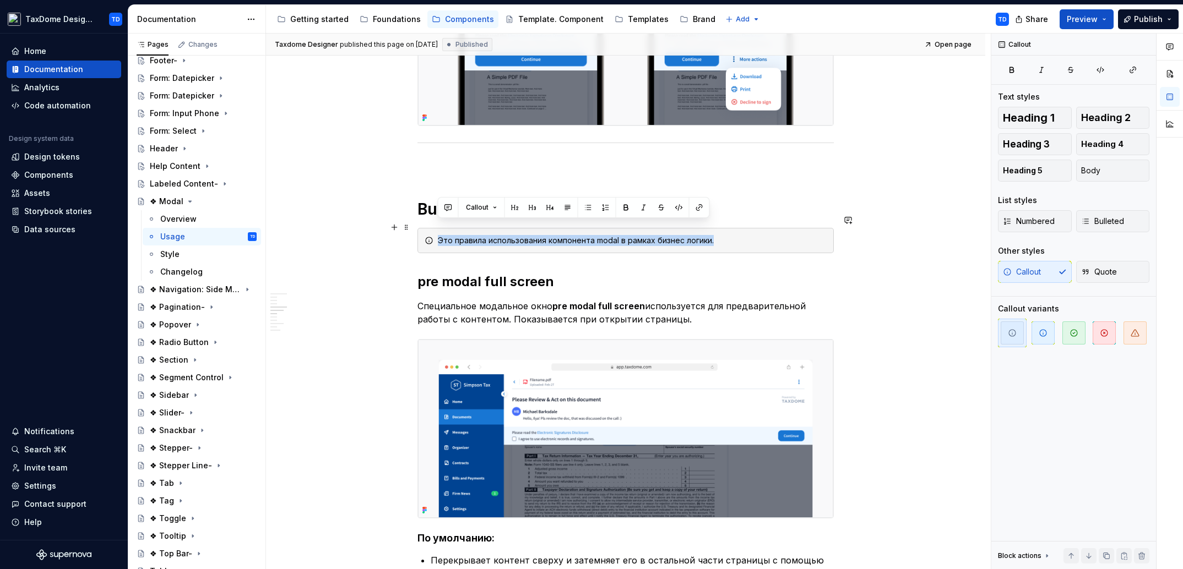
drag, startPoint x: 724, startPoint y: 226, endPoint x: 428, endPoint y: 215, distance: 295.4
click at [436, 228] on div "Это правила использования компонента modal в рамках бизнес логики." at bounding box center [625, 240] width 416 height 25
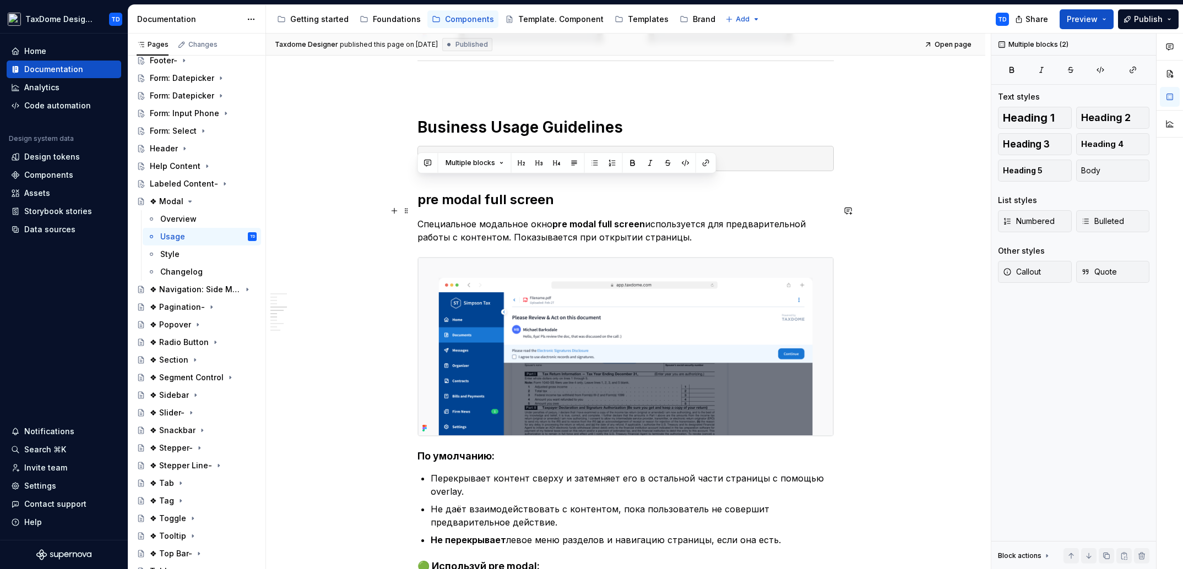
drag, startPoint x: 418, startPoint y: 187, endPoint x: 696, endPoint y: 226, distance: 280.3
click at [697, 226] on div "Basic Usage Guidelines Это общие правила использования компонента modal. Мы исп…" at bounding box center [625, 97] width 416 height 3362
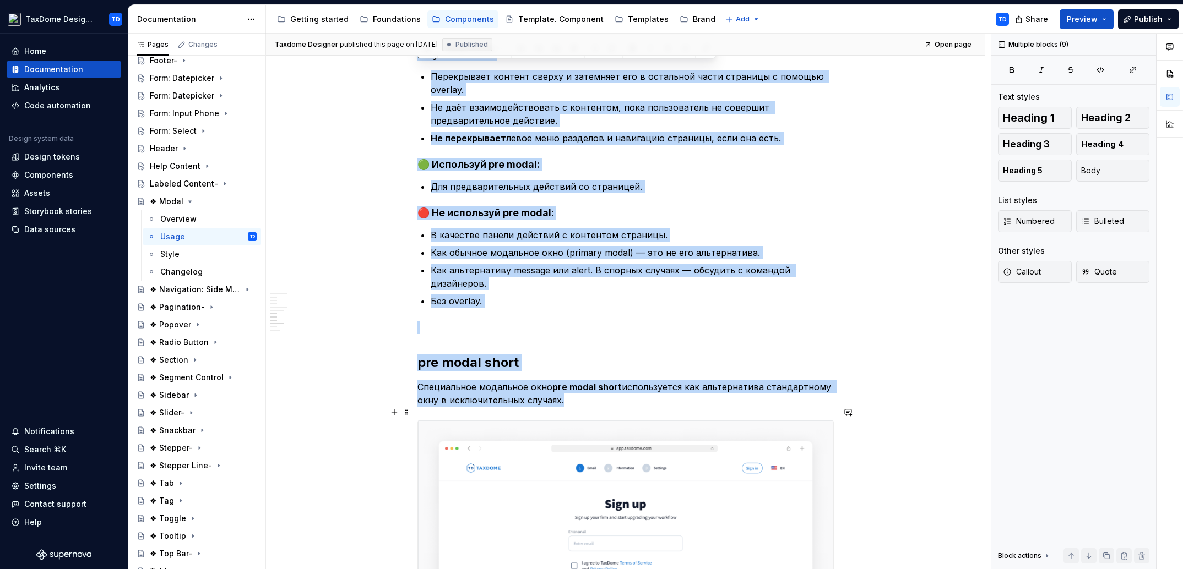
scroll to position [2279, 0]
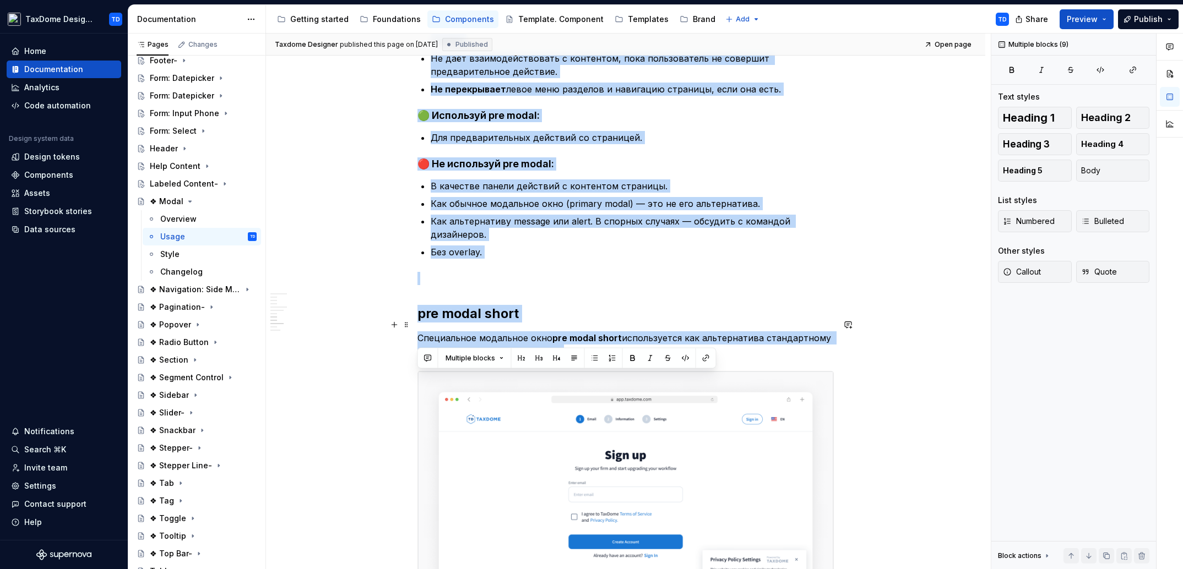
drag, startPoint x: 422, startPoint y: 177, endPoint x: 583, endPoint y: 340, distance: 228.2
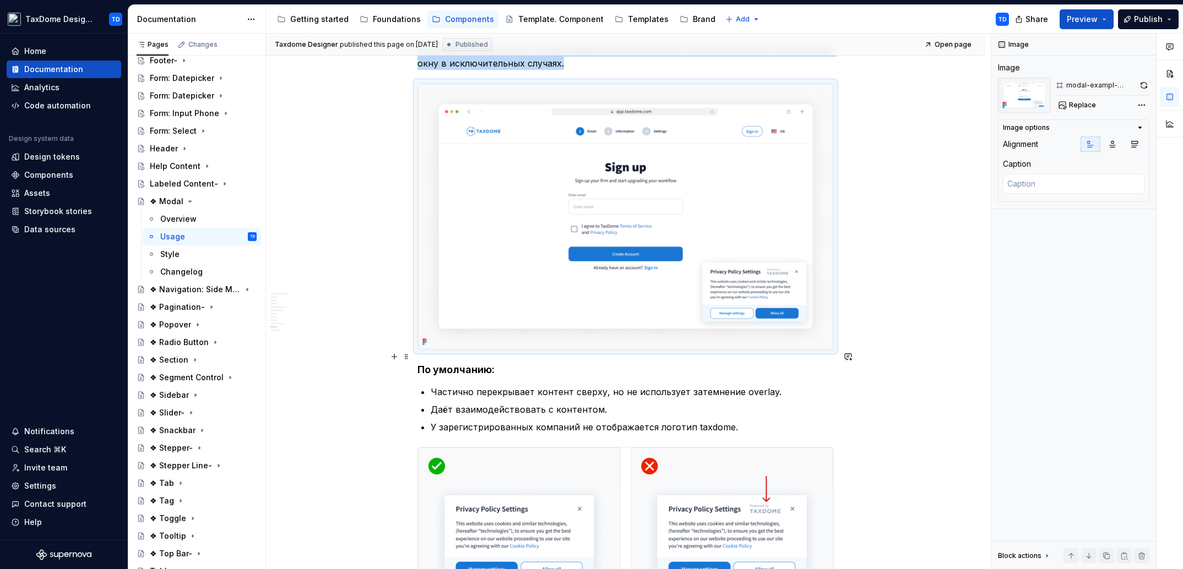
scroll to position [2643, 0]
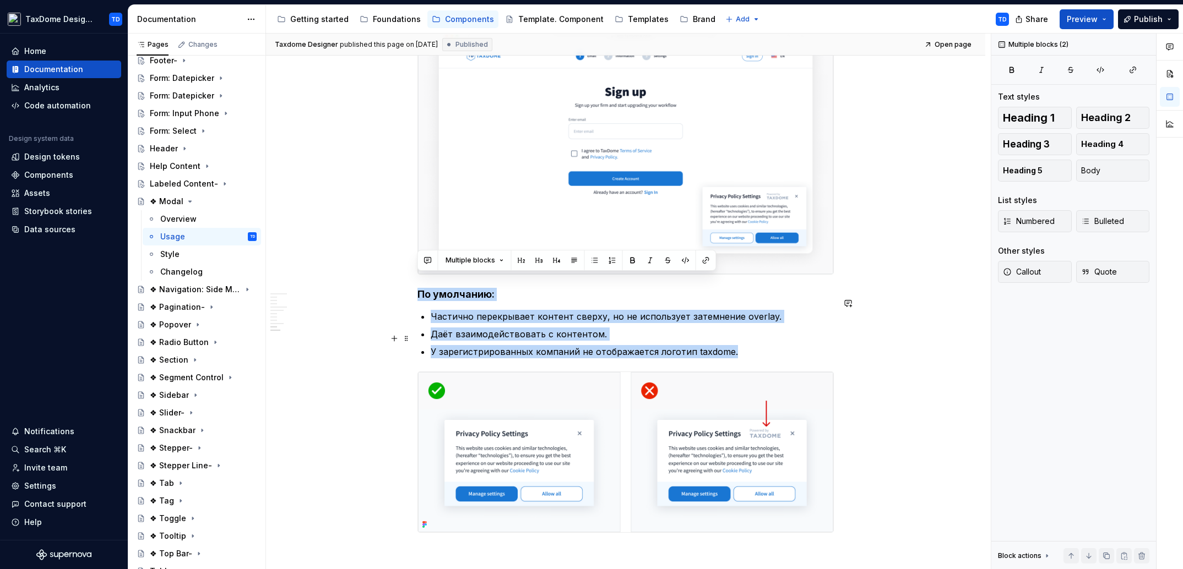
drag, startPoint x: 419, startPoint y: 281, endPoint x: 736, endPoint y: 339, distance: 322.5
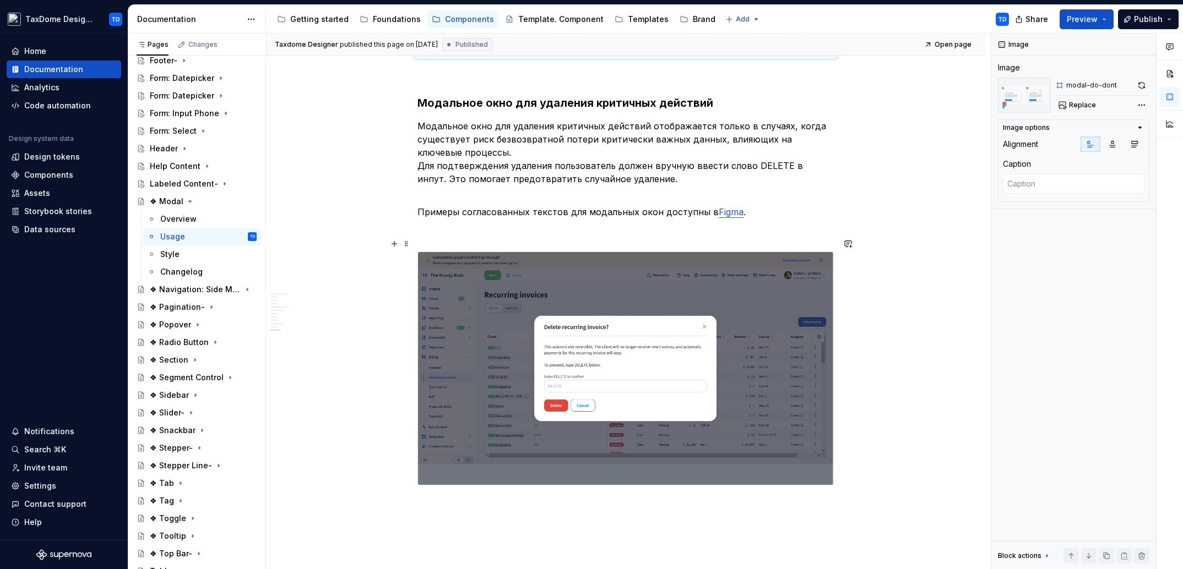
scroll to position [3109, 0]
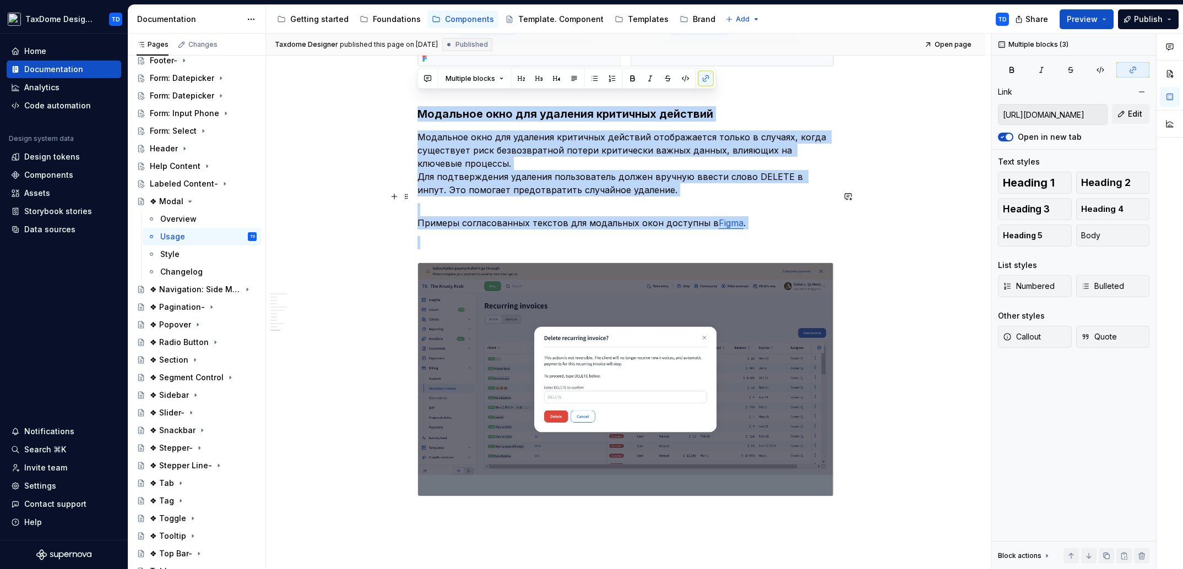
drag, startPoint x: 418, startPoint y: 97, endPoint x: 783, endPoint y: 217, distance: 384.1
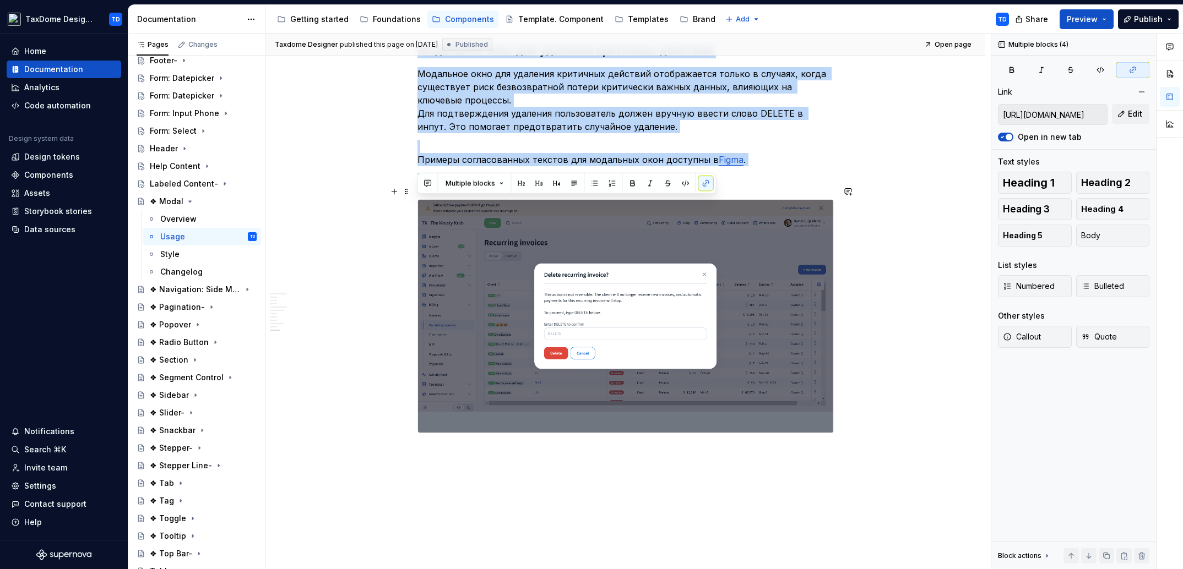
scroll to position [3175, 0]
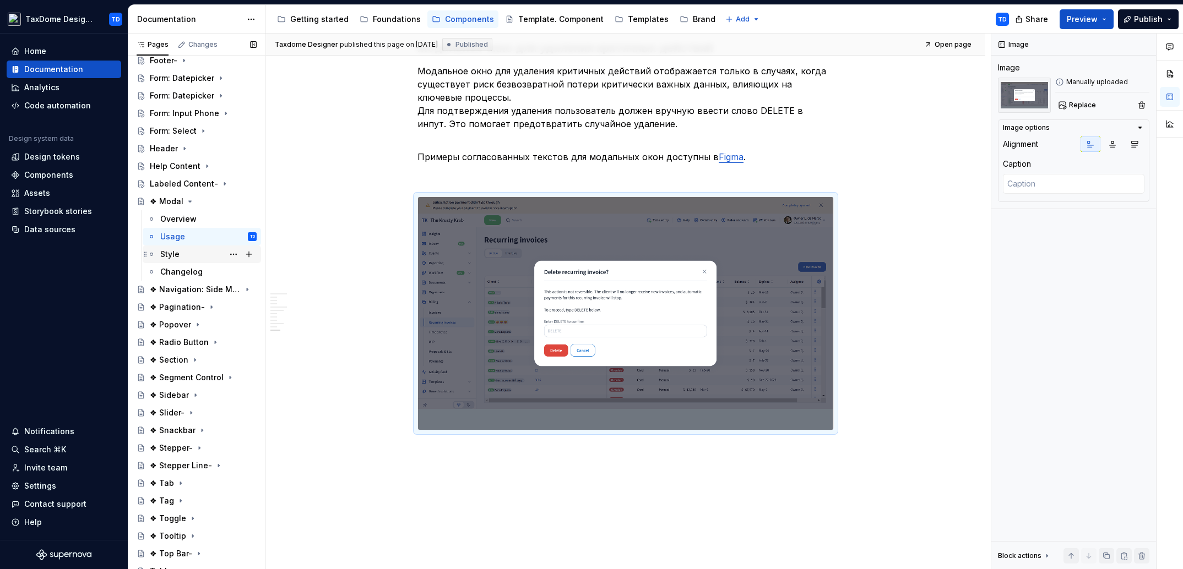
click at [181, 254] on div "Style" at bounding box center [208, 254] width 96 height 15
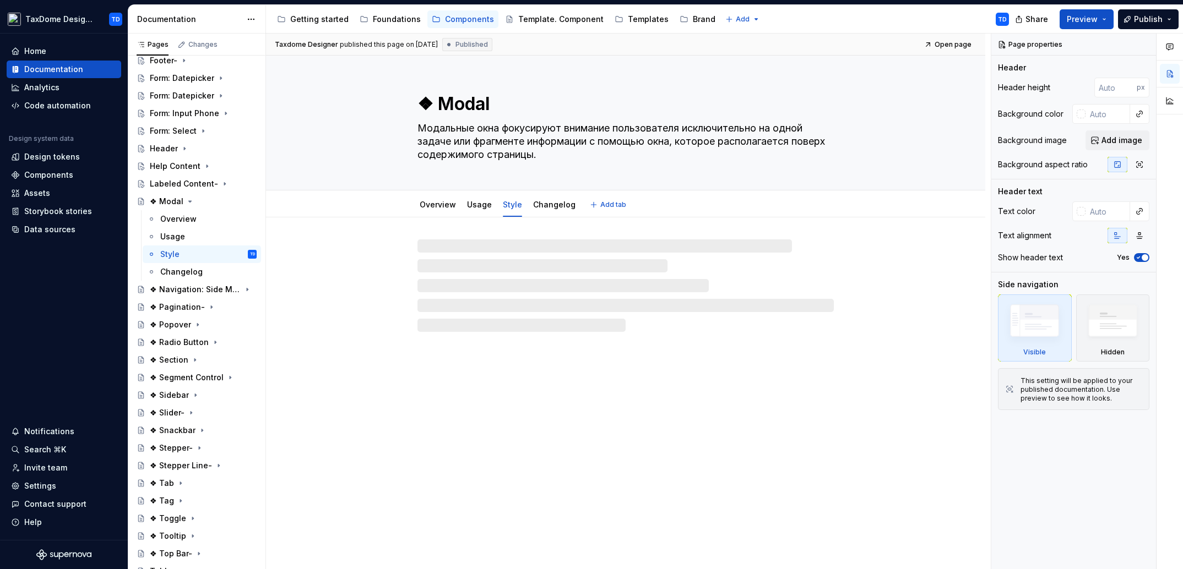
click at [455, 100] on textarea "❖ Modal" at bounding box center [623, 104] width 416 height 26
click at [441, 101] on textarea "❖ Modal" at bounding box center [623, 104] width 416 height 26
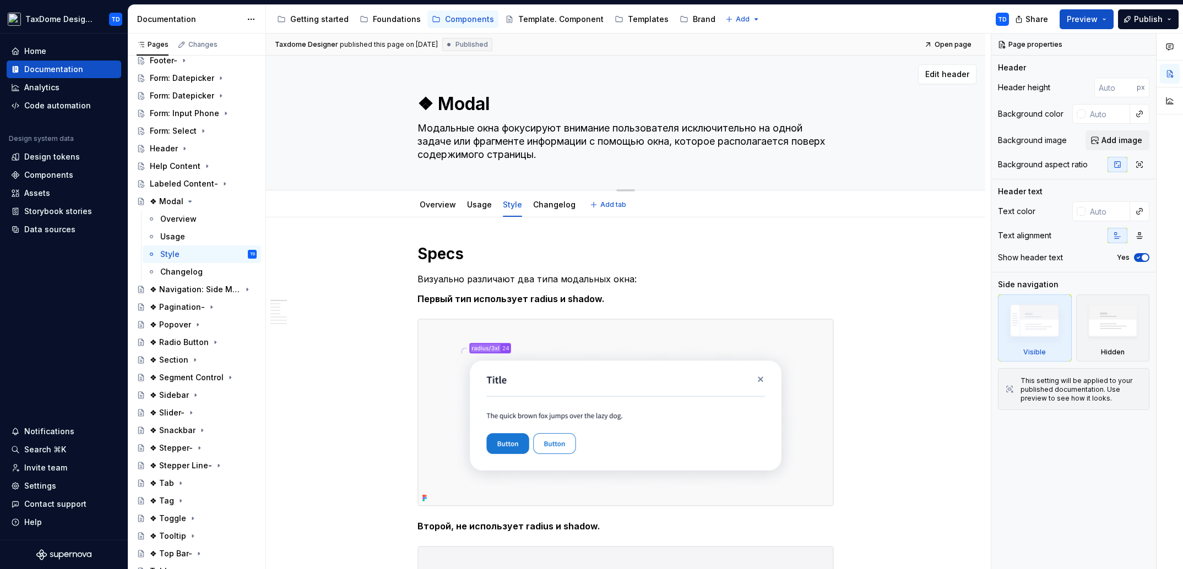
click at [438, 102] on textarea "❖ Modal" at bounding box center [623, 104] width 416 height 26
type textarea "*"
type textarea "❖Modal"
type textarea "*"
type textarea "Modal"
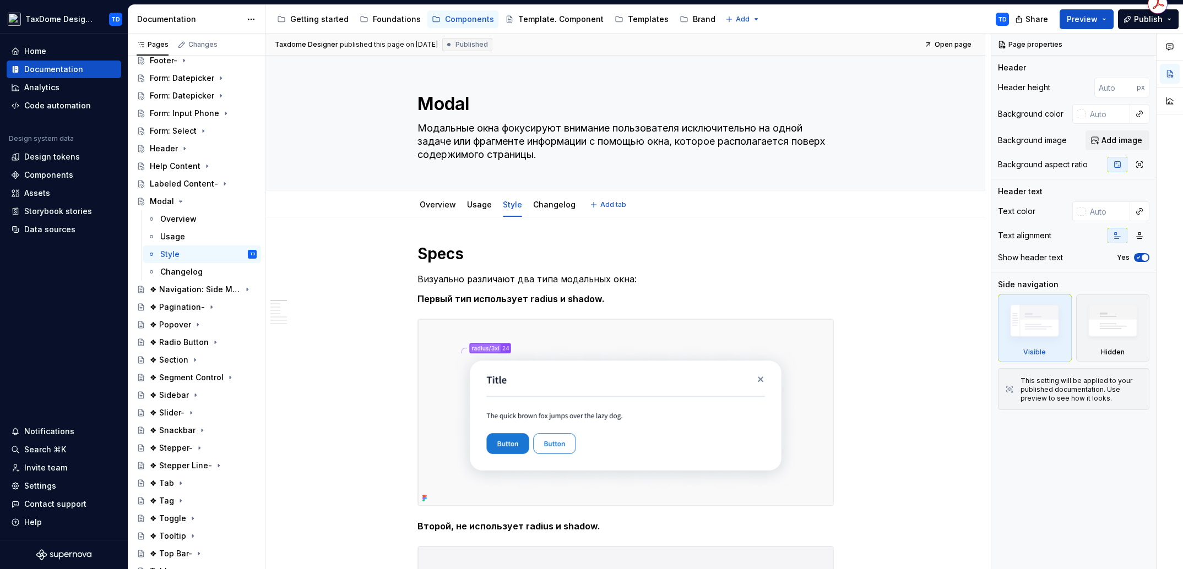
type textarea "*"
type textarea "Modal"
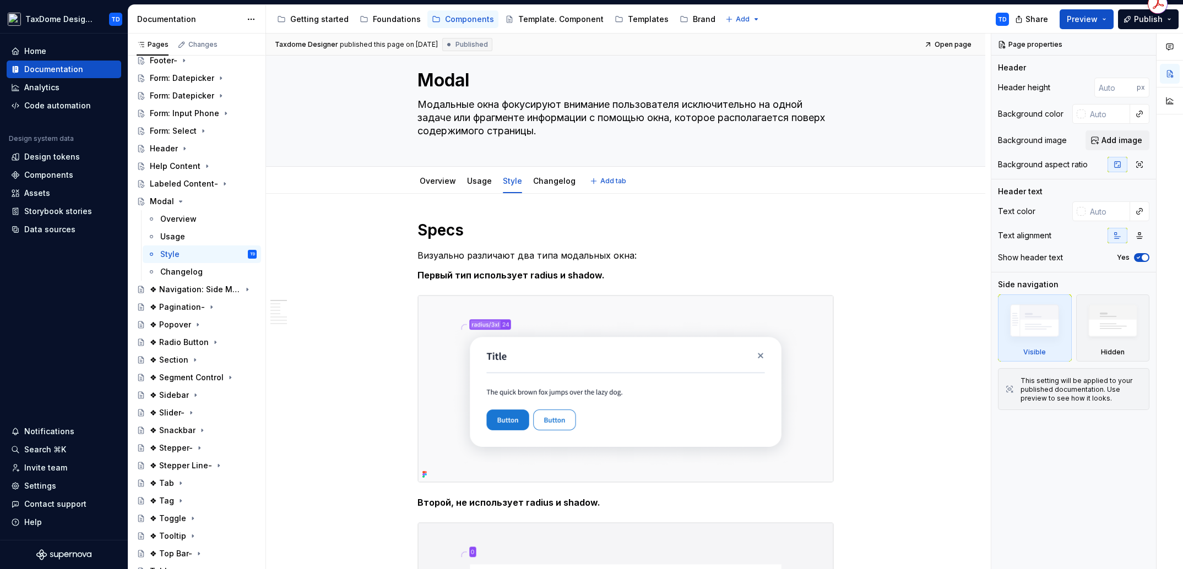
scroll to position [162, 0]
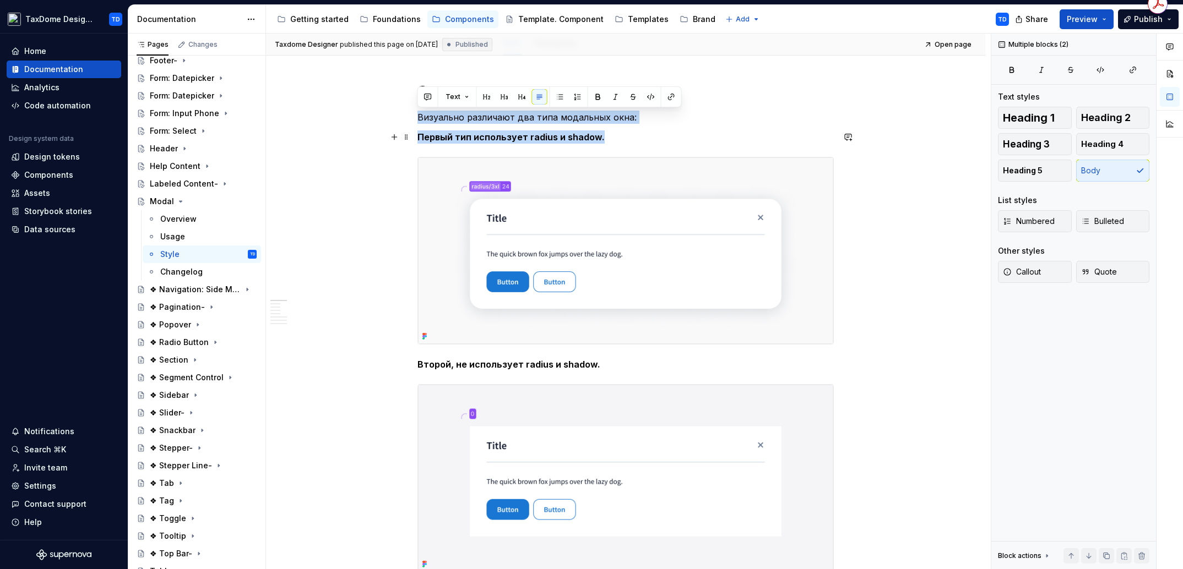
drag, startPoint x: 420, startPoint y: 116, endPoint x: 607, endPoint y: 135, distance: 188.2
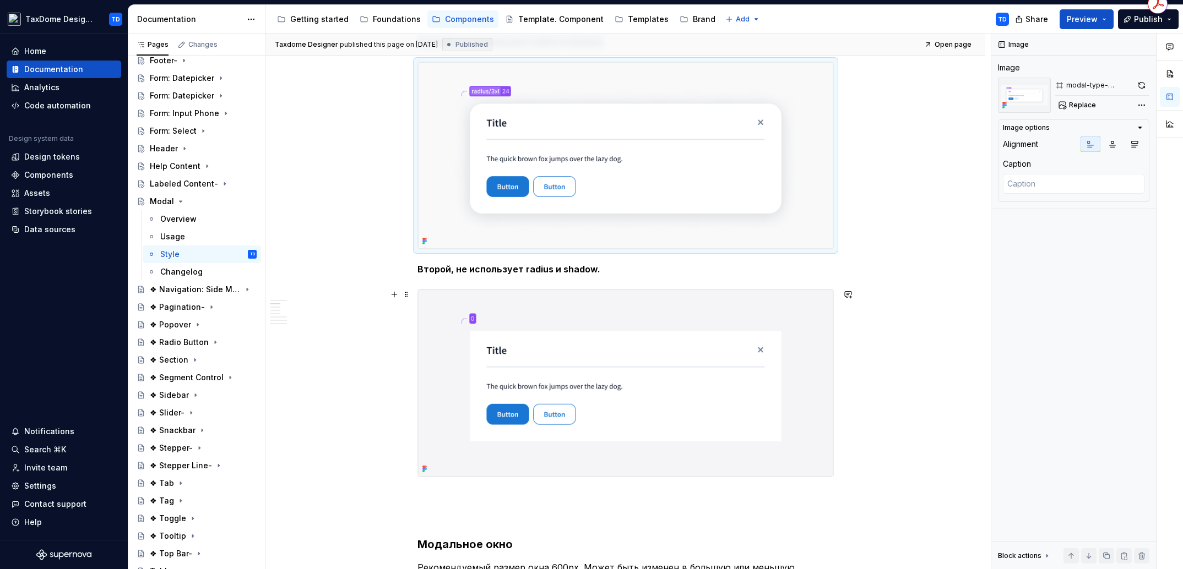
scroll to position [263, 0]
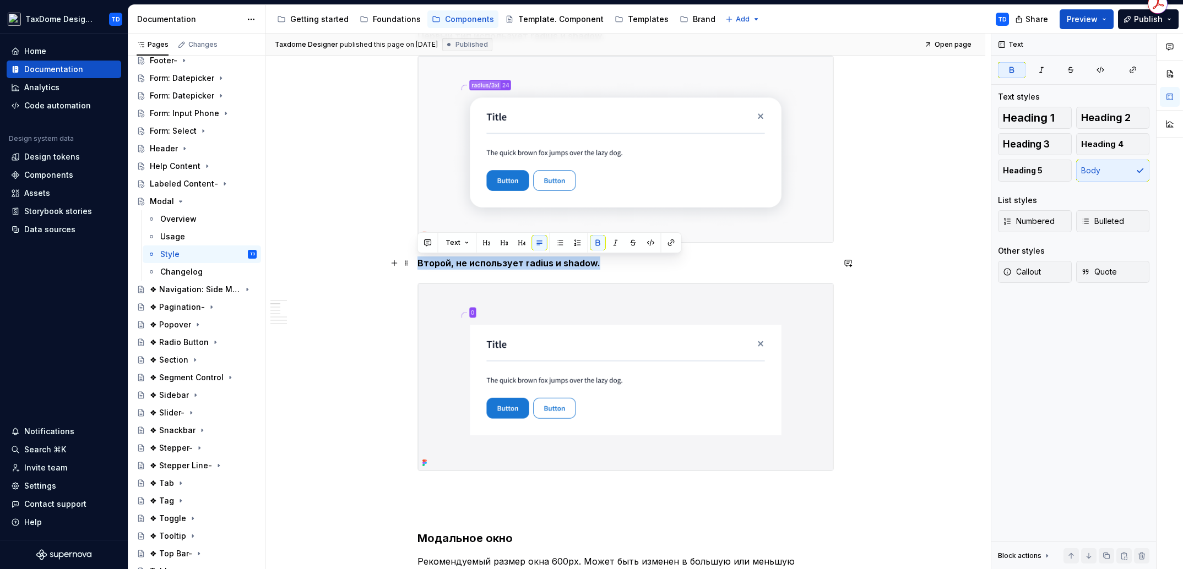
drag, startPoint x: 605, startPoint y: 264, endPoint x: 411, endPoint y: 264, distance: 193.3
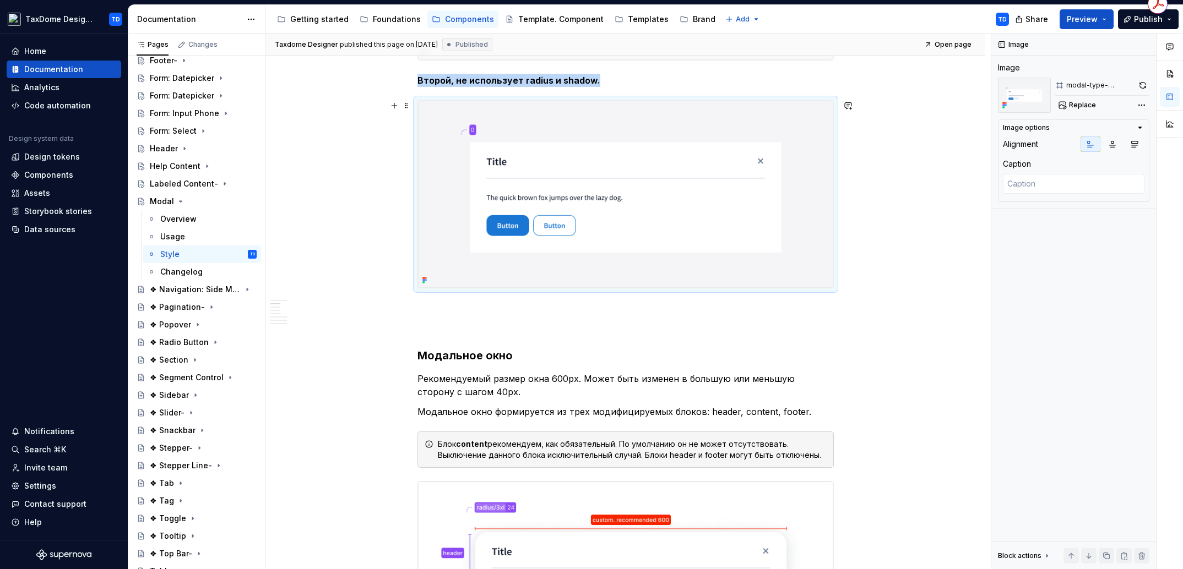
scroll to position [503, 0]
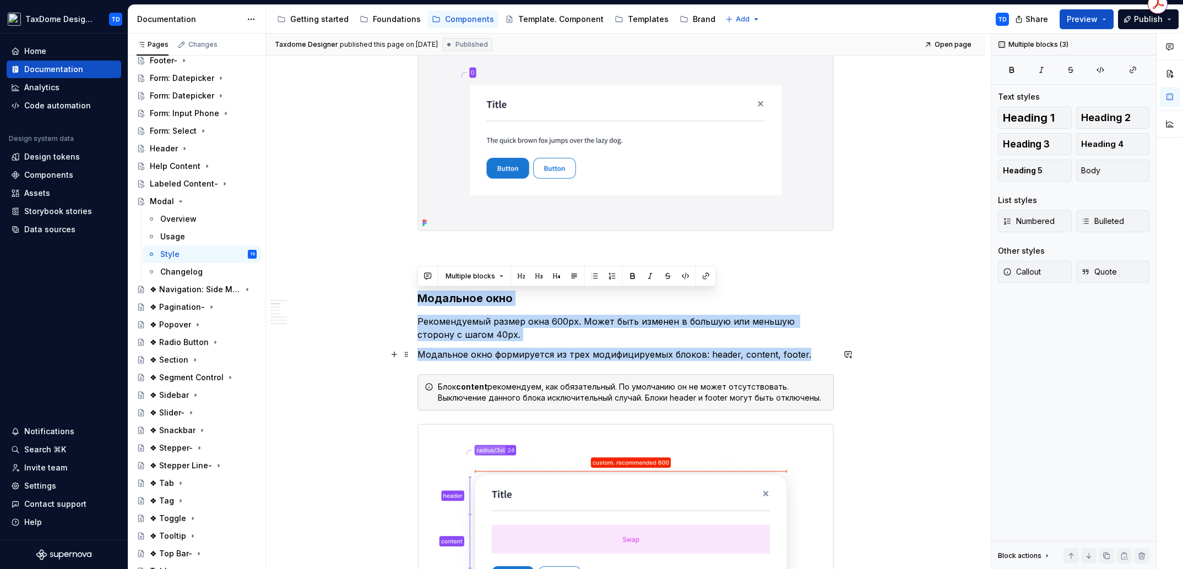
drag, startPoint x: 428, startPoint y: 297, endPoint x: 817, endPoint y: 357, distance: 393.3
type textarea "*"
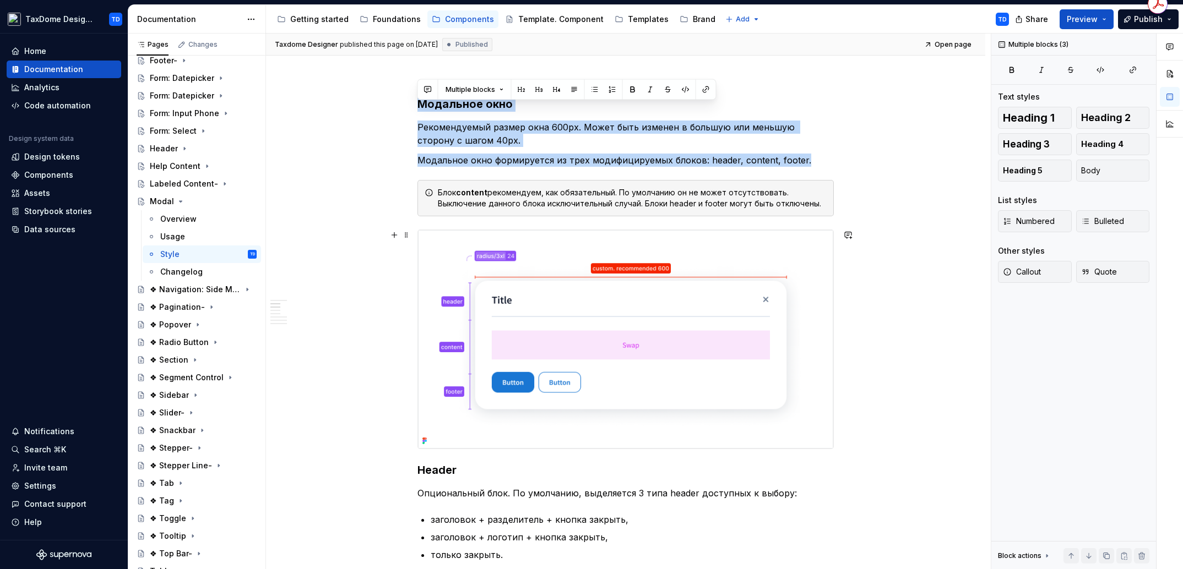
scroll to position [706, 0]
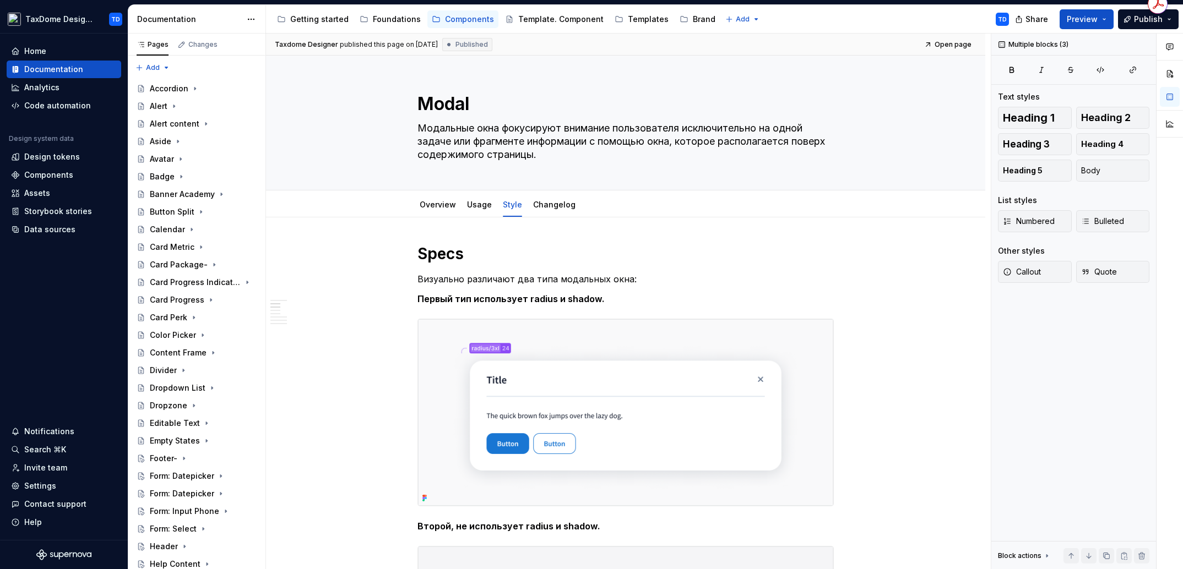
scroll to position [706, 0]
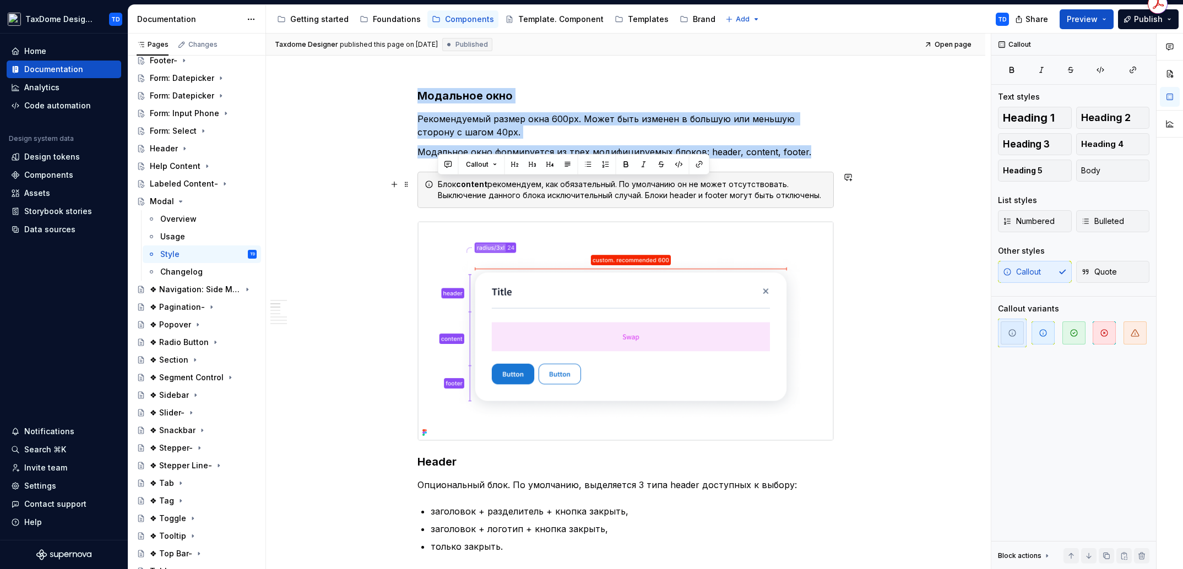
drag, startPoint x: 817, startPoint y: 196, endPoint x: 434, endPoint y: 183, distance: 382.4
click at [434, 183] on div "Блок content рекомендуем, как обязательный. По умолчанию он не может отсутствов…" at bounding box center [625, 190] width 416 height 36
copy div "Блок content рекомендуем, как обязательный. По умолчанию он не может отсутствов…"
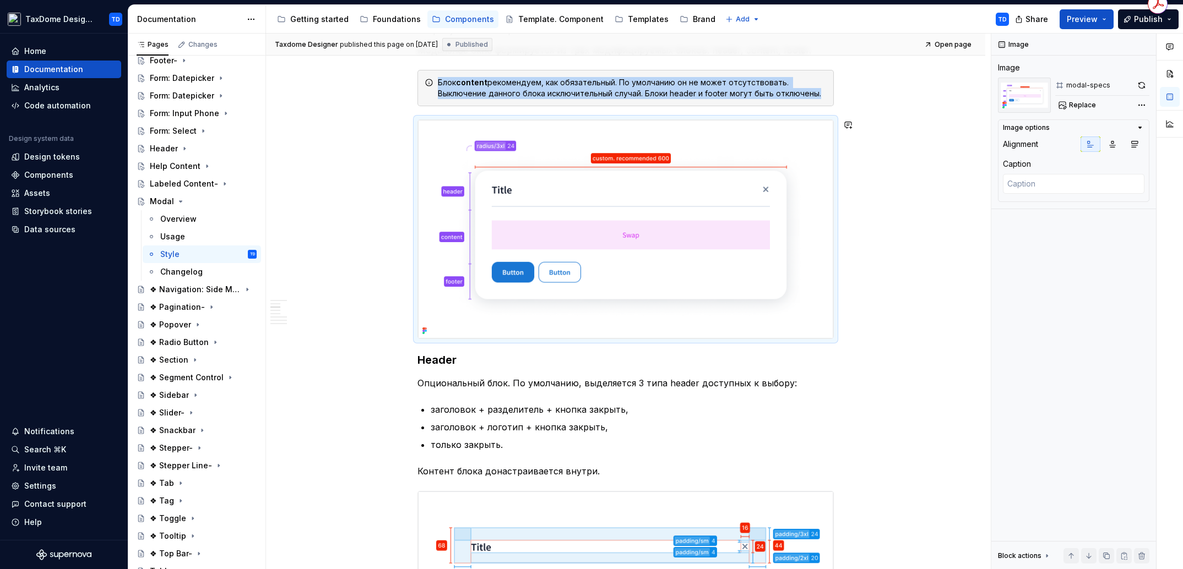
scroll to position [892, 0]
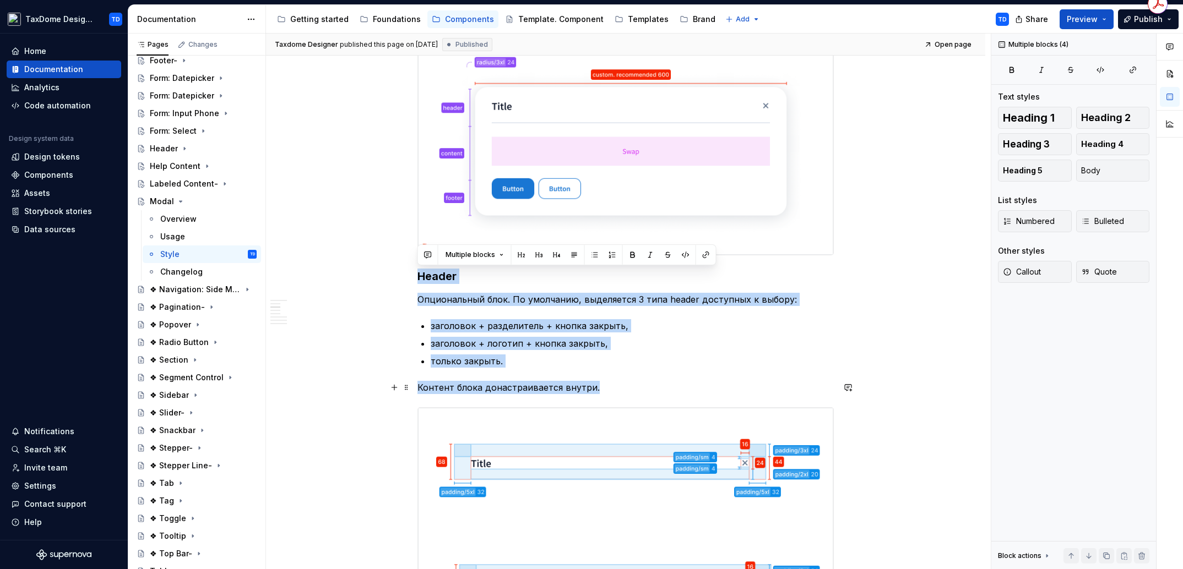
drag, startPoint x: 420, startPoint y: 276, endPoint x: 608, endPoint y: 387, distance: 218.4
copy div "Header Опциональный блок. По умолчанию, выделяется 3 типа header доступных к вы…"
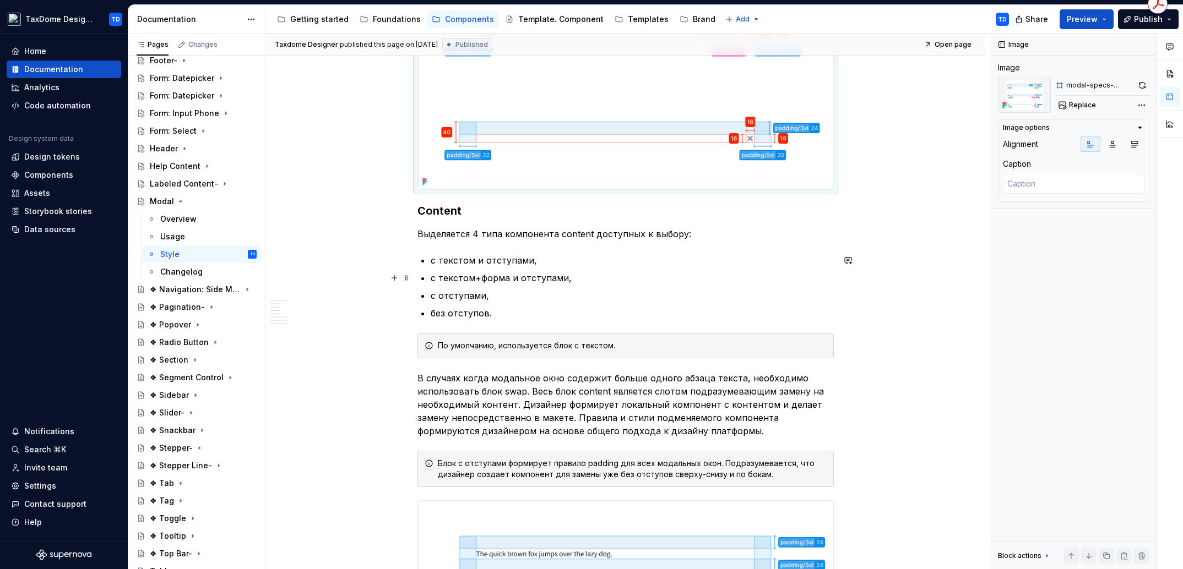
scroll to position [1454, 0]
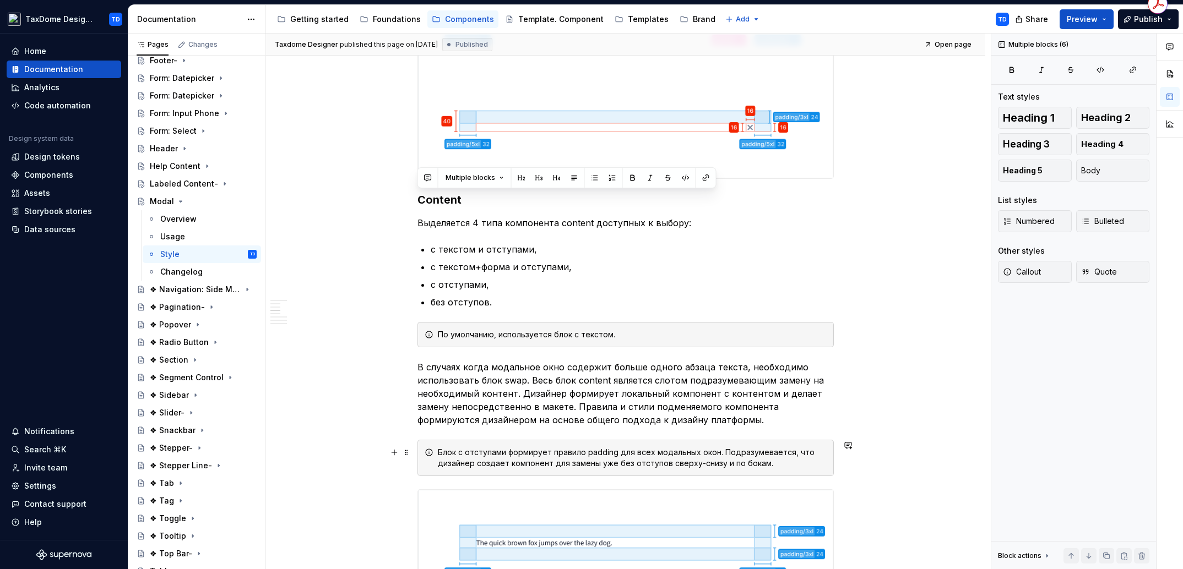
drag, startPoint x: 418, startPoint y: 195, endPoint x: 767, endPoint y: 463, distance: 439.5
copy div "Content Выделяется 4 типа компонента content доступных к выбору: с текстом и от…"
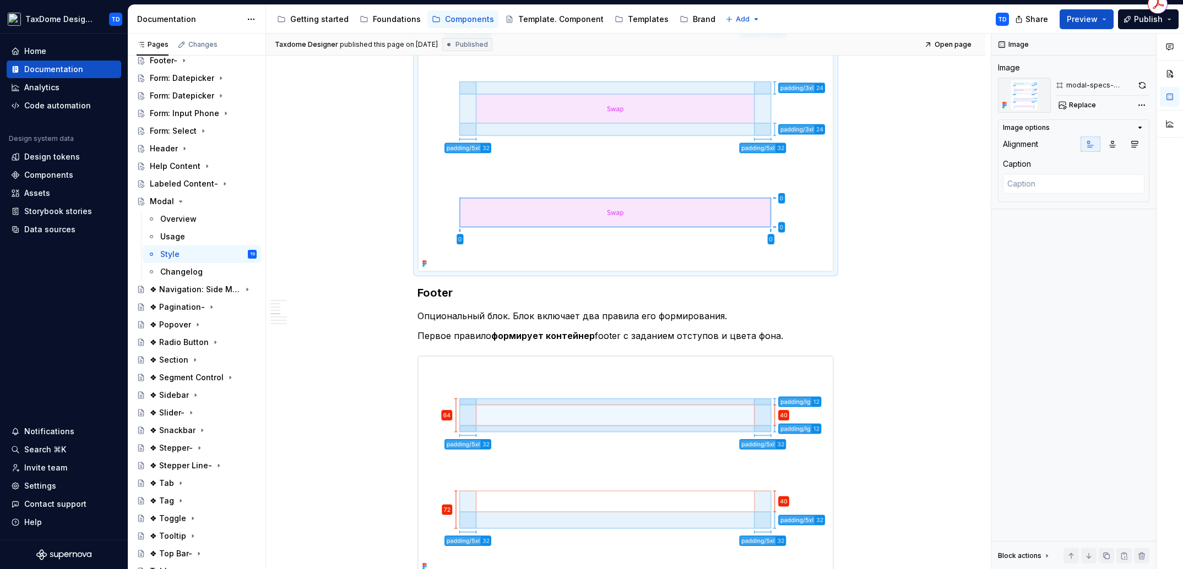
scroll to position [2199, 0]
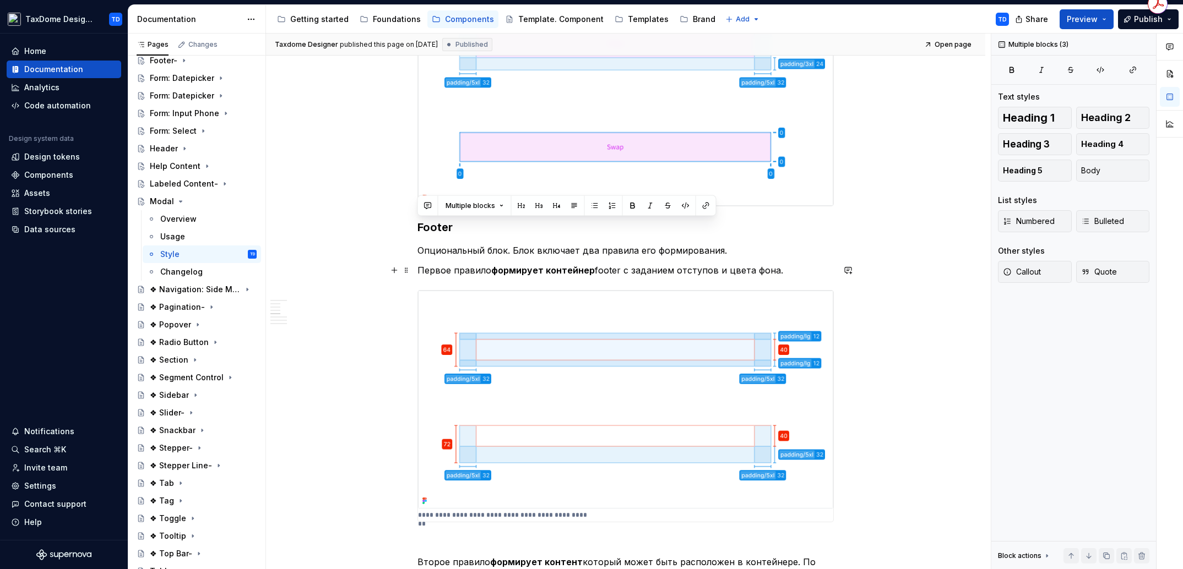
drag, startPoint x: 455, startPoint y: 233, endPoint x: 791, endPoint y: 269, distance: 338.3
click at [791, 269] on div "Specs Визуально различают два типа модальных окна: Первый тип использует radius…" at bounding box center [625, 182] width 416 height 4274
copy div "Footer Опциональный блок. Блок включает два правила его формирования. Первое пр…"
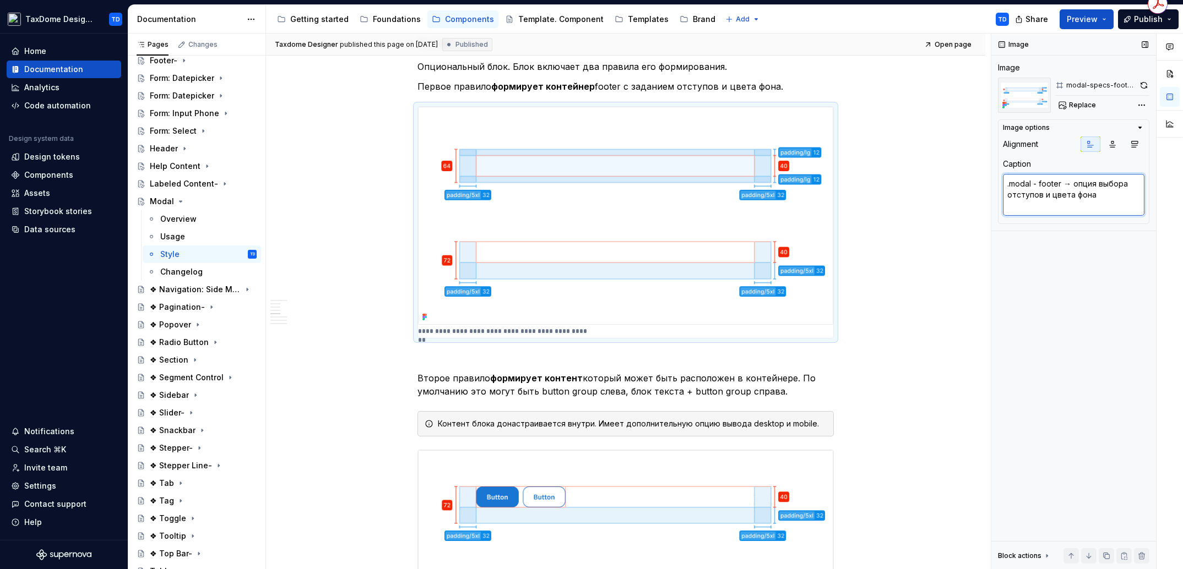
drag, startPoint x: 1103, startPoint y: 200, endPoint x: 1095, endPoint y: 197, distance: 8.9
click at [1095, 197] on textarea ".modal - footer → опция выбора отступов и цвета фона" at bounding box center [1074, 195] width 142 height 42
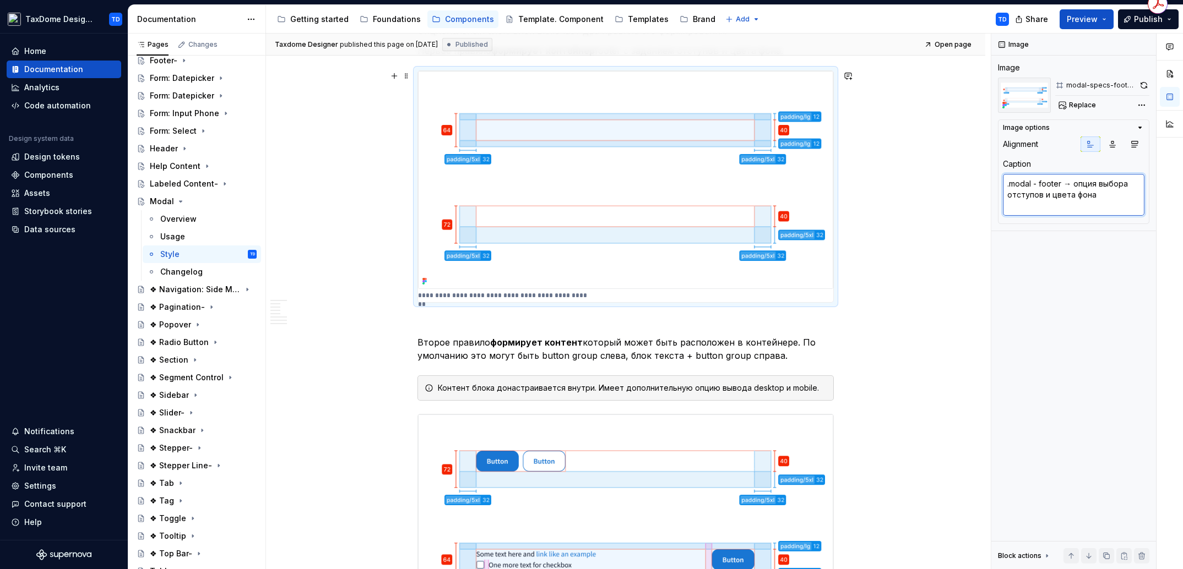
scroll to position [2485, 0]
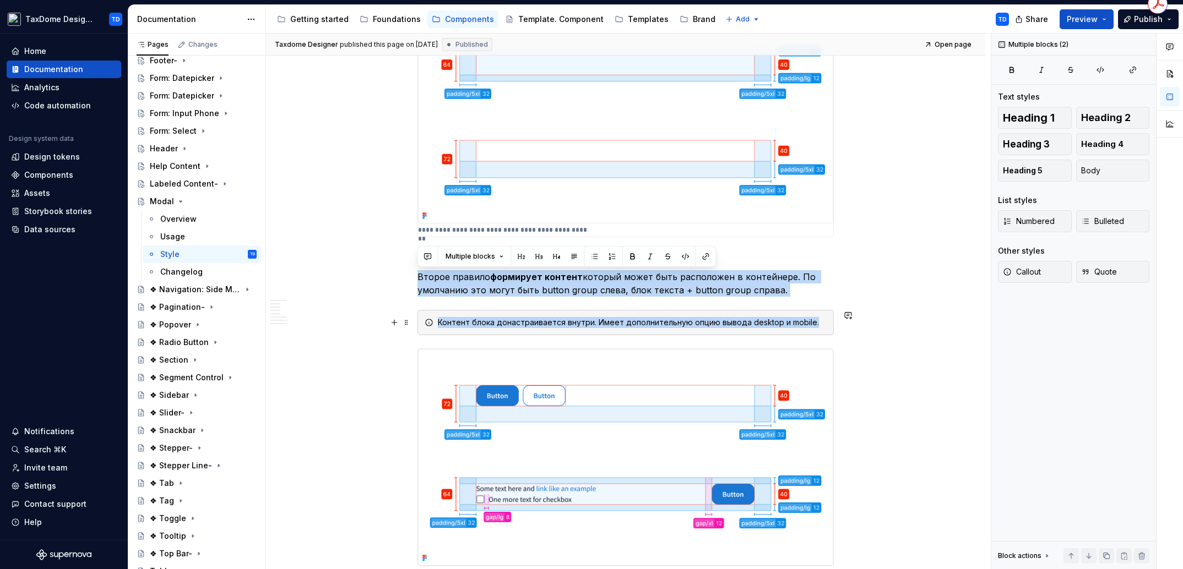
drag, startPoint x: 430, startPoint y: 276, endPoint x: 816, endPoint y: 323, distance: 389.4
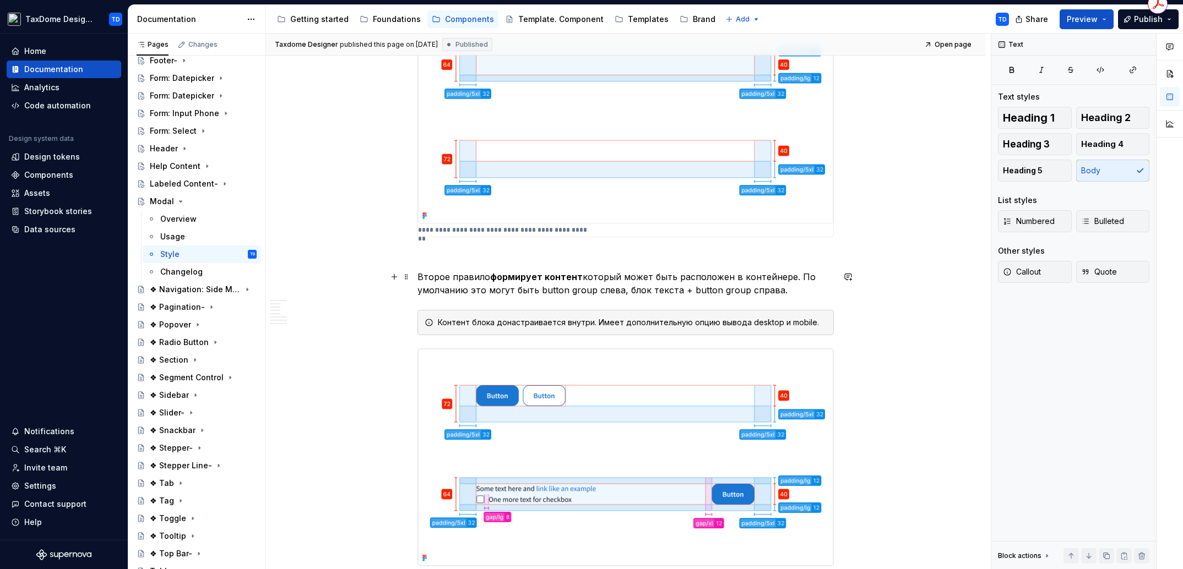
click at [741, 291] on p "Второе правило формирует контент который может быть расположен в контейнере. По…" at bounding box center [625, 283] width 416 height 26
drag, startPoint x: 748, startPoint y: 288, endPoint x: 413, endPoint y: 276, distance: 335.0
copy p "Второе правило формирует контент который может быть расположен в контейнере. По…"
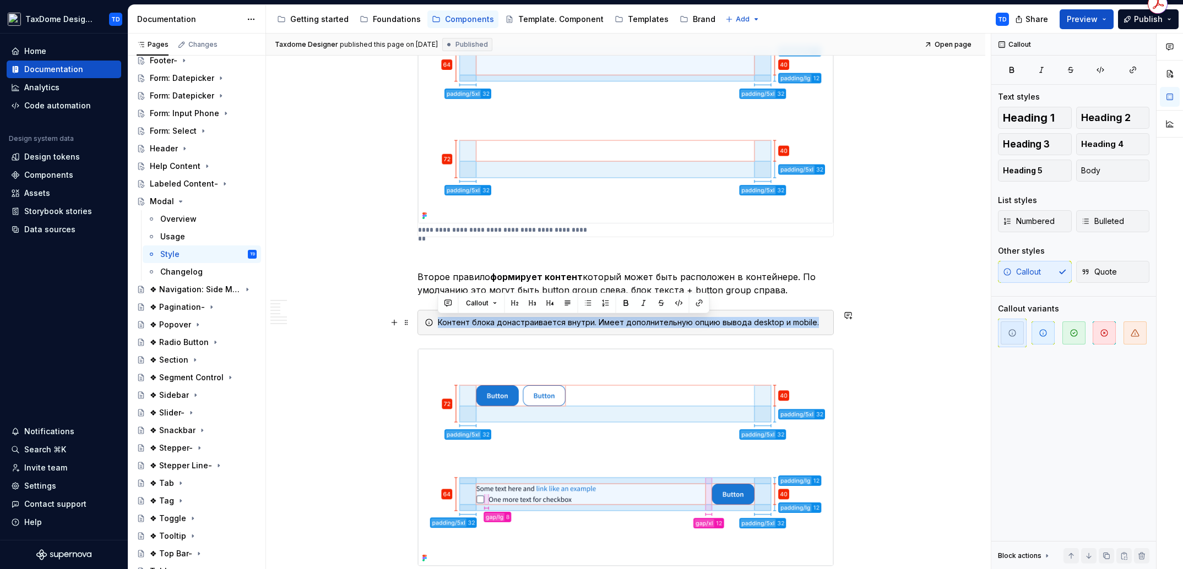
drag, startPoint x: 803, startPoint y: 325, endPoint x: 435, endPoint y: 318, distance: 368.4
click at [435, 318] on div "Контент блока донастраивается внутри. Имеет дополнительную опцию вывода desktop…" at bounding box center [625, 322] width 416 height 25
copy div "Контент блока донастраивается внутри. Имеет дополнительную опцию вывода desktop…"
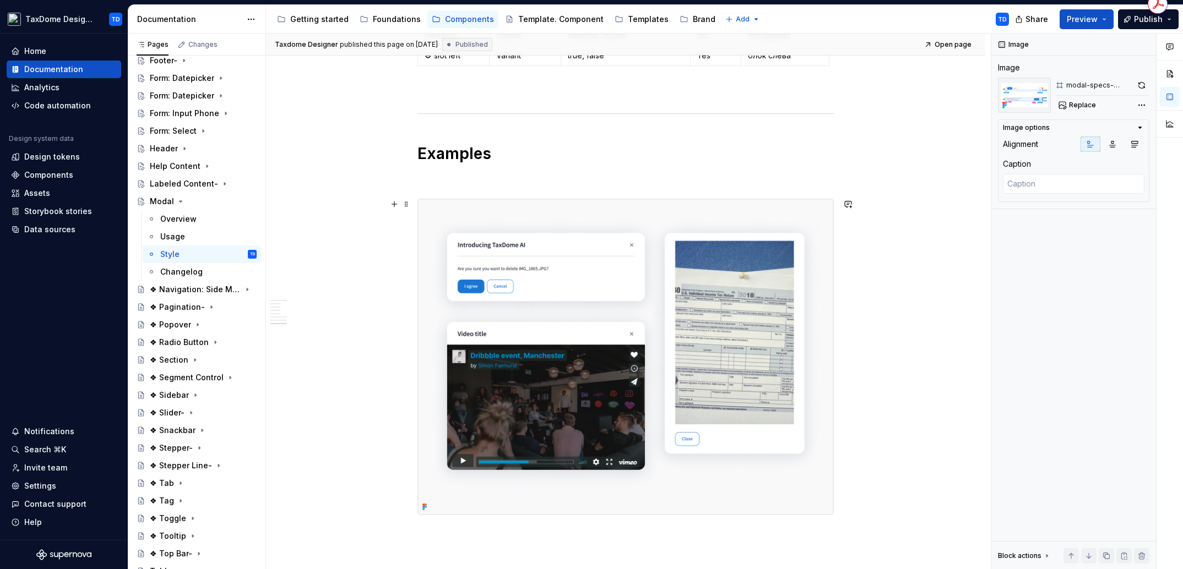
scroll to position [4024, 0]
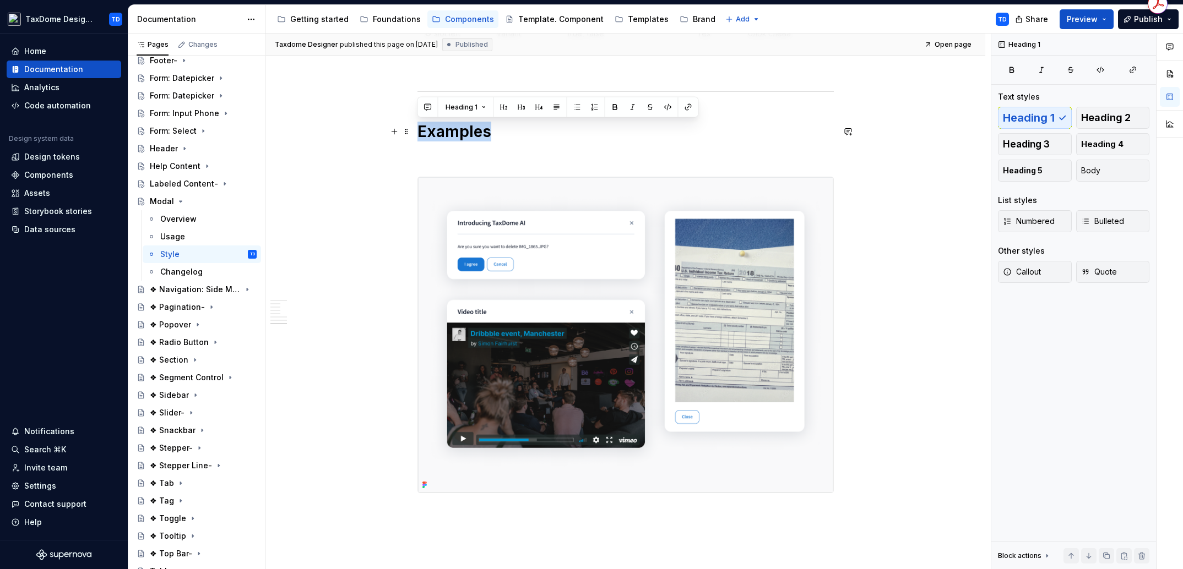
drag, startPoint x: 491, startPoint y: 137, endPoint x: 417, endPoint y: 131, distance: 73.4
click at [417, 131] on h1 "Examples" at bounding box center [625, 132] width 416 height 20
copy h1 "Examples"
click at [170, 221] on div "Overview" at bounding box center [178, 219] width 36 height 11
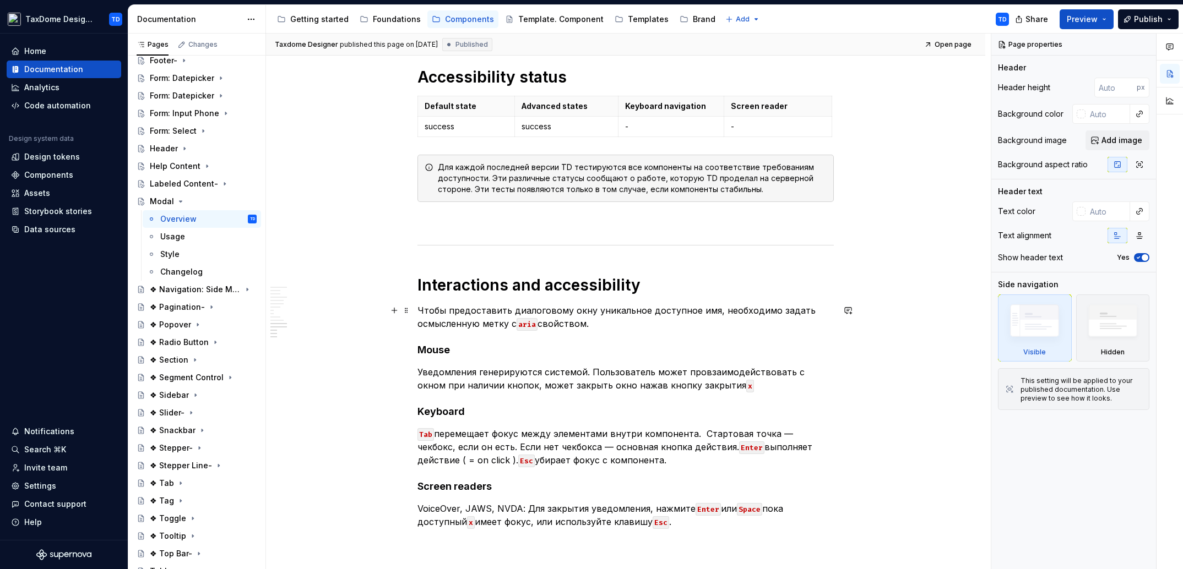
scroll to position [3059, 0]
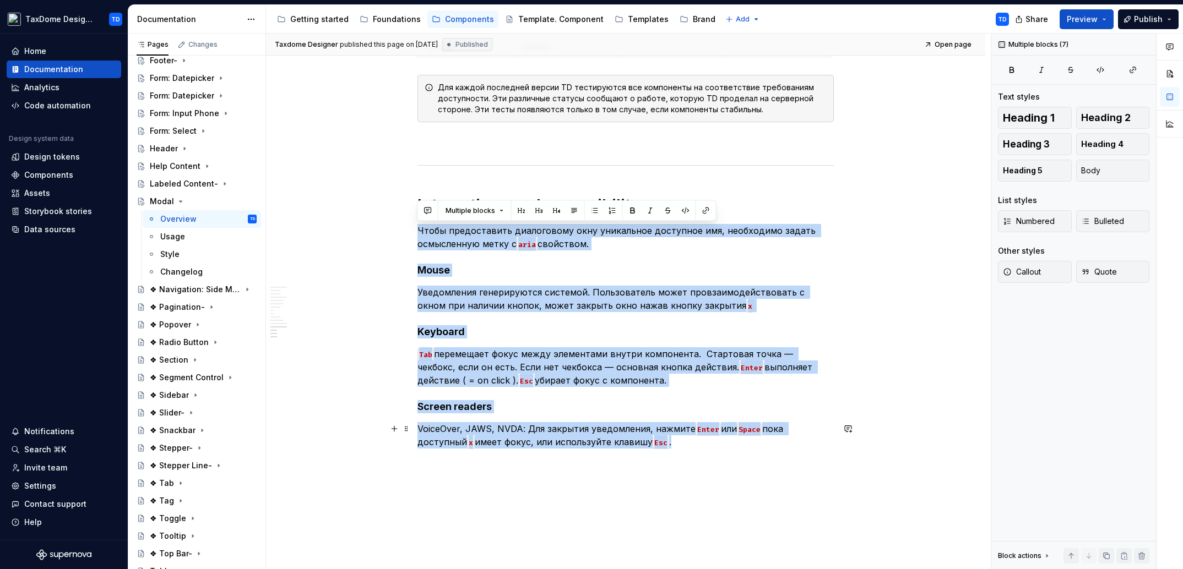
drag, startPoint x: 420, startPoint y: 228, endPoint x: 690, endPoint y: 448, distance: 348.7
copy div "Чтобы предоставить диалоговому окну уникальное доступное имя, необходимо задать…"
click at [178, 269] on div "Changelog" at bounding box center [181, 272] width 42 height 11
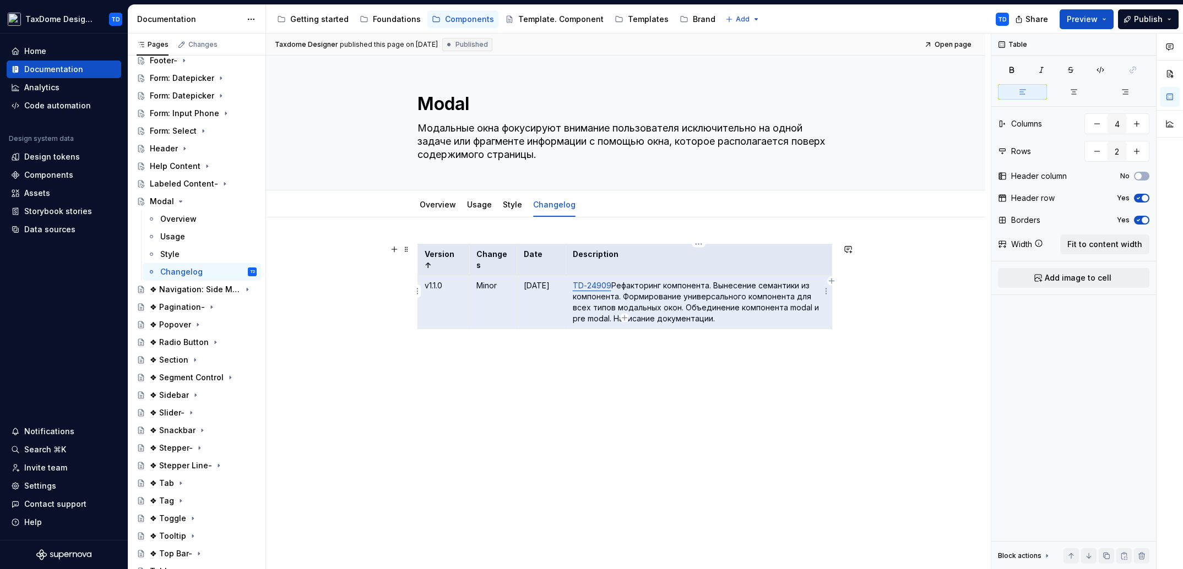
drag, startPoint x: 443, startPoint y: 256, endPoint x: 739, endPoint y: 296, distance: 298.3
click at [740, 296] on tbody "Version ↑ Changes Date Description v1.1.0 Minor 20.09.24 TD-24909 Рефакторинг к…" at bounding box center [625, 286] width 414 height 85
click at [1141, 8] on div "Share Preview Publish" at bounding box center [1100, 19] width 165 height 28
click at [1150, 14] on span "Publish" at bounding box center [1148, 19] width 29 height 11
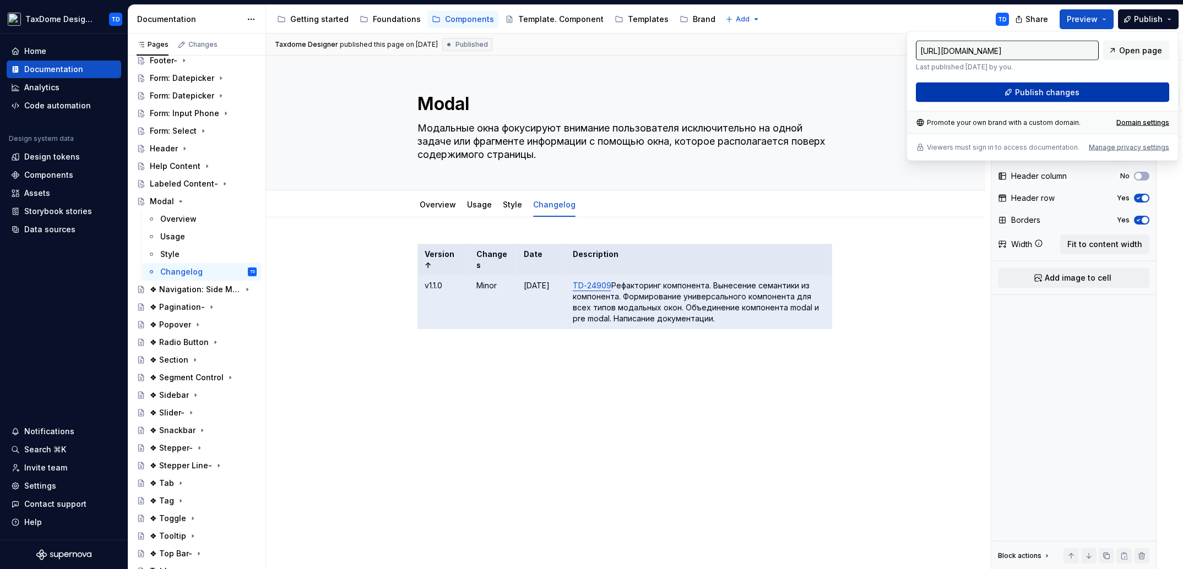
click at [1072, 88] on span "Publish changes" at bounding box center [1047, 92] width 64 height 11
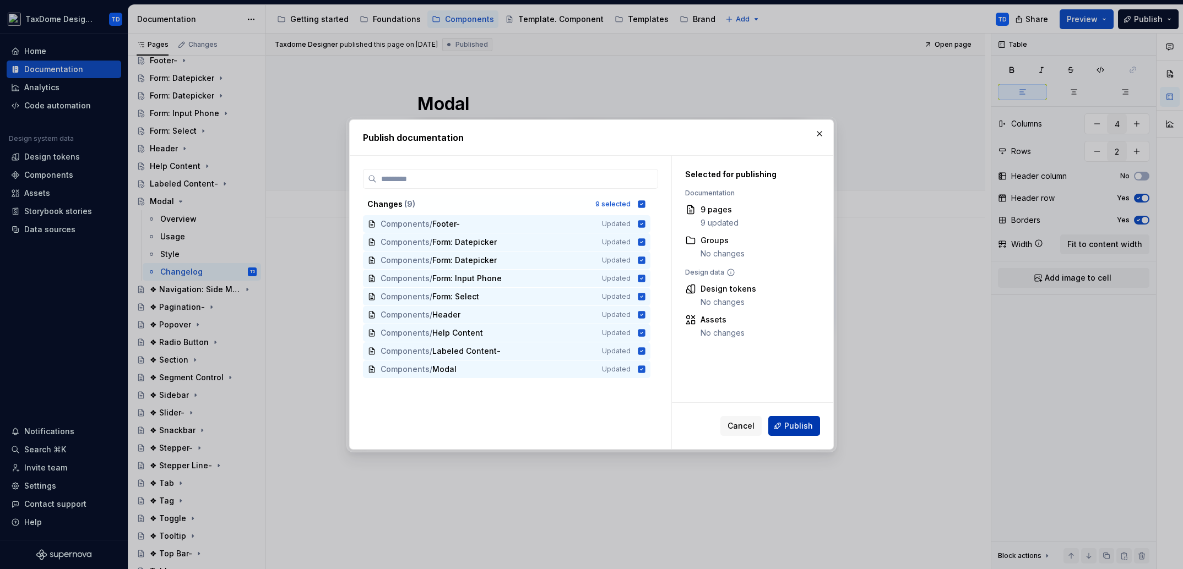
click at [803, 431] on span "Publish" at bounding box center [798, 426] width 29 height 11
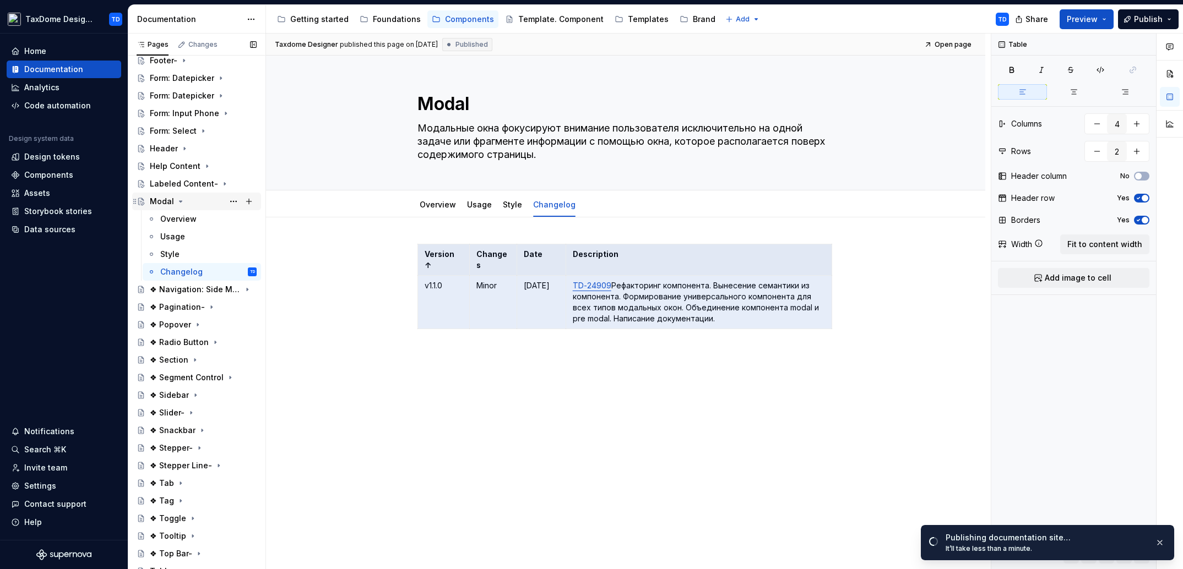
click at [181, 199] on icon "Page tree" at bounding box center [180, 201] width 9 height 9
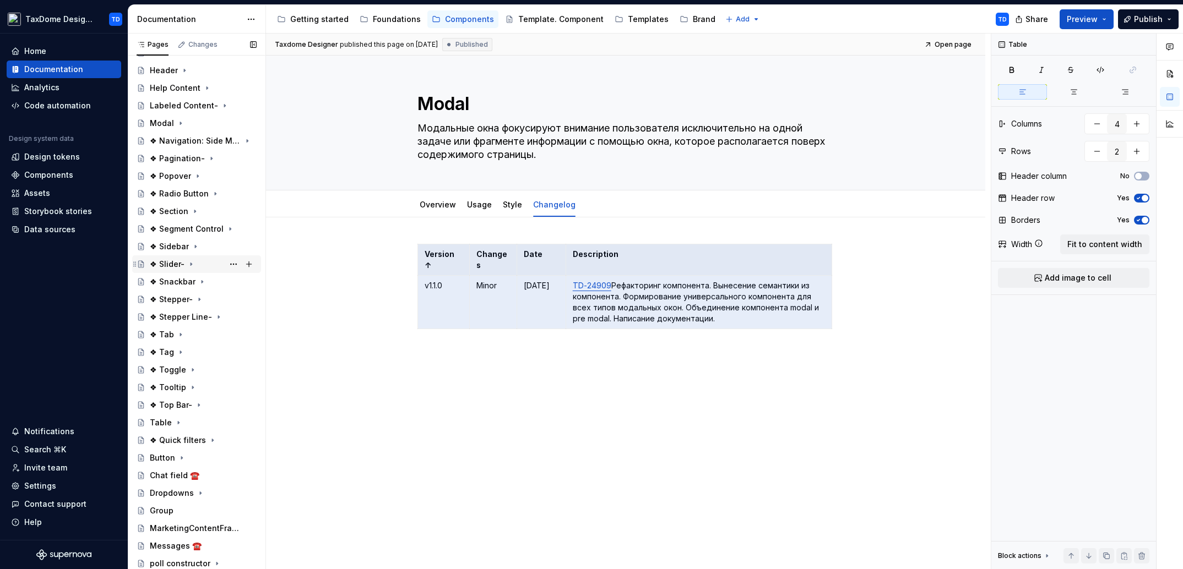
scroll to position [477, 0]
click at [367, 219] on div "Version ↑ Changes Date Description v1.1.0 Minor 20.09.24 TD-24909 Рефакторинг к…" at bounding box center [625, 381] width 719 height 327
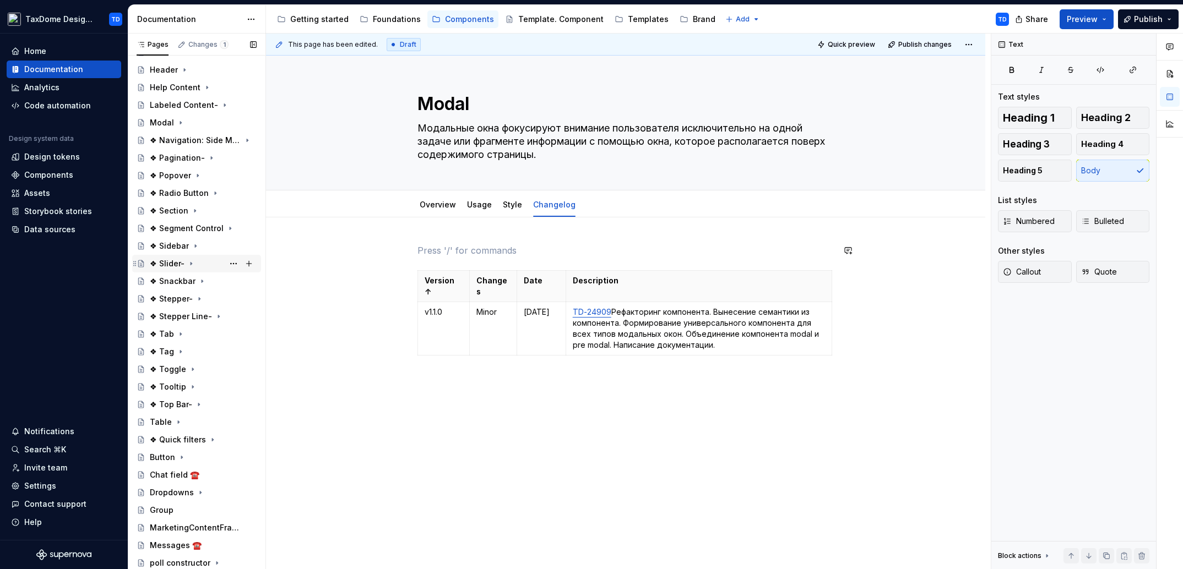
type textarea "*"
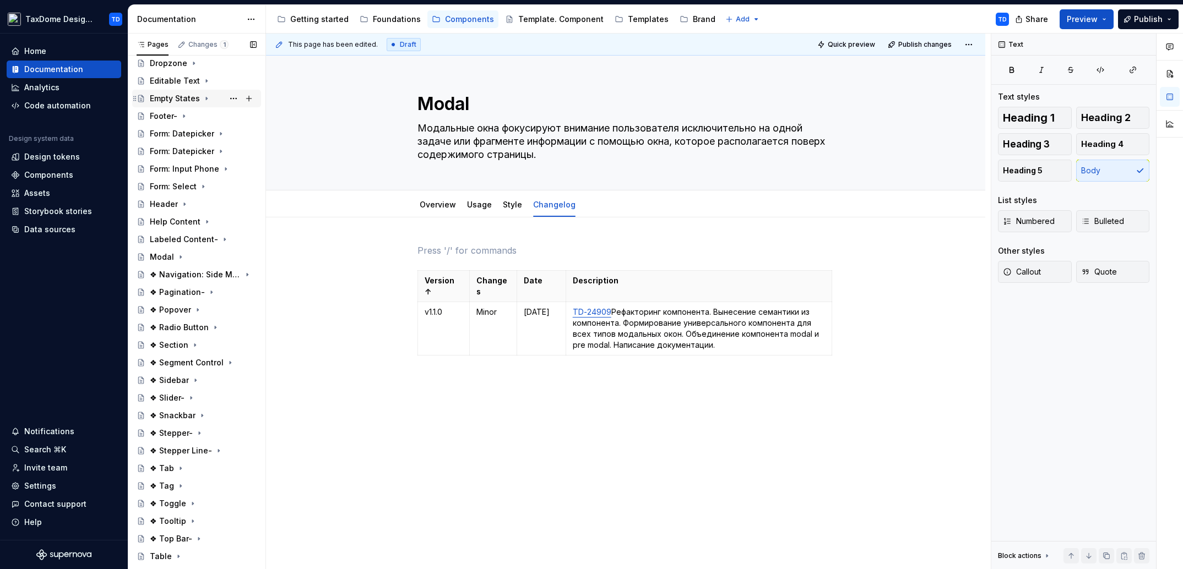
scroll to position [338, 0]
